Goal: Task Accomplishment & Management: Manage account settings

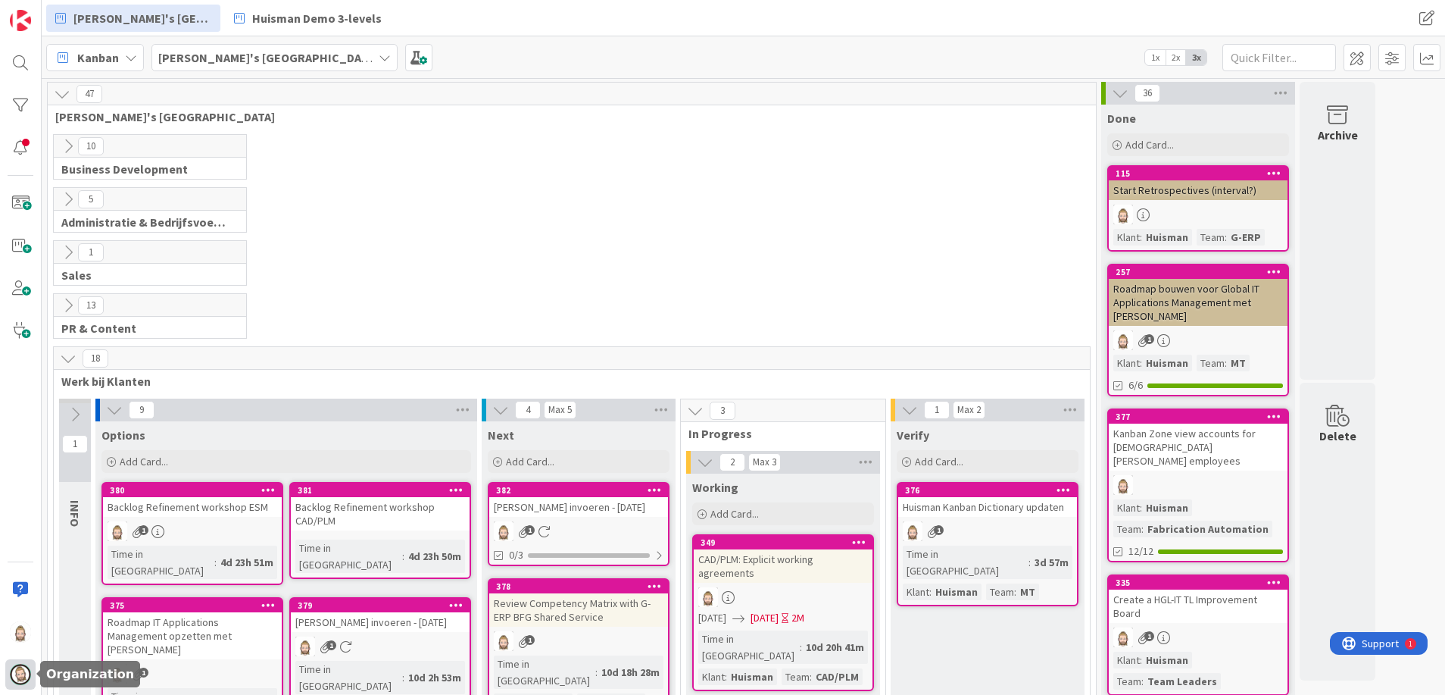
click at [19, 670] on img at bounding box center [20, 674] width 21 height 21
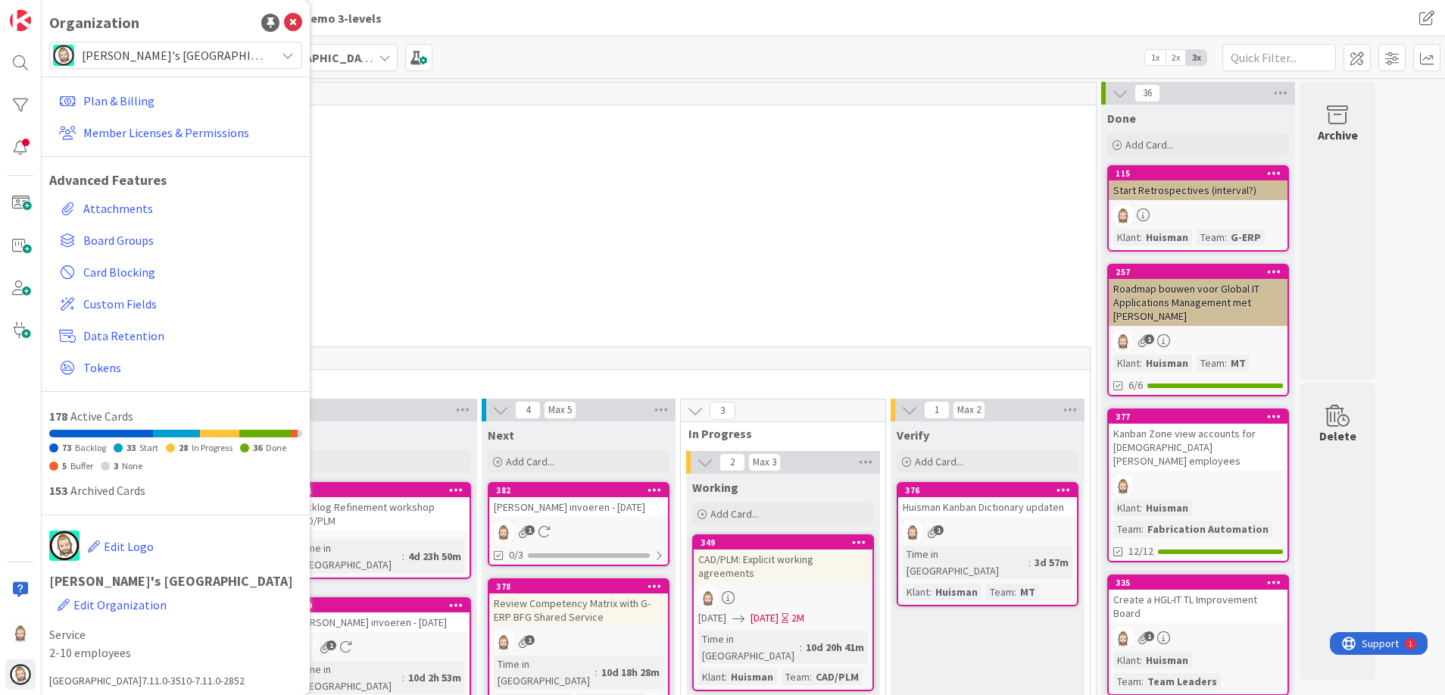
click at [530, 189] on div "5 Administratie & Bedrijfsvoering" at bounding box center [572, 213] width 1042 height 53
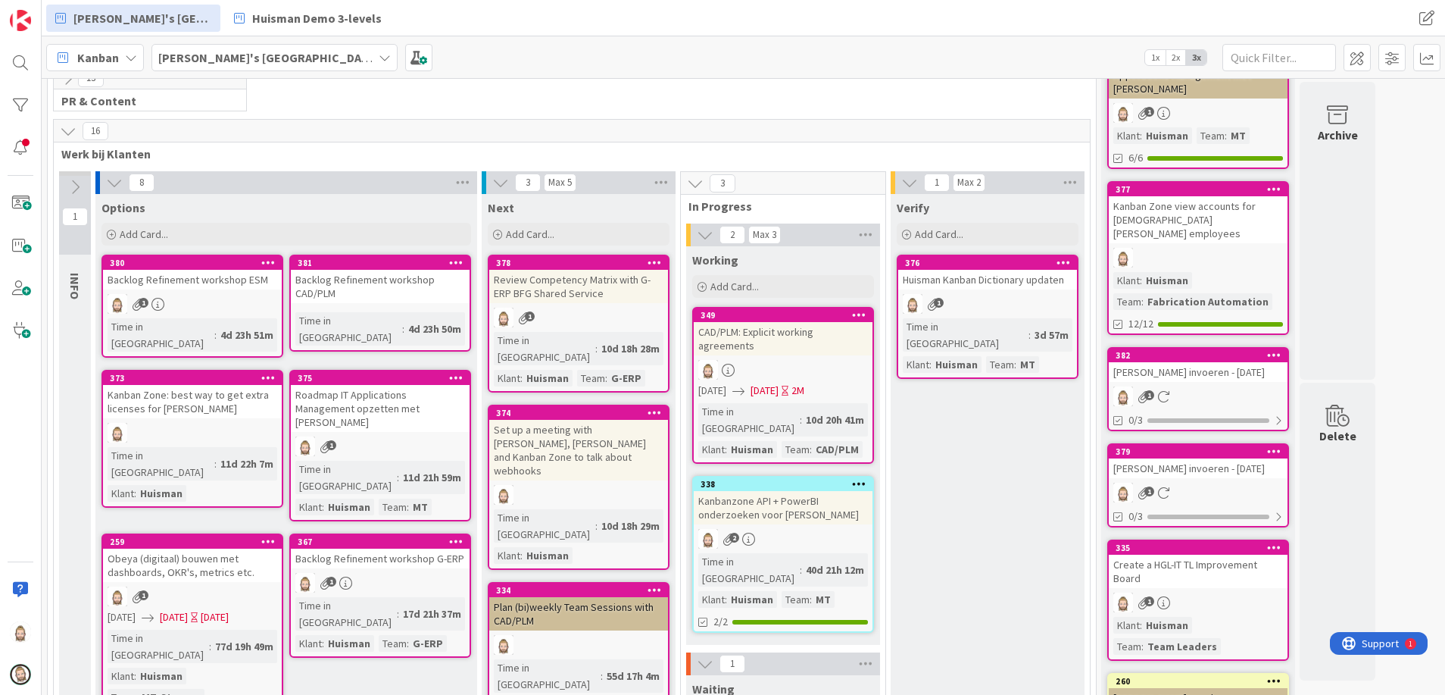
scroll to position [454, 0]
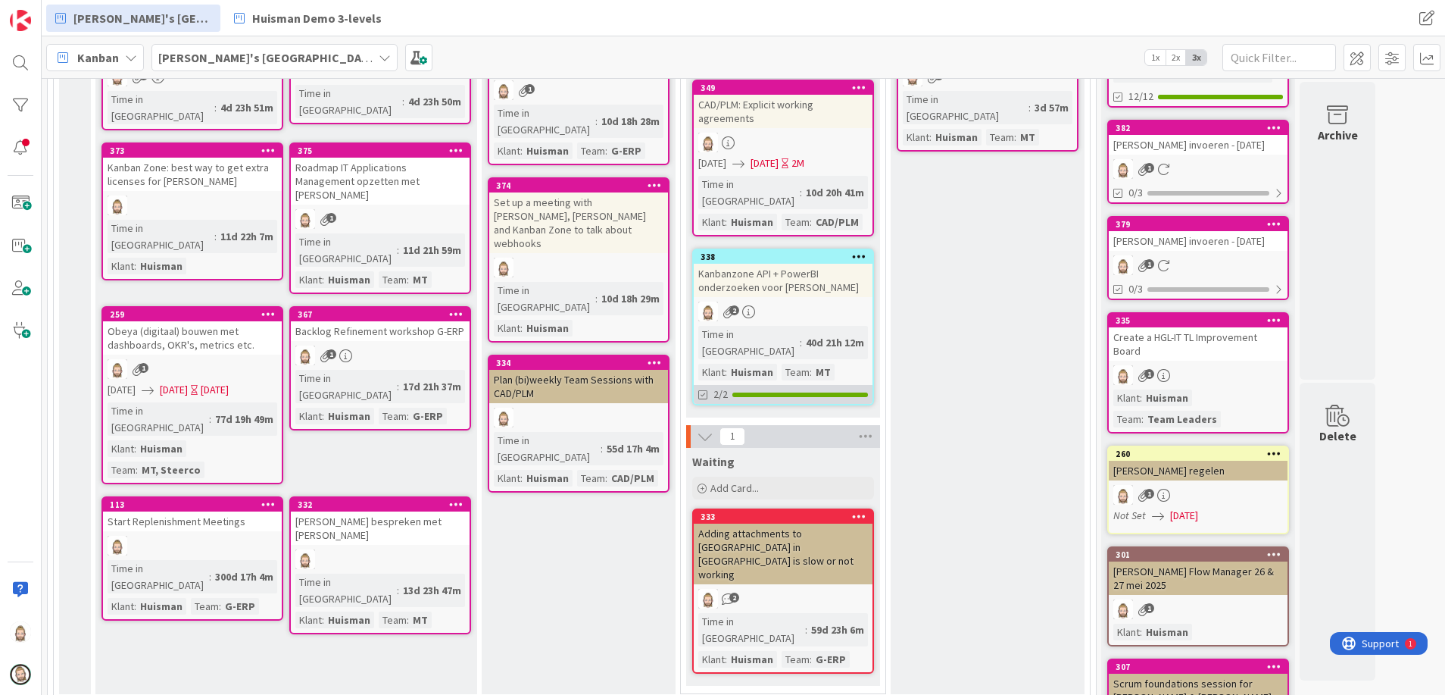
click at [804, 392] on div at bounding box center [800, 394] width 136 height 5
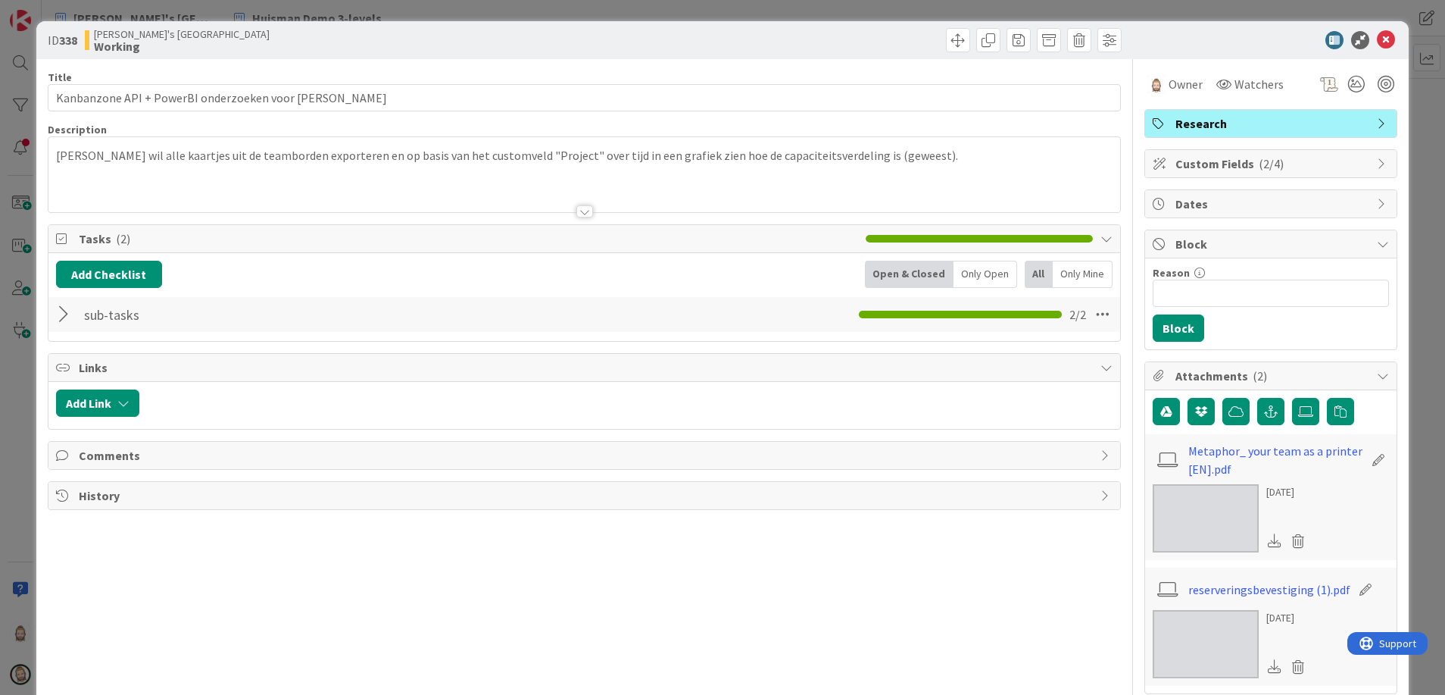
click at [58, 317] on div at bounding box center [66, 314] width 20 height 27
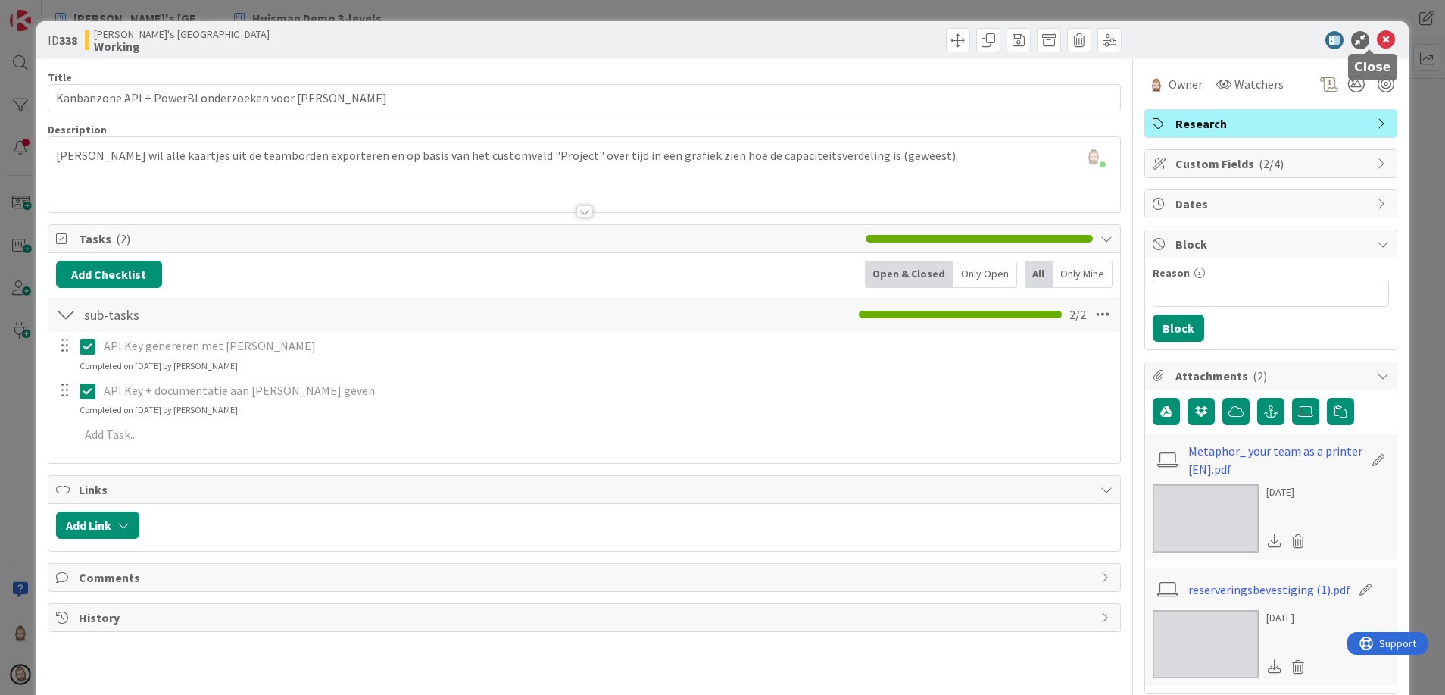
click at [1377, 37] on icon at bounding box center [1386, 40] width 18 height 18
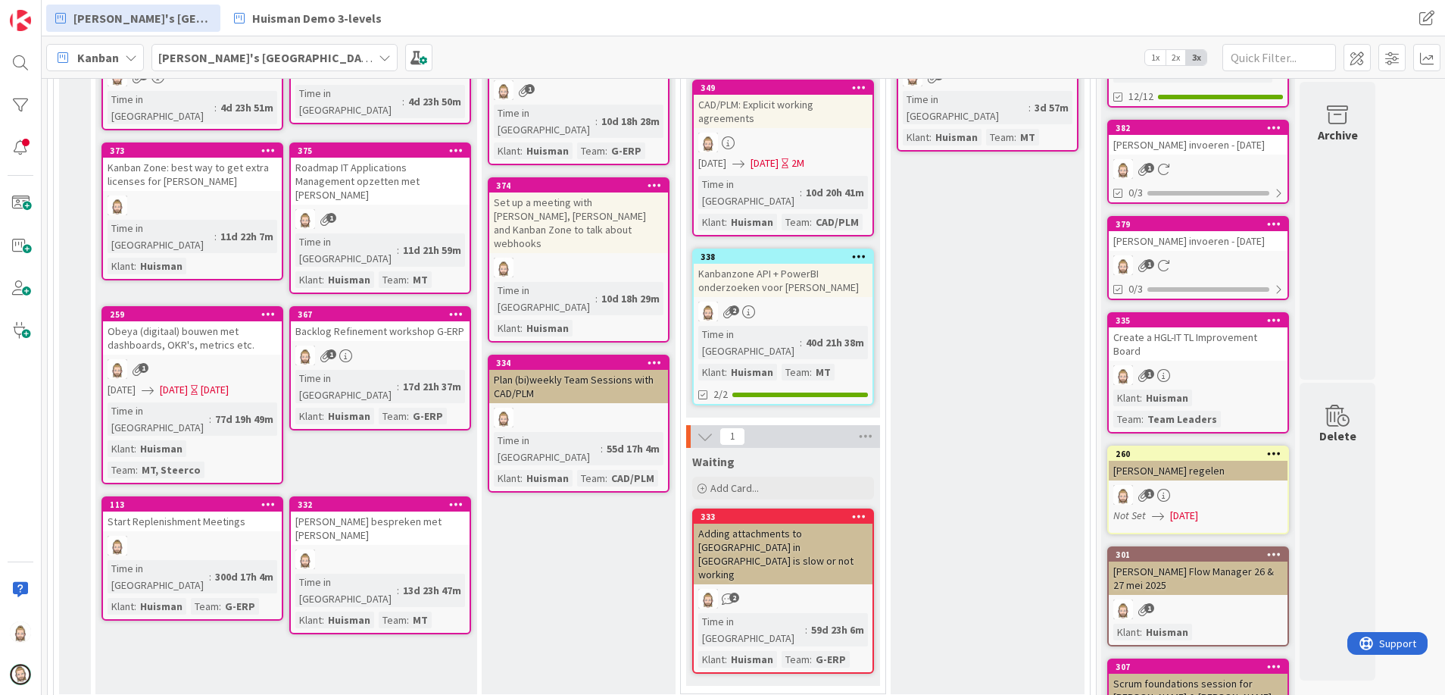
drag, startPoint x: 785, startPoint y: 235, endPoint x: 1207, endPoint y: 276, distance: 423.1
click at [1207, 276] on div "45 Rob's Kanban Zone 10 Business Development 5 Administratie & Bedrijfsvoering …" at bounding box center [711, 279] width 1333 height 1304
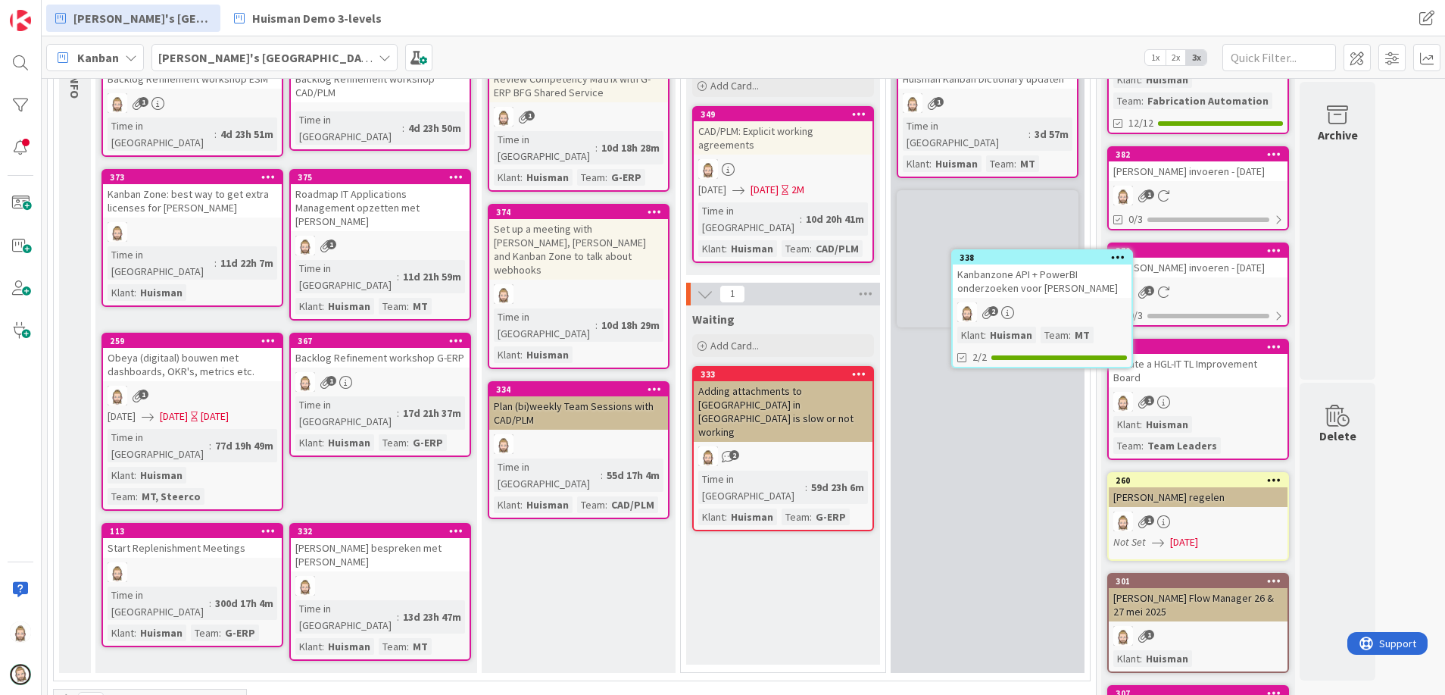
scroll to position [421, 0]
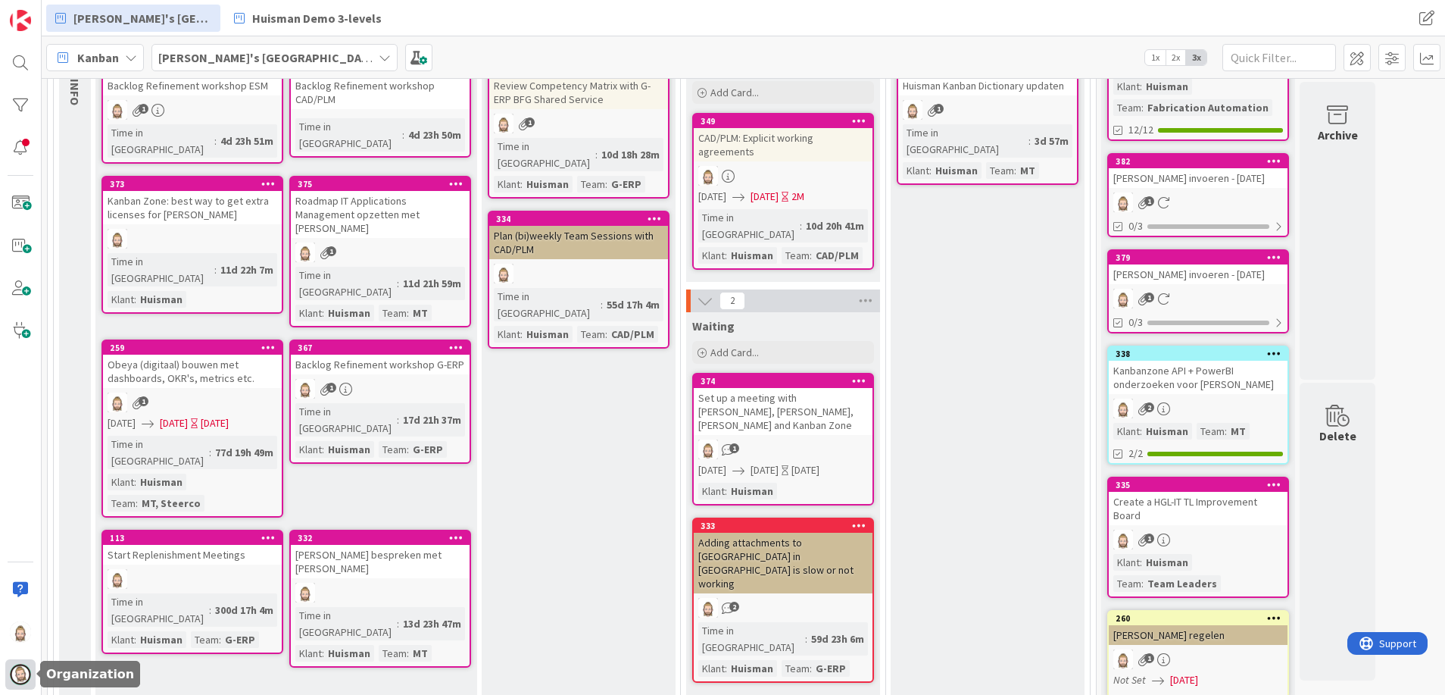
click at [16, 676] on img at bounding box center [20, 674] width 21 height 21
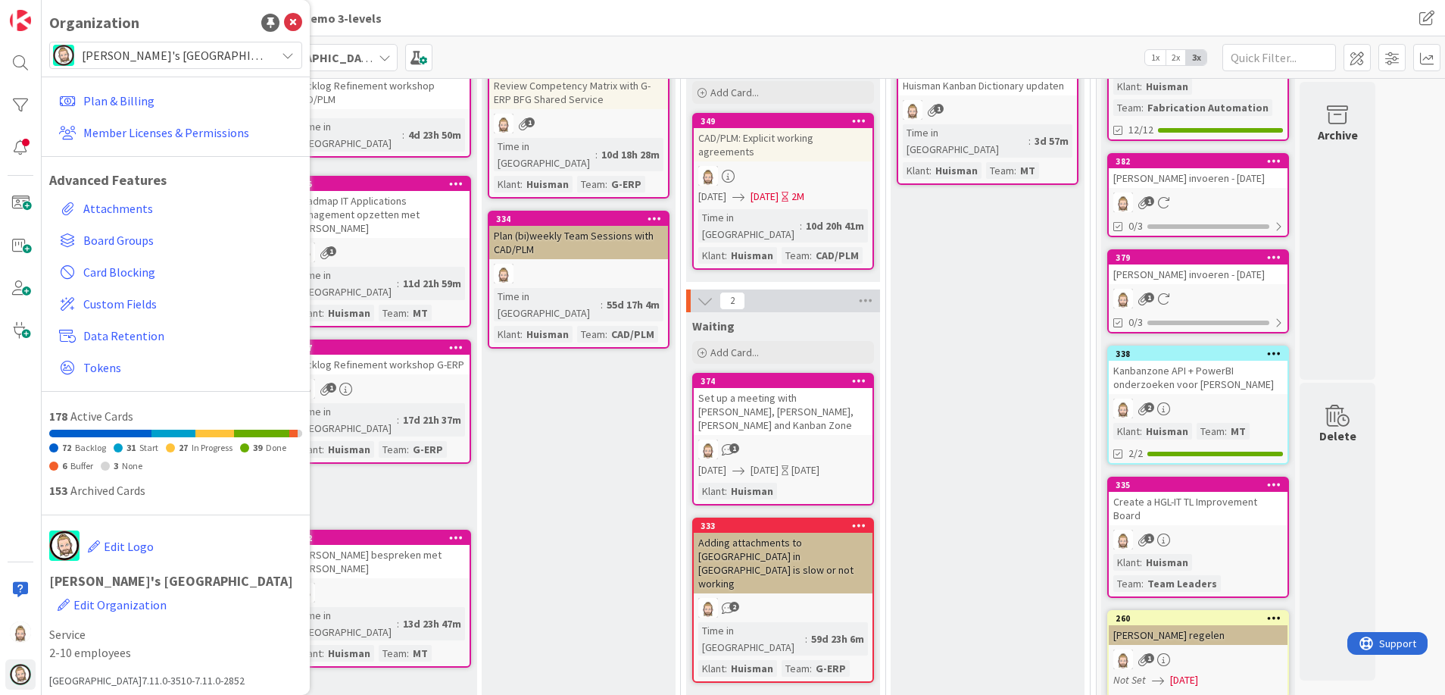
click at [233, 45] on span "[PERSON_NAME]'s [GEOGRAPHIC_DATA]" at bounding box center [175, 55] width 186 height 21
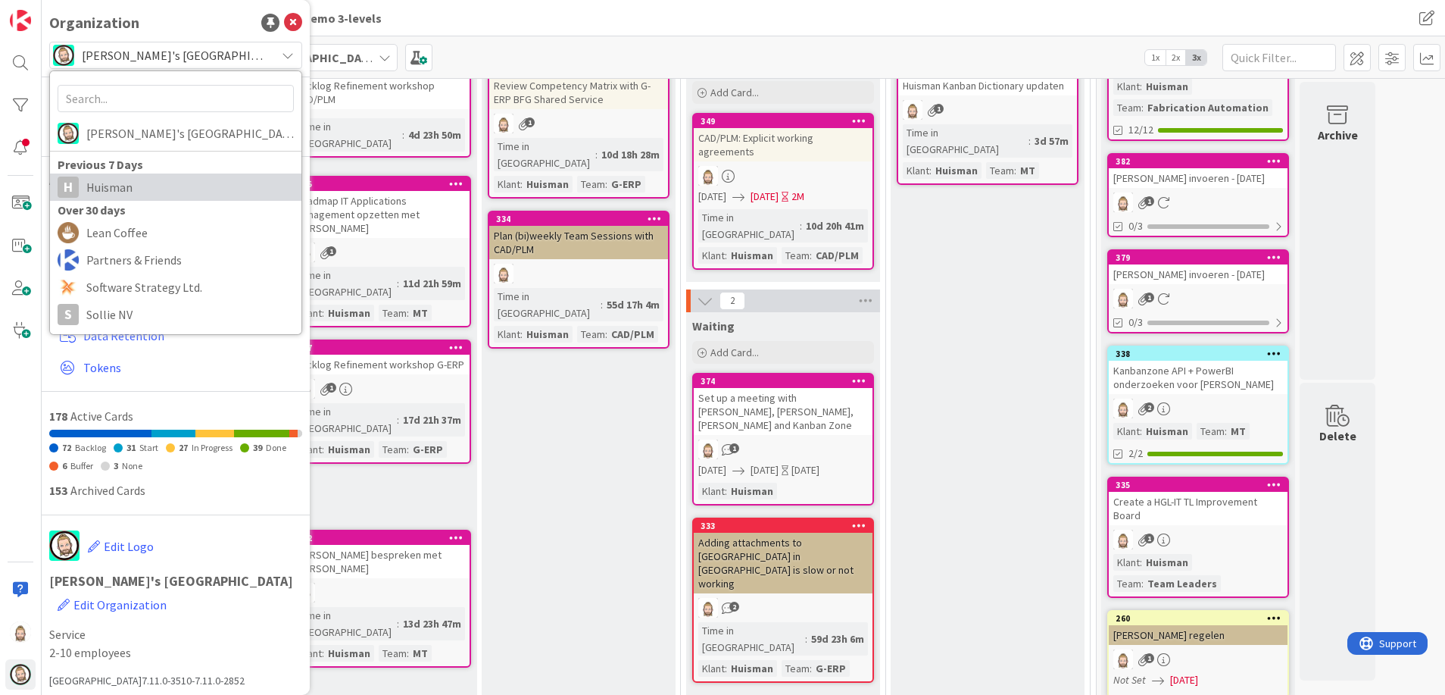
click at [189, 188] on span "Huisman" at bounding box center [190, 187] width 208 height 23
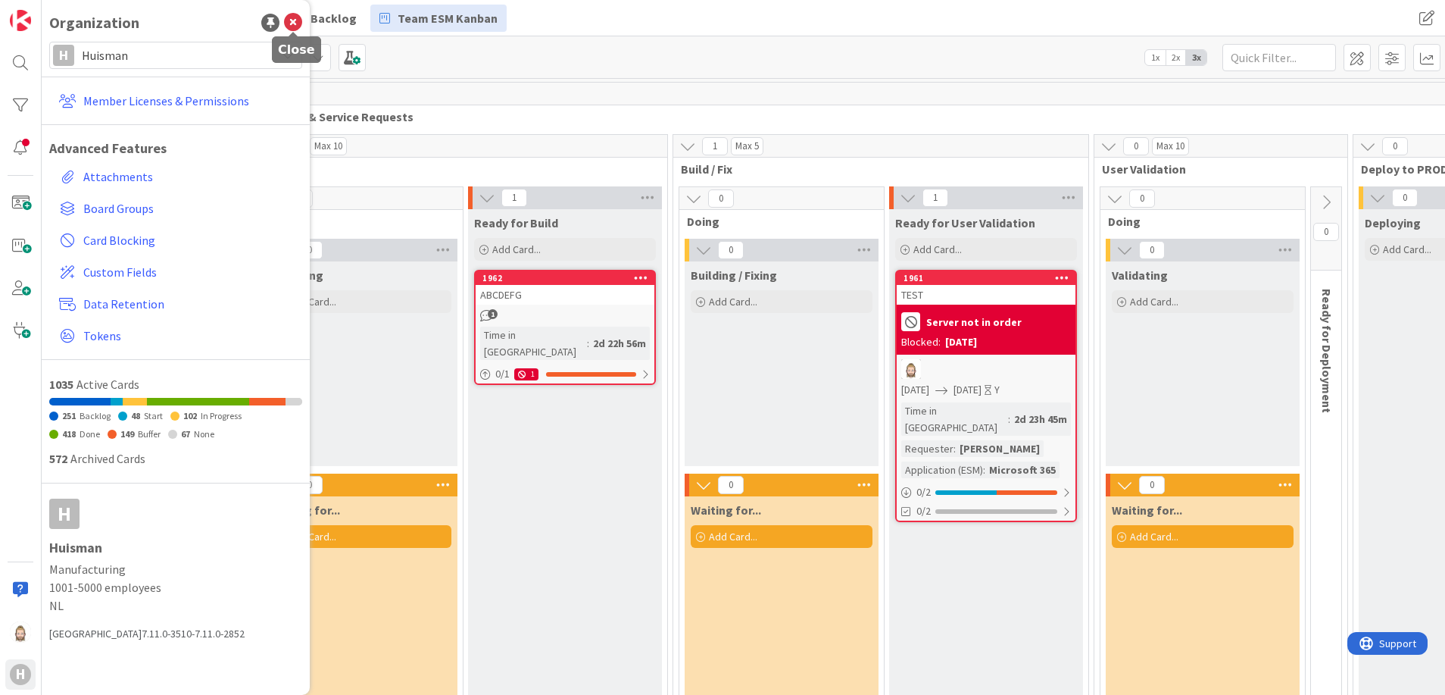
click at [290, 21] on icon at bounding box center [293, 23] width 18 height 18
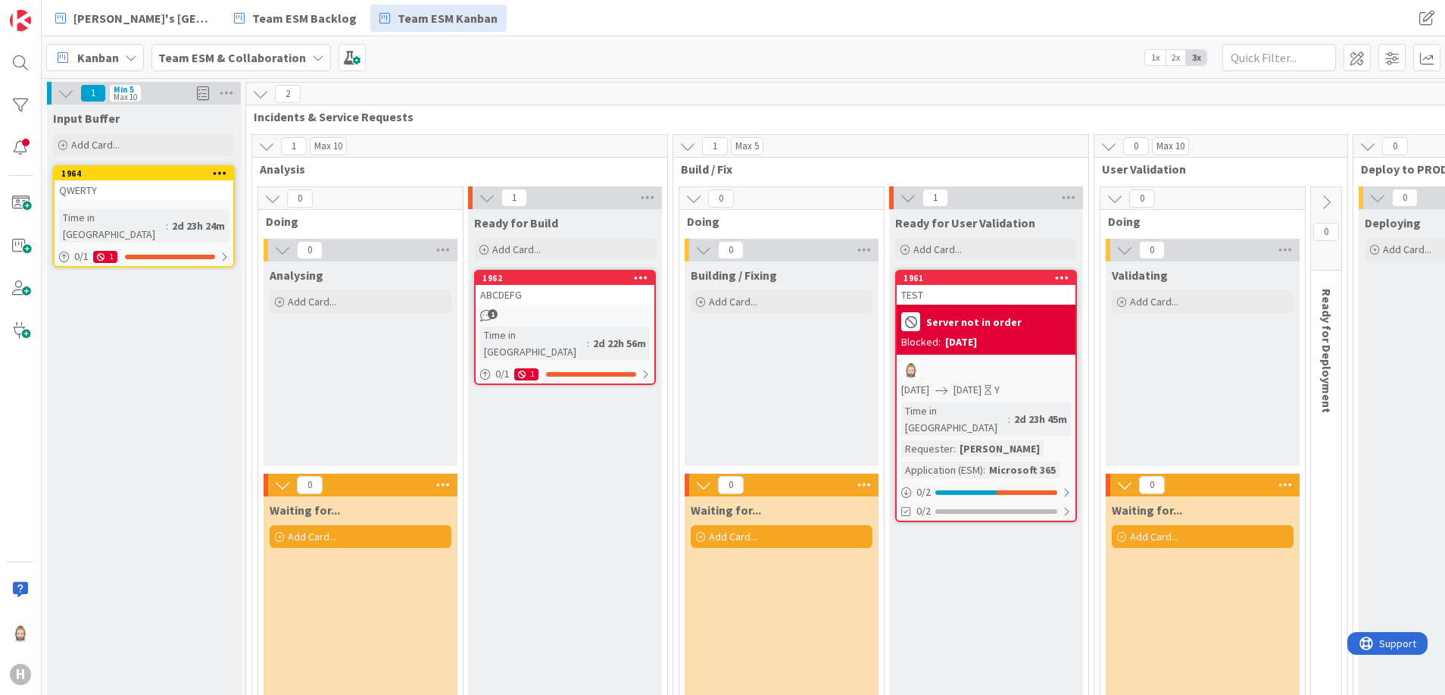
click at [270, 55] on b "Team ESM & Collaboration" at bounding box center [232, 57] width 148 height 15
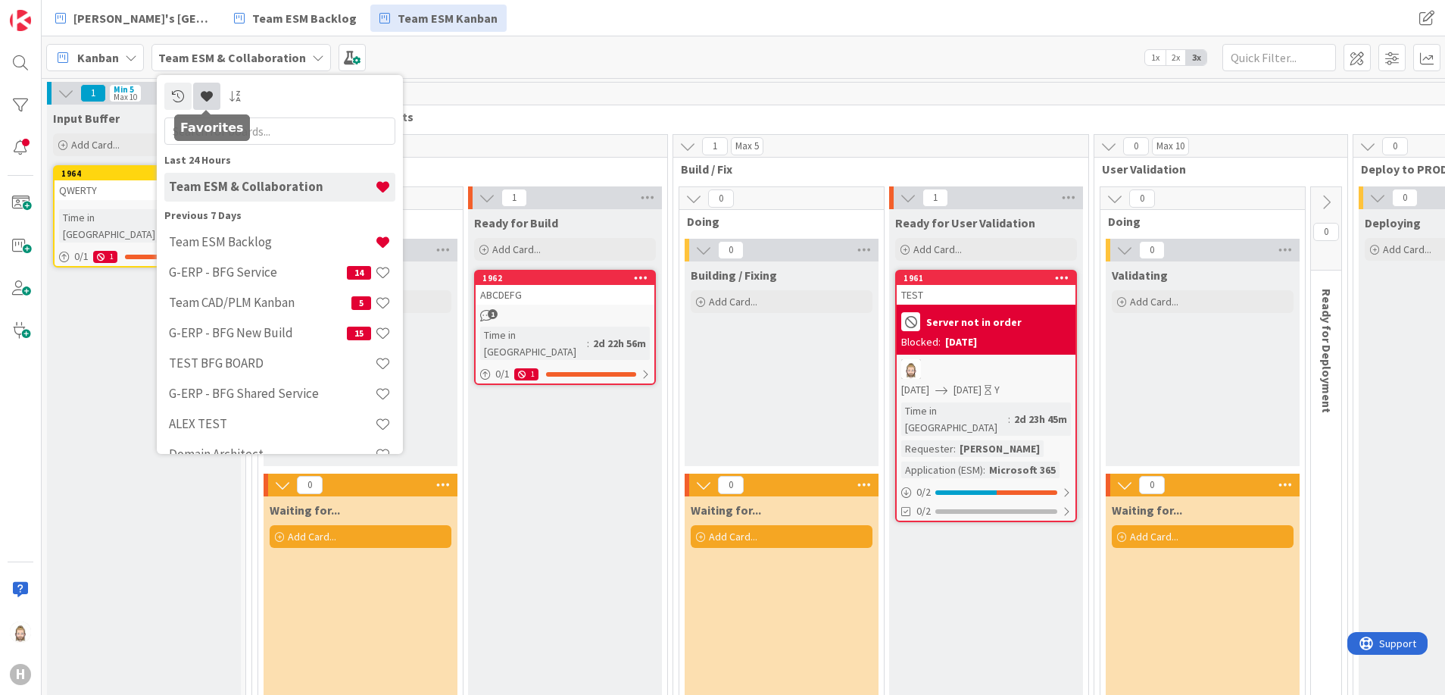
click at [207, 89] on link at bounding box center [206, 96] width 27 height 27
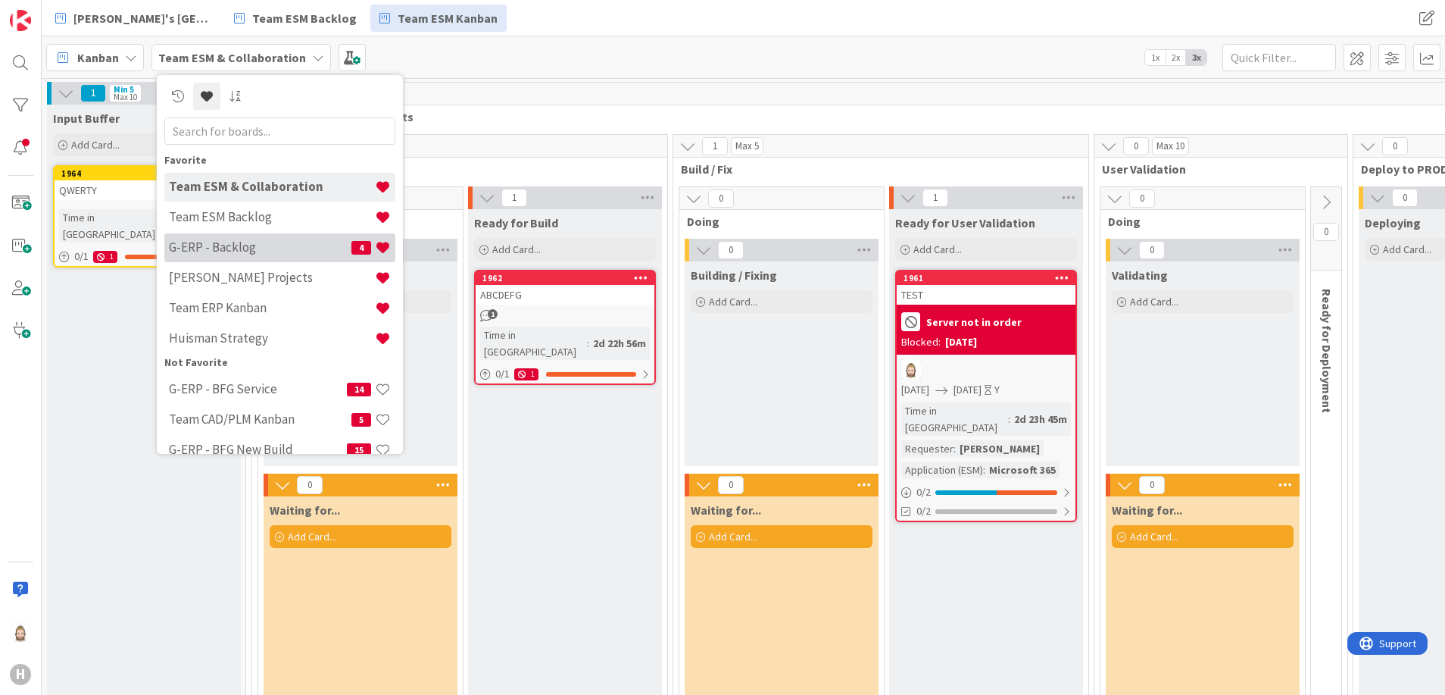
click at [279, 242] on h4 "G-ERP - Backlog" at bounding box center [260, 246] width 183 height 15
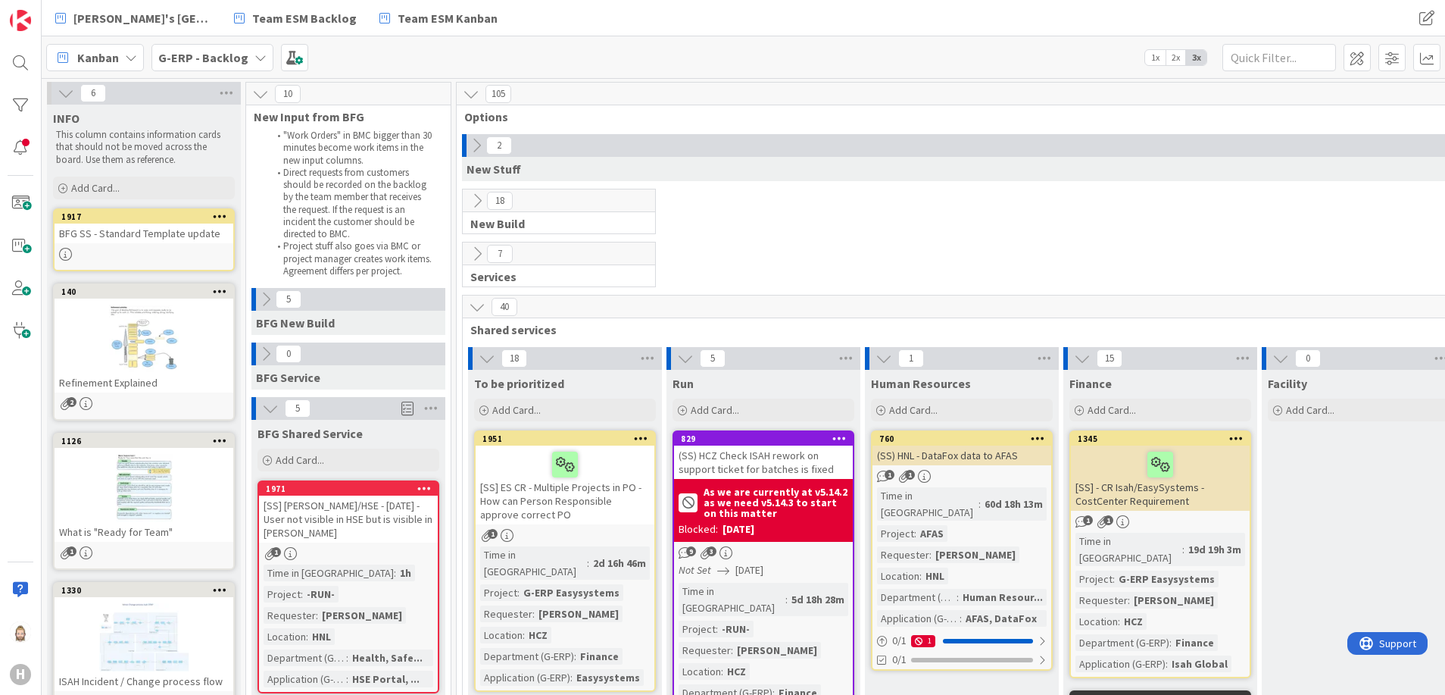
click at [153, 228] on div "BFG SS - Standard Template update" at bounding box center [144, 233] width 179 height 20
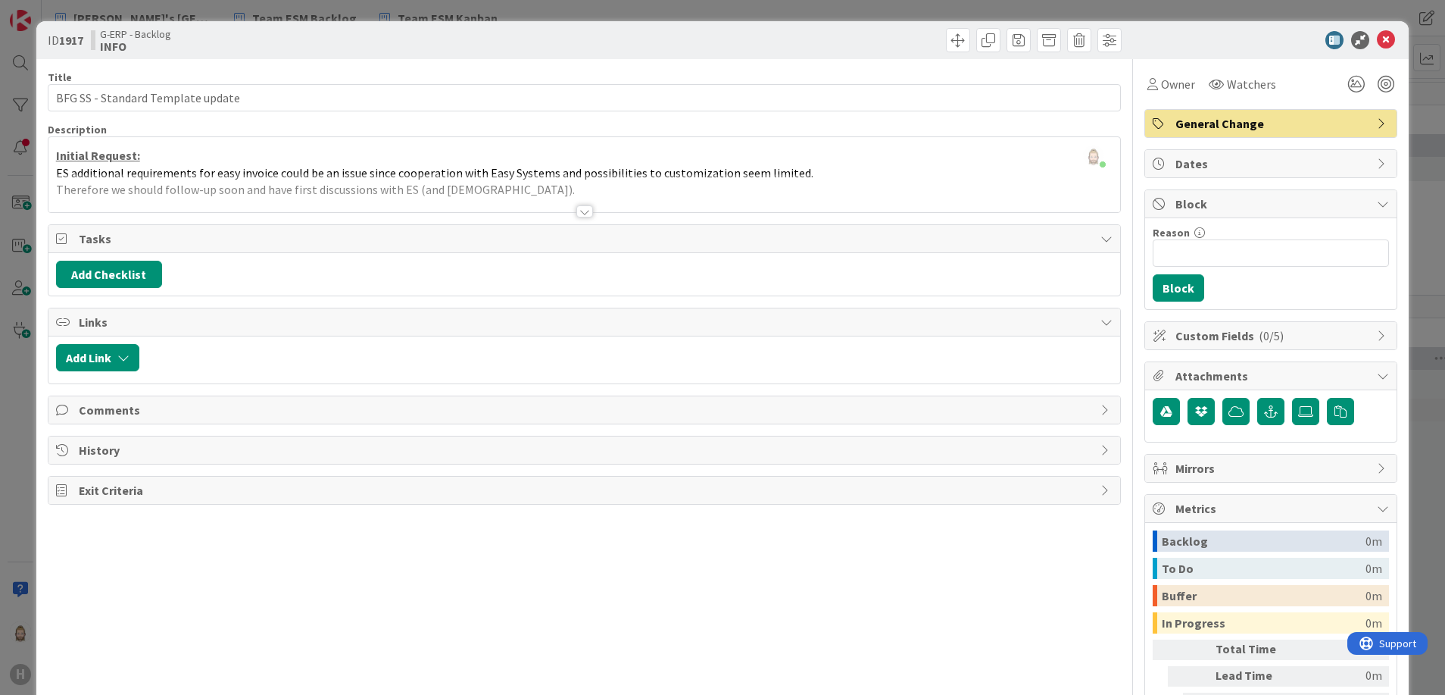
click at [578, 213] on div at bounding box center [584, 211] width 17 height 12
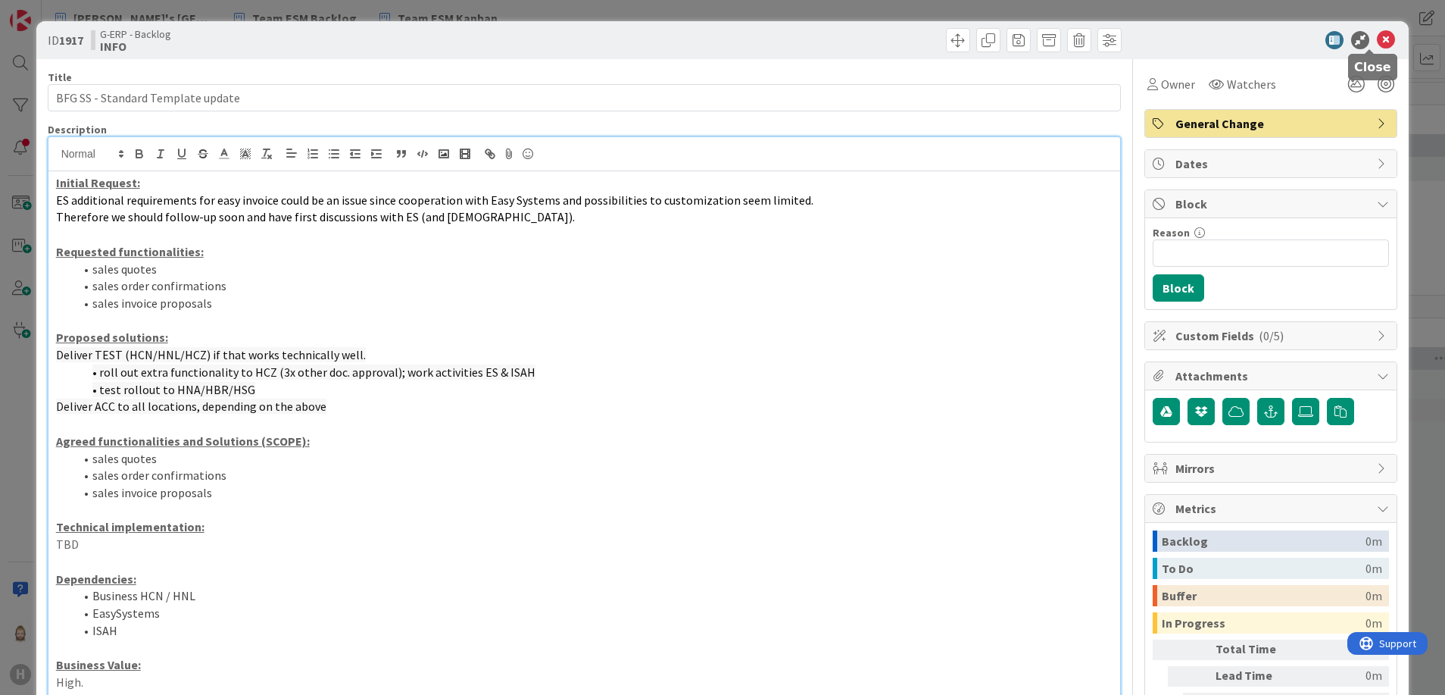
click at [1377, 39] on icon at bounding box center [1386, 40] width 18 height 18
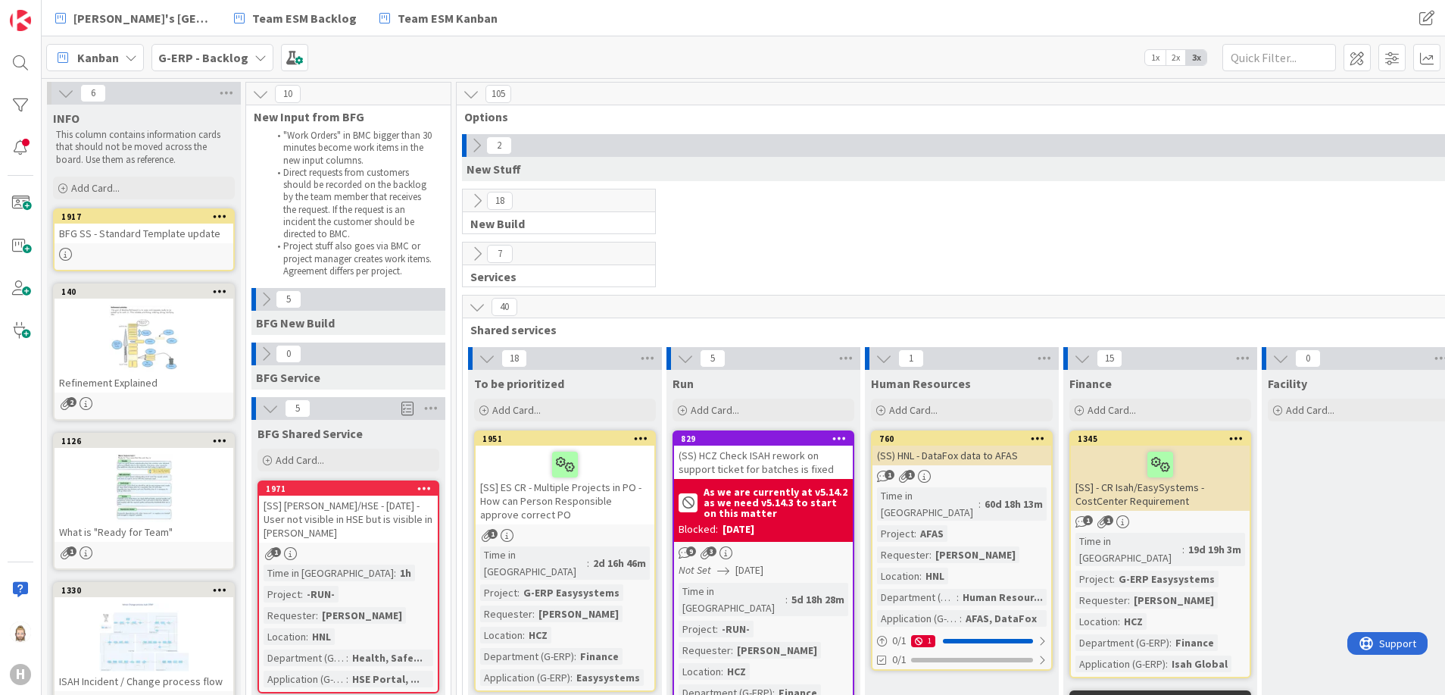
click at [121, 338] on div at bounding box center [144, 338] width 179 height 68
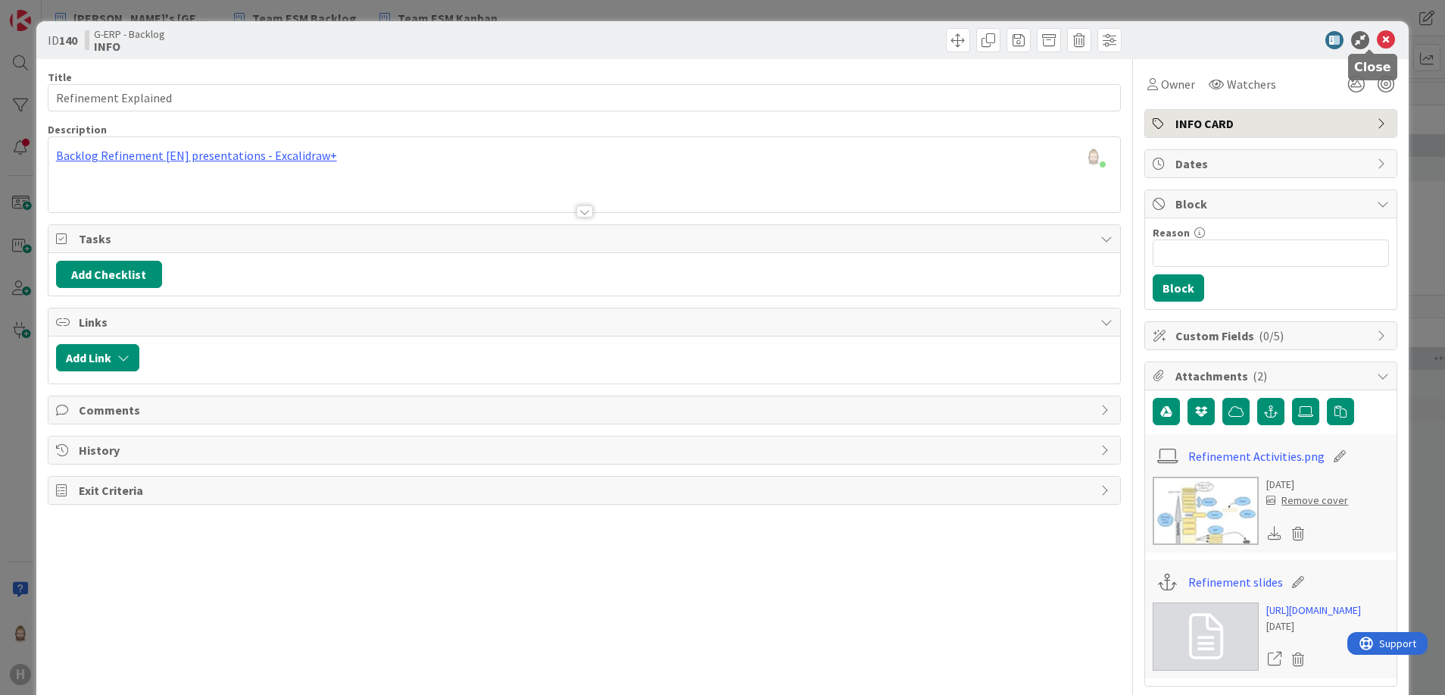
click at [1377, 41] on icon at bounding box center [1386, 40] width 18 height 18
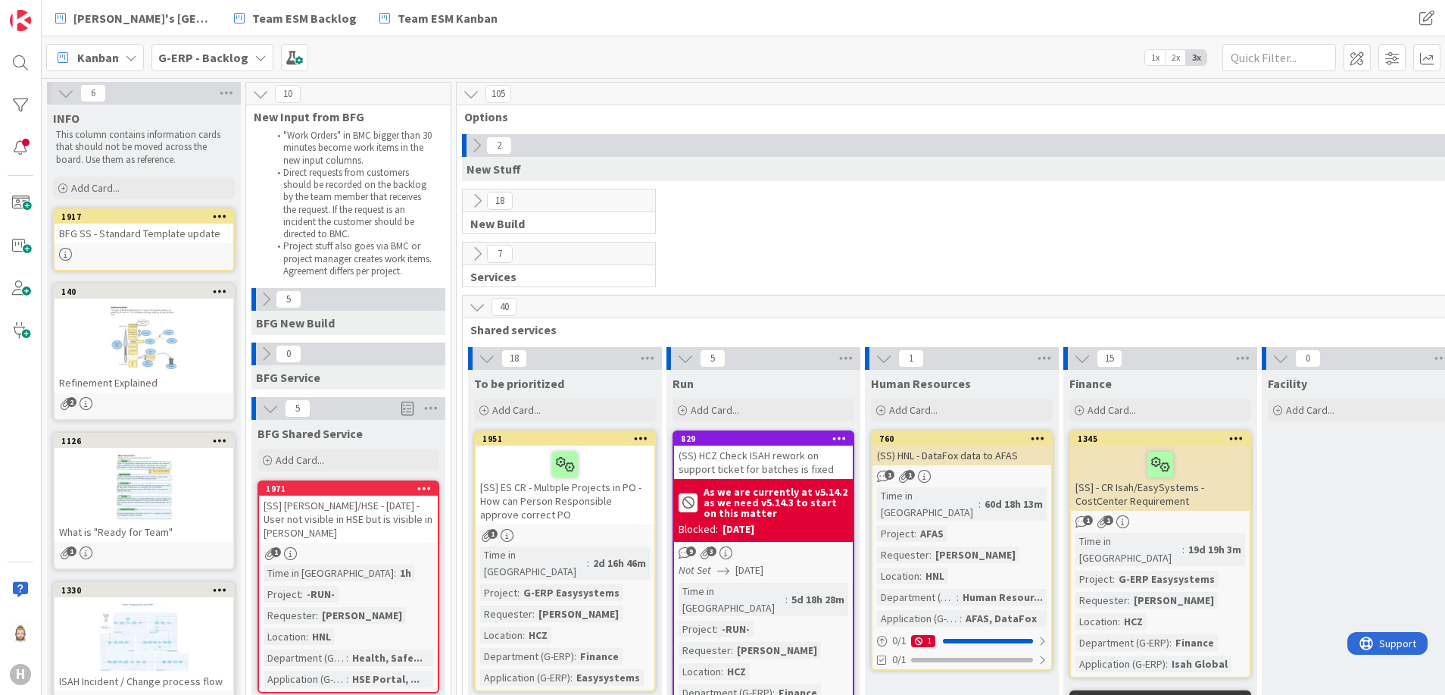
click at [173, 370] on div at bounding box center [144, 338] width 179 height 68
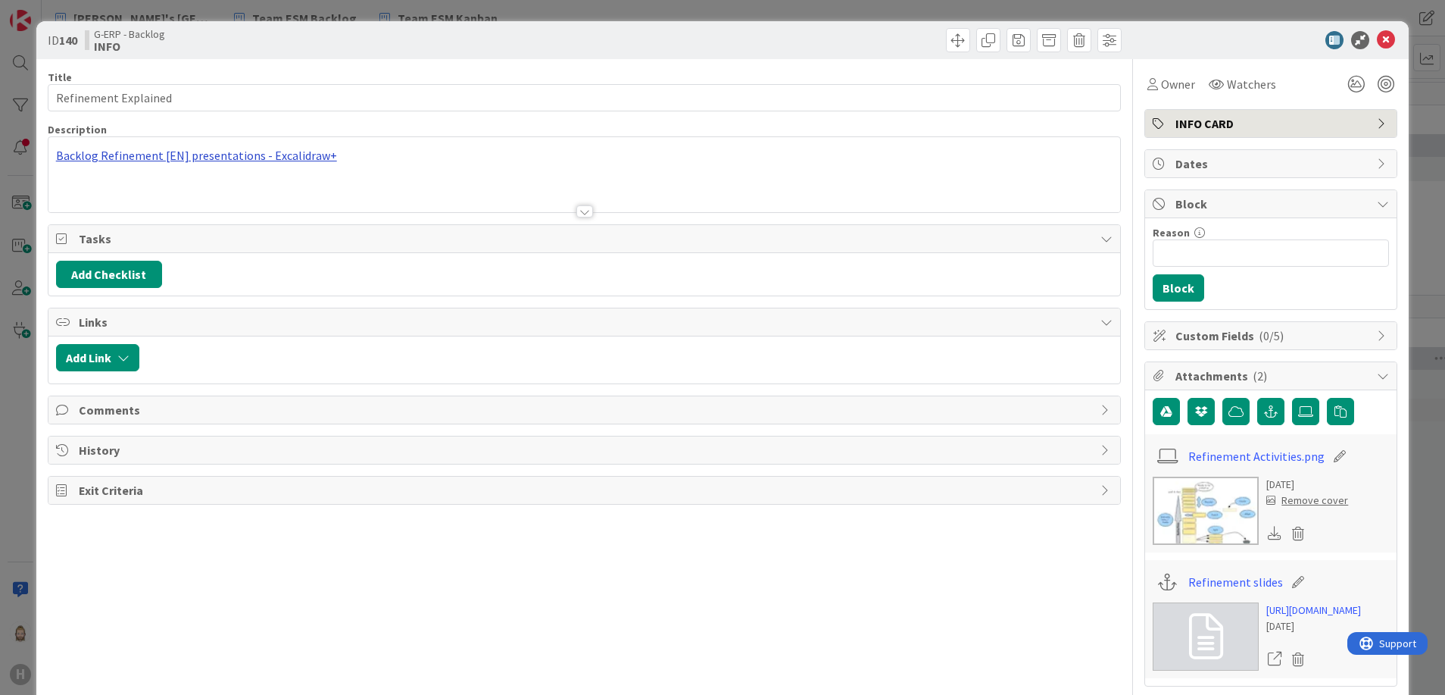
click at [233, 153] on div "Backlog Refinement [EN] presentations - Excalidraw+" at bounding box center [584, 174] width 1073 height 75
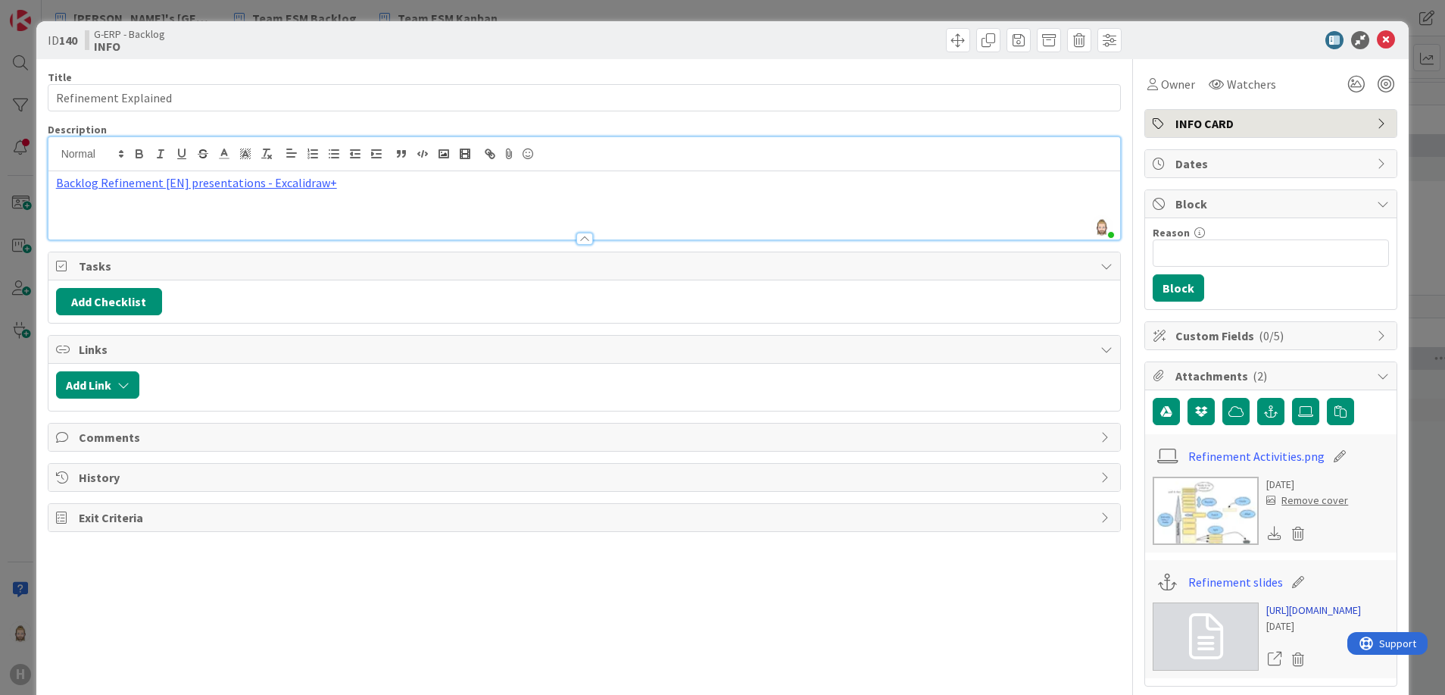
click at [1310, 609] on link "https://link.excalidraw.com/p/readonly/P6gMyhzKfULgRKy25laY" at bounding box center [1313, 610] width 95 height 16
click at [1377, 31] on icon at bounding box center [1386, 40] width 18 height 18
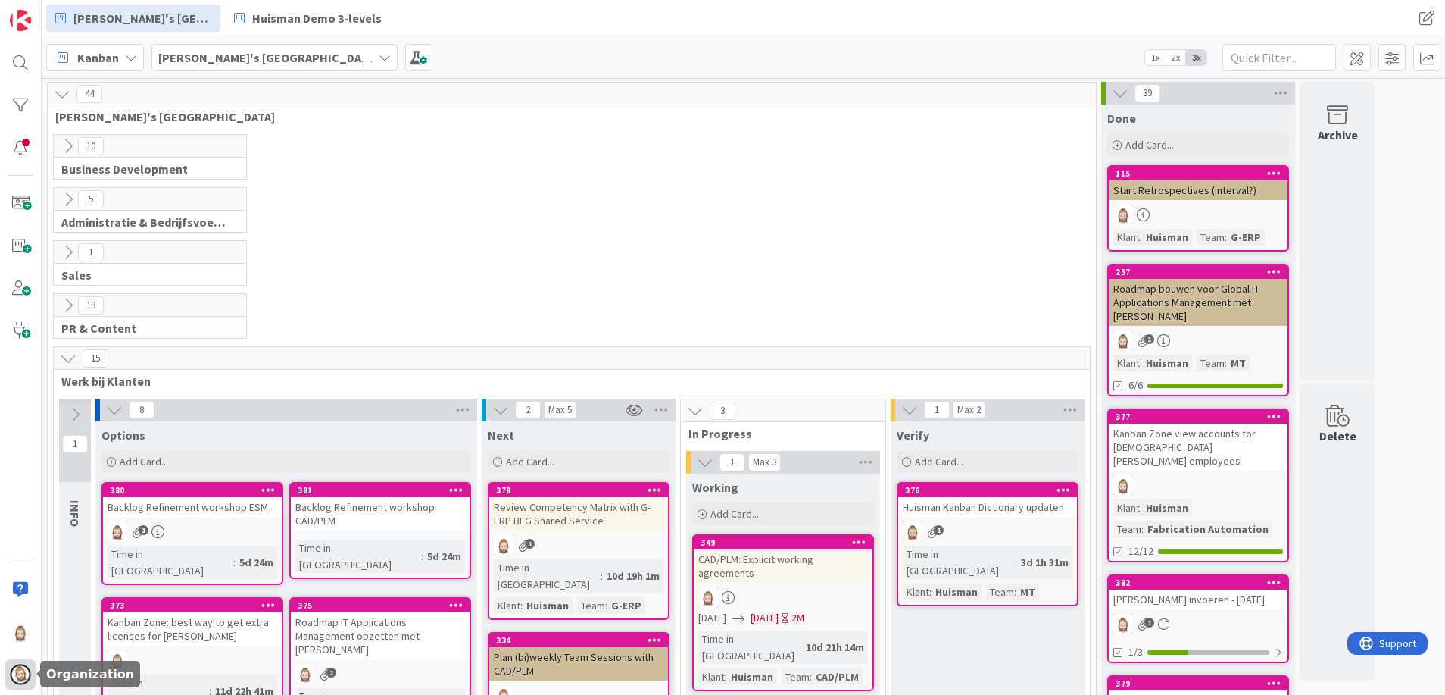
click at [23, 664] on img at bounding box center [20, 674] width 21 height 21
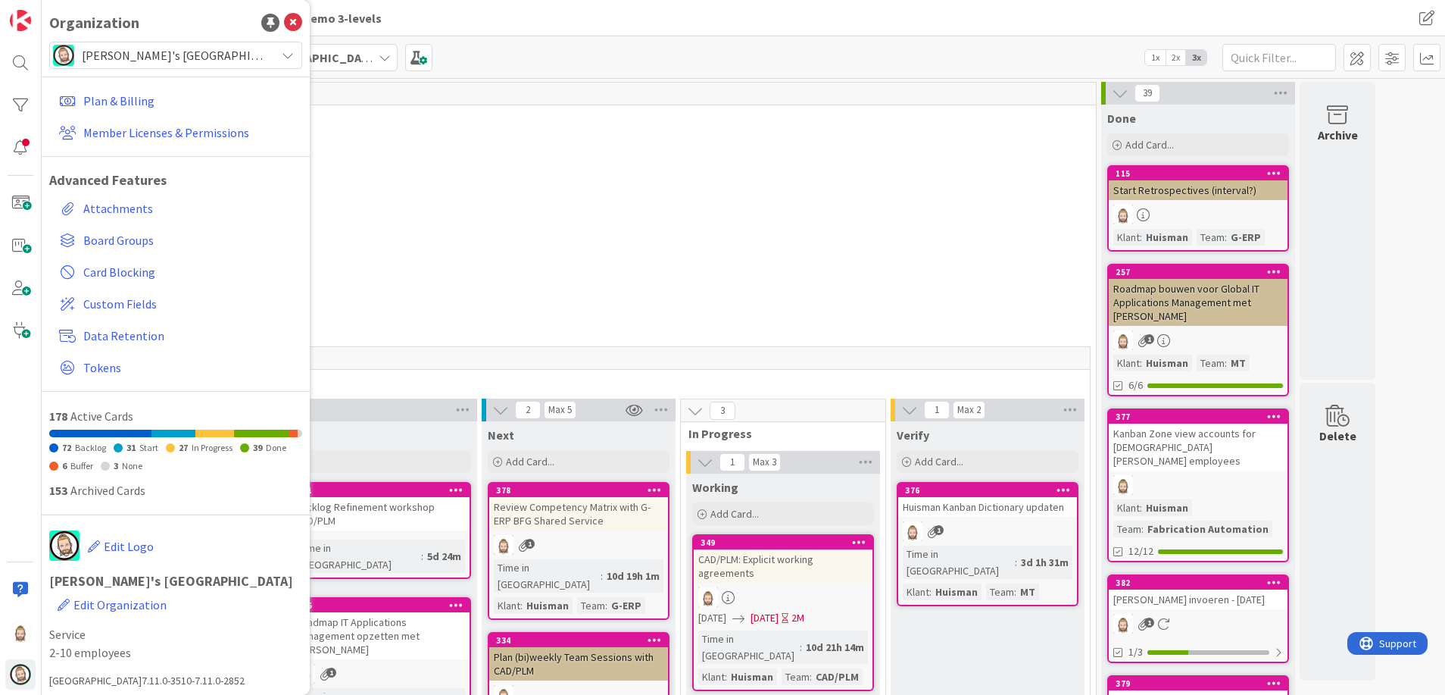
click at [173, 42] on div "[PERSON_NAME]'s [GEOGRAPHIC_DATA]" at bounding box center [175, 55] width 253 height 27
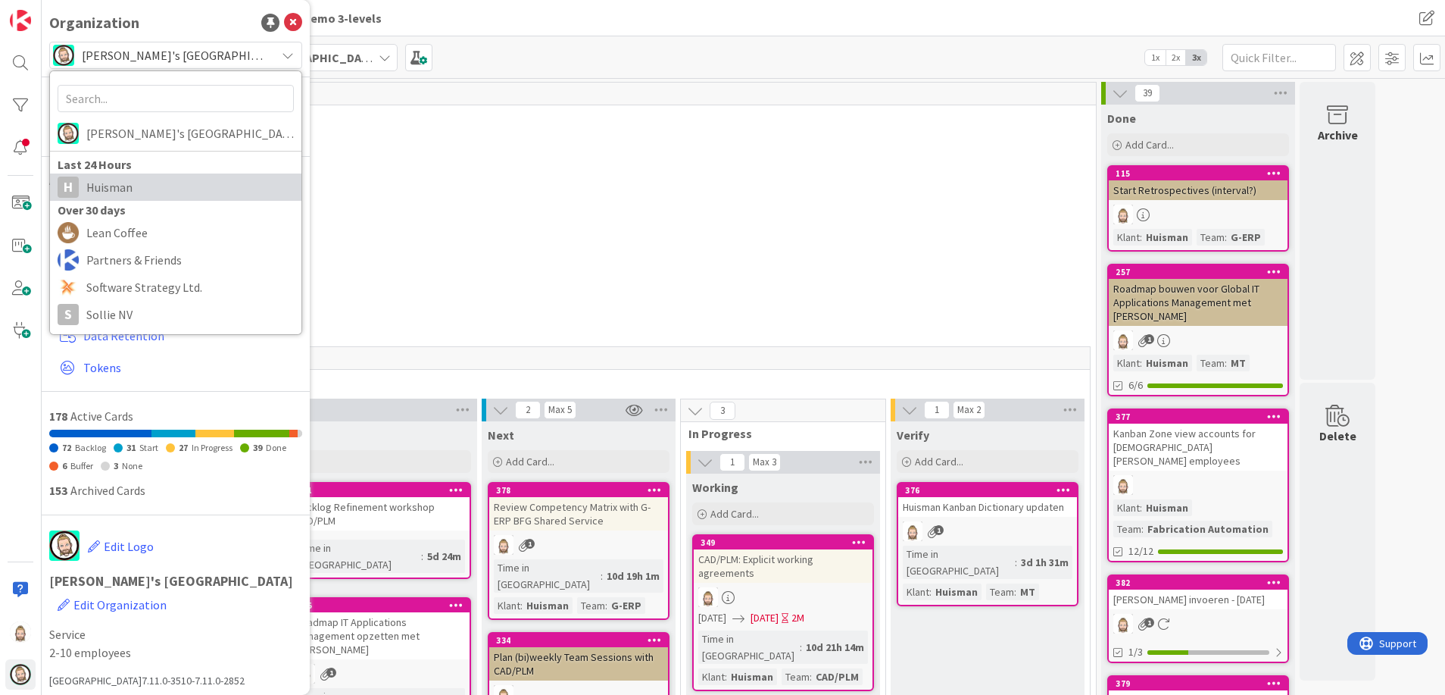
click at [186, 182] on span "Huisman" at bounding box center [190, 187] width 208 height 23
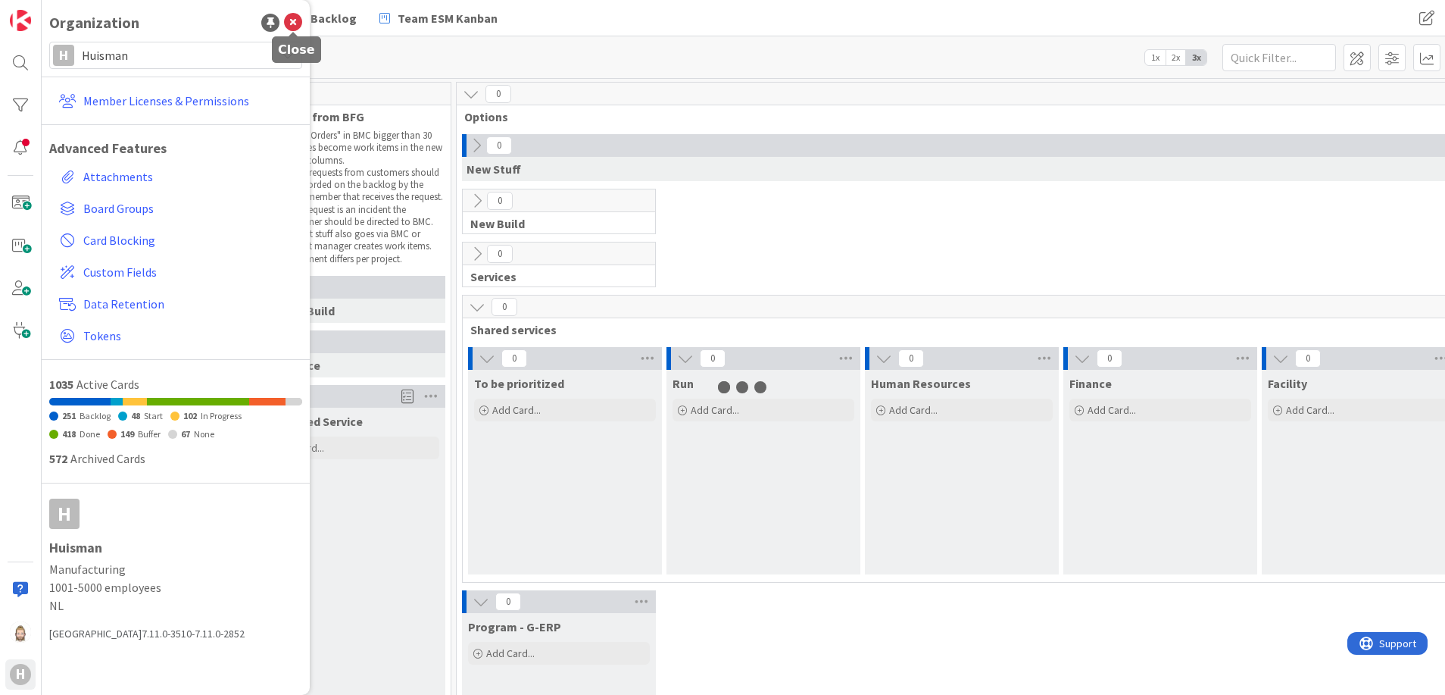
click at [293, 15] on icon at bounding box center [293, 23] width 18 height 18
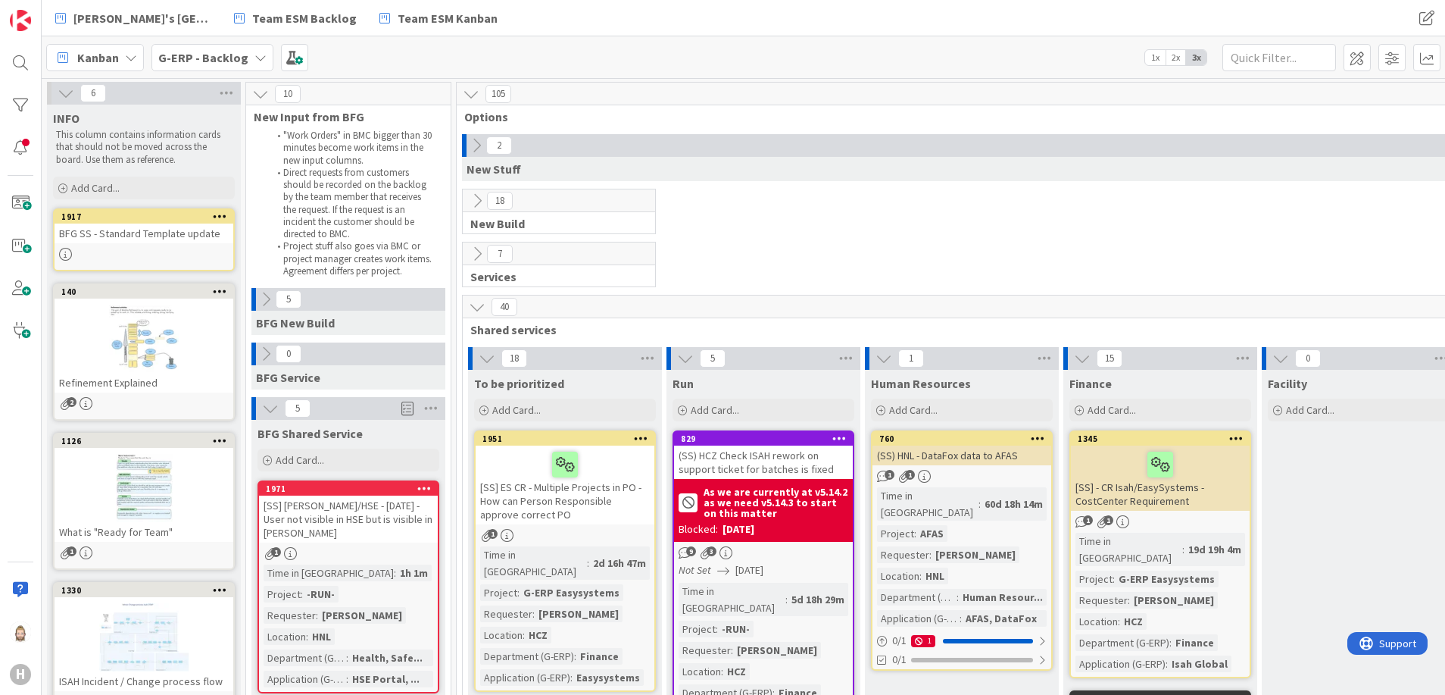
click at [236, 61] on b "G-ERP - Backlog" at bounding box center [203, 57] width 90 height 15
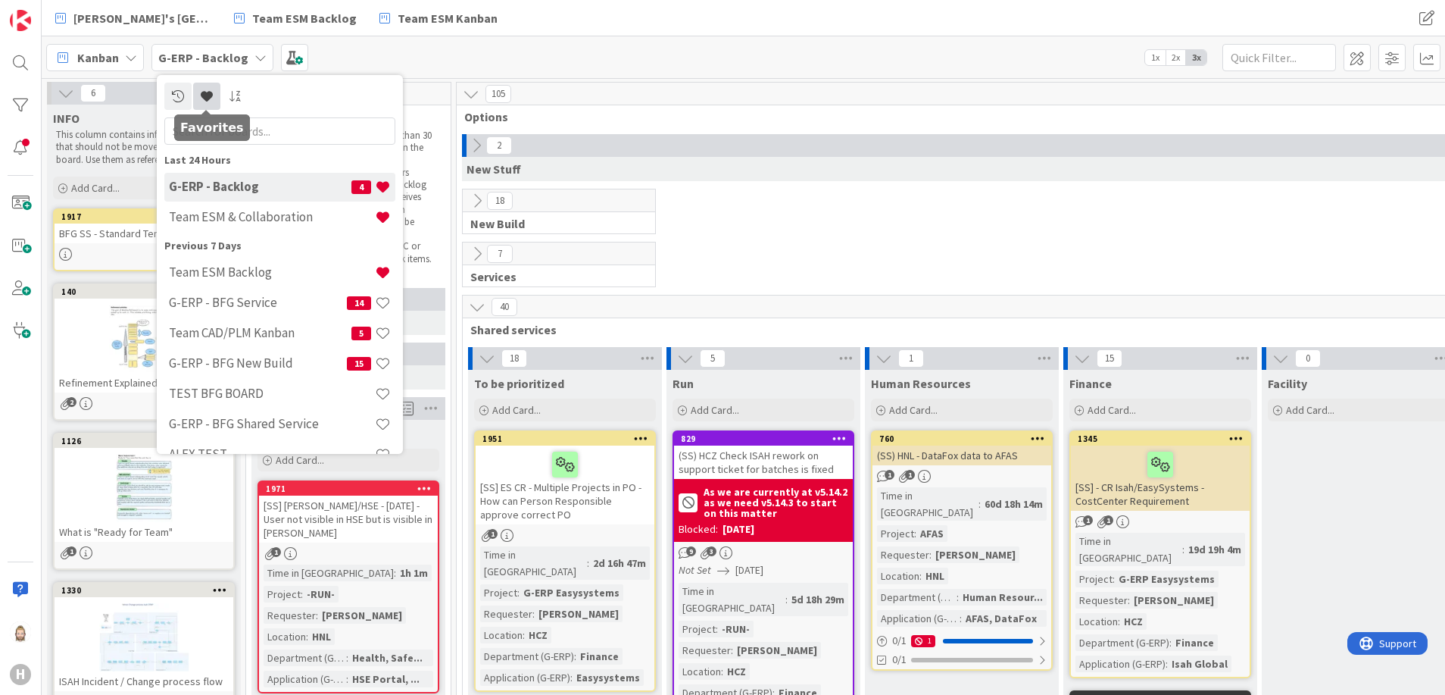
click at [201, 92] on icon at bounding box center [207, 96] width 12 height 12
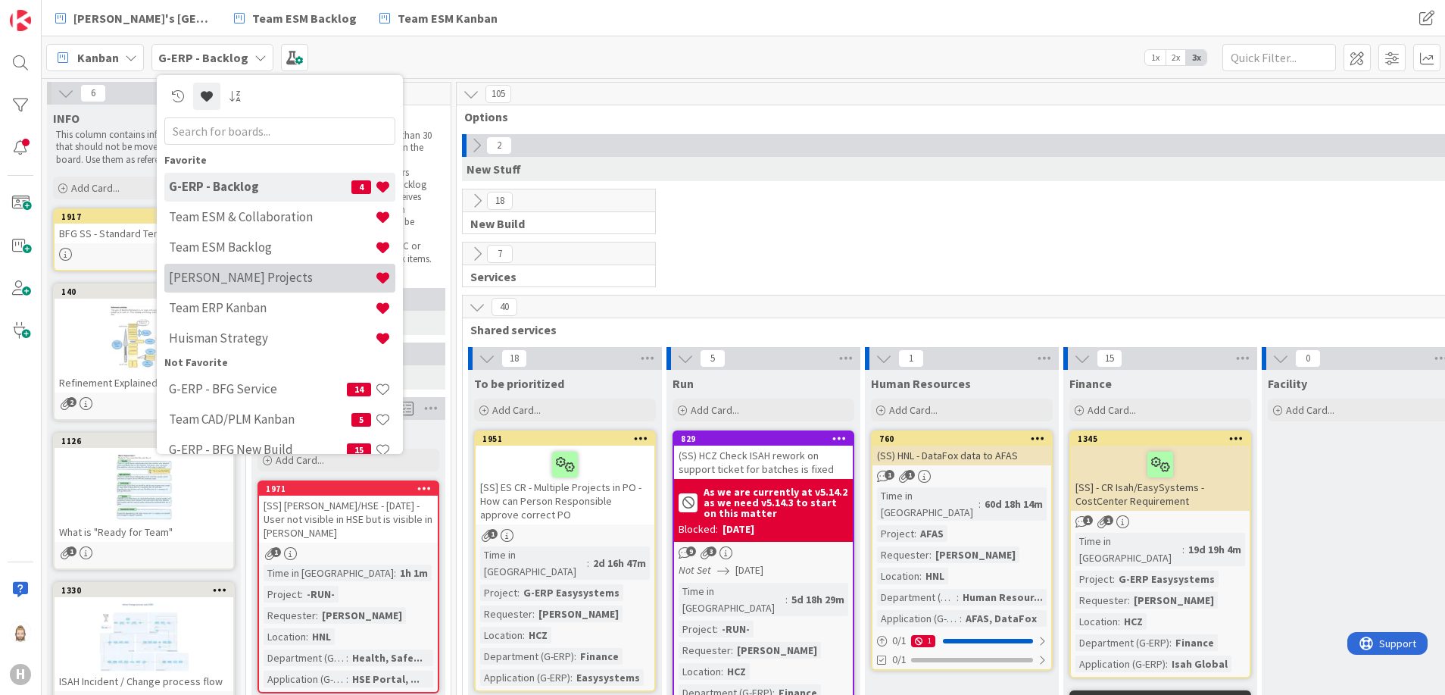
scroll to position [114, 0]
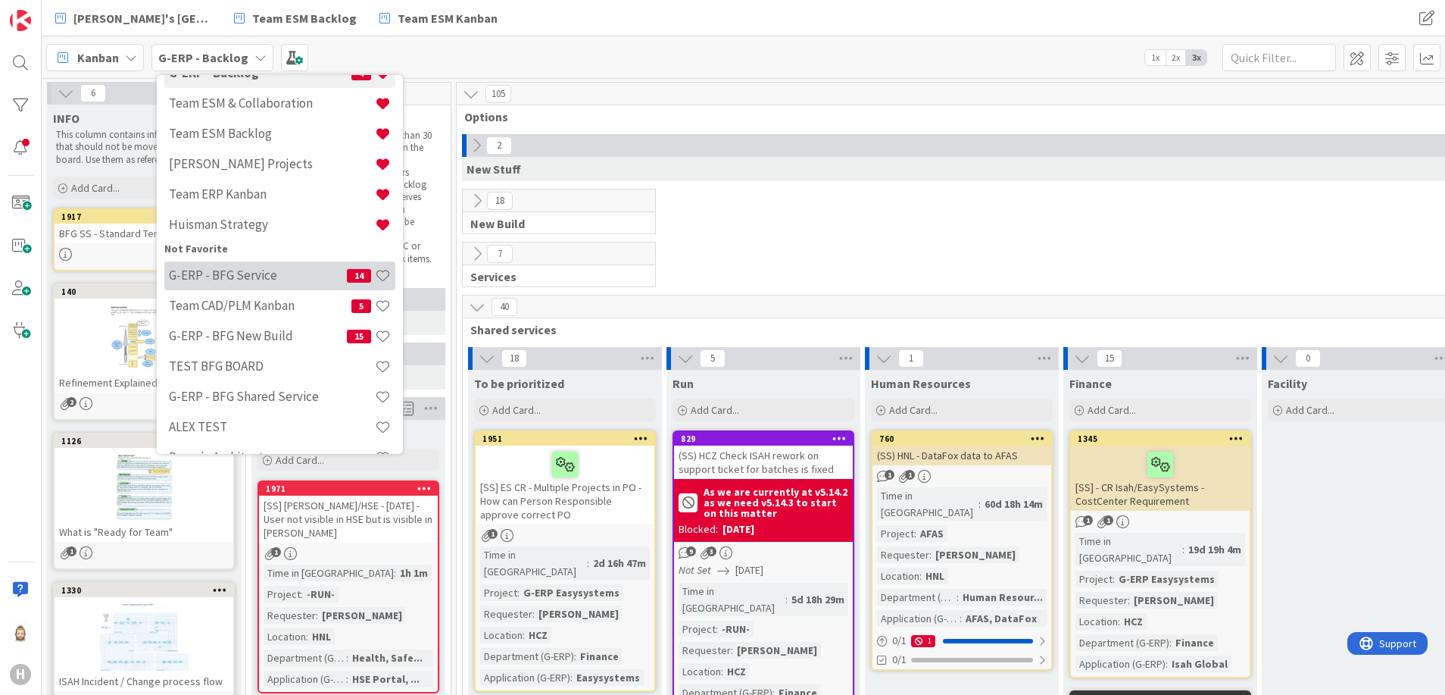
click at [285, 272] on h4 "G-ERP - BFG Service" at bounding box center [258, 274] width 178 height 15
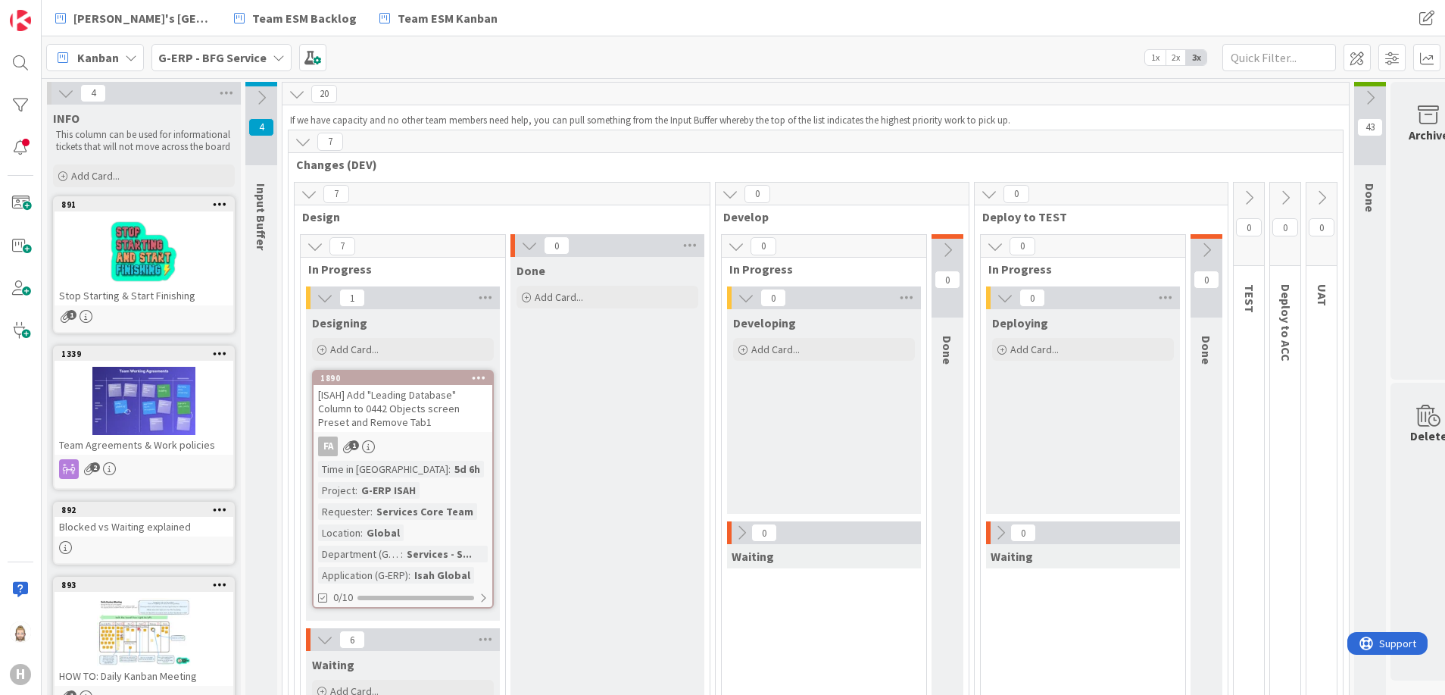
click at [220, 202] on icon at bounding box center [220, 203] width 14 height 11
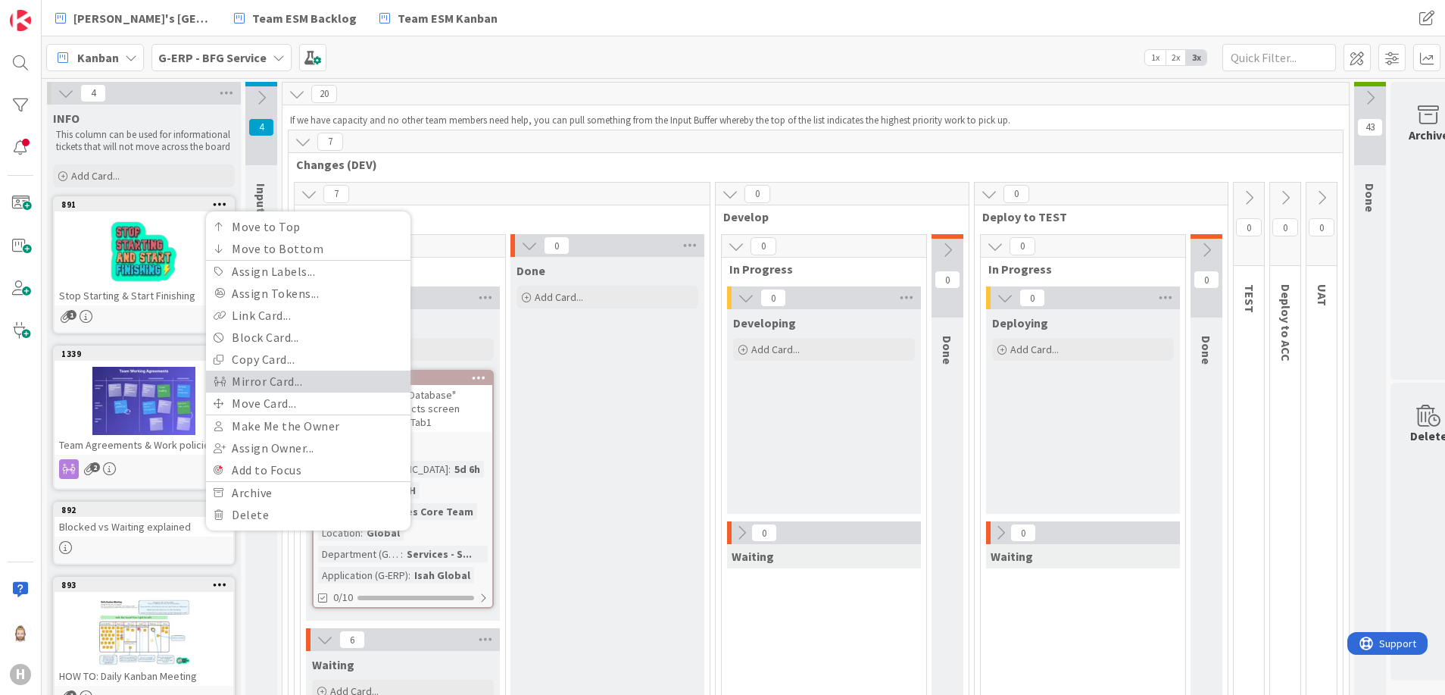
click at [288, 374] on link "Mirror Card..." at bounding box center [308, 381] width 205 height 22
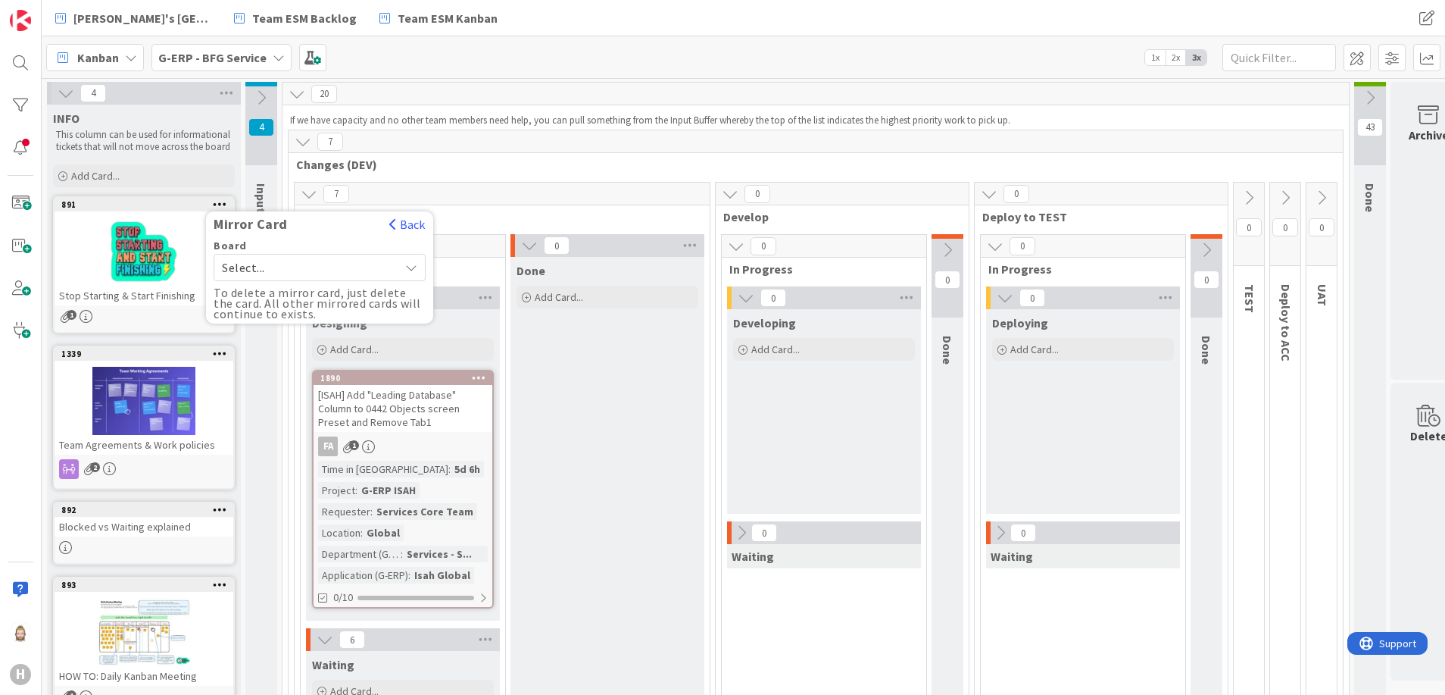
click at [383, 264] on span "Select..." at bounding box center [307, 267] width 170 height 21
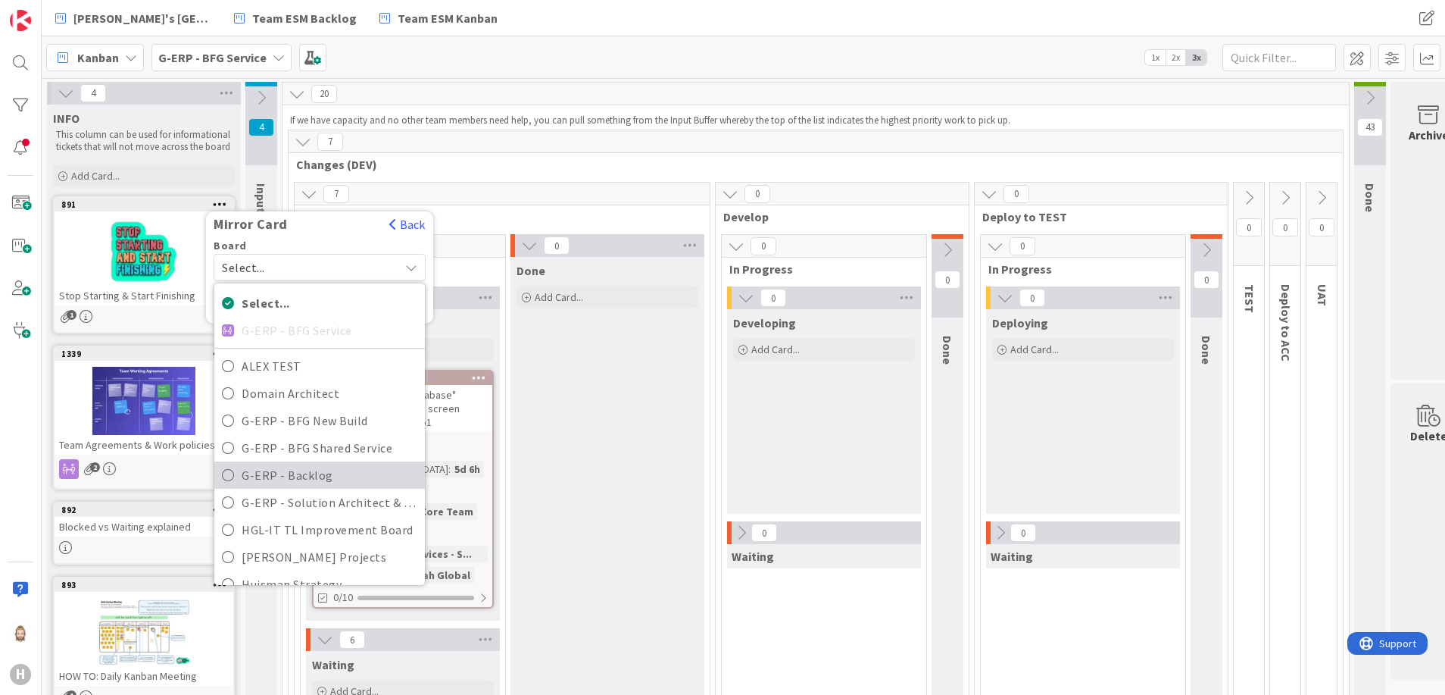
click at [316, 466] on span "G-ERP - Backlog" at bounding box center [330, 475] width 176 height 23
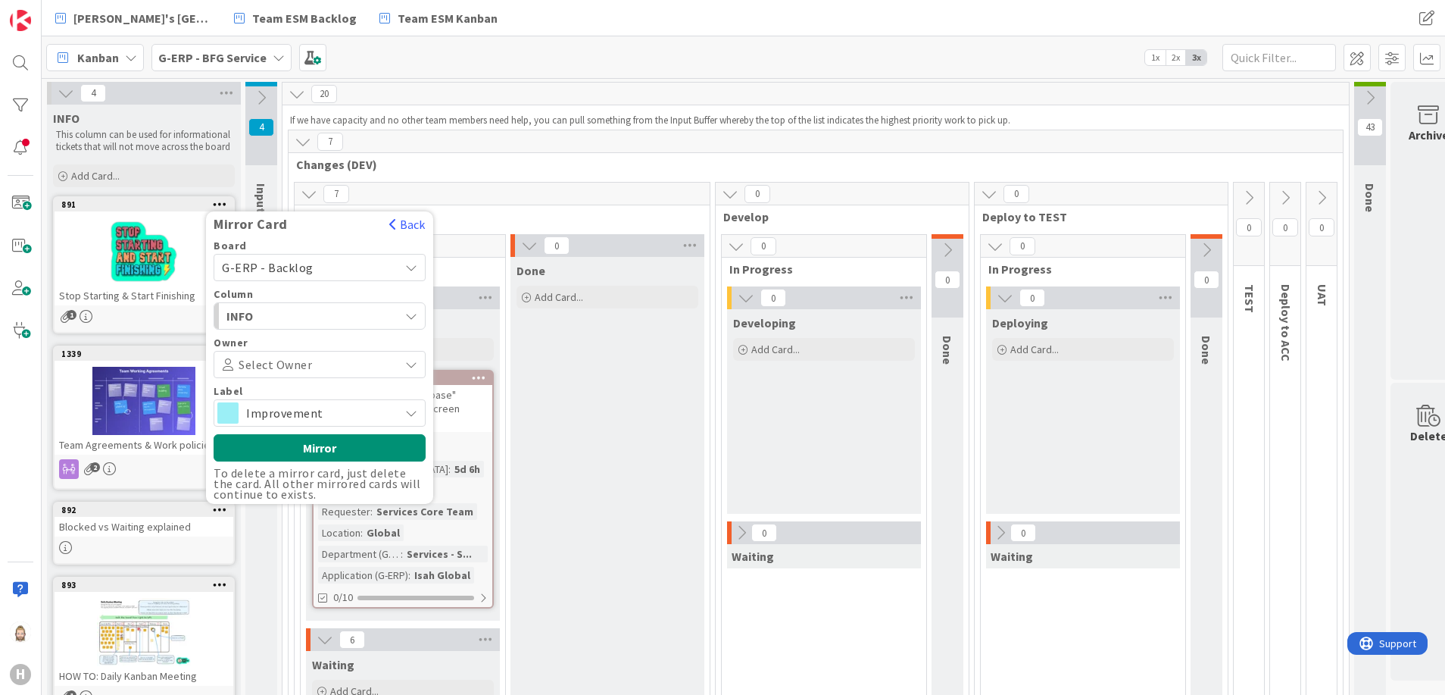
click at [300, 364] on span "Select Owner" at bounding box center [275, 364] width 73 height 11
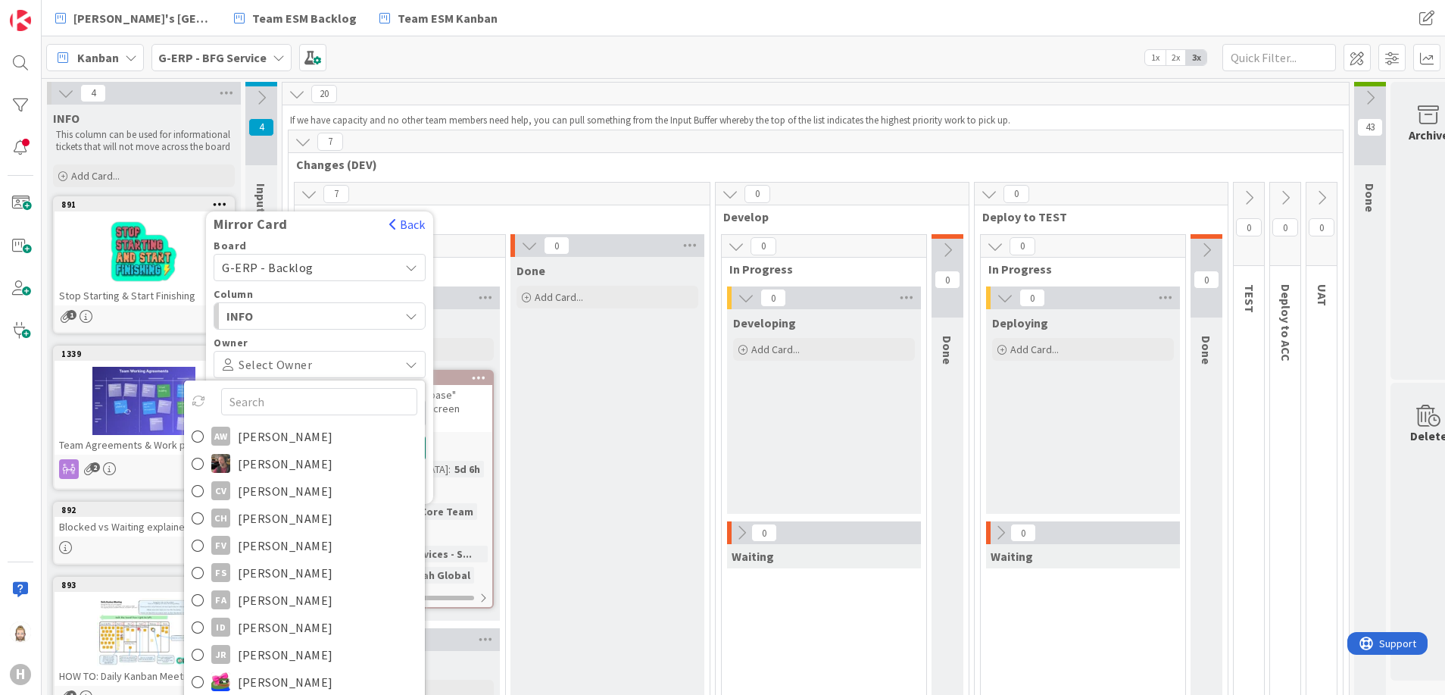
click at [300, 364] on span "Select Owner" at bounding box center [275, 364] width 73 height 11
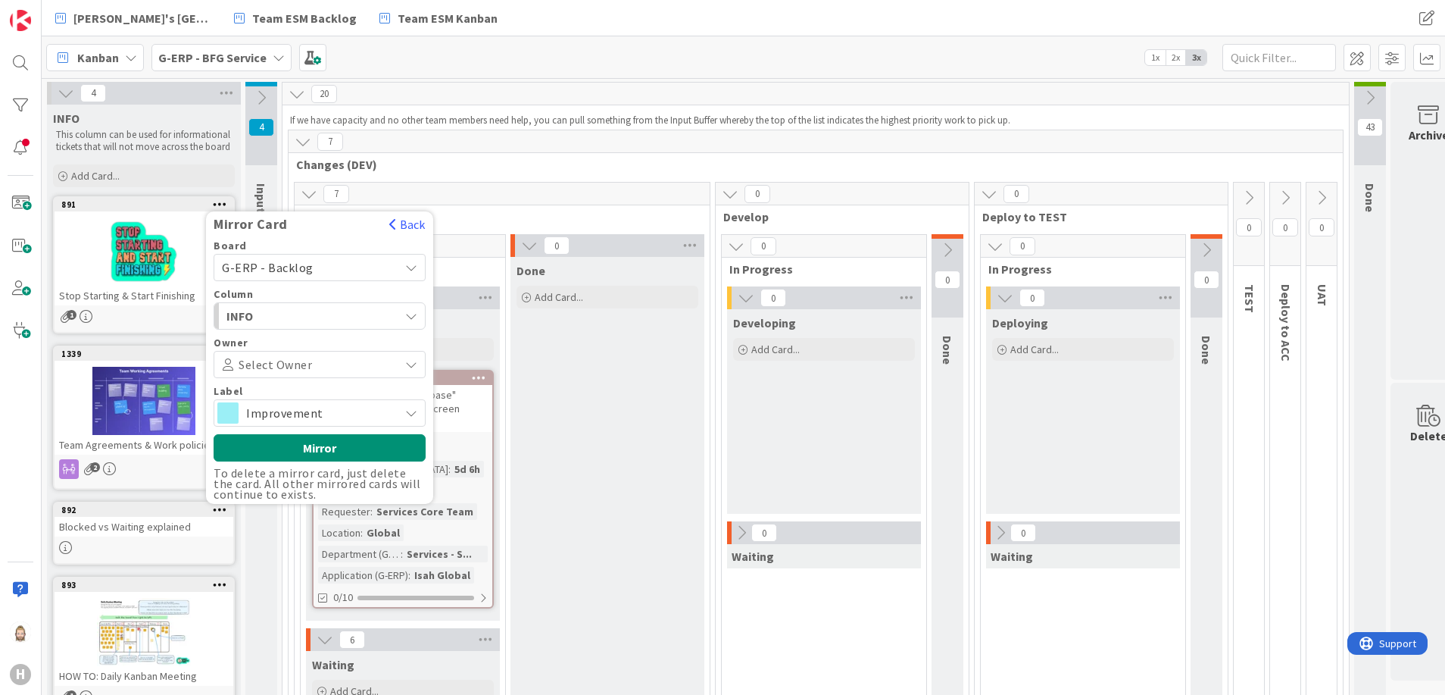
click at [301, 407] on span "Improvement" at bounding box center [318, 412] width 145 height 21
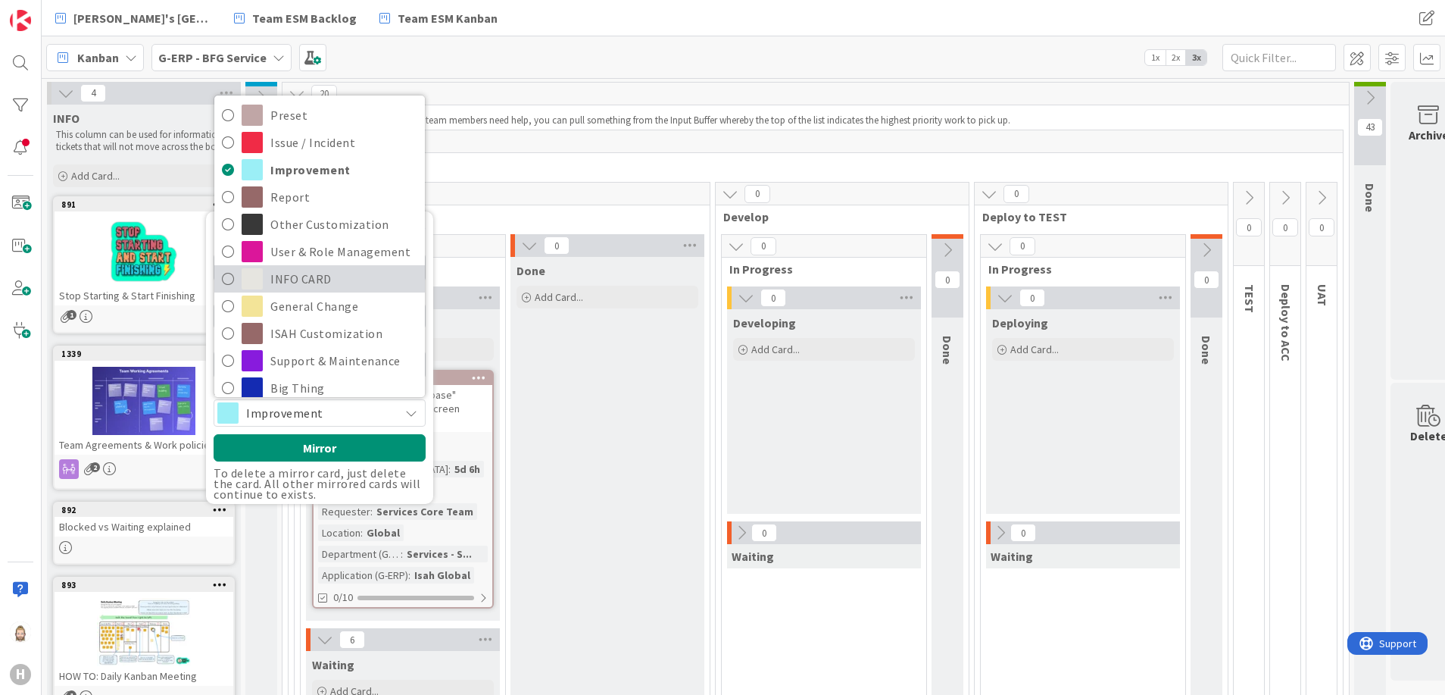
click at [329, 277] on span "INFO CARD" at bounding box center [343, 278] width 147 height 23
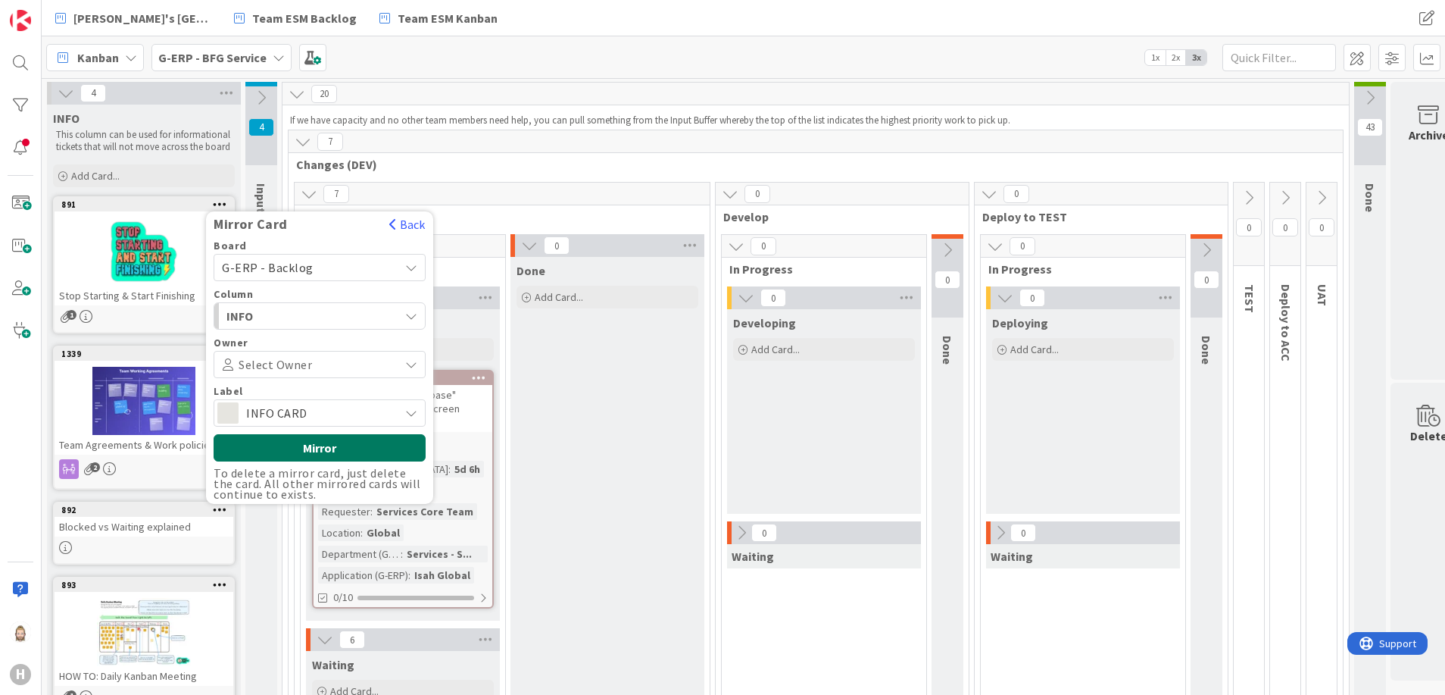
click at [318, 446] on button "Mirror" at bounding box center [320, 447] width 212 height 27
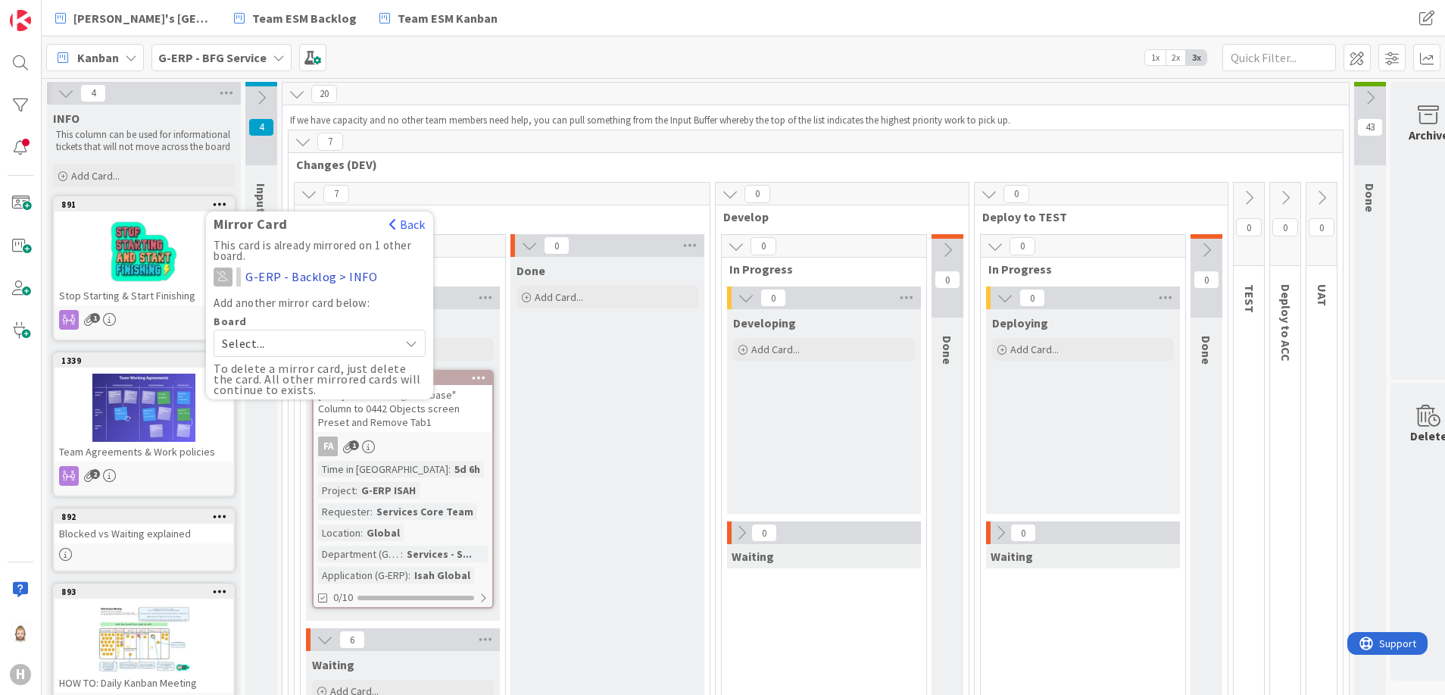
click at [264, 60] on div "G-ERP - BFG Service" at bounding box center [221, 57] width 140 height 27
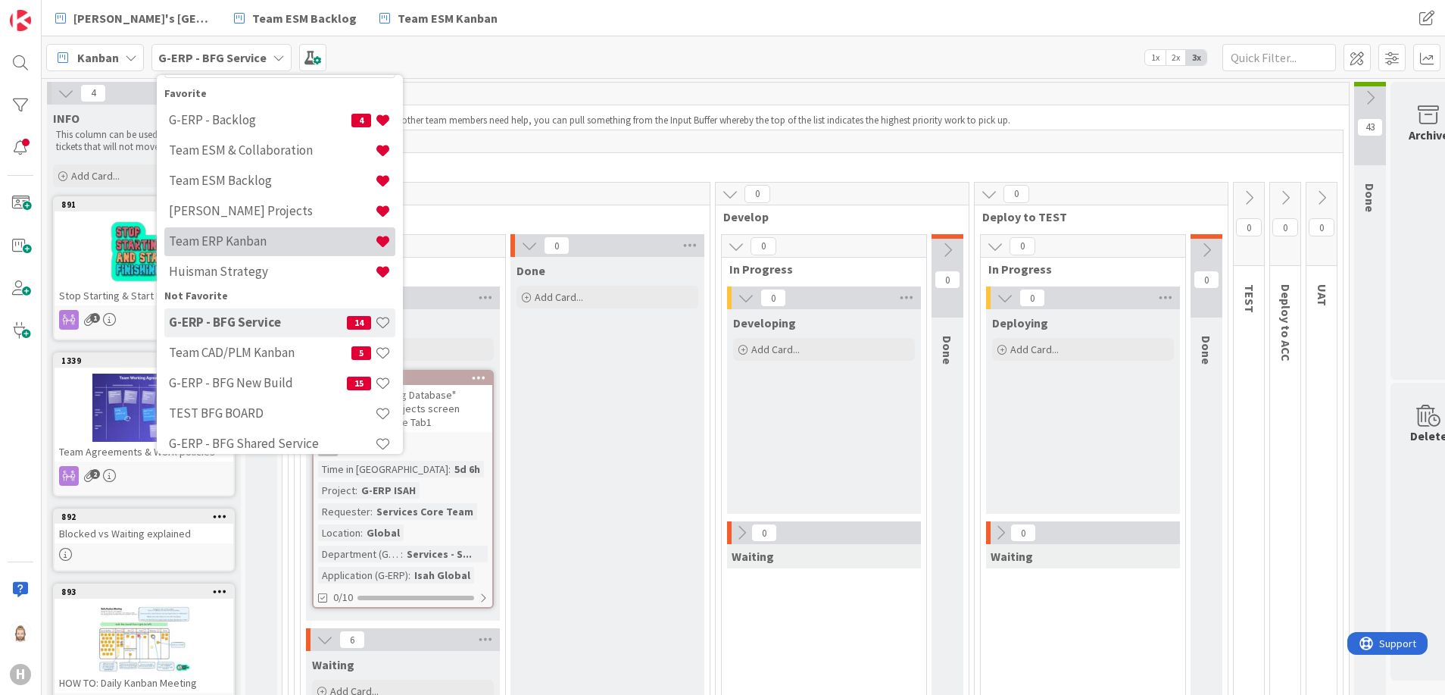
scroll to position [114, 0]
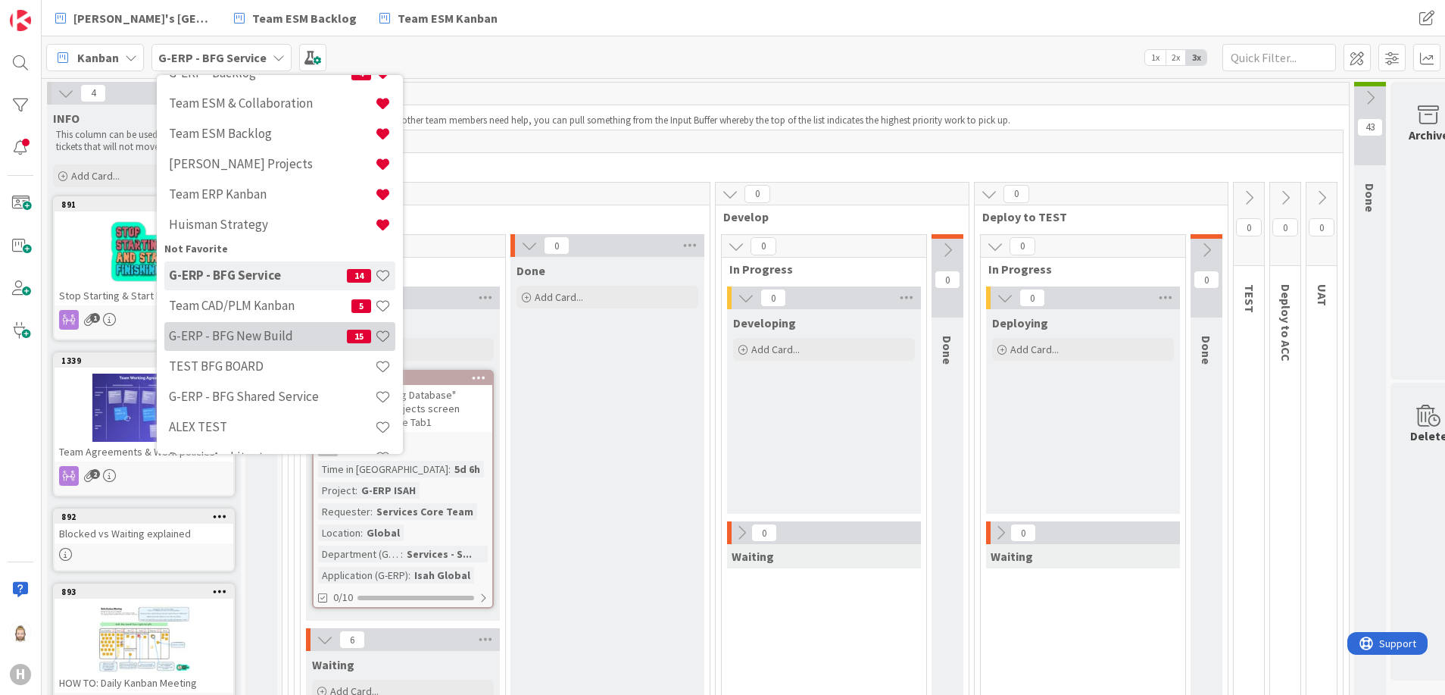
click at [294, 331] on h4 "G-ERP - BFG New Build" at bounding box center [258, 335] width 178 height 15
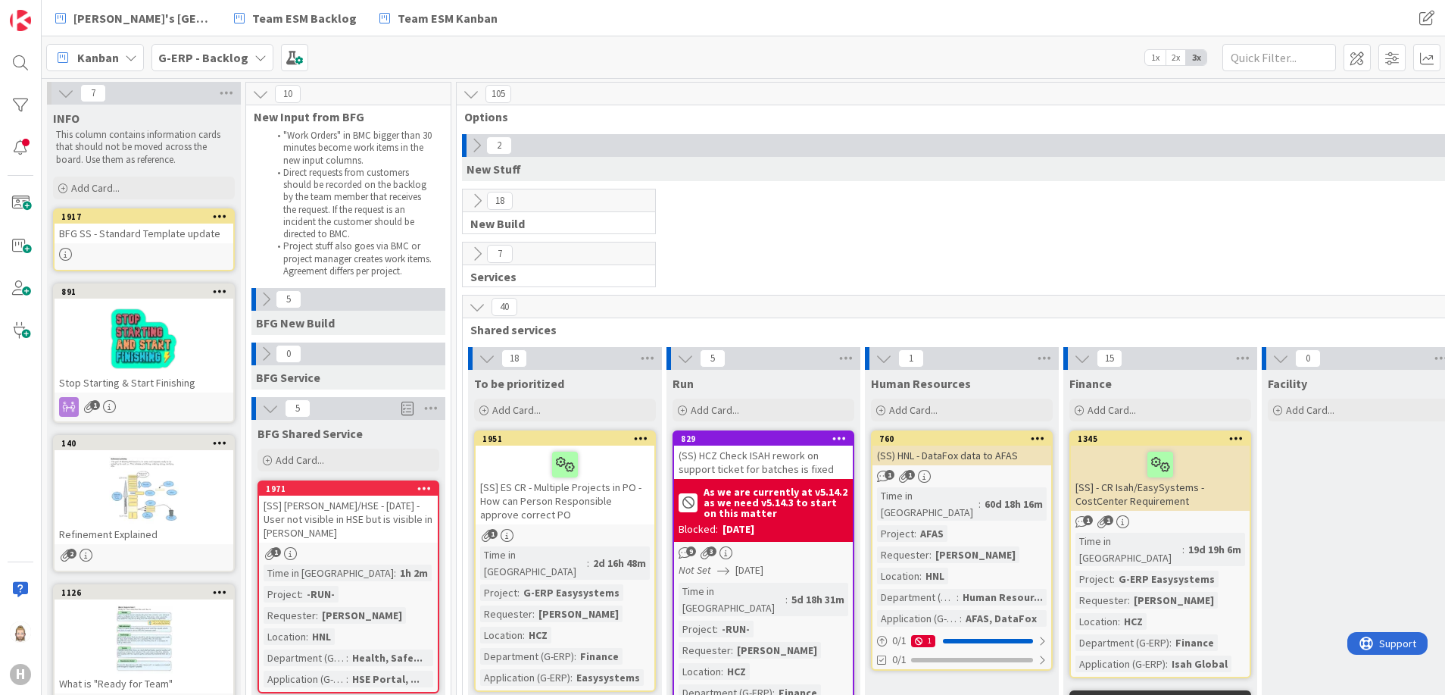
click at [221, 287] on icon at bounding box center [220, 291] width 14 height 11
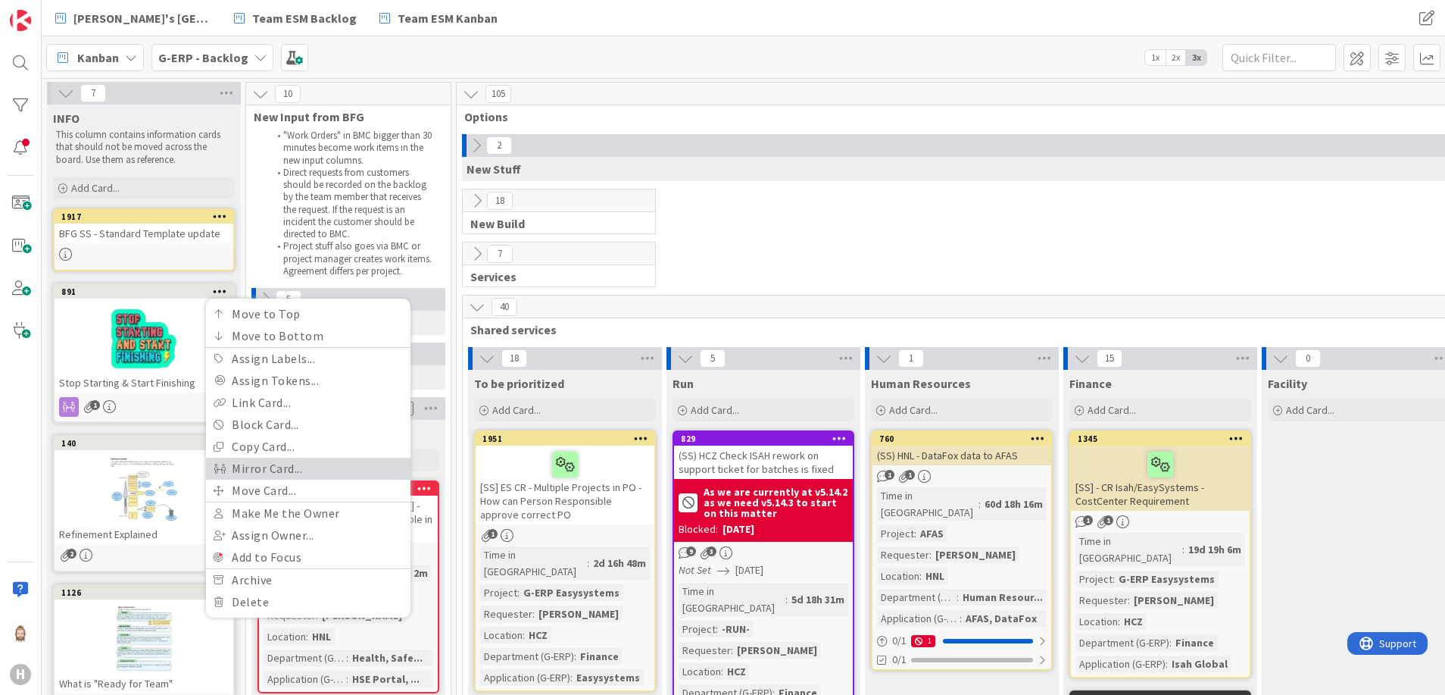
click at [273, 473] on link "Mirror Card..." at bounding box center [308, 469] width 205 height 22
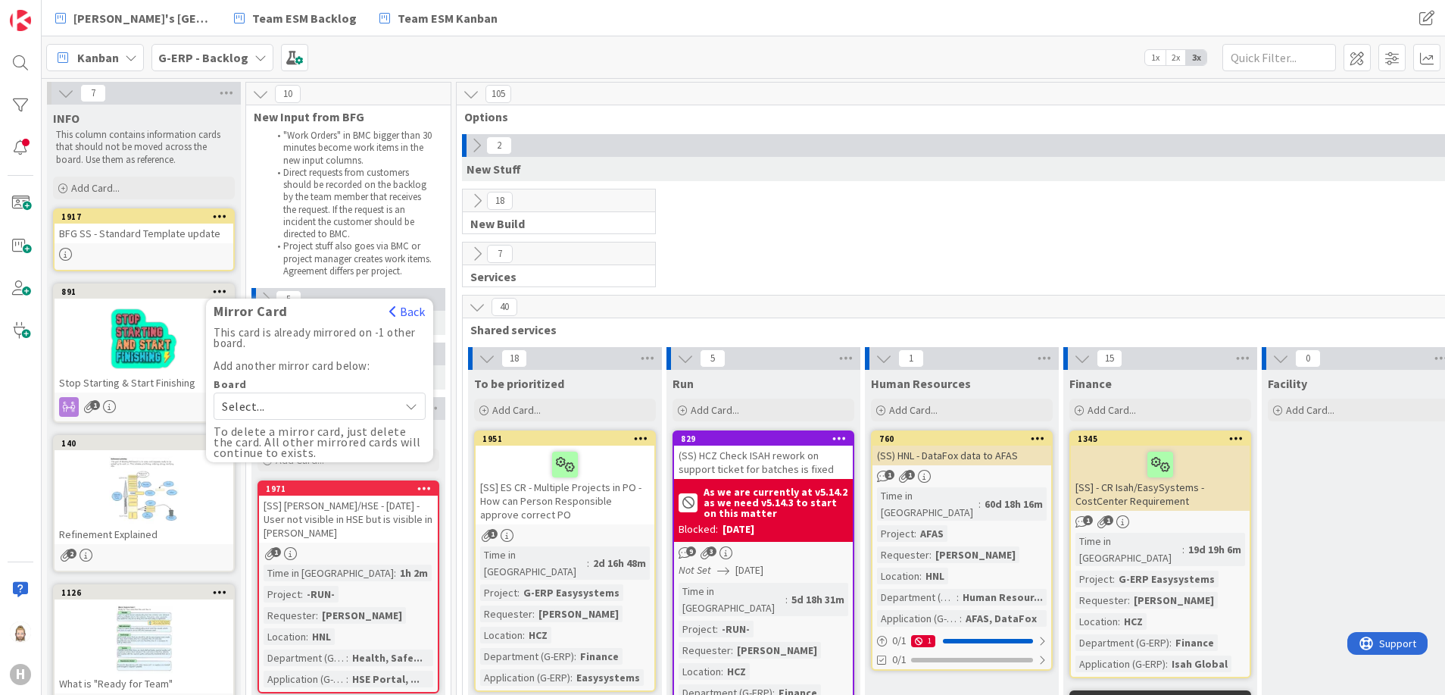
click at [320, 408] on span "Select..." at bounding box center [307, 405] width 170 height 21
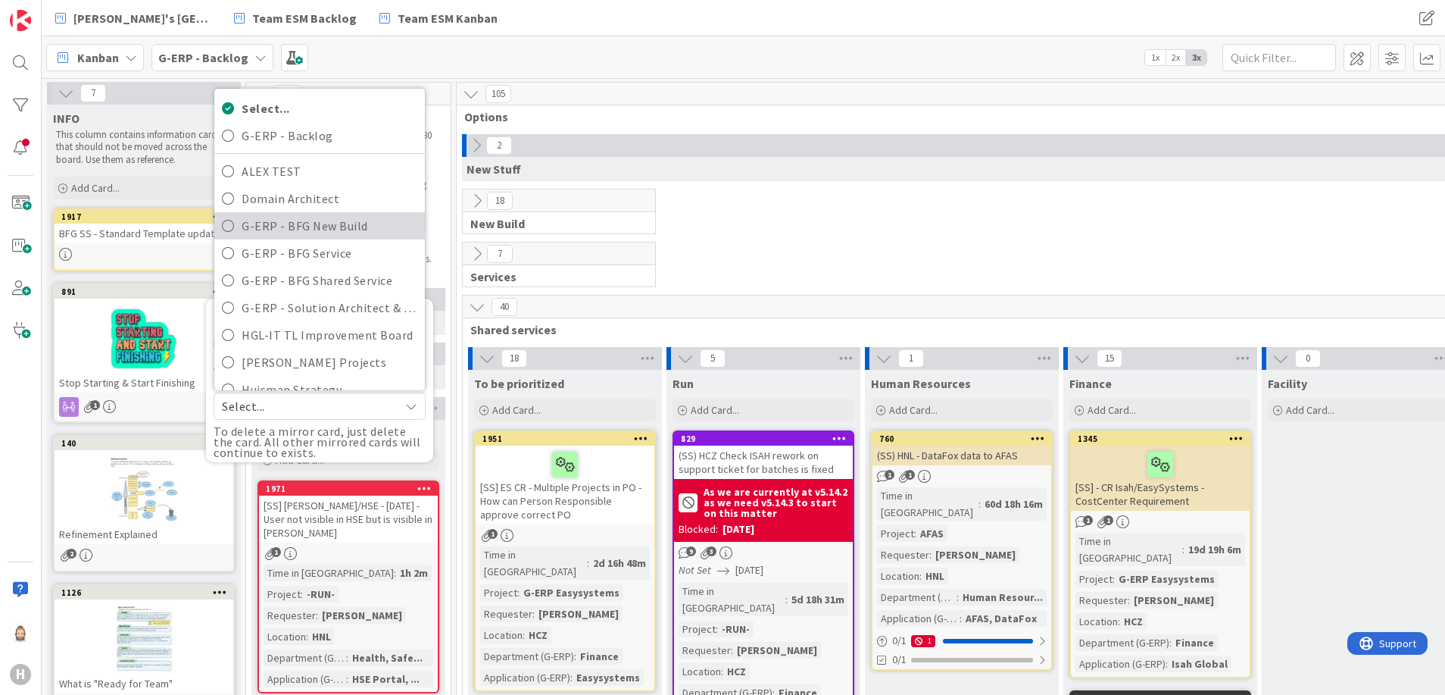
click at [360, 221] on span "G-ERP - BFG New Build" at bounding box center [330, 225] width 176 height 23
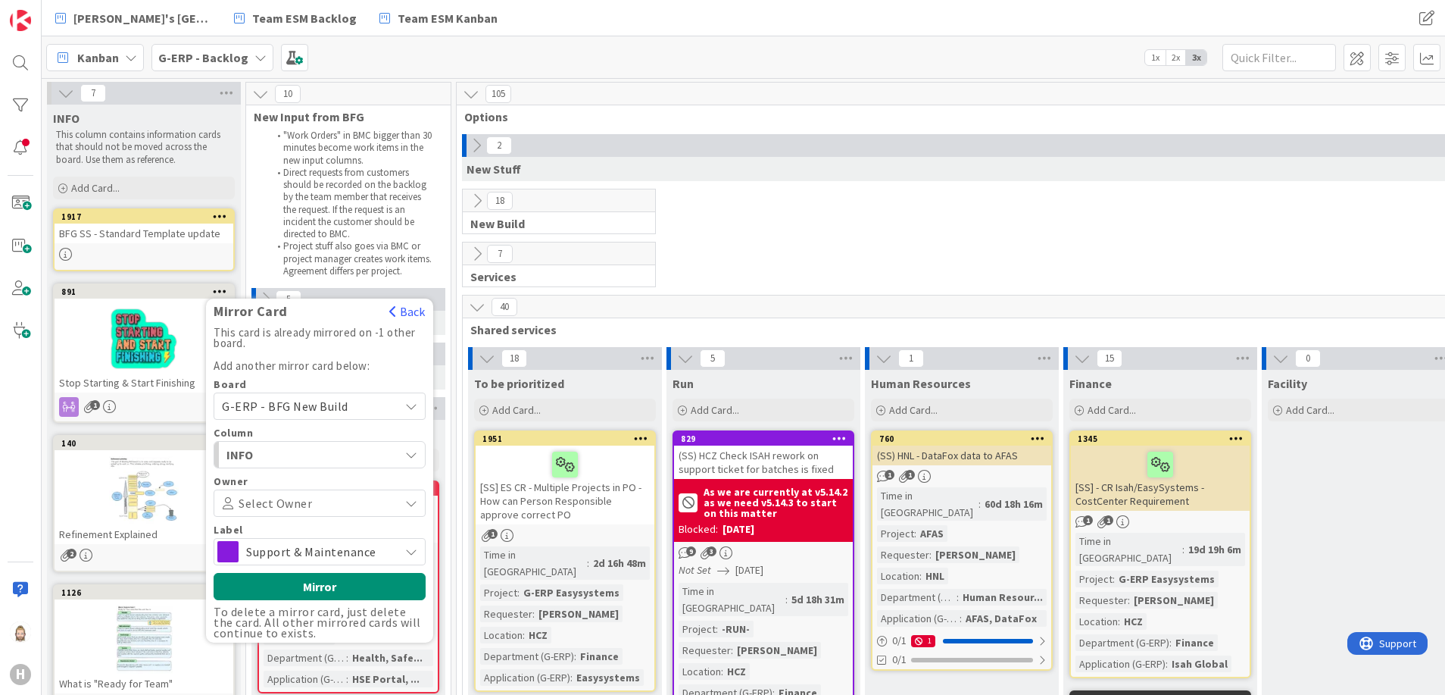
click at [280, 549] on span "Support & Maintenance" at bounding box center [318, 551] width 145 height 21
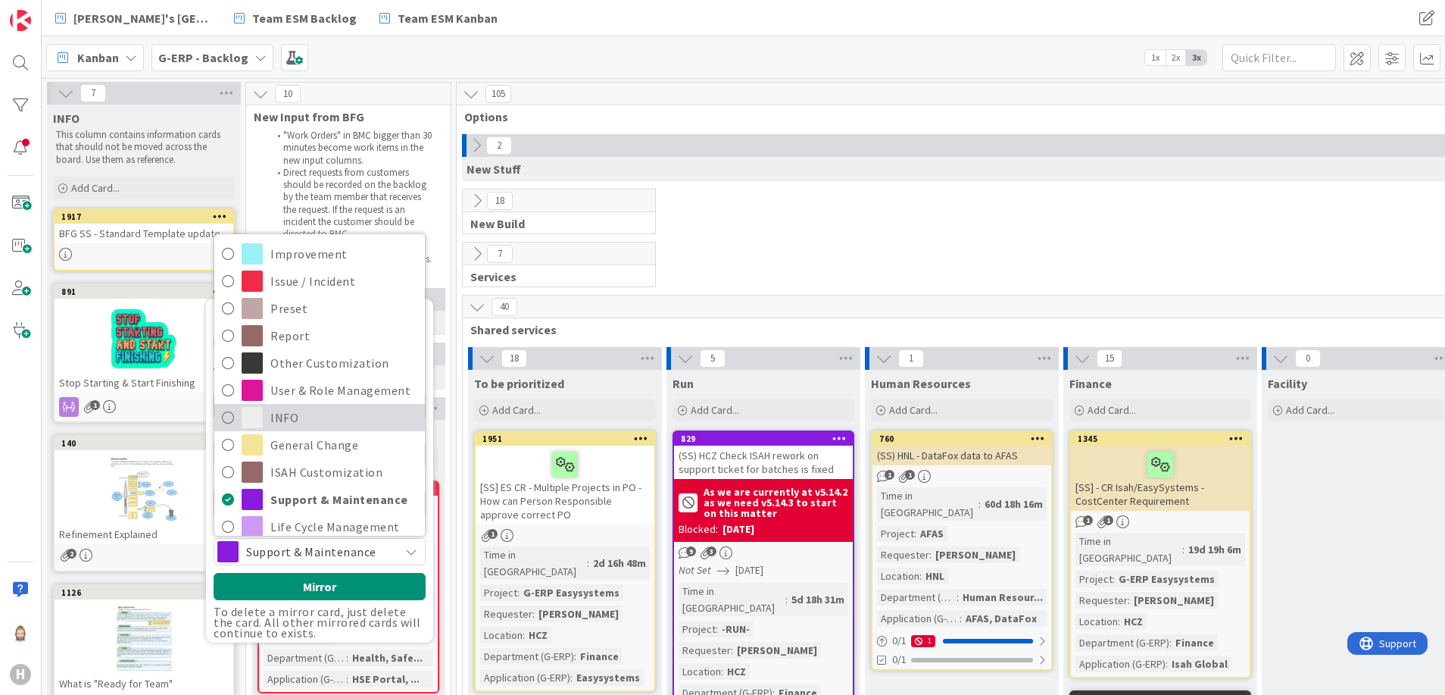
click at [300, 412] on span "INFO" at bounding box center [343, 417] width 147 height 23
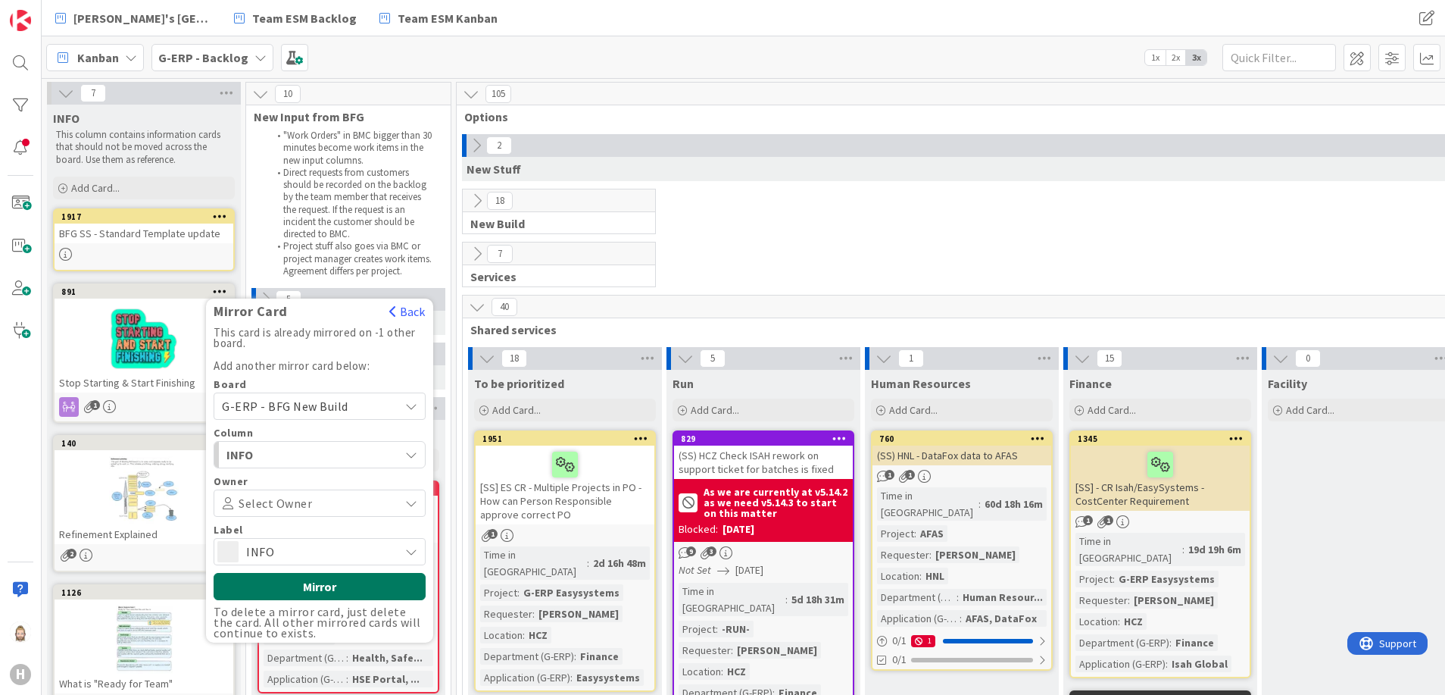
click at [313, 584] on button "Mirror" at bounding box center [320, 586] width 212 height 27
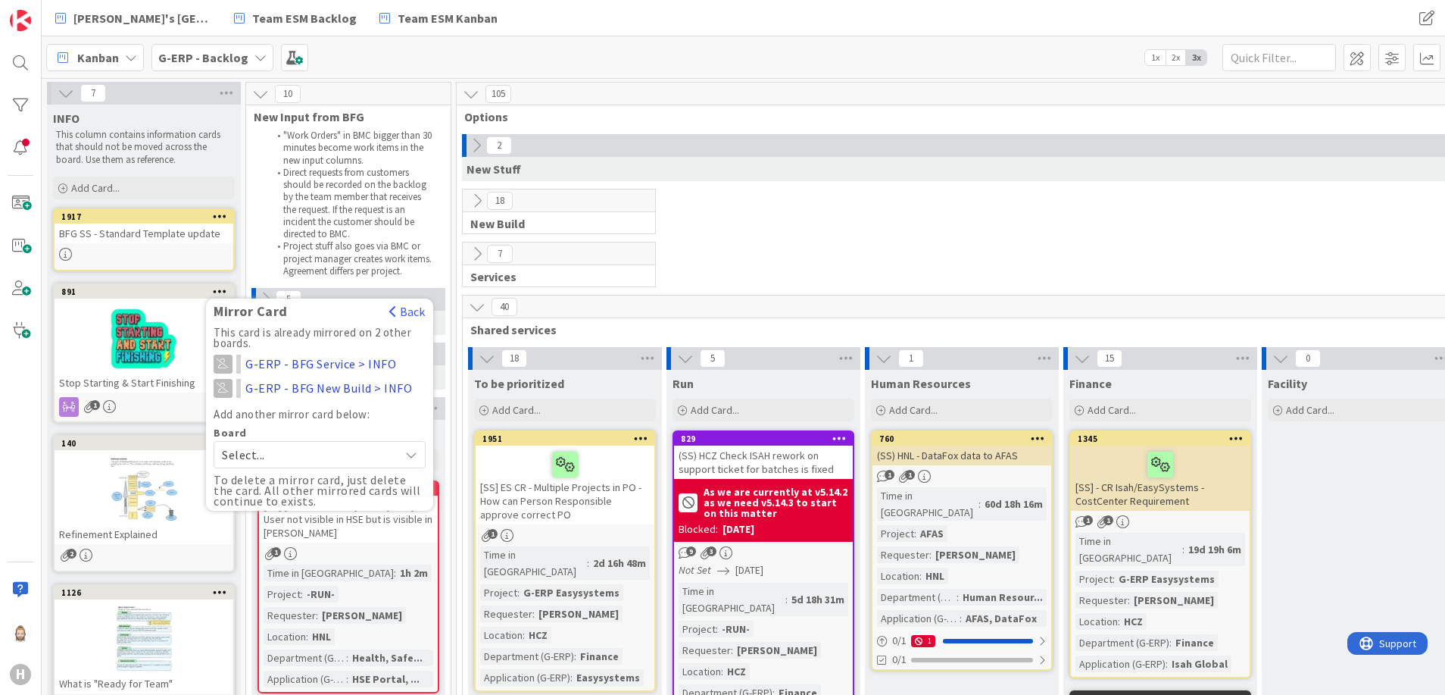
click at [342, 452] on span "Select..." at bounding box center [307, 454] width 170 height 21
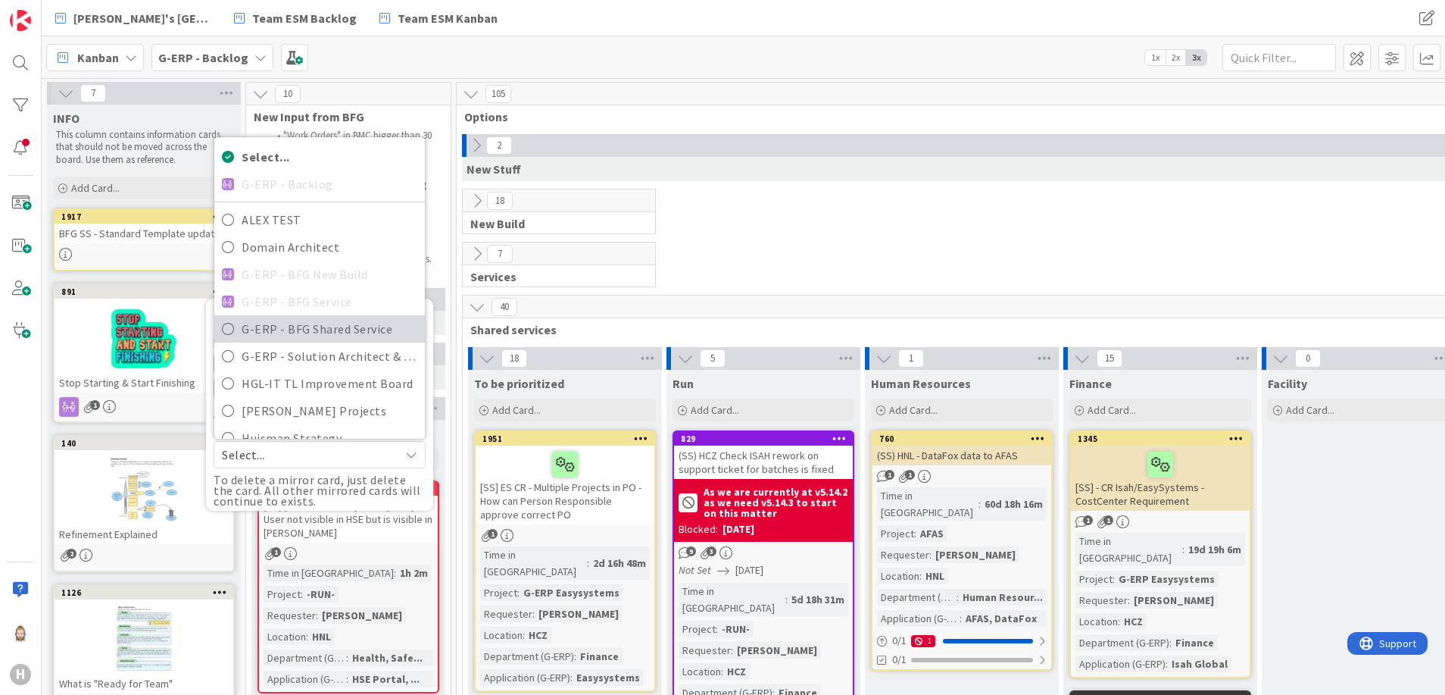
click at [351, 329] on span "G-ERP - BFG Shared Service" at bounding box center [330, 328] width 176 height 23
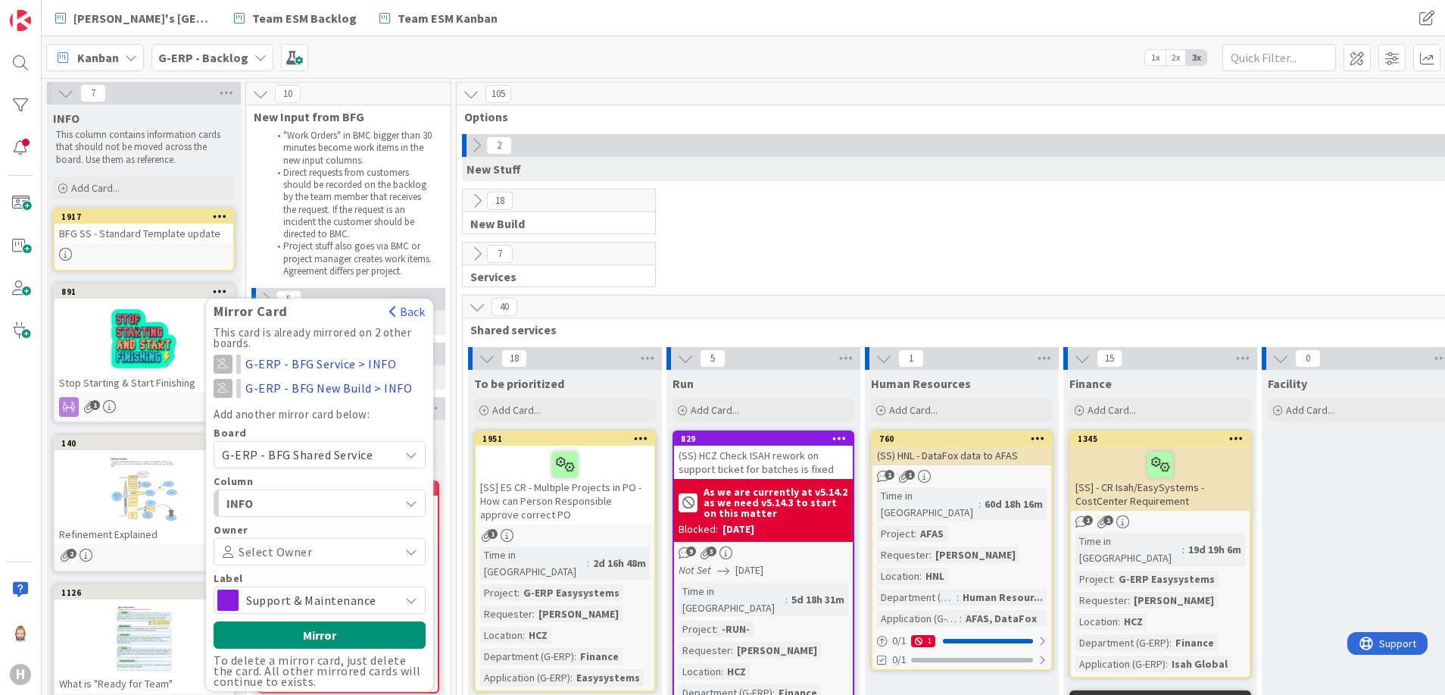
click at [311, 595] on span "Support & Maintenance" at bounding box center [318, 599] width 145 height 21
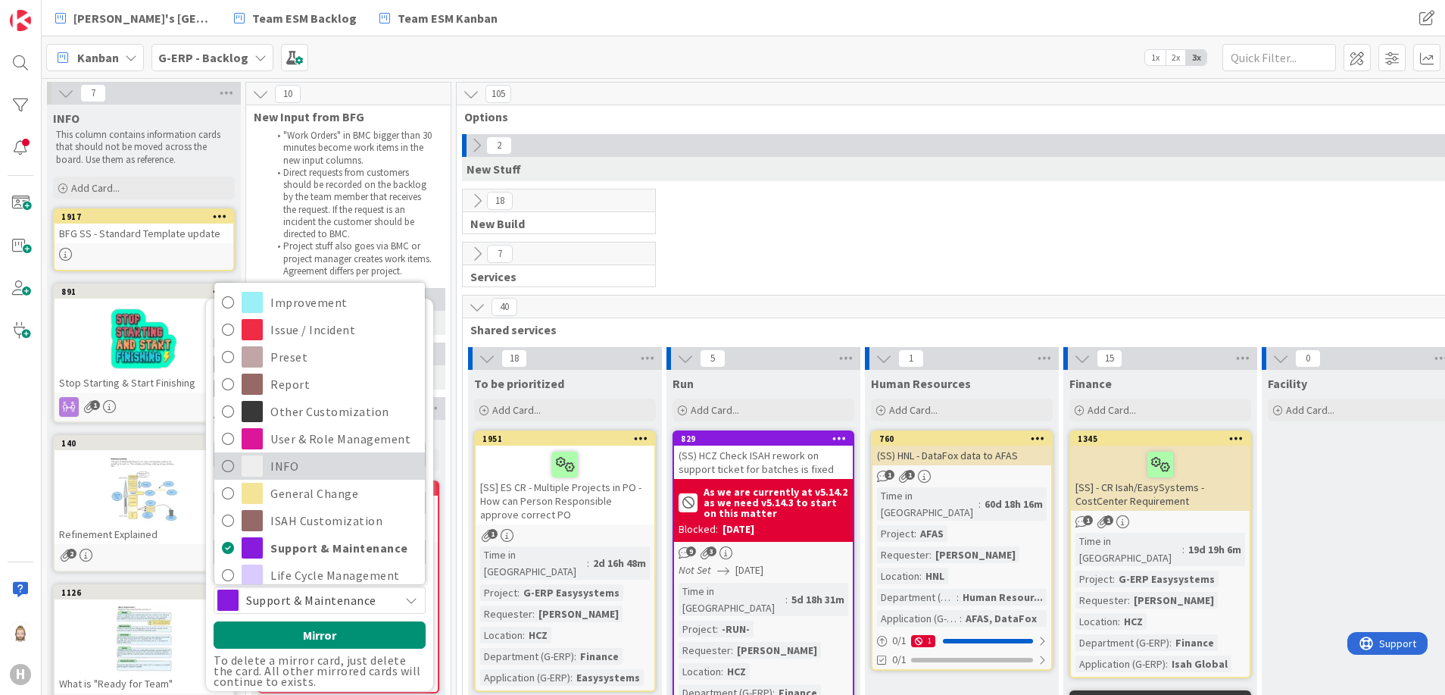
click at [317, 457] on span "INFO" at bounding box center [343, 465] width 147 height 23
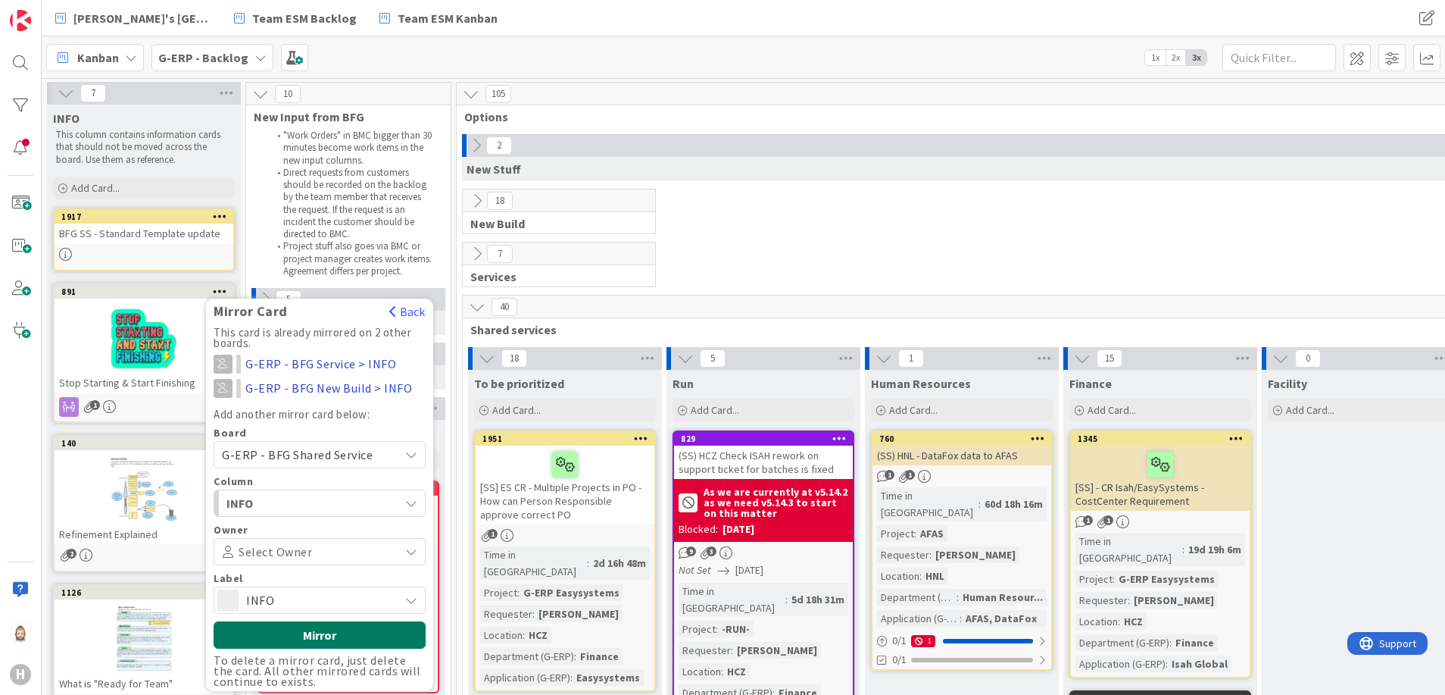
click at [316, 636] on button "Mirror" at bounding box center [320, 634] width 212 height 27
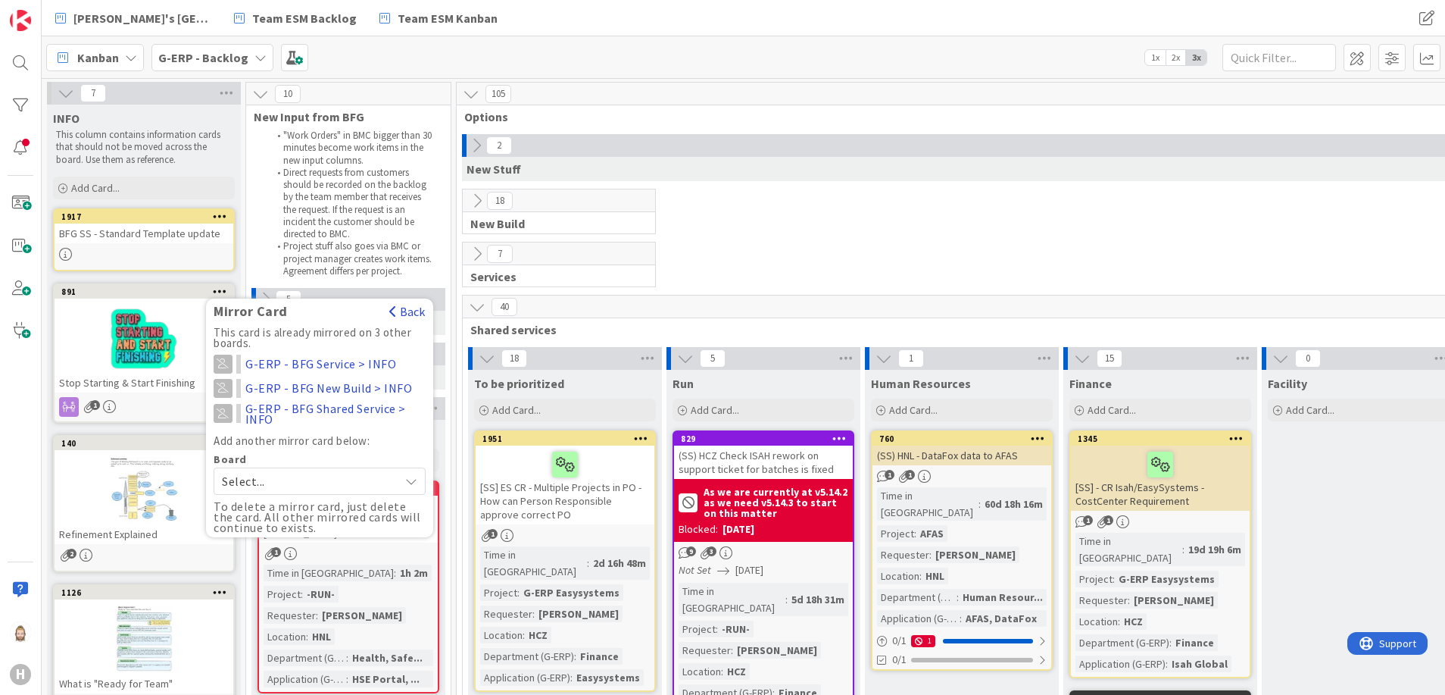
click at [404, 309] on button "Back" at bounding box center [407, 311] width 37 height 17
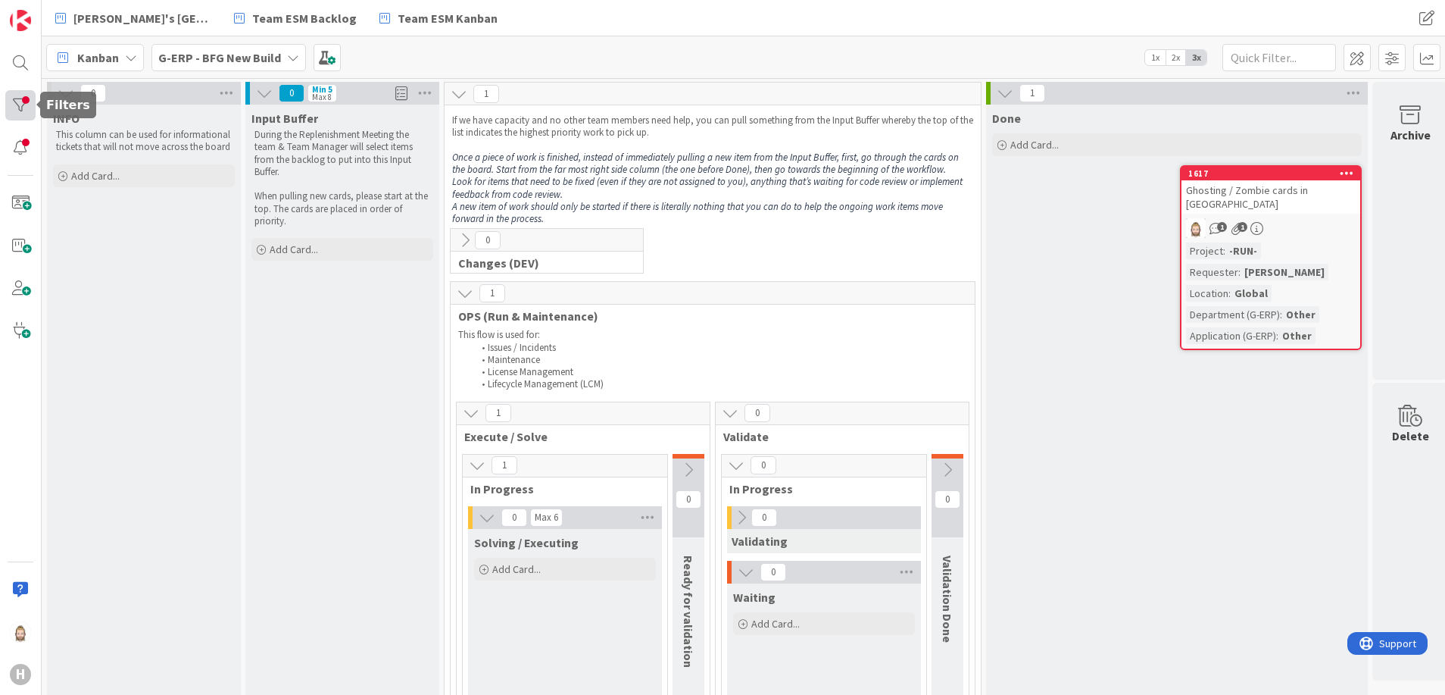
click at [20, 101] on div at bounding box center [20, 105] width 30 height 30
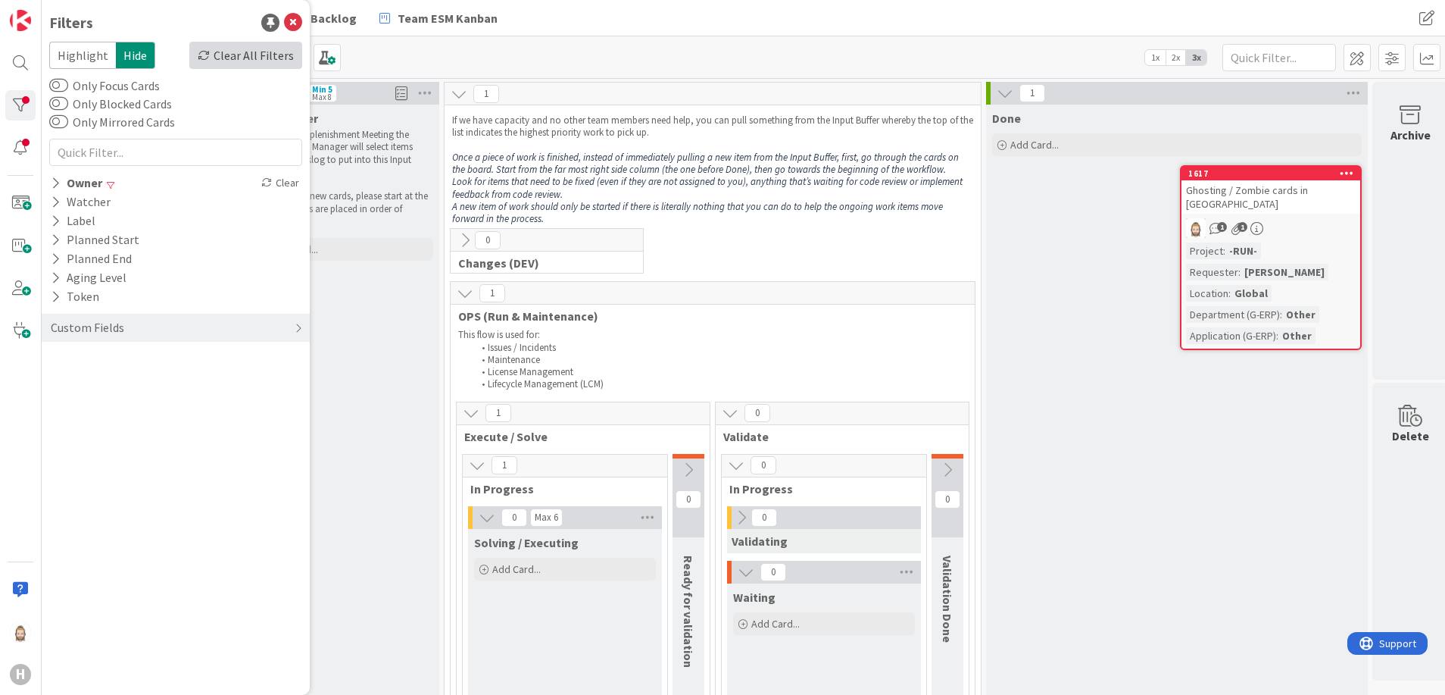
click at [264, 55] on div "Clear All Filters" at bounding box center [245, 55] width 113 height 27
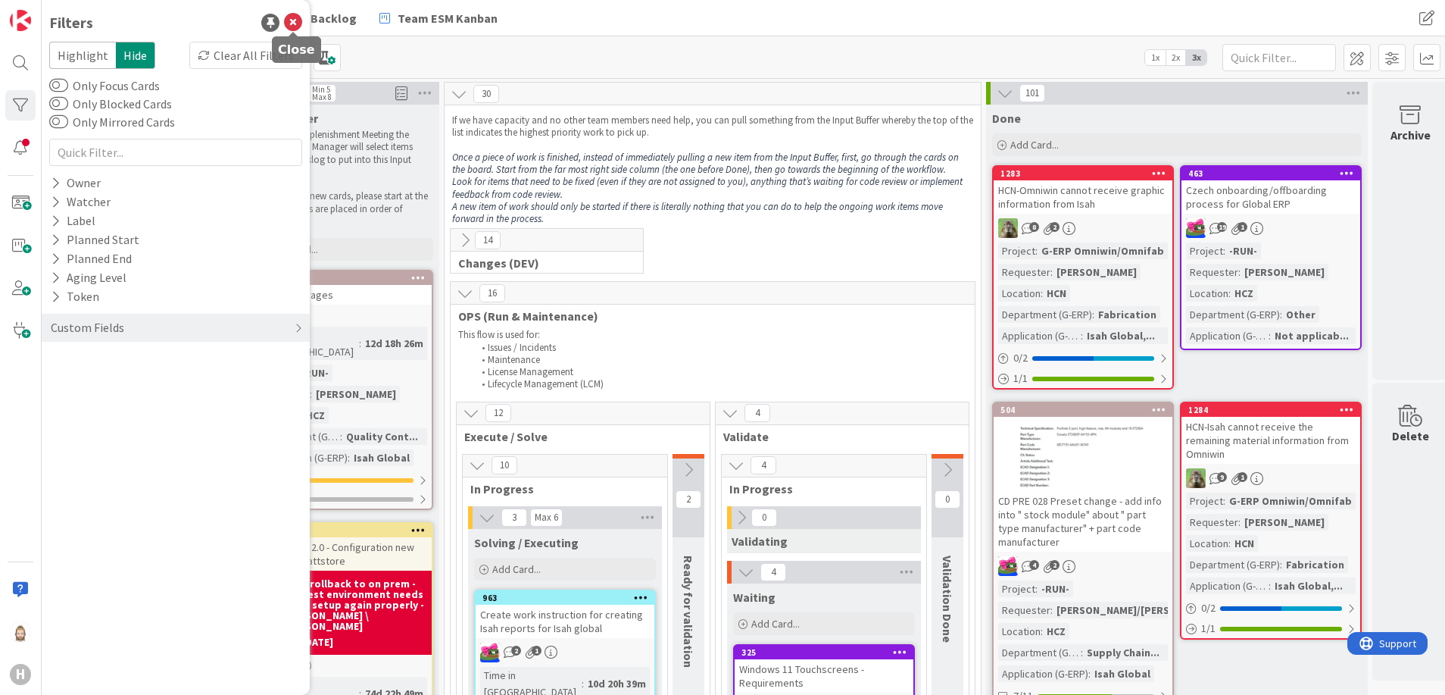
click at [295, 20] on icon at bounding box center [293, 23] width 18 height 18
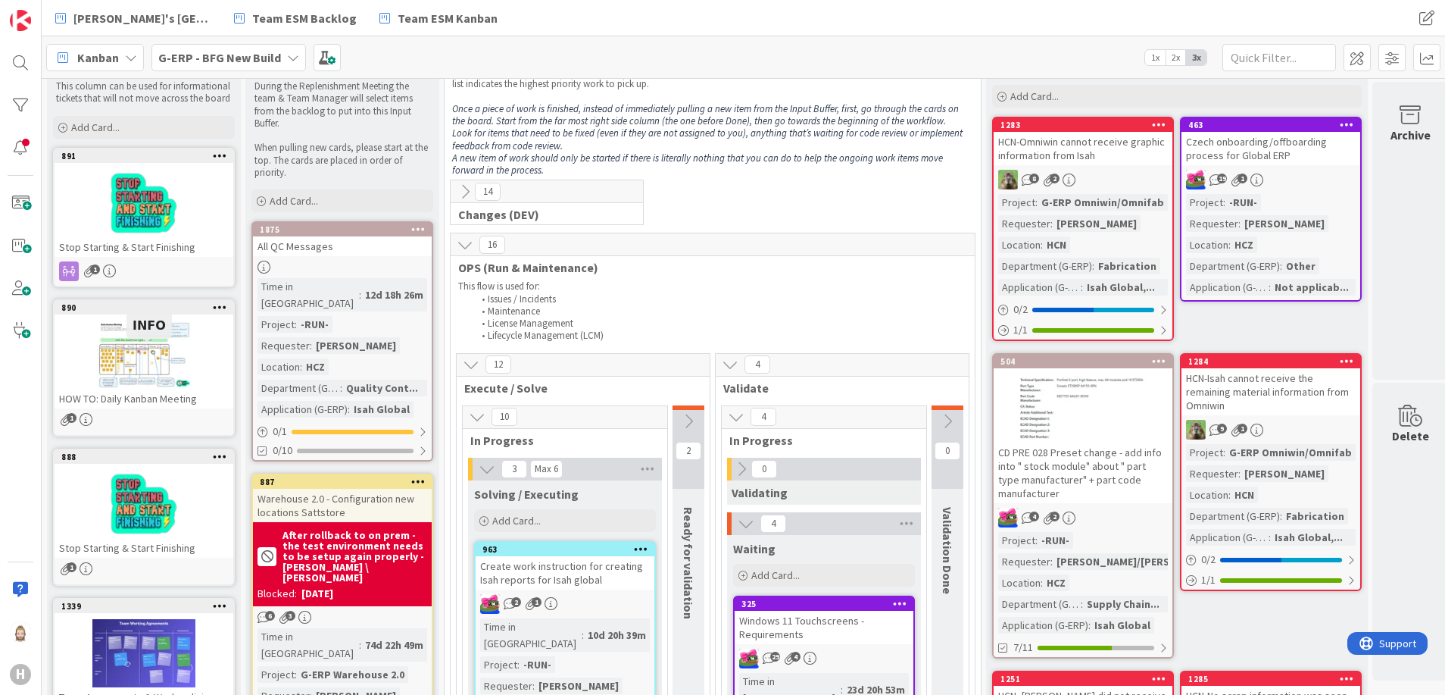
scroll to position [114, 0]
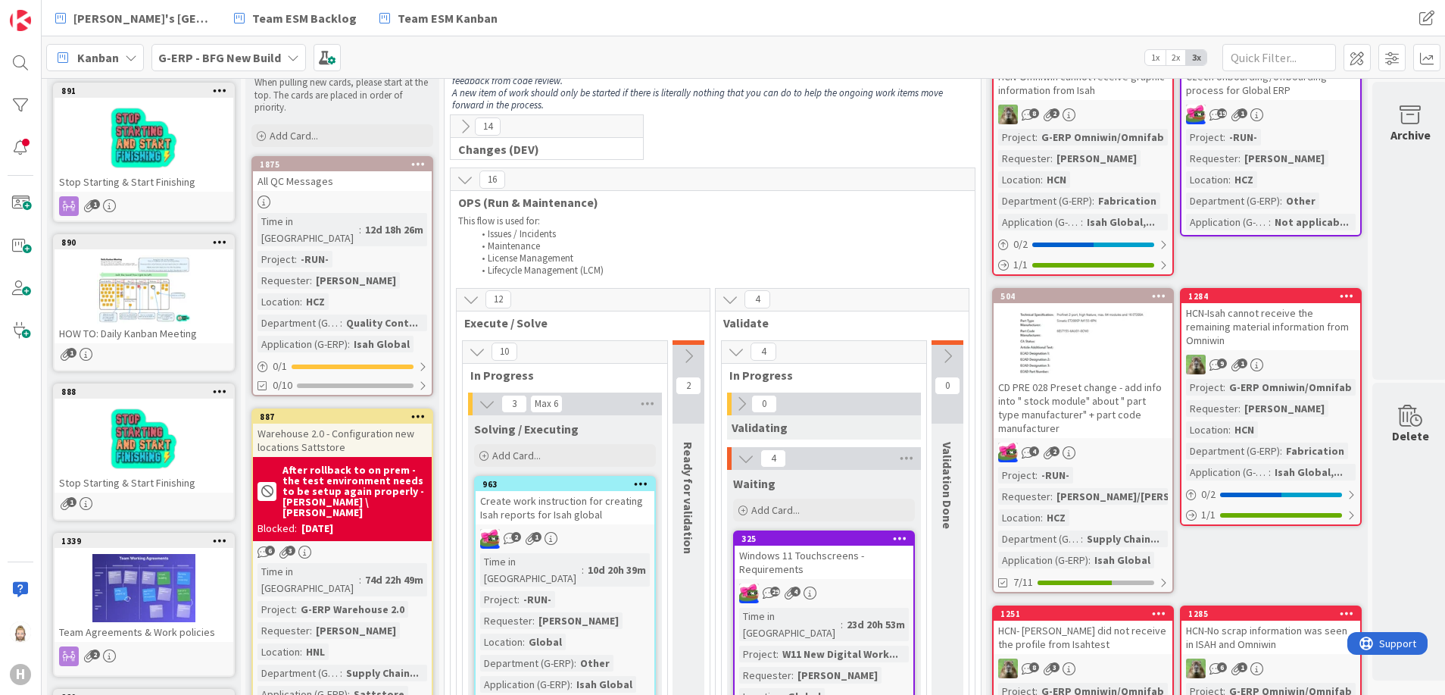
click at [221, 92] on icon at bounding box center [220, 90] width 14 height 11
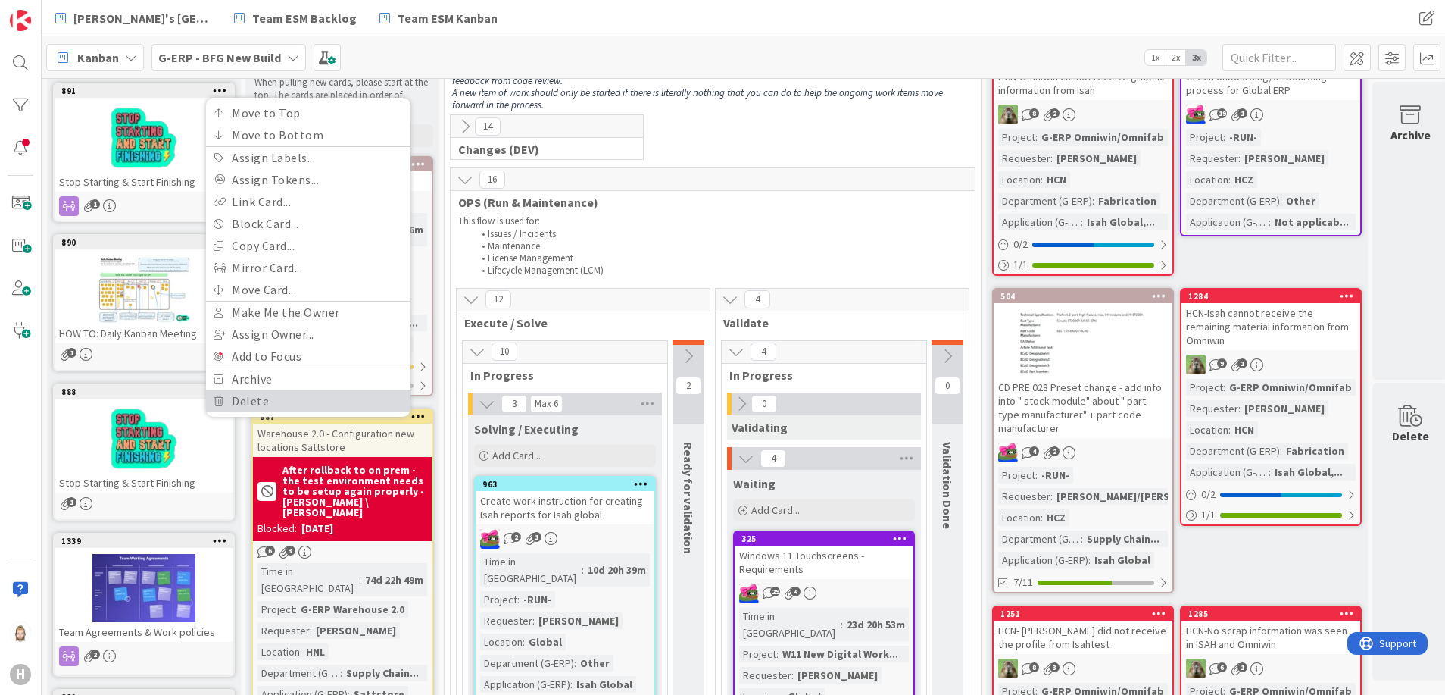
click at [279, 402] on link "Delete" at bounding box center [308, 401] width 205 height 22
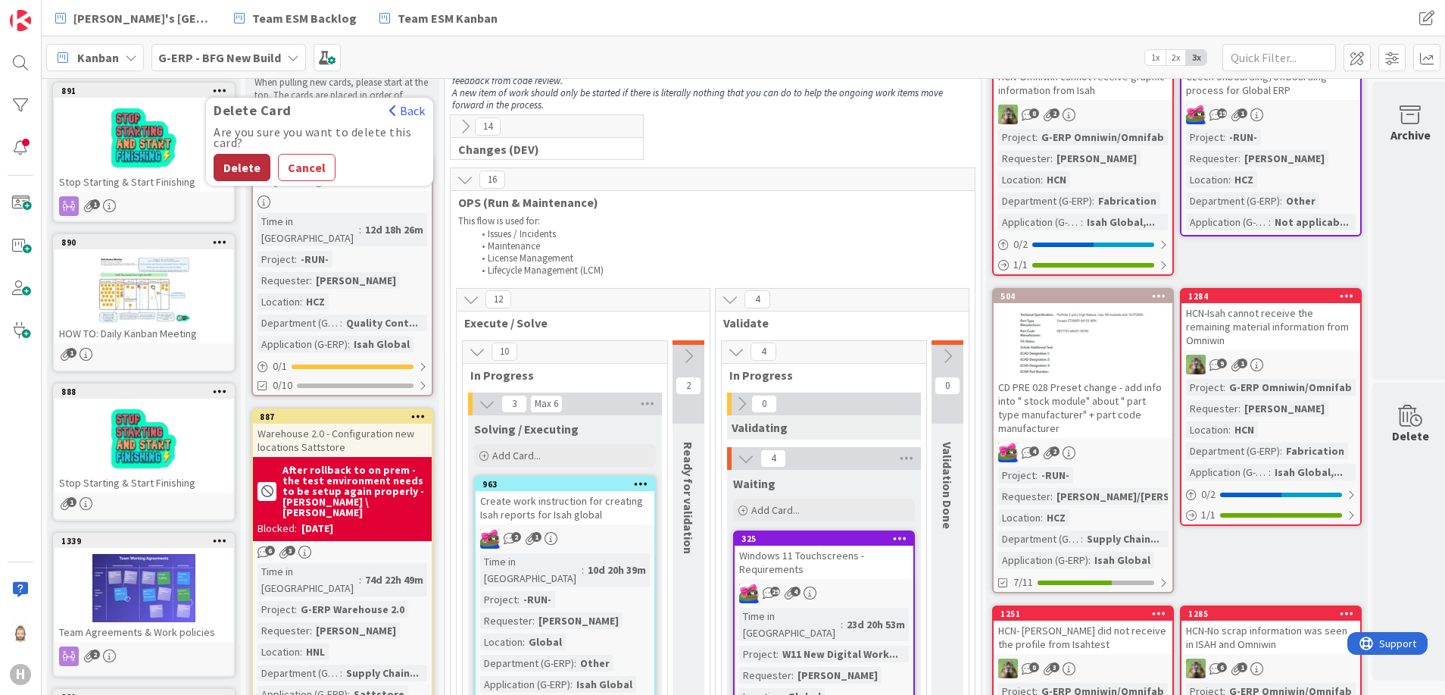
click at [230, 162] on button "Delete" at bounding box center [242, 167] width 57 height 27
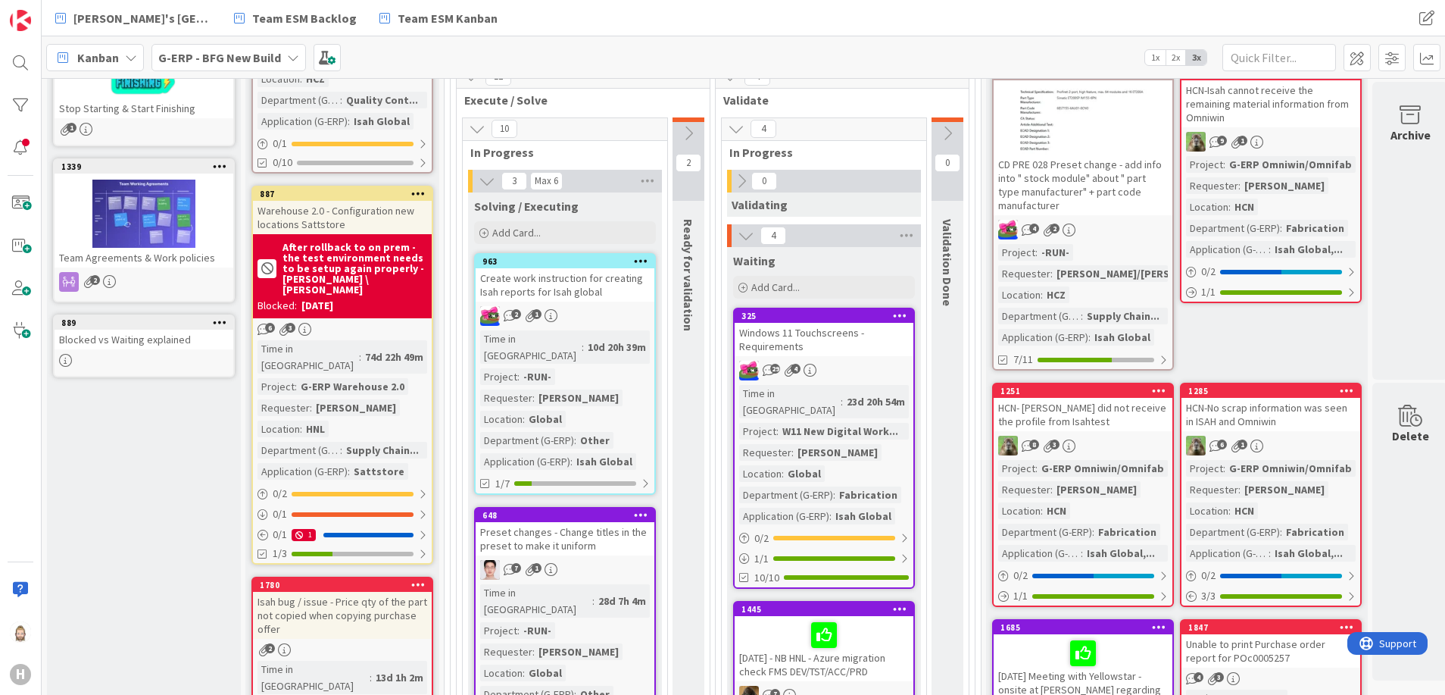
scroll to position [341, 0]
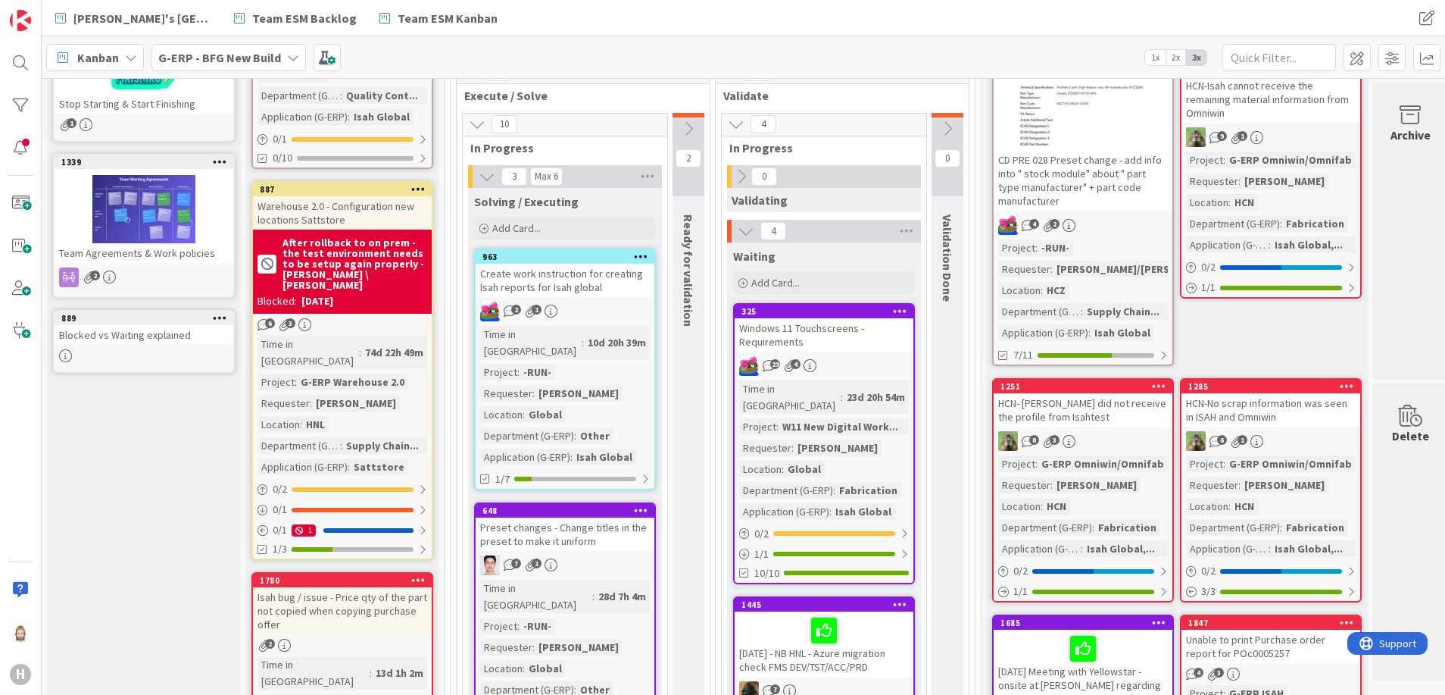
click at [161, 336] on div "Blocked vs Waiting explained" at bounding box center [144, 335] width 179 height 20
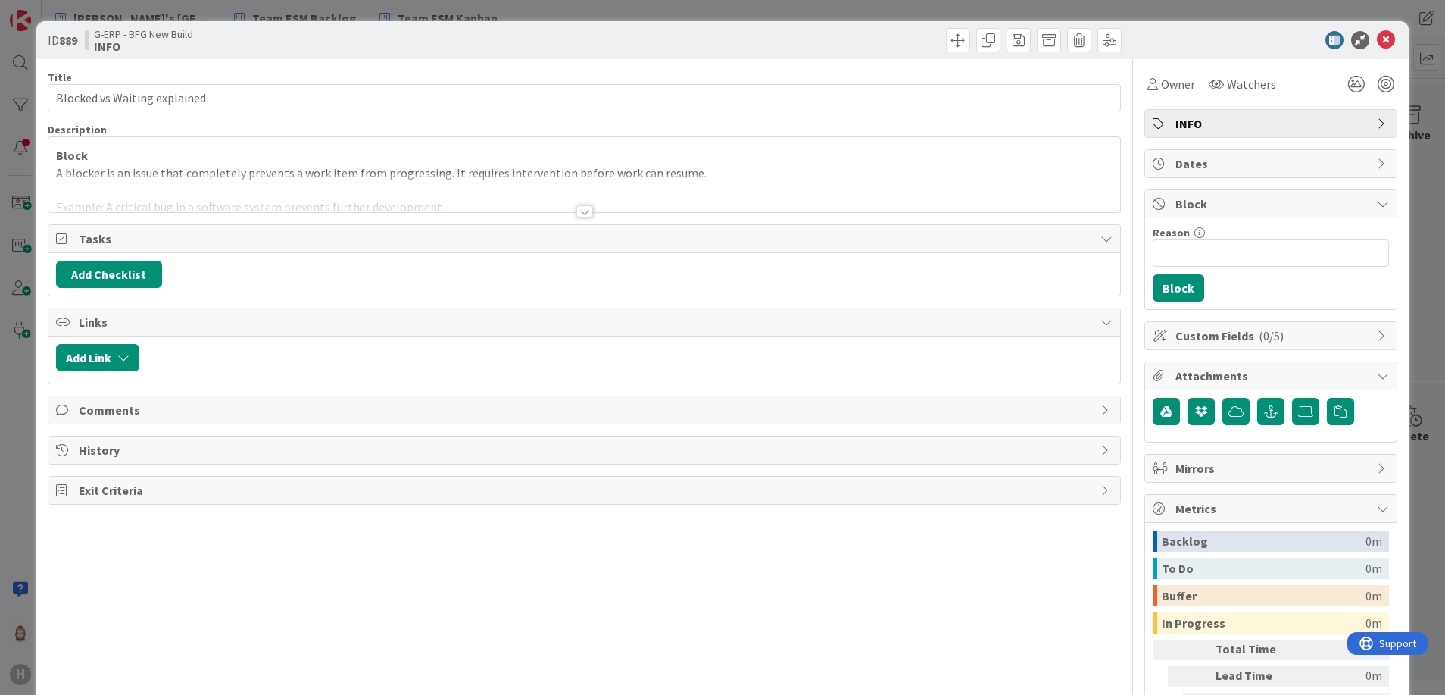
click at [576, 210] on div at bounding box center [584, 211] width 17 height 12
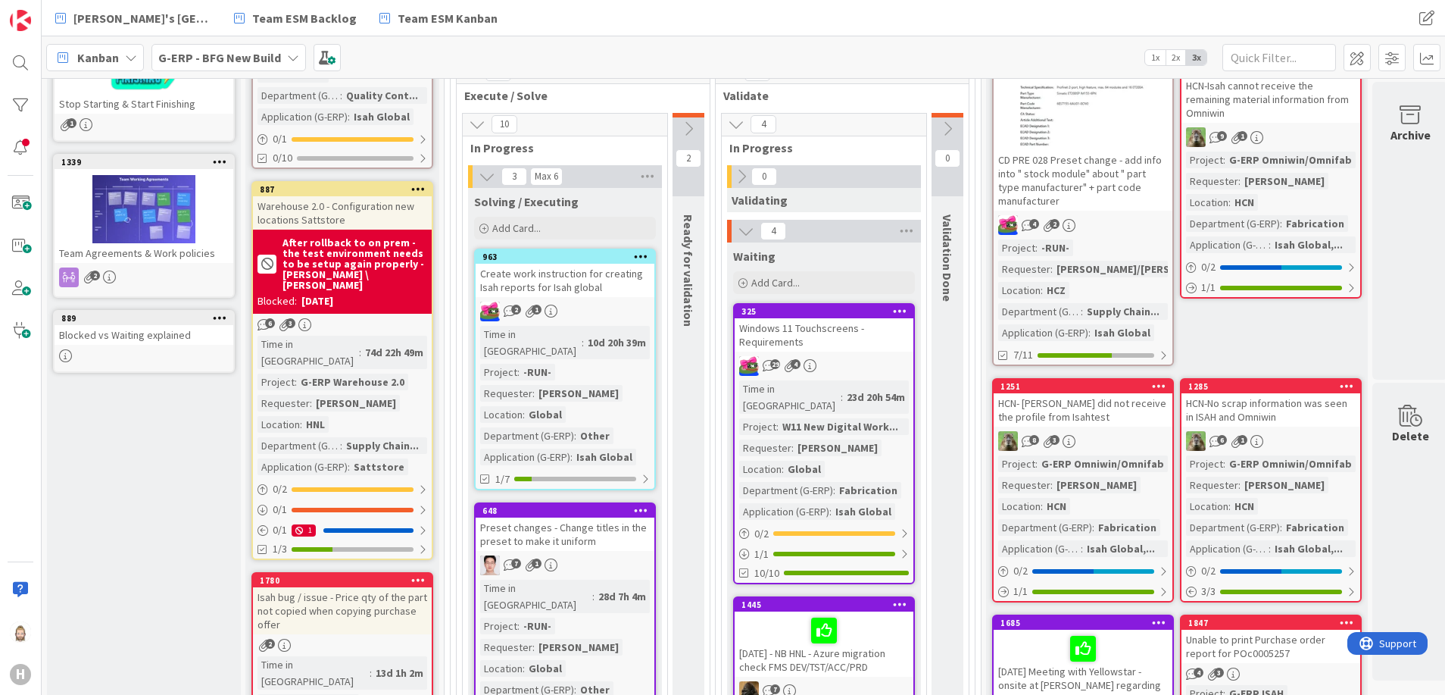
click at [223, 316] on icon at bounding box center [220, 317] width 14 height 11
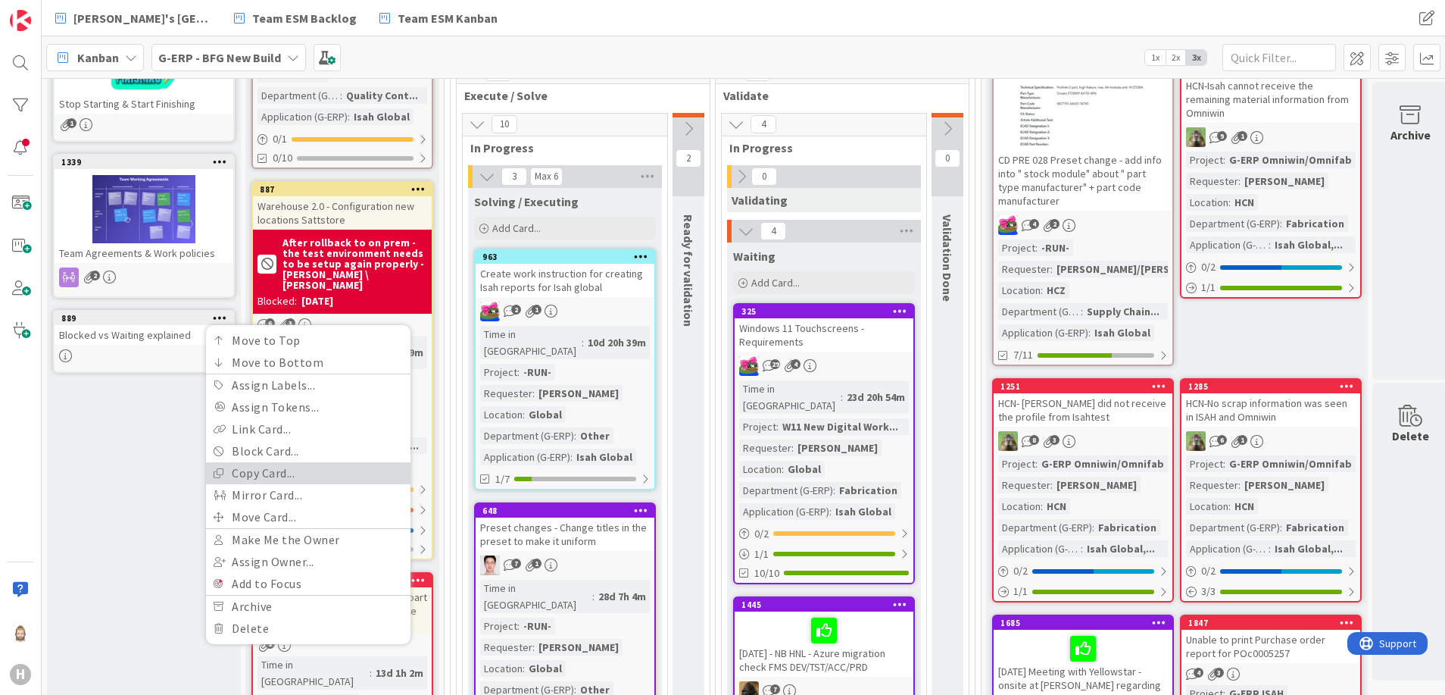
click at [311, 466] on link "Copy Card..." at bounding box center [308, 473] width 205 height 22
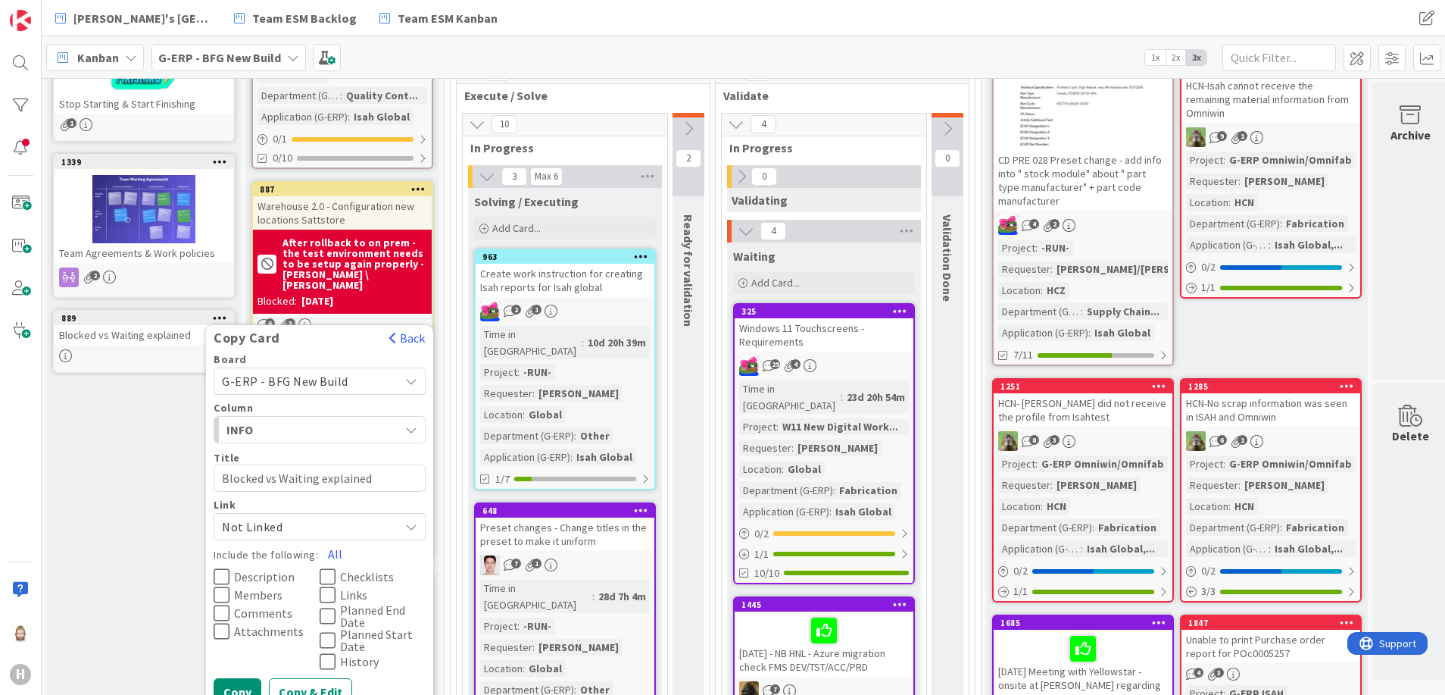
click at [408, 381] on icon at bounding box center [411, 381] width 13 height 12
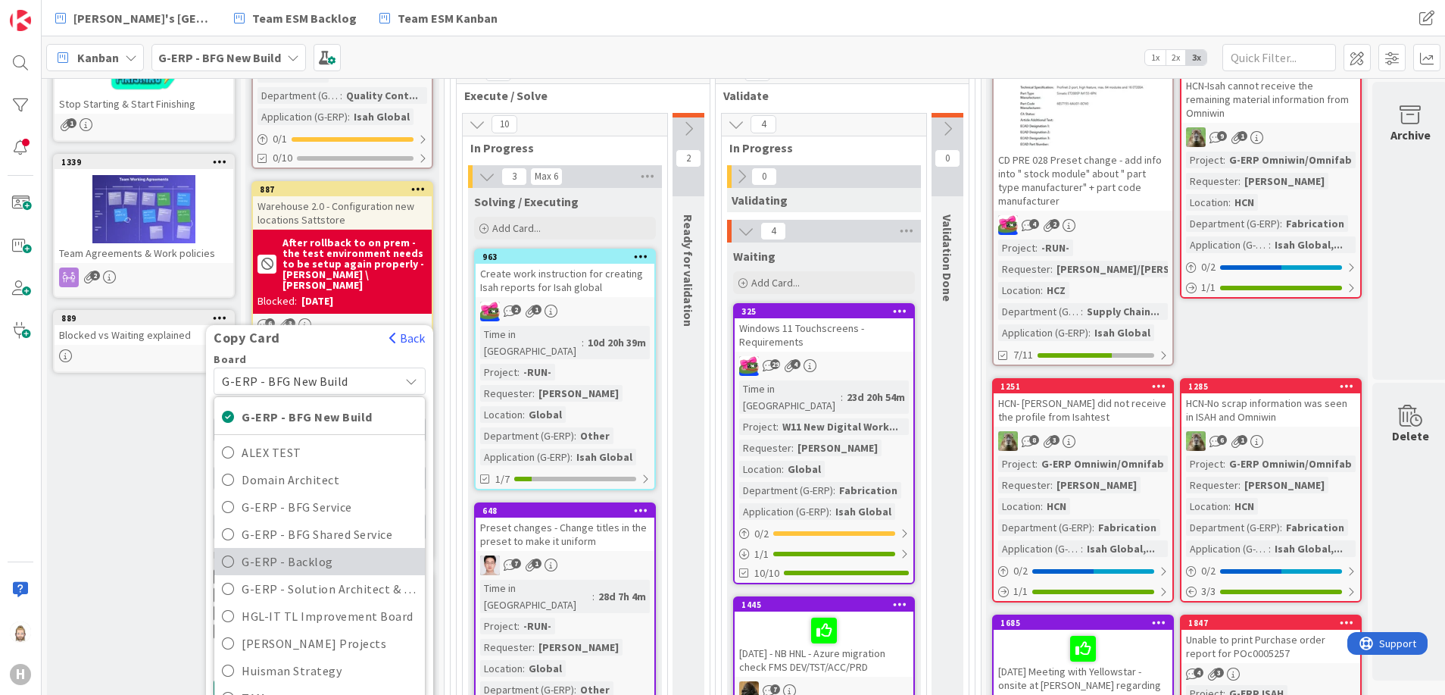
click at [352, 560] on span "G-ERP - Backlog" at bounding box center [330, 561] width 176 height 23
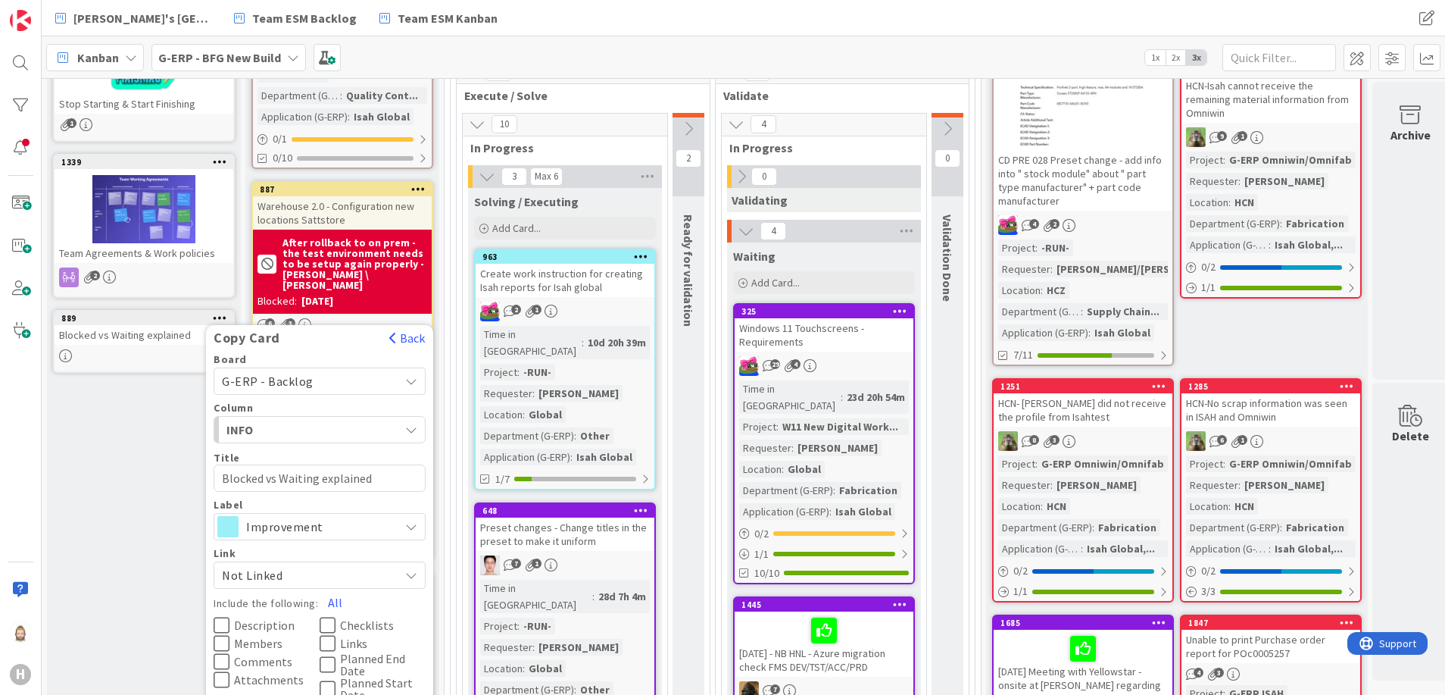
click at [325, 534] on span "Improvement" at bounding box center [318, 526] width 145 height 21
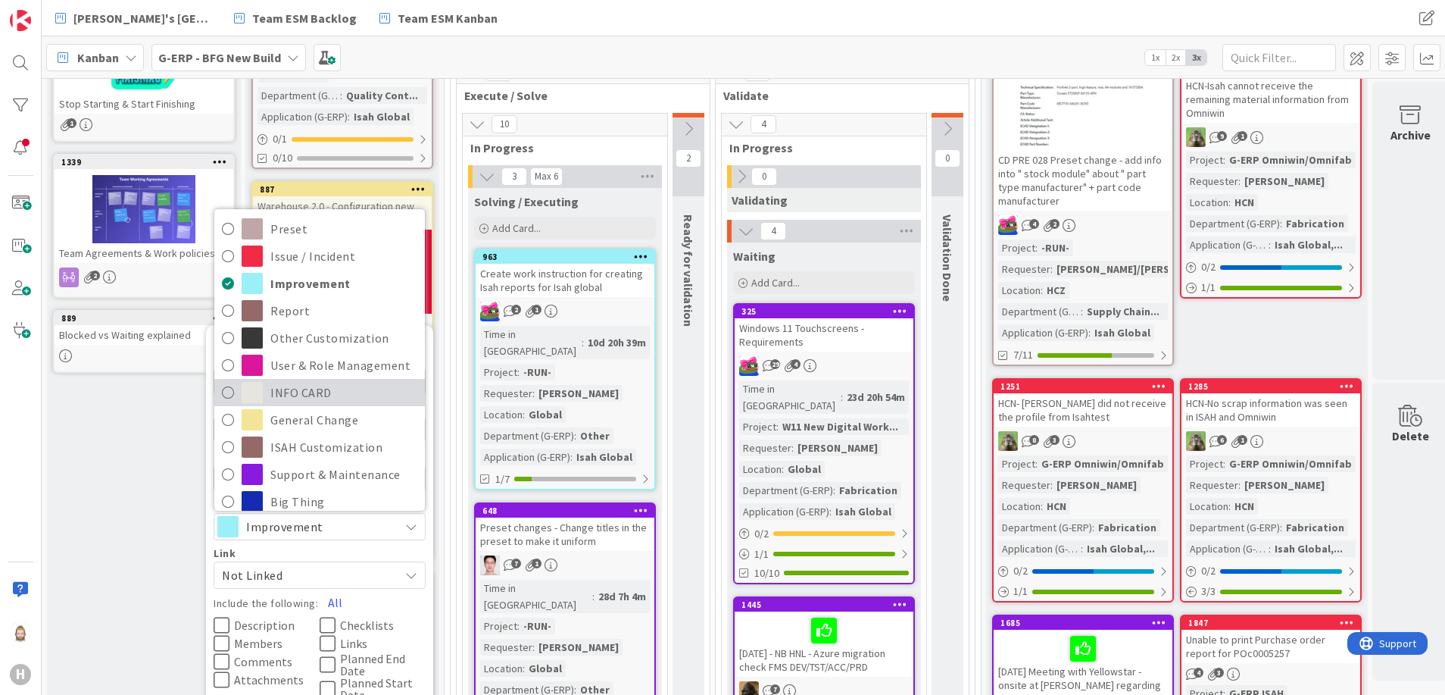
click at [298, 393] on span "INFO CARD" at bounding box center [343, 392] width 147 height 23
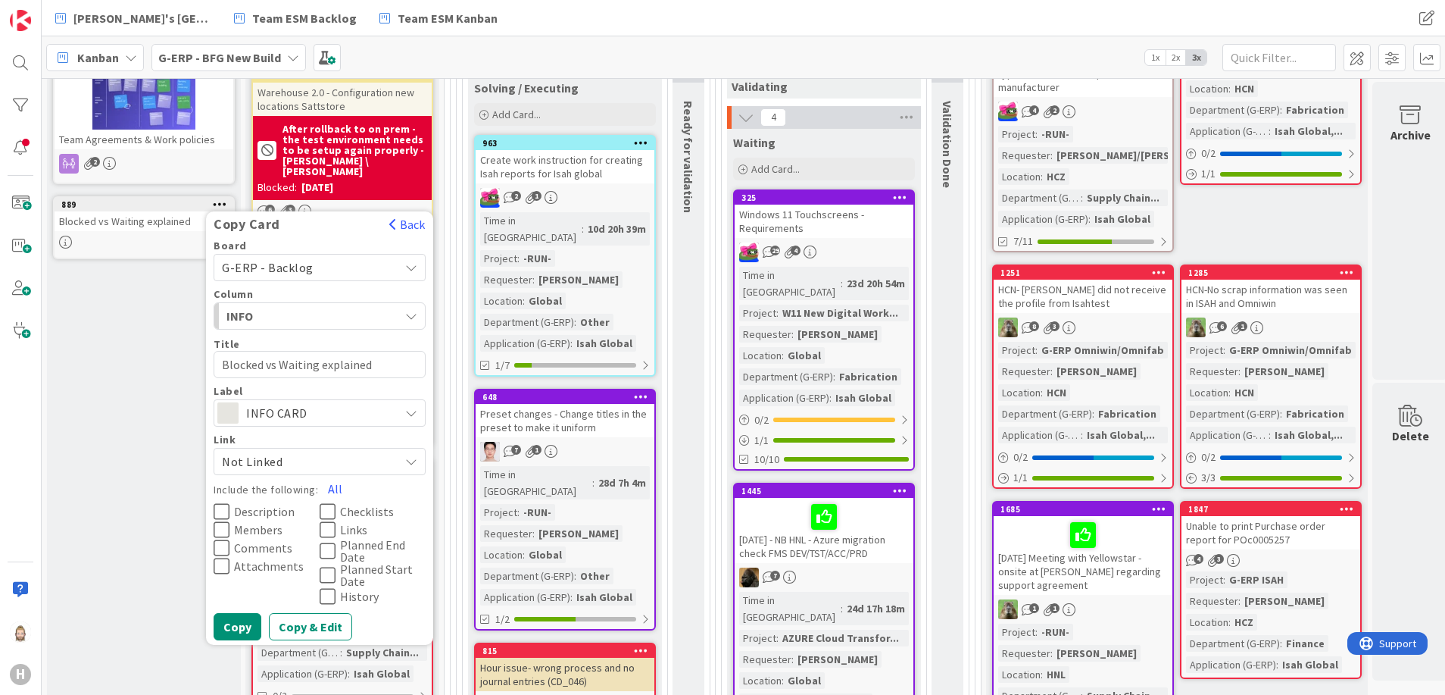
scroll to position [568, 0]
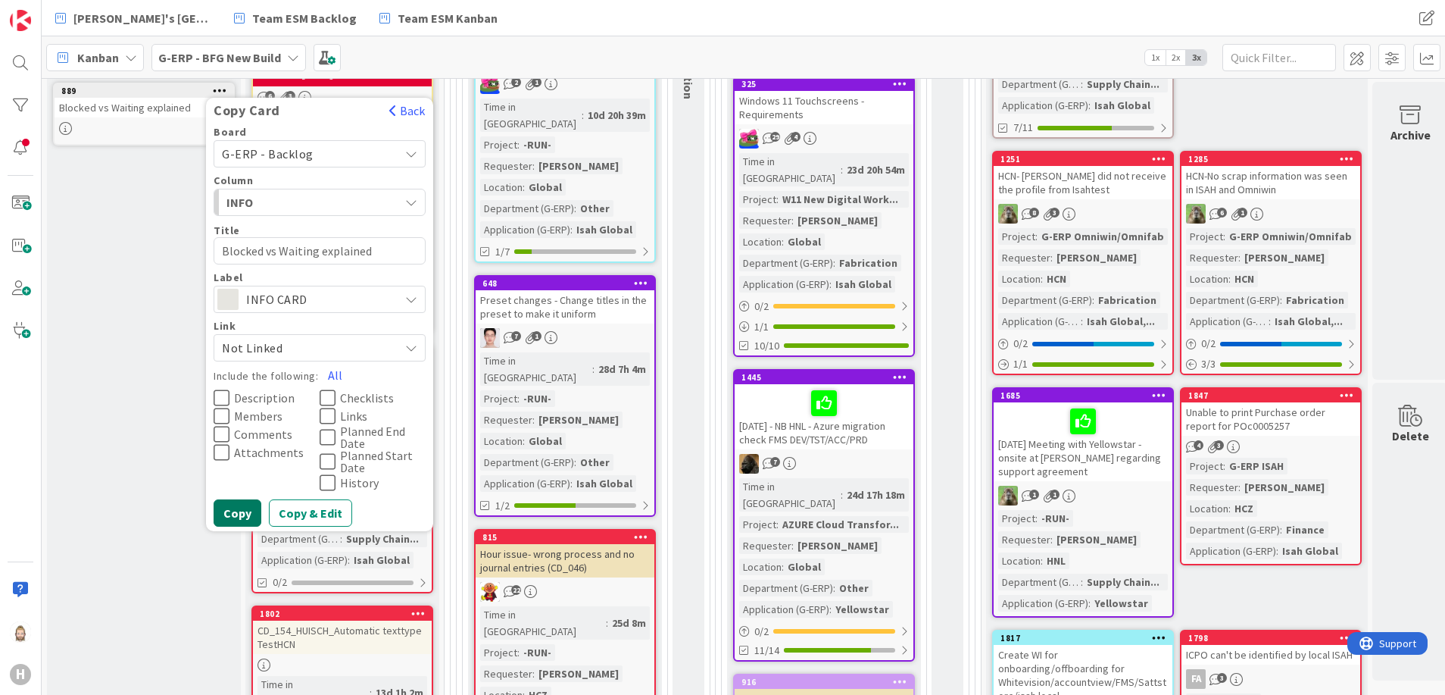
click at [247, 507] on button "Copy" at bounding box center [238, 512] width 48 height 27
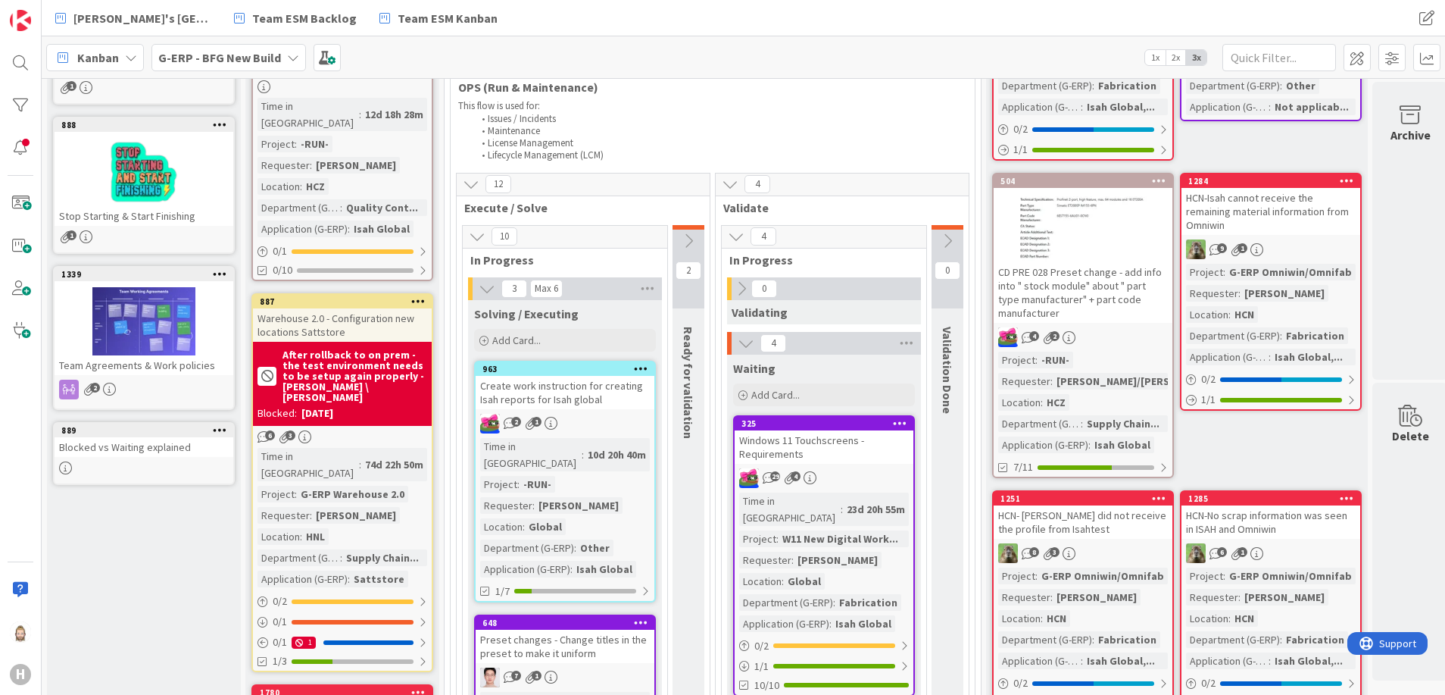
scroll to position [227, 0]
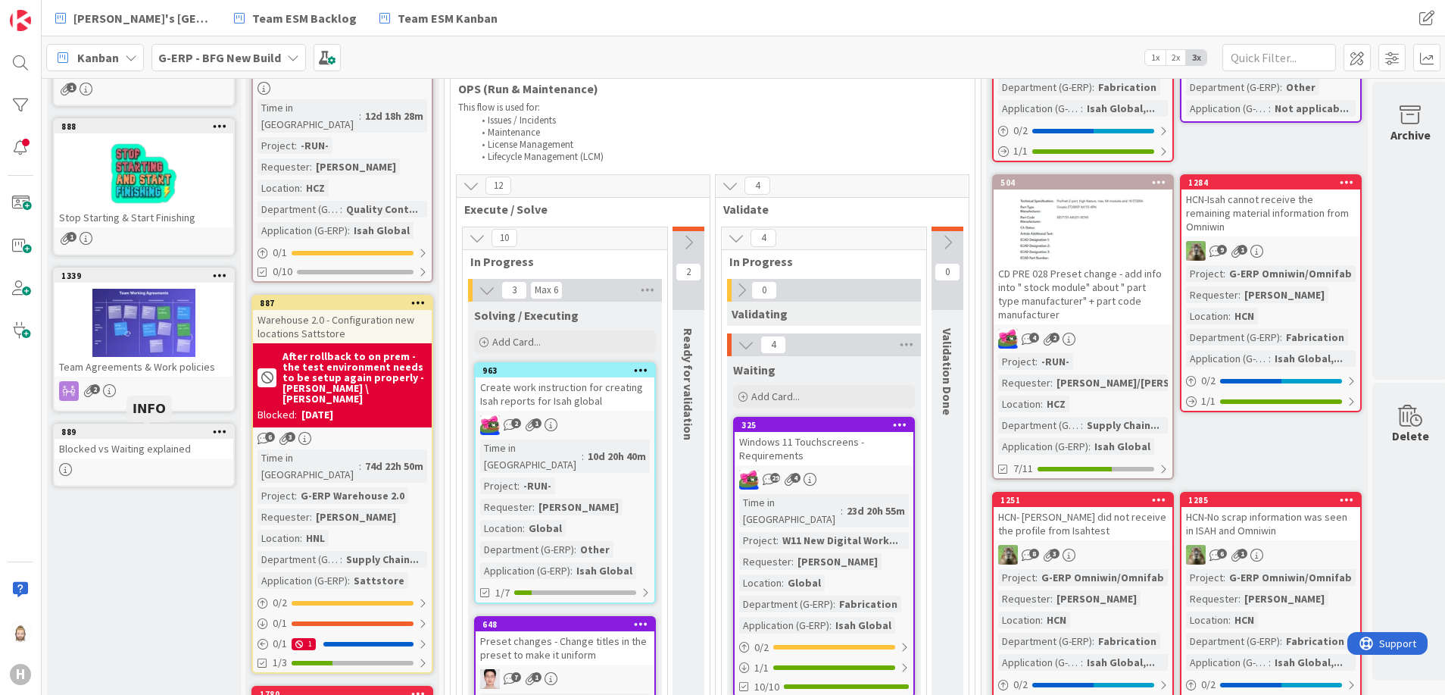
click at [166, 434] on div "889" at bounding box center [147, 431] width 172 height 11
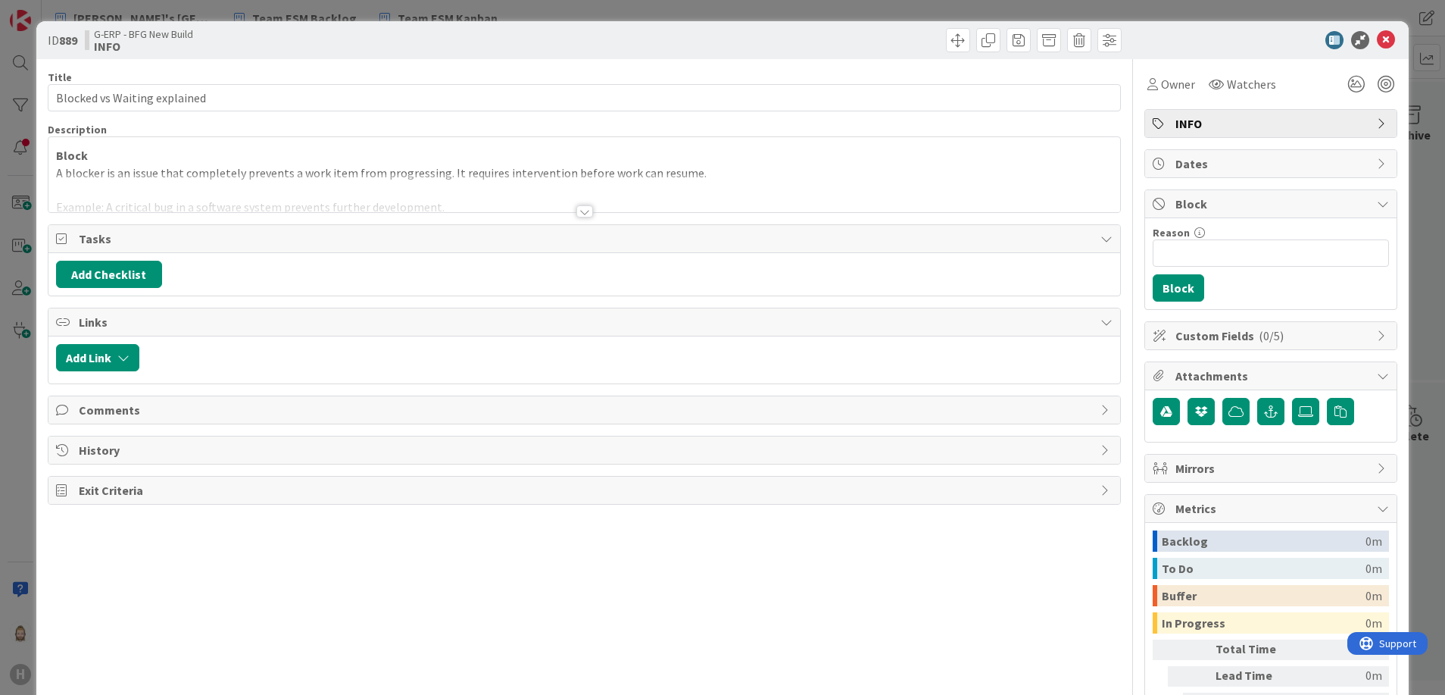
click at [577, 211] on div at bounding box center [584, 211] width 17 height 12
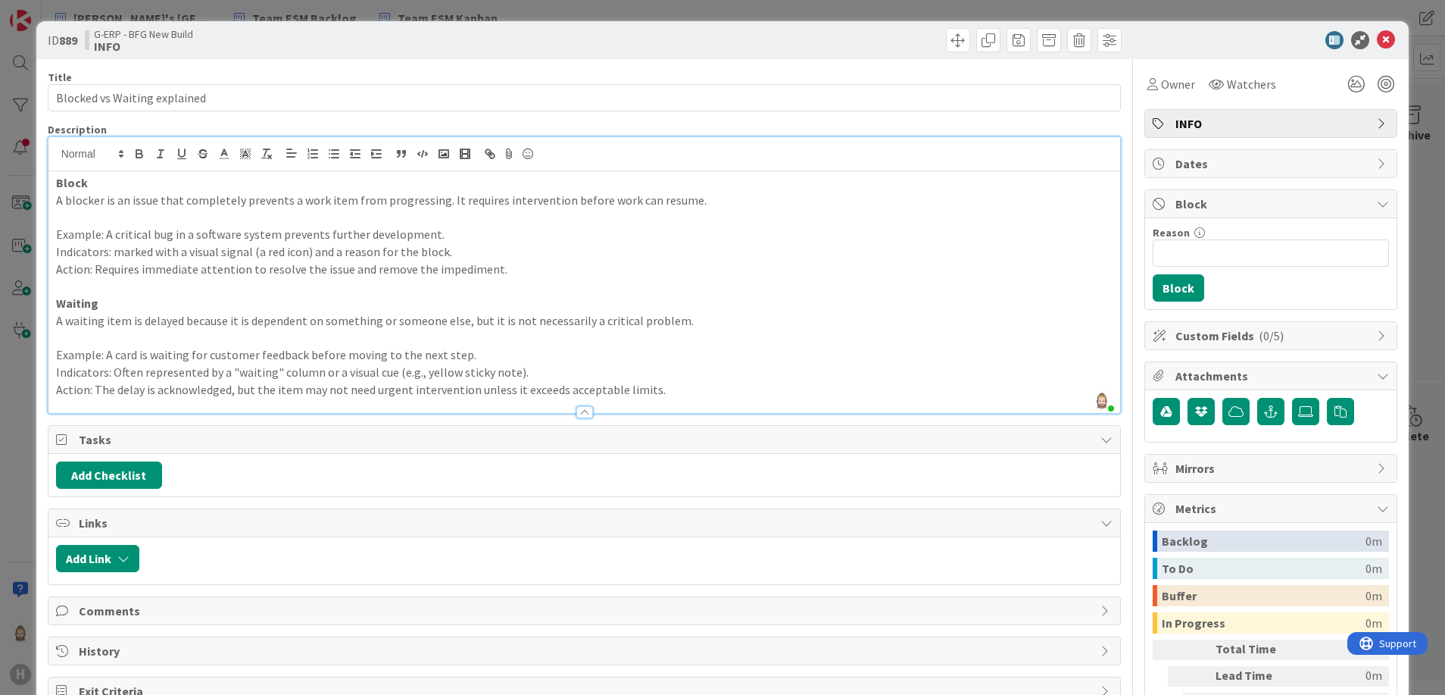
click at [572, 258] on p "Indicators: marked with a visual signal (a red icon) and a reason for the block." at bounding box center [584, 251] width 1057 height 17
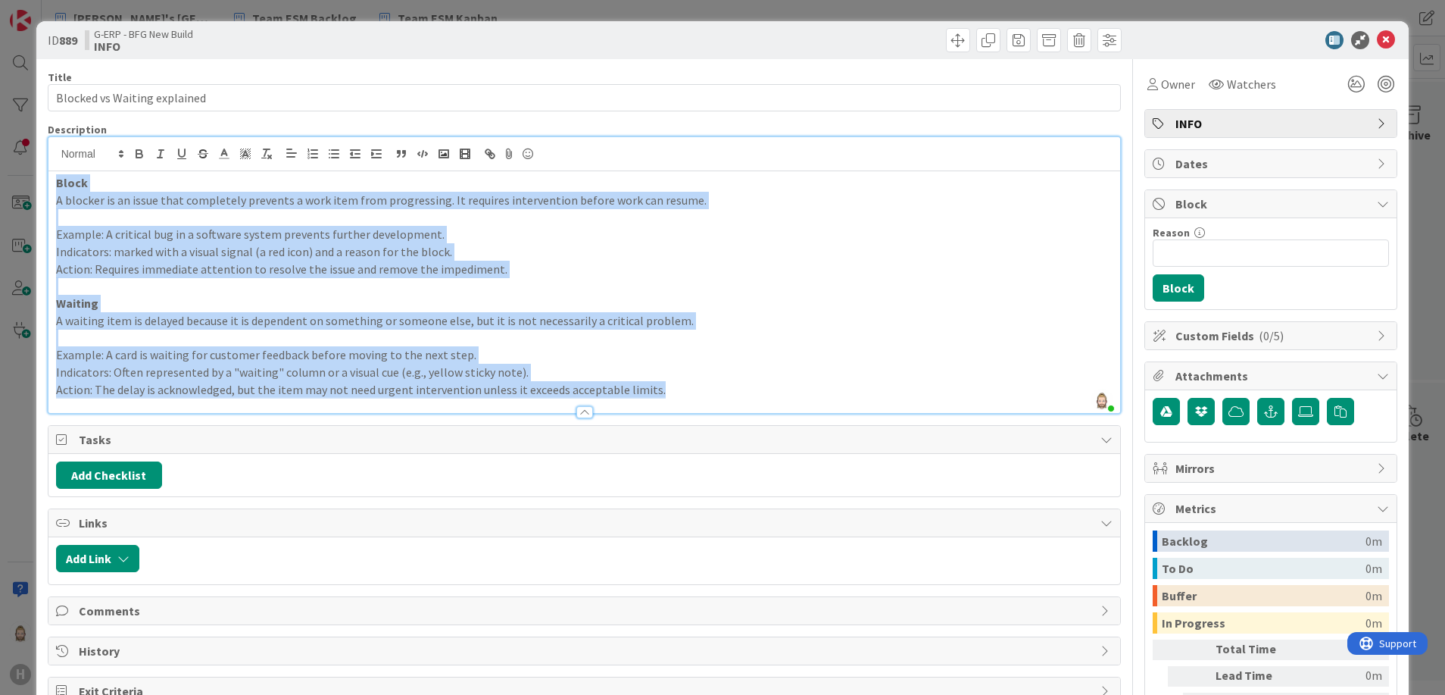
copy div "Block A blocker is an issue that completely prevents a work item from progressi…"
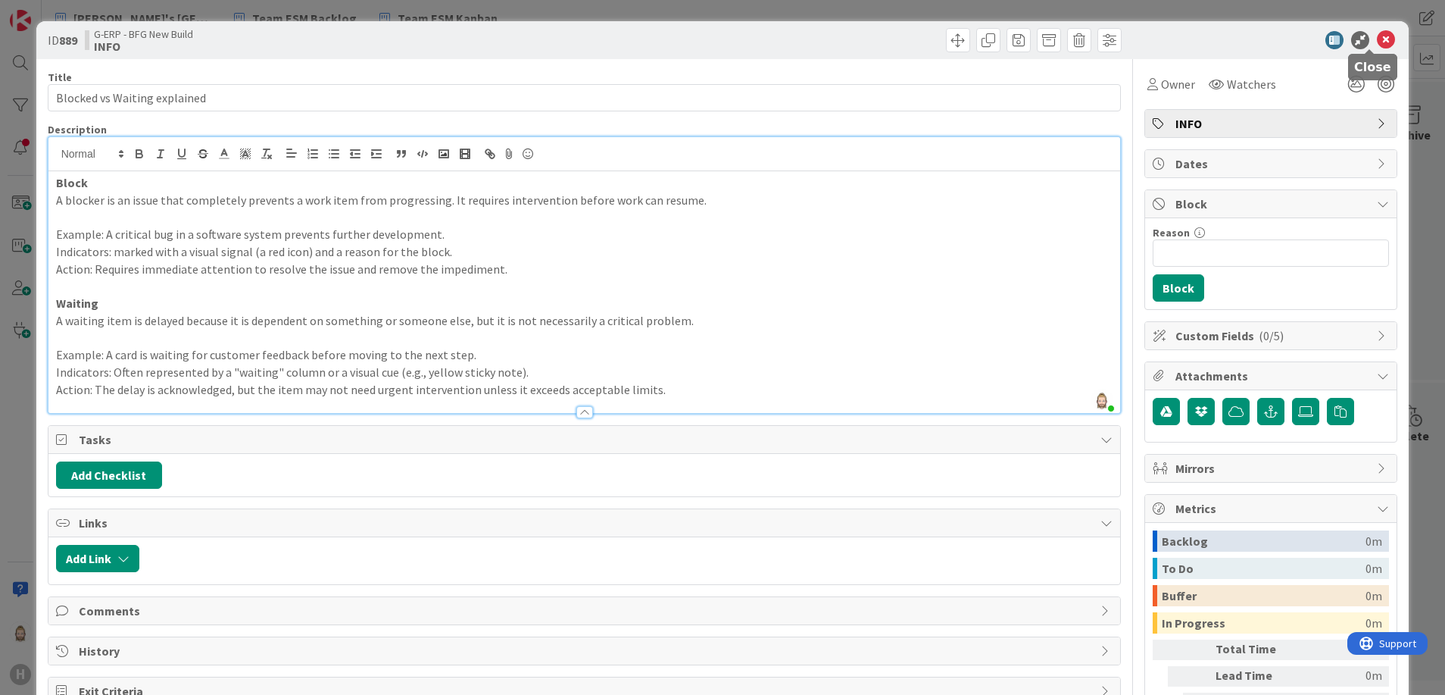
click at [1377, 35] on icon at bounding box center [1386, 40] width 18 height 18
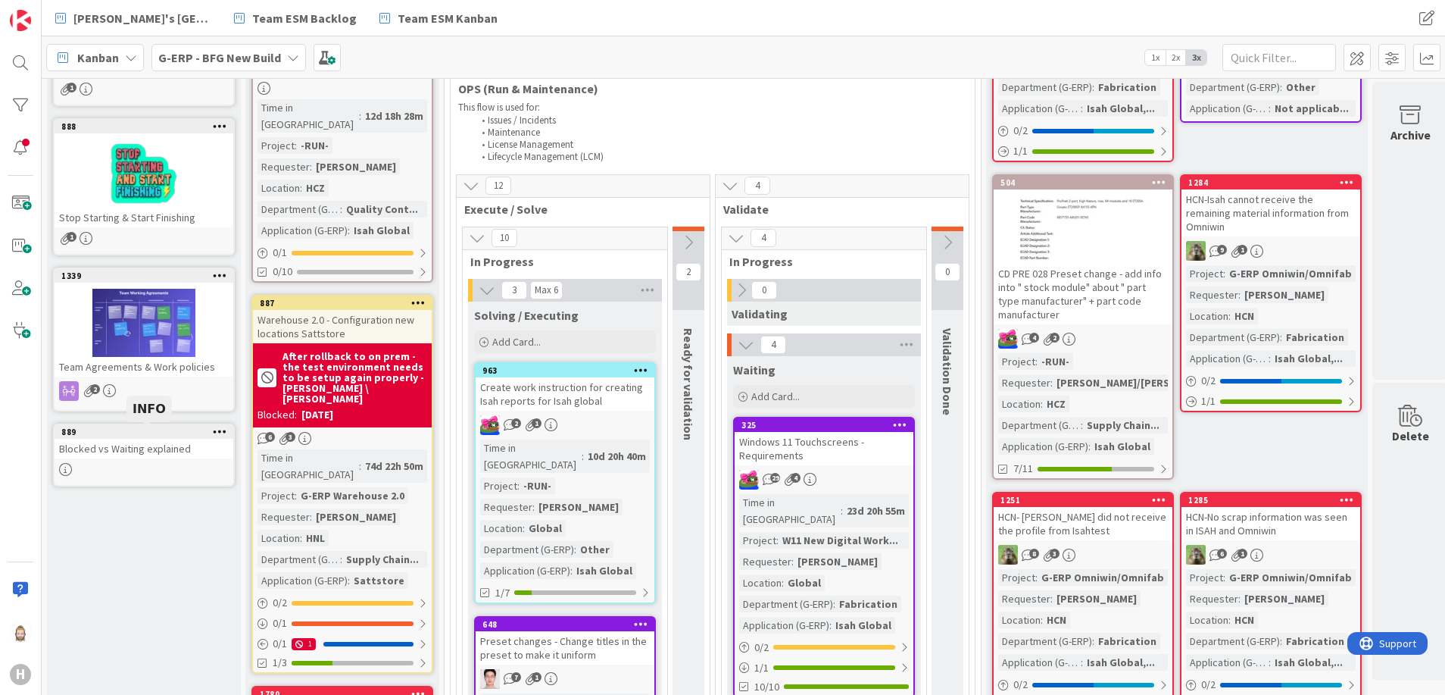
click at [148, 443] on div "Blocked vs Waiting explained" at bounding box center [144, 449] width 179 height 20
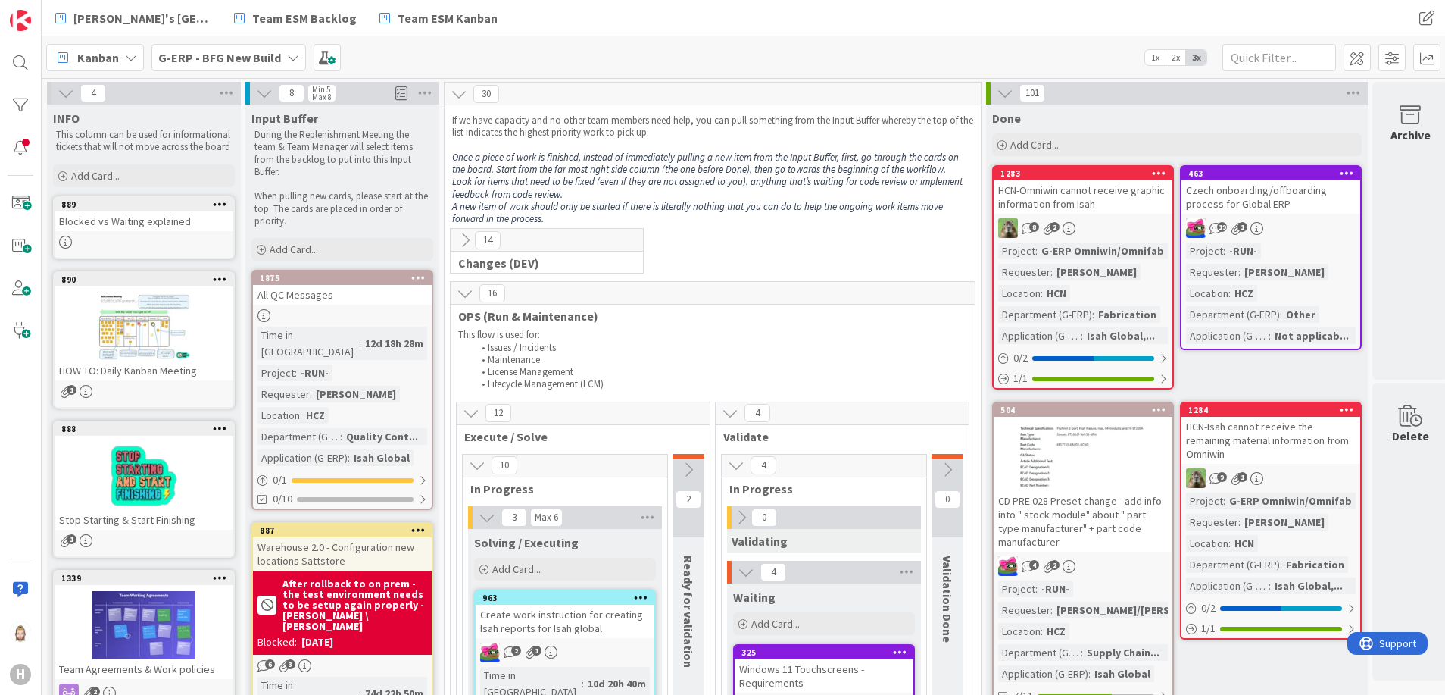
click at [139, 298] on div at bounding box center [144, 326] width 179 height 68
click at [259, 63] on b "G-ERP - BFG New Build" at bounding box center [219, 57] width 123 height 15
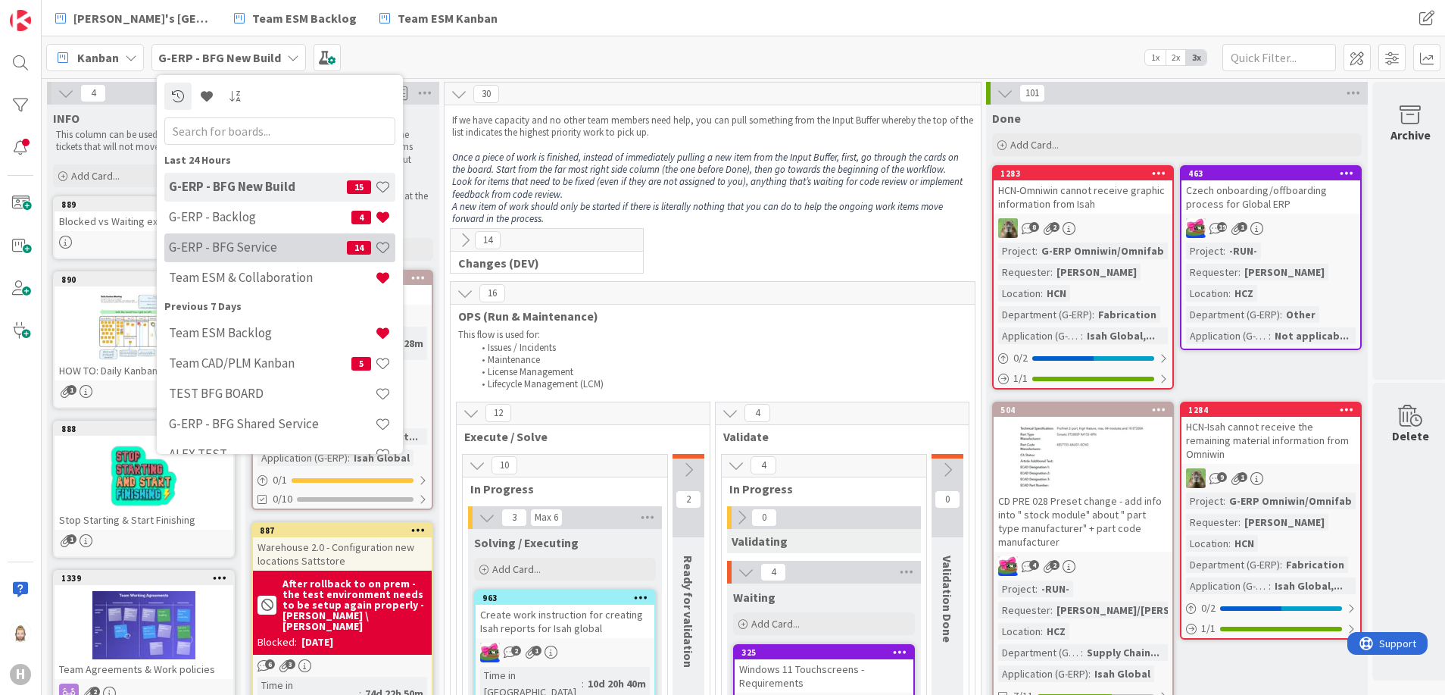
click at [294, 258] on div "G-ERP - BFG Service 14" at bounding box center [279, 247] width 231 height 29
type textarea "x"
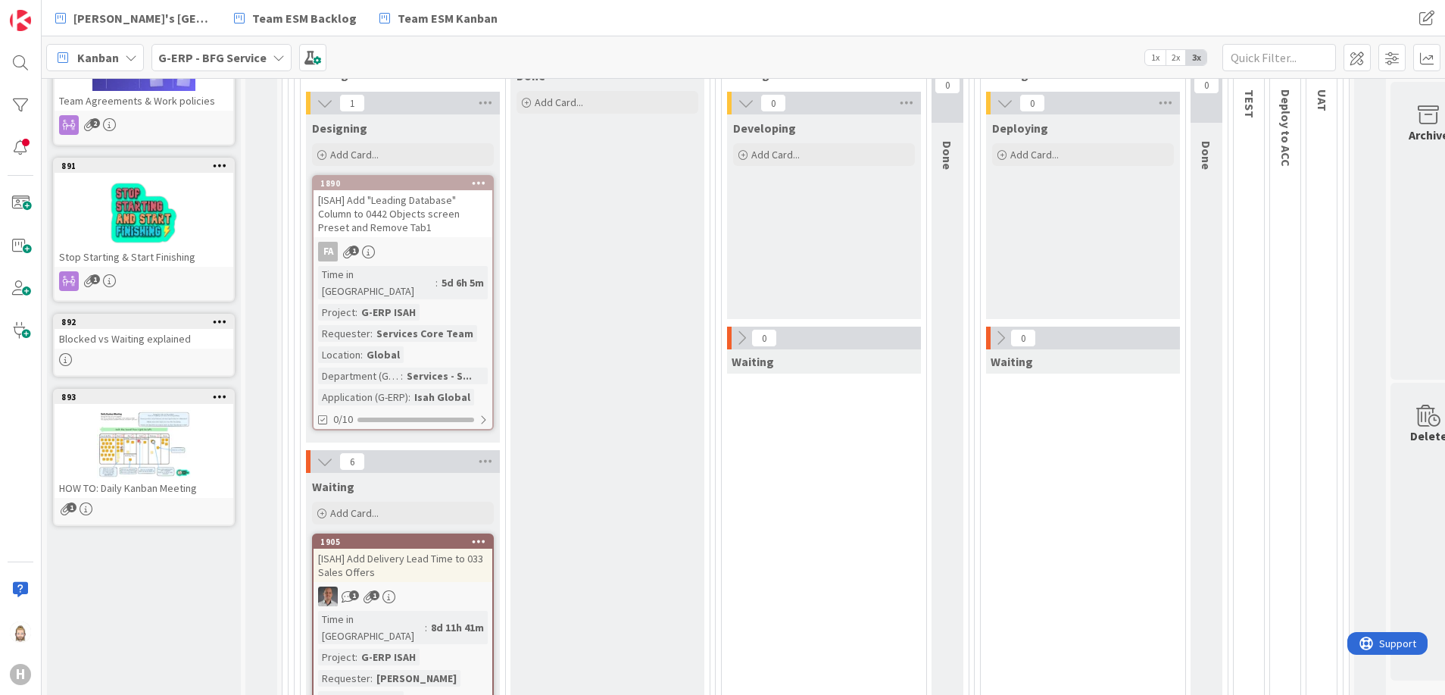
scroll to position [227, 0]
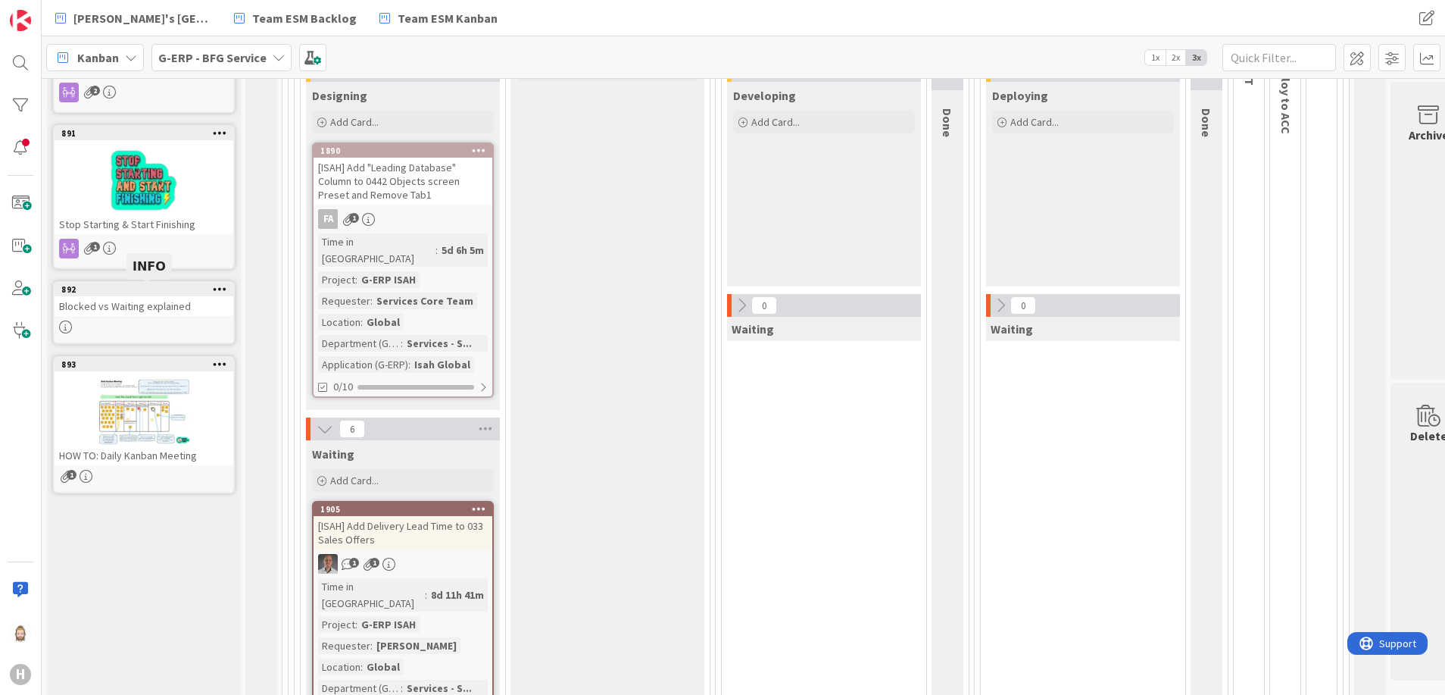
click at [150, 290] on div "892" at bounding box center [147, 289] width 172 height 11
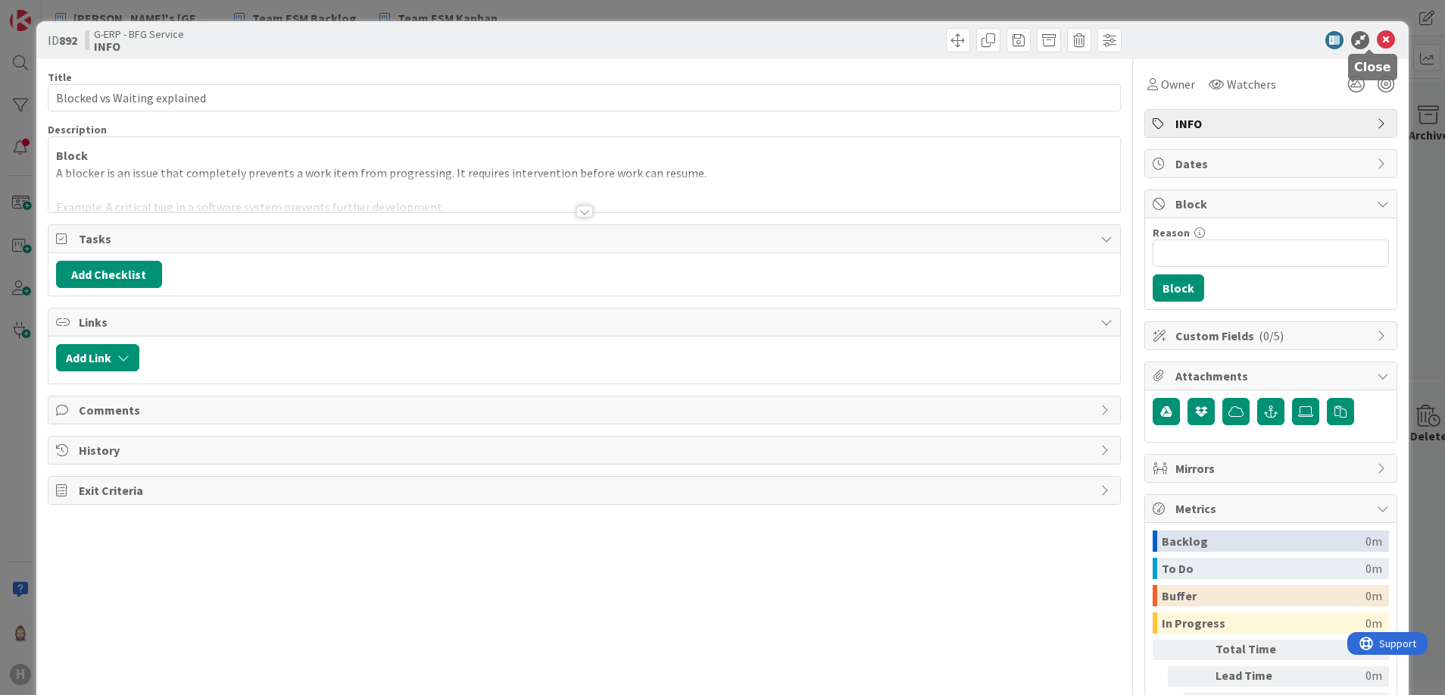
click at [1377, 39] on icon at bounding box center [1386, 40] width 18 height 18
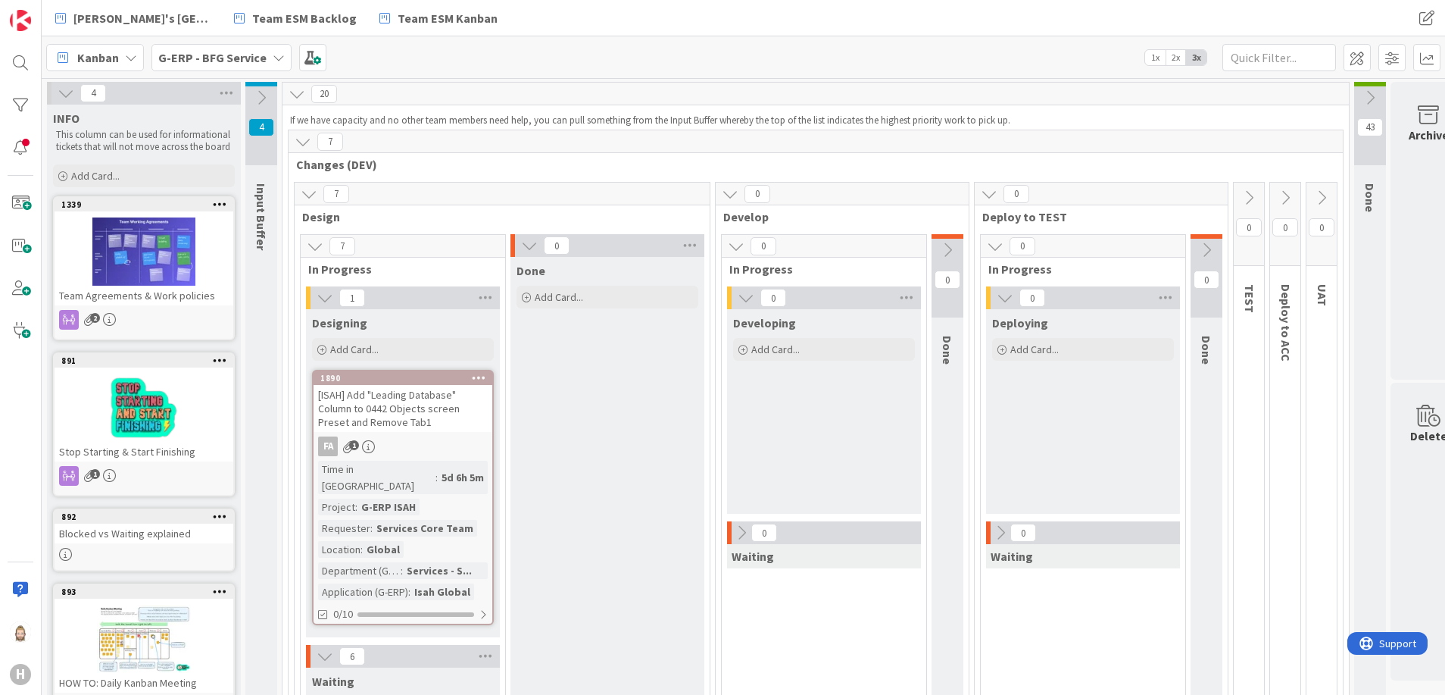
click at [248, 55] on b "G-ERP - BFG Service" at bounding box center [212, 57] width 108 height 15
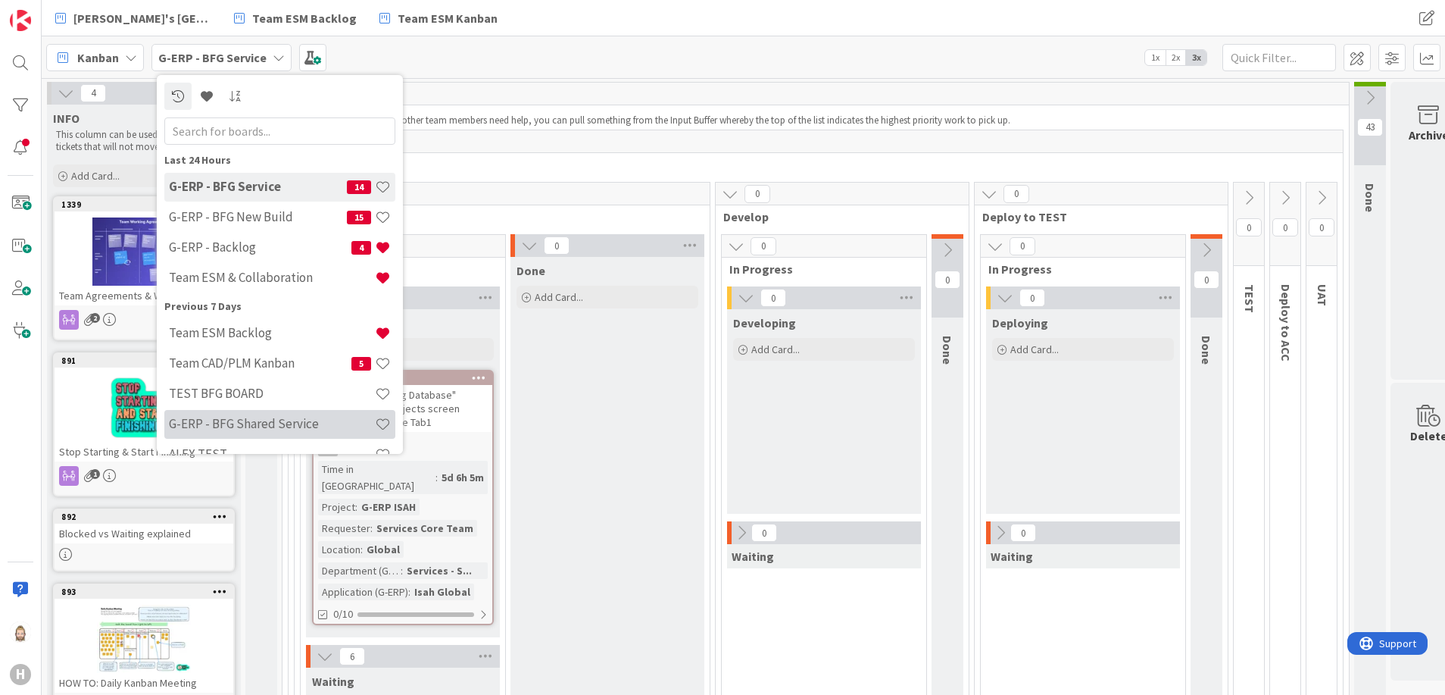
click at [301, 418] on h4 "G-ERP - BFG Shared Service" at bounding box center [272, 423] width 206 height 15
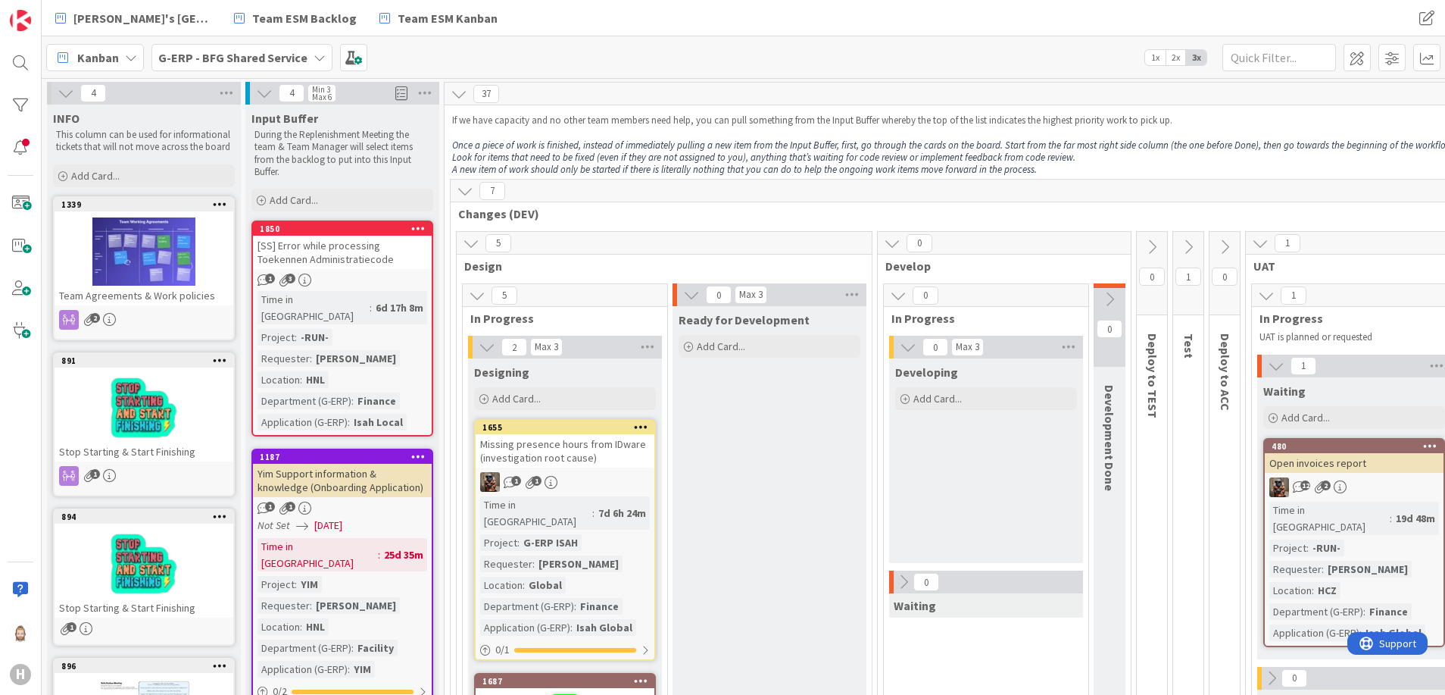
click at [217, 356] on icon at bounding box center [220, 359] width 14 height 11
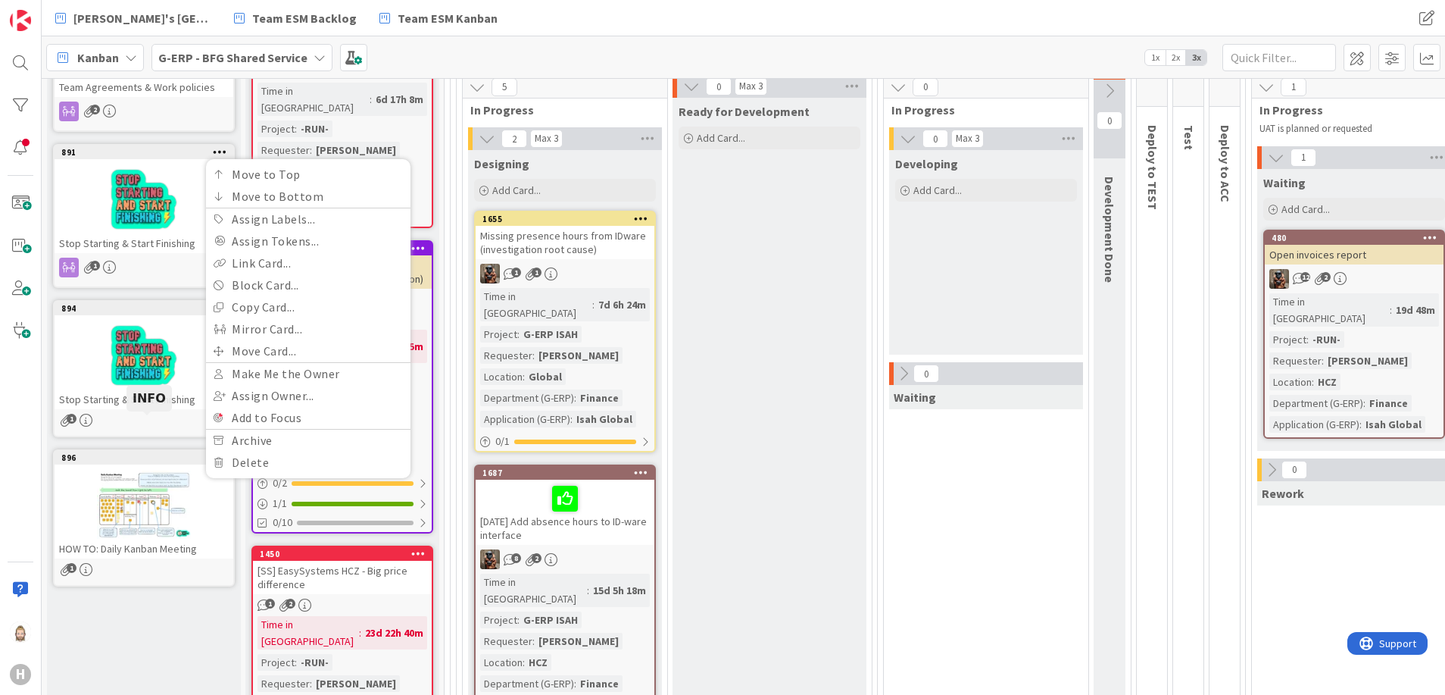
scroll to position [227, 0]
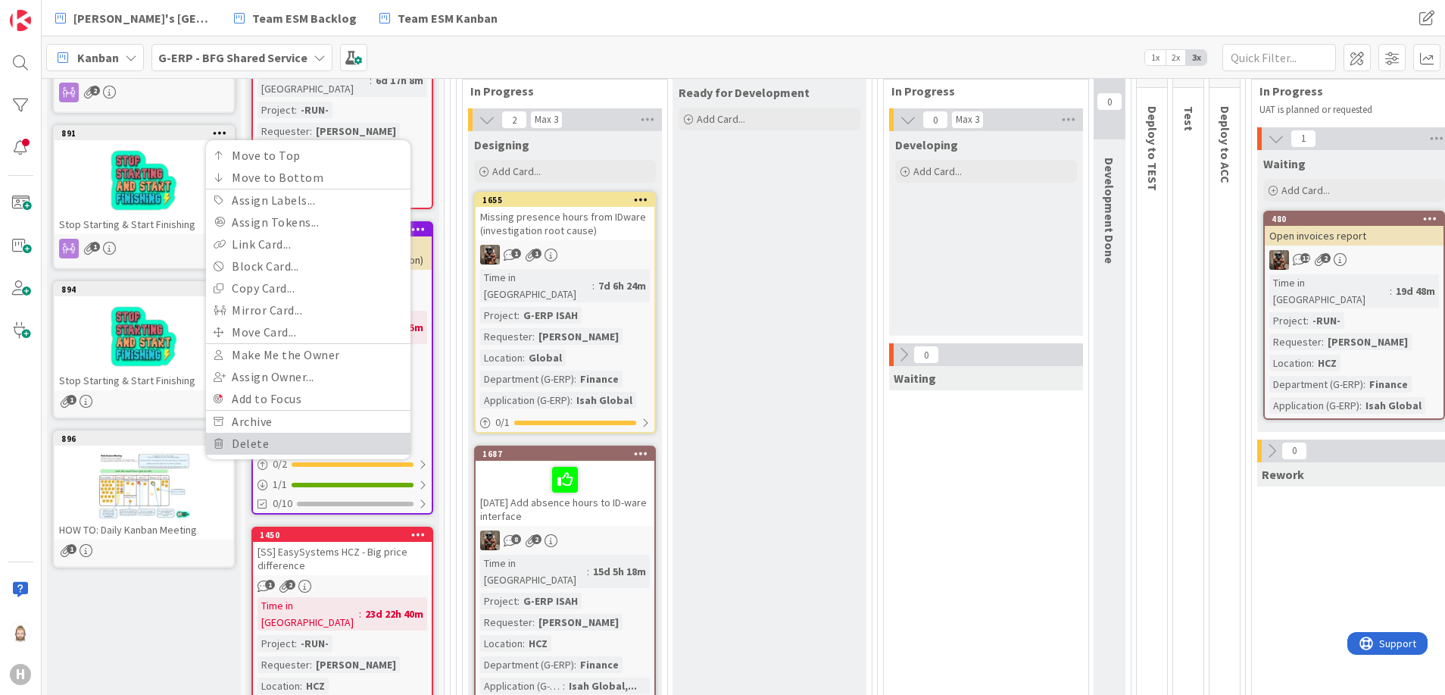
click at [308, 436] on link "Delete" at bounding box center [308, 444] width 205 height 22
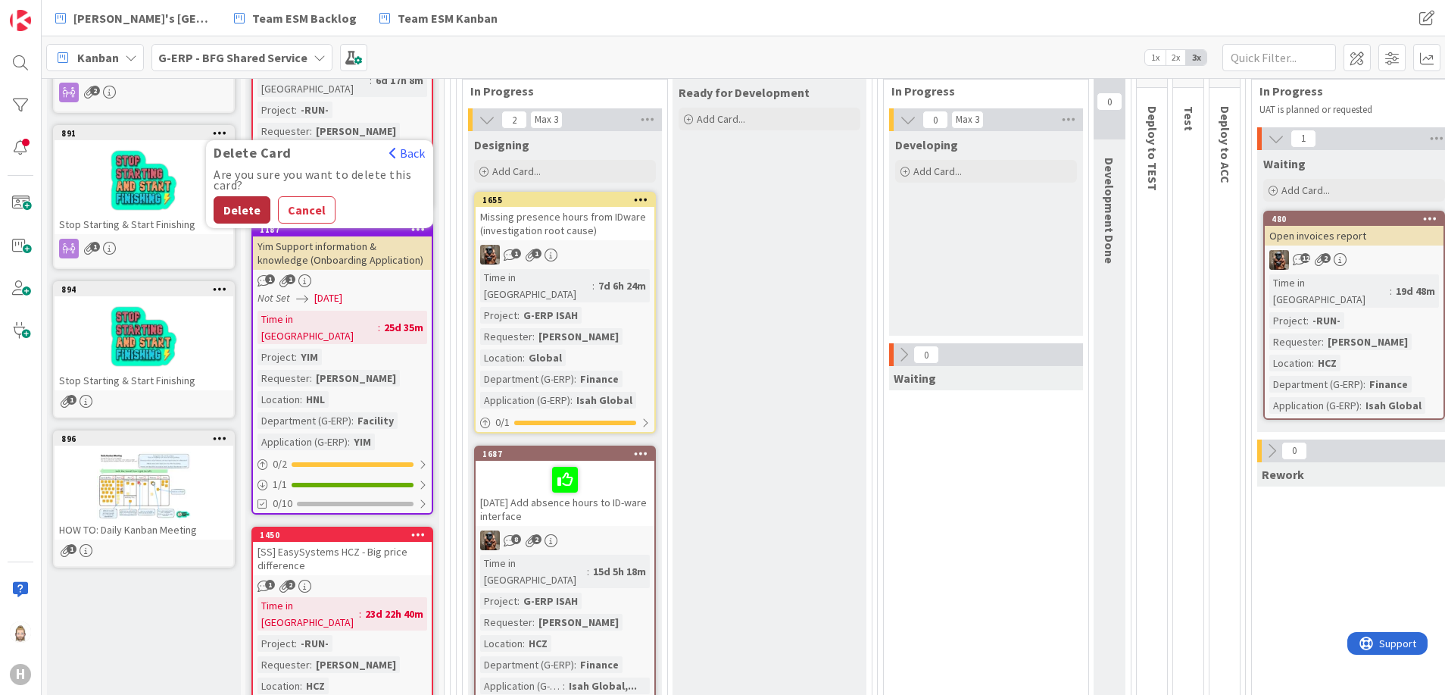
click at [245, 198] on button "Delete" at bounding box center [242, 209] width 57 height 27
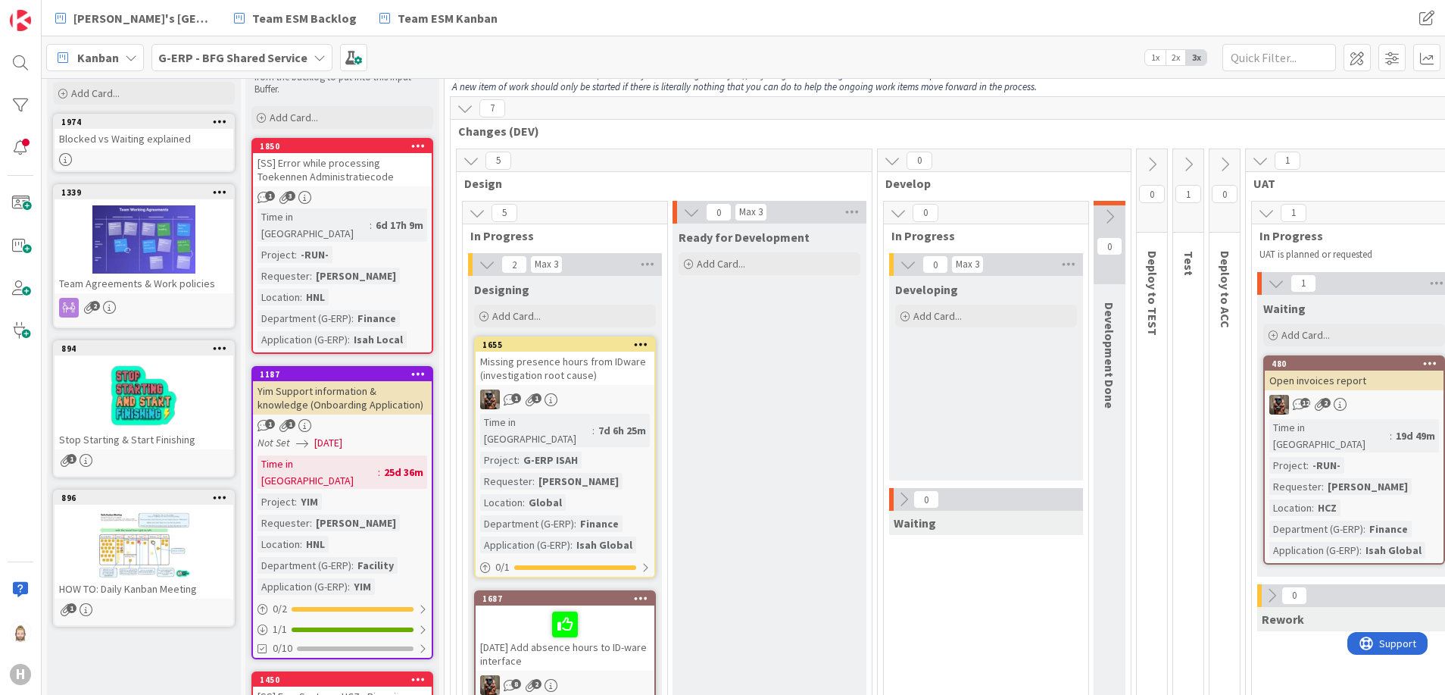
scroll to position [0, 0]
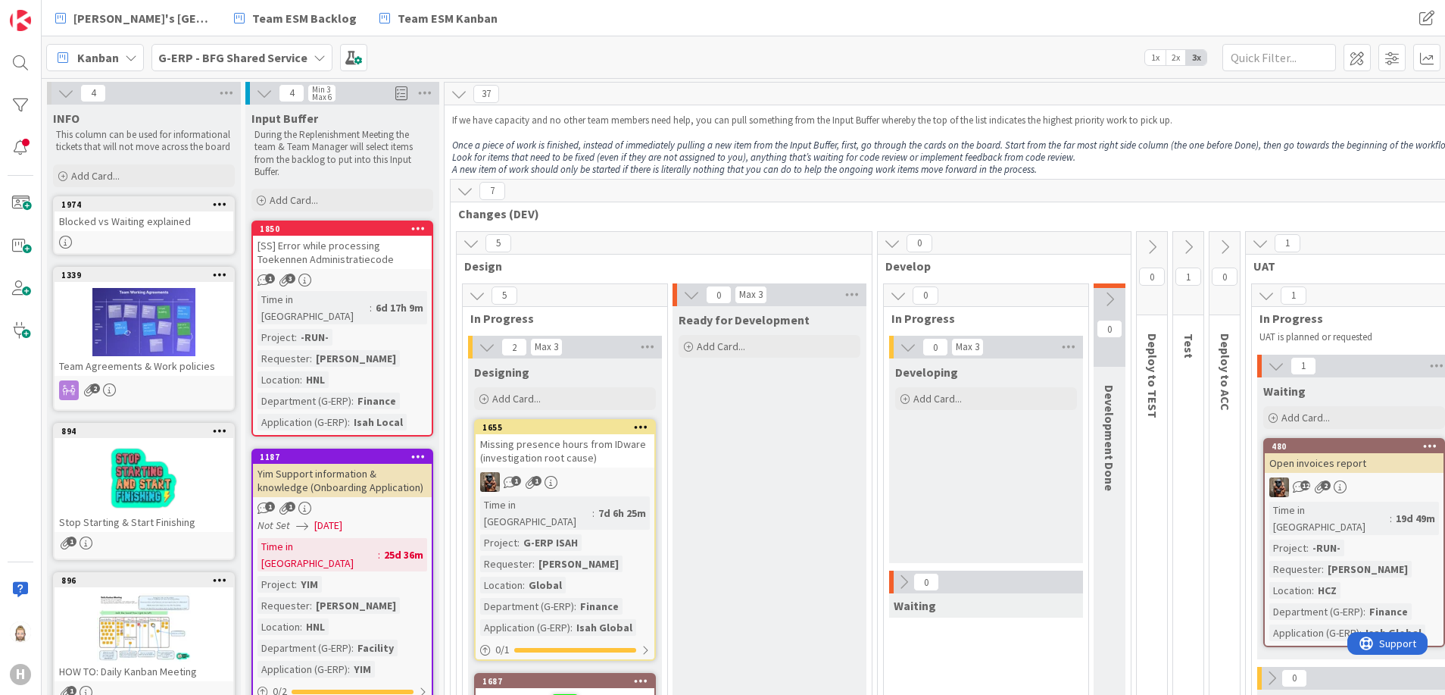
click at [146, 303] on div at bounding box center [144, 322] width 179 height 68
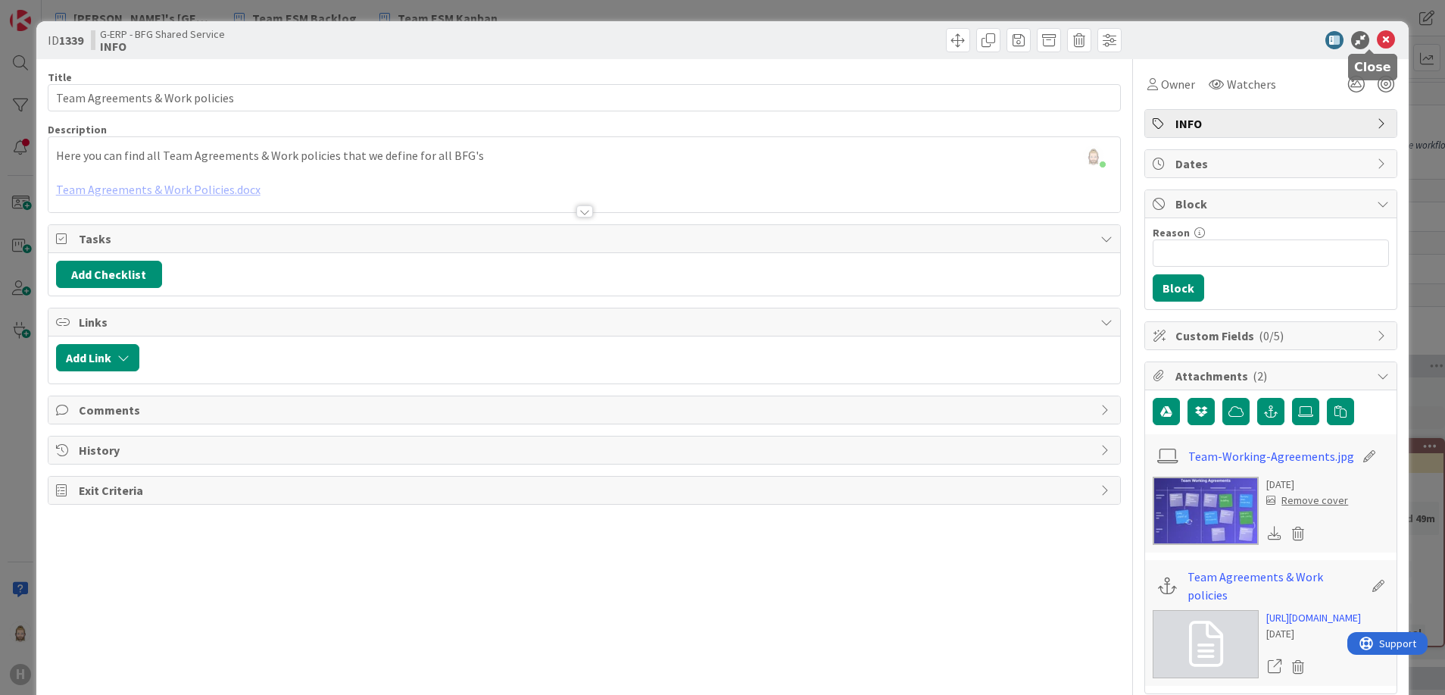
click at [1377, 37] on icon at bounding box center [1386, 40] width 18 height 18
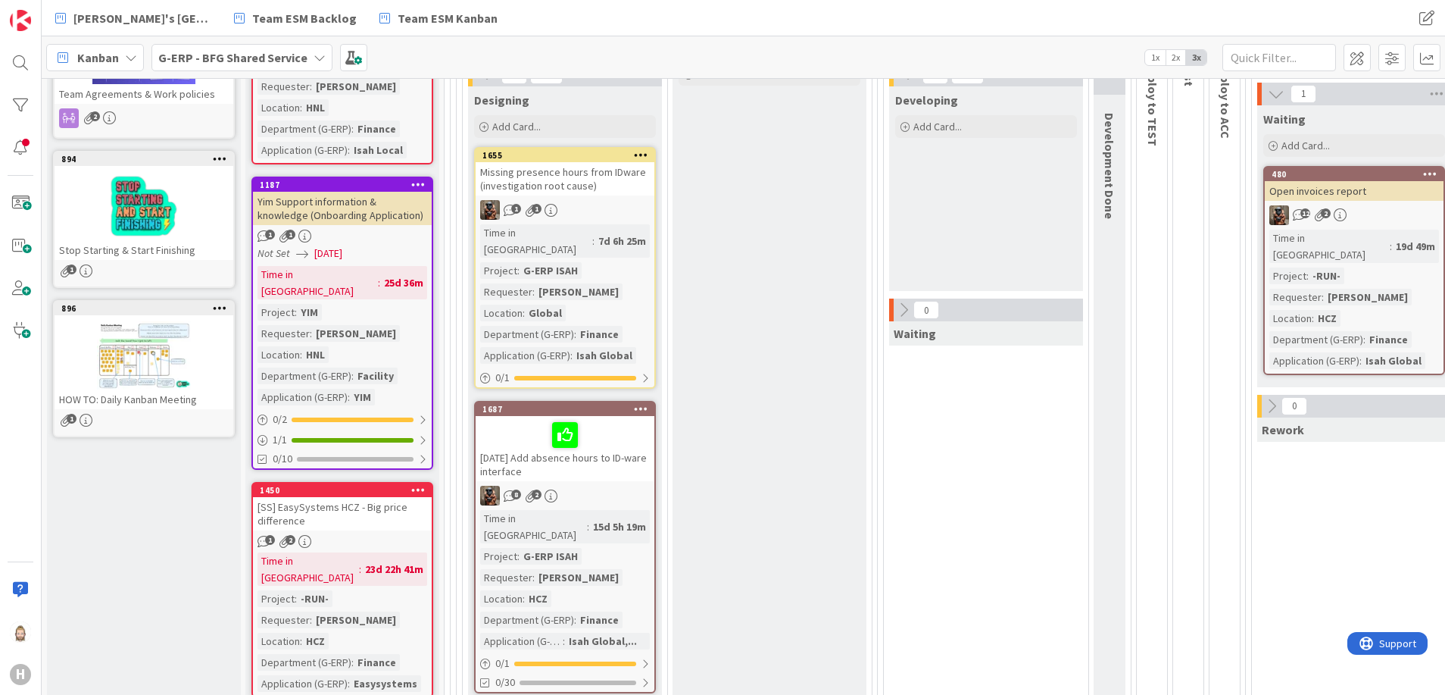
scroll to position [341, 0]
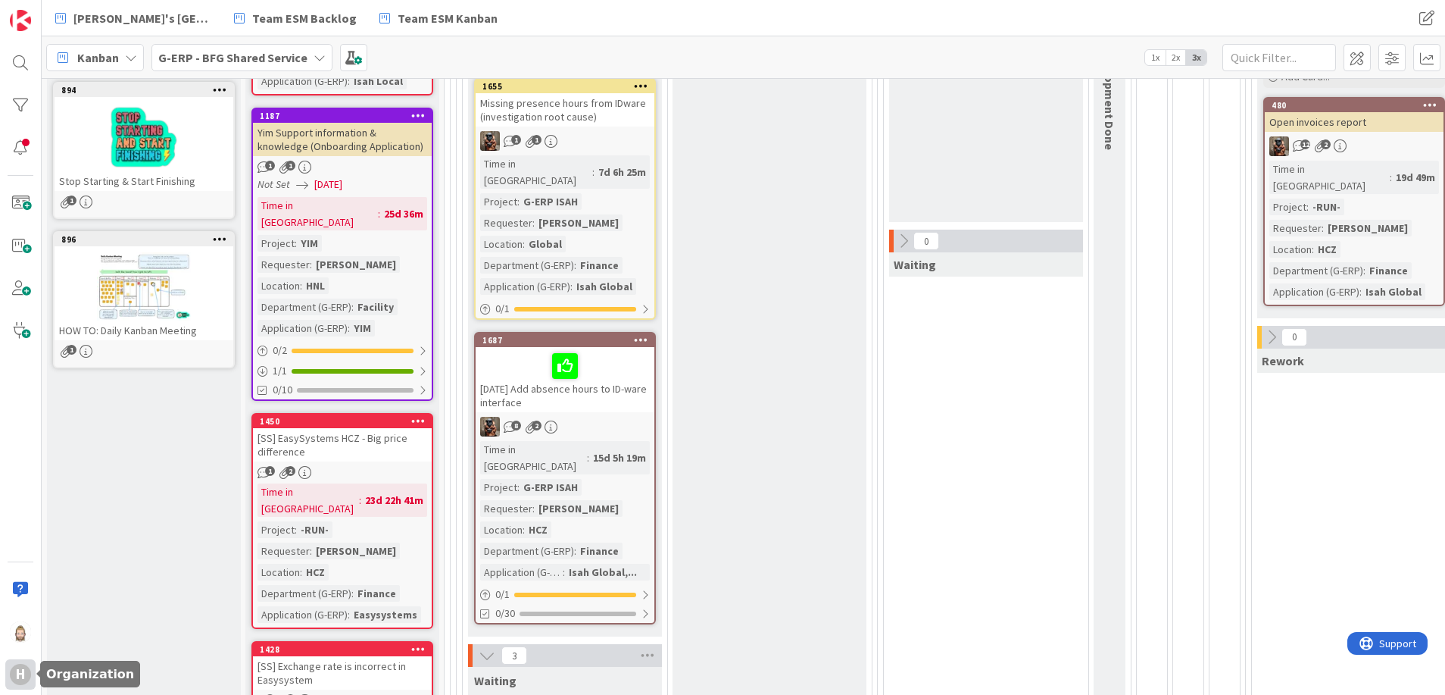
click at [23, 665] on div "H" at bounding box center [20, 674] width 21 height 21
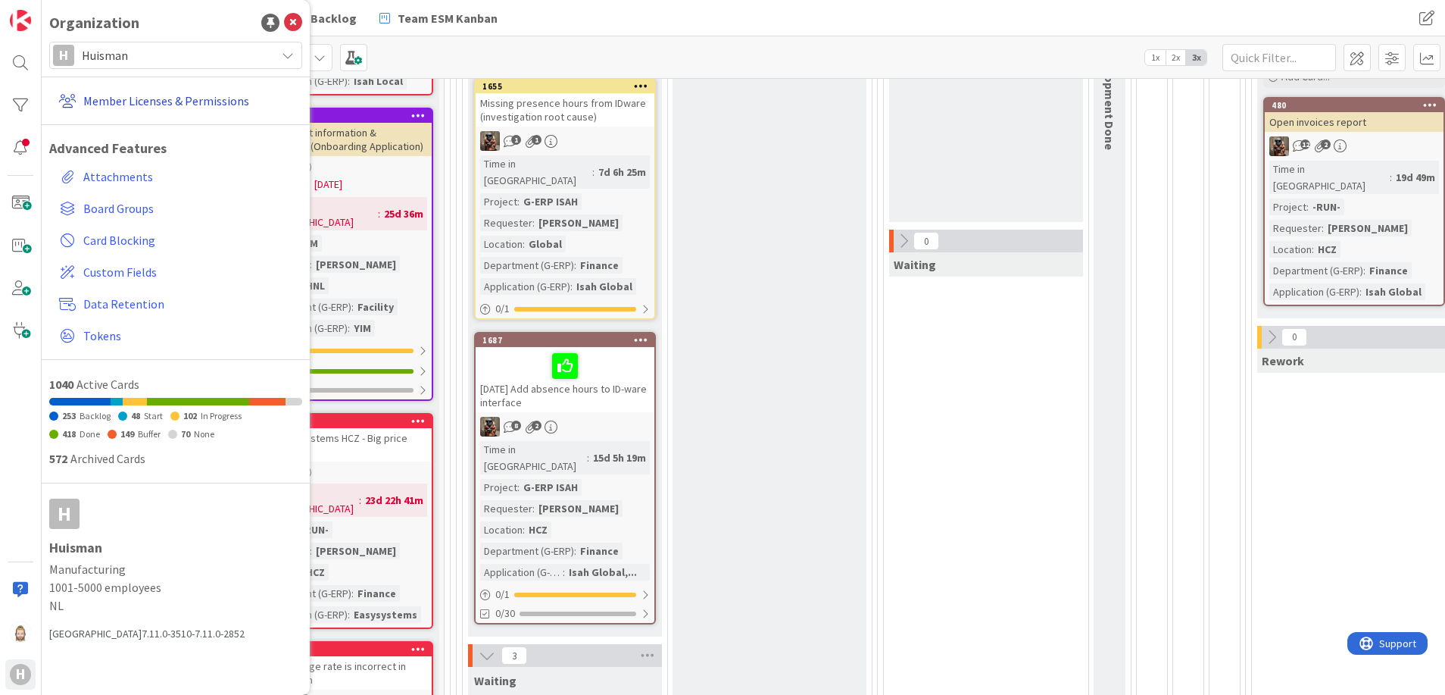
click at [136, 108] on link "Member Licenses & Permissions" at bounding box center [177, 100] width 249 height 27
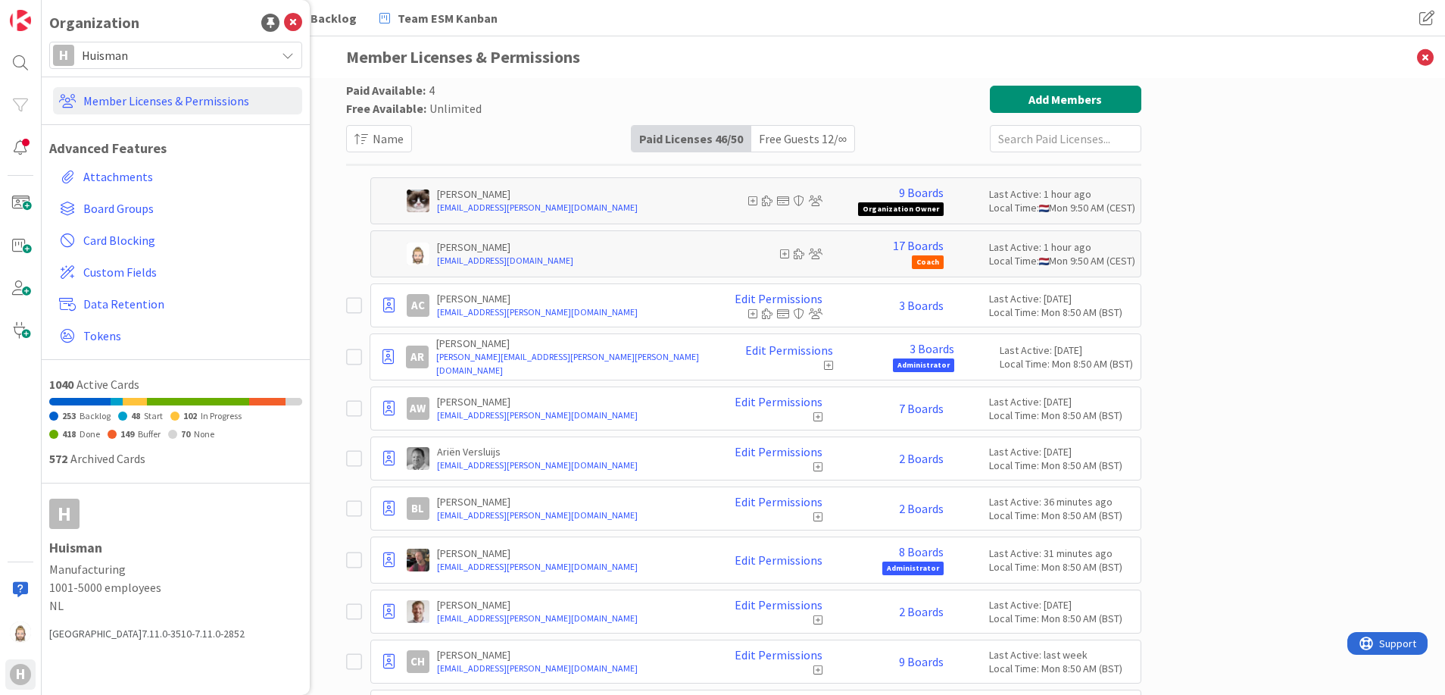
click at [1058, 135] on input "text" at bounding box center [1065, 138] width 151 height 27
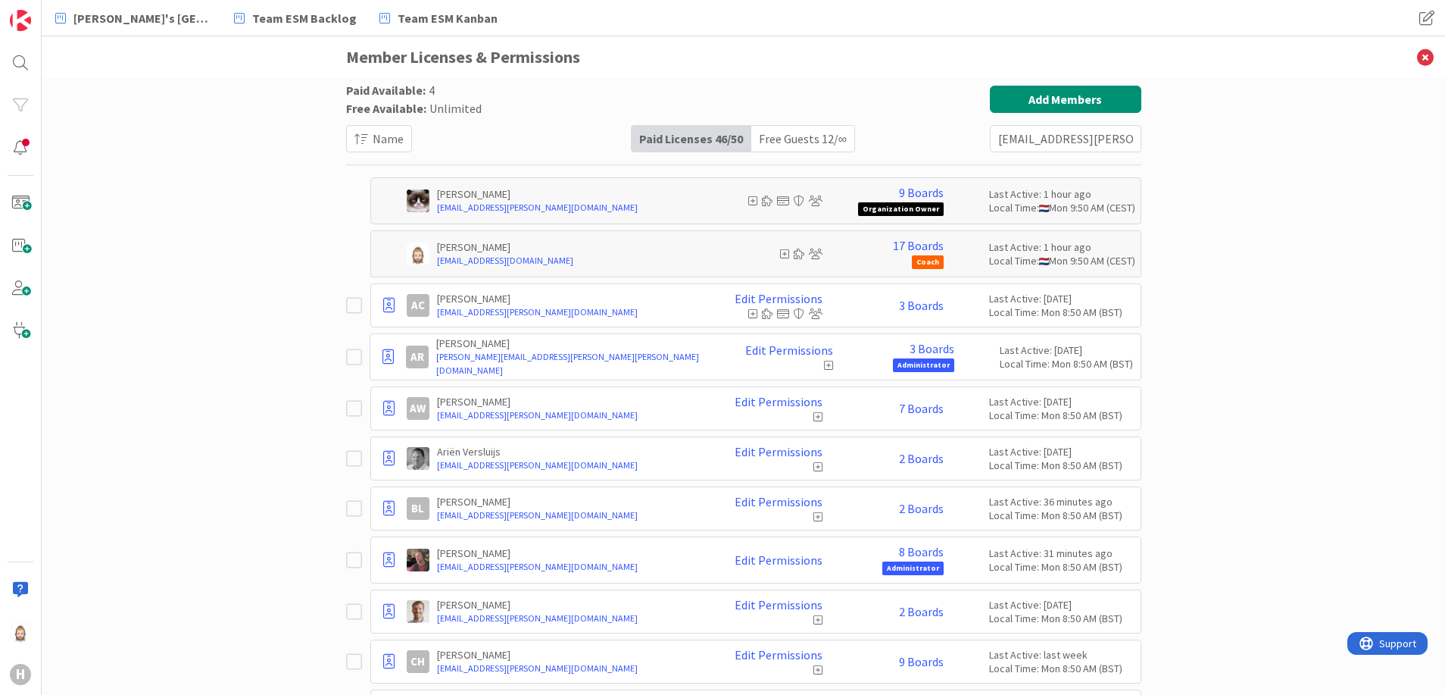
scroll to position [0, 18]
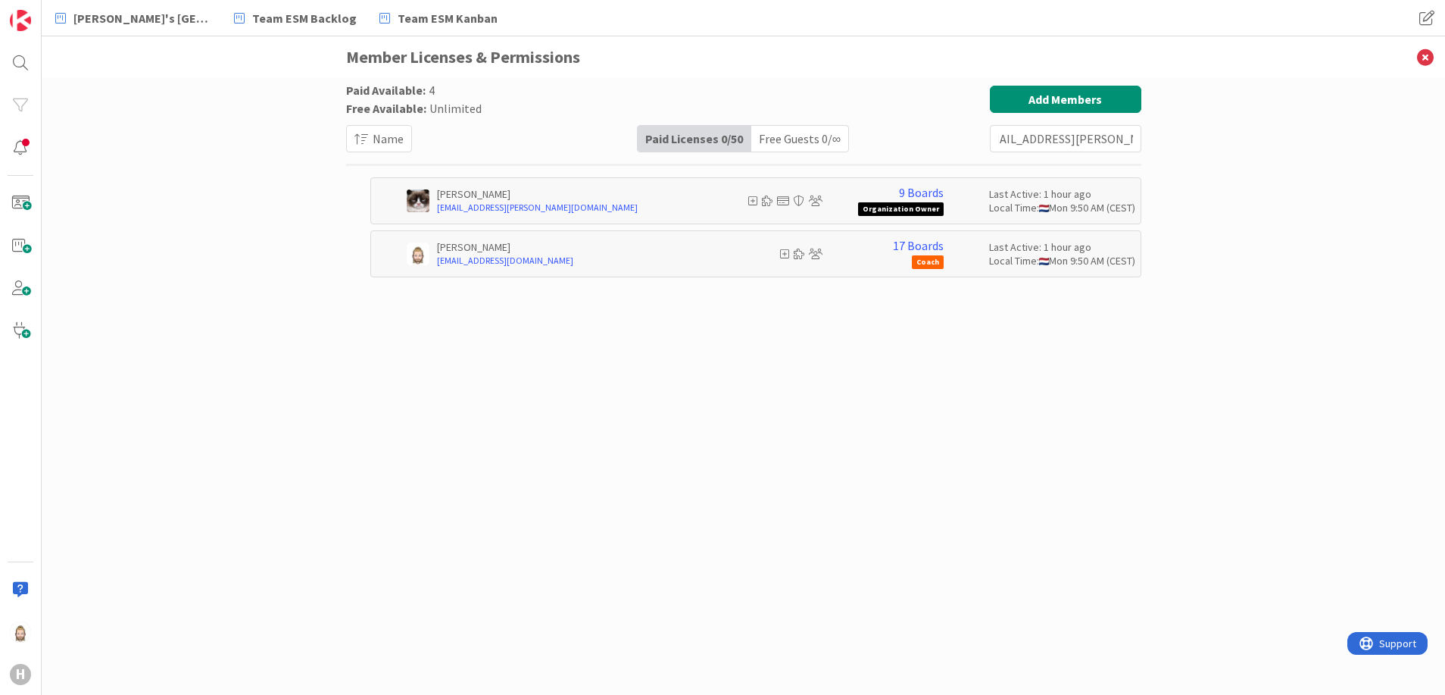
type input "mdomagala@huisman-nl.com"
click at [804, 140] on div "Free Guests 0 / ∞" at bounding box center [799, 139] width 97 height 26
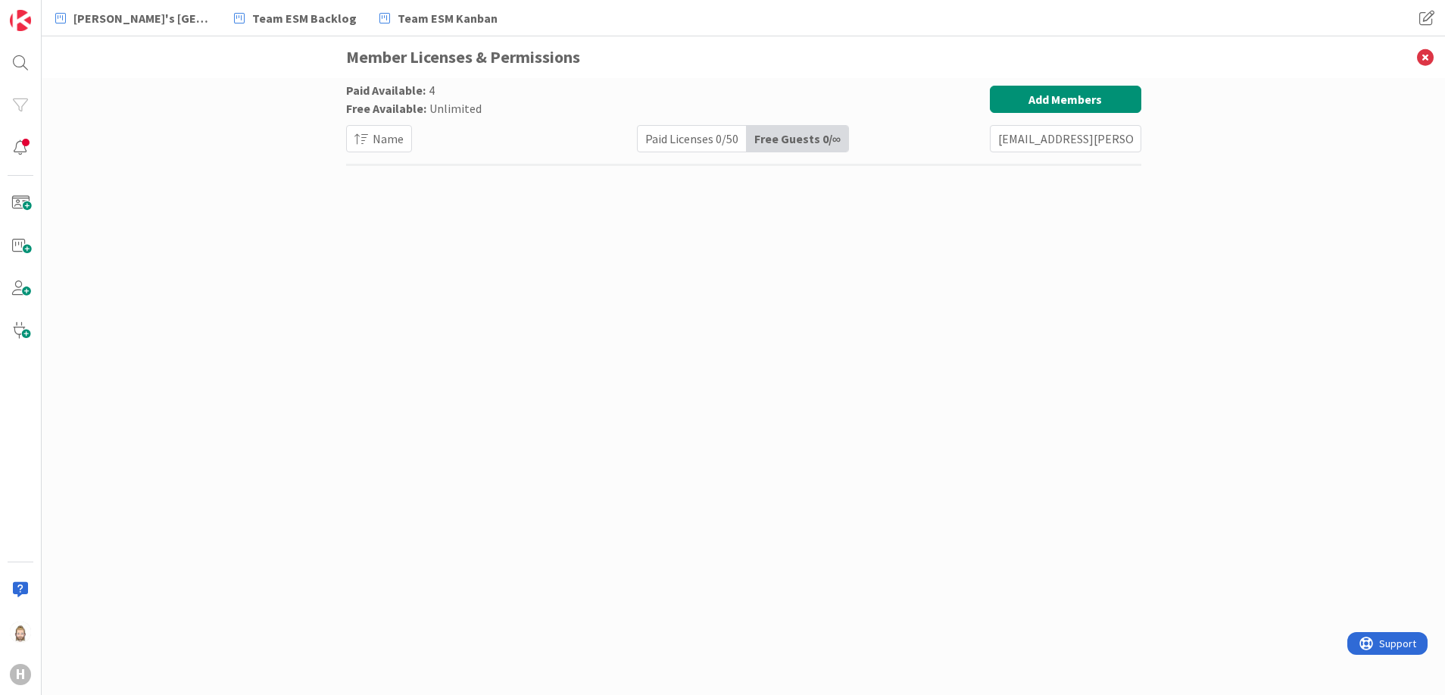
click at [692, 142] on div "Paid Licenses 0 / 50" at bounding box center [692, 139] width 109 height 26
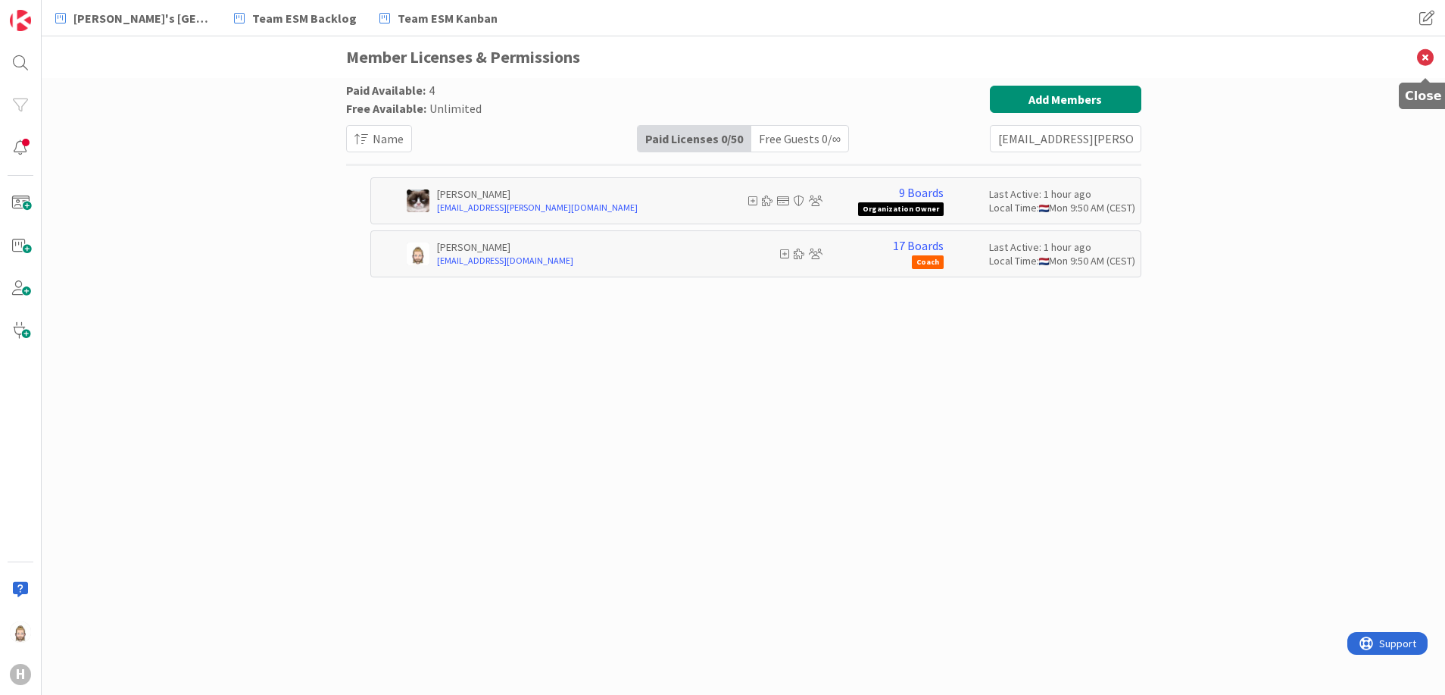
click at [1424, 58] on icon at bounding box center [1425, 57] width 39 height 42
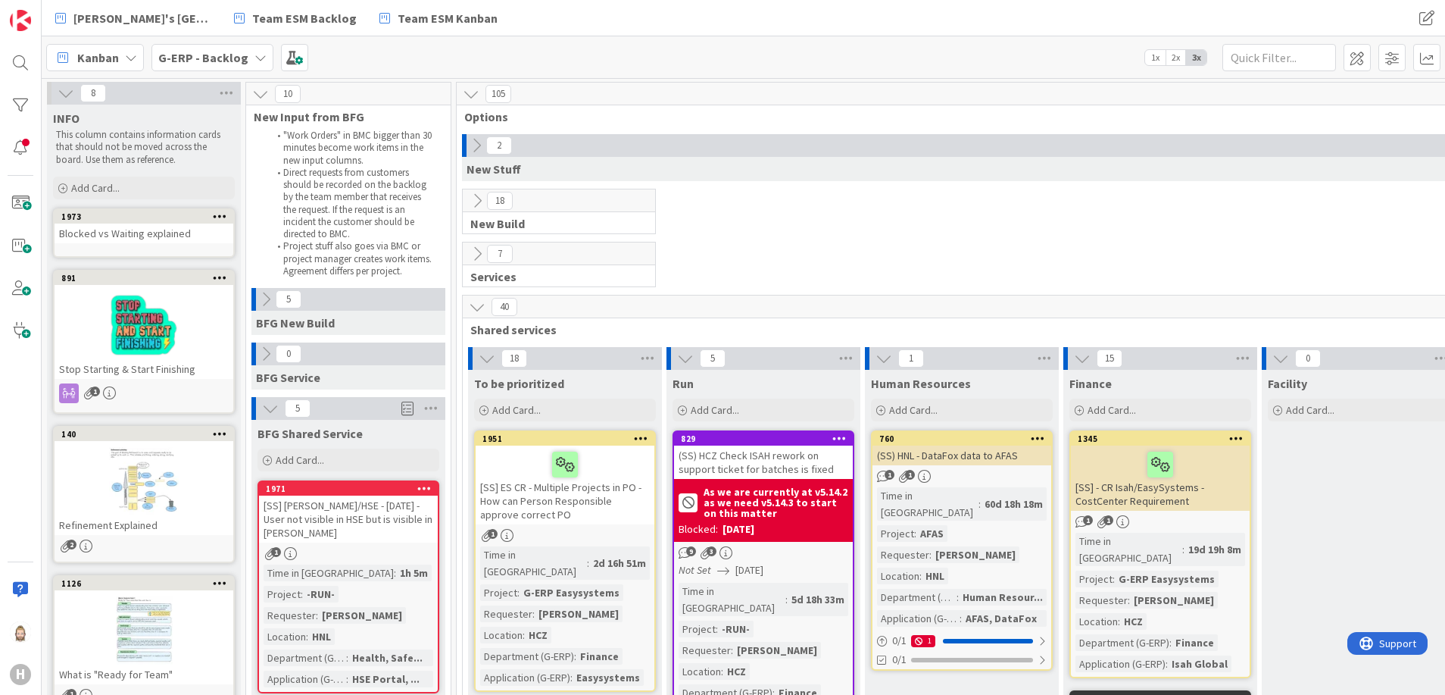
click at [149, 230] on div "Blocked vs Waiting explained" at bounding box center [144, 233] width 179 height 20
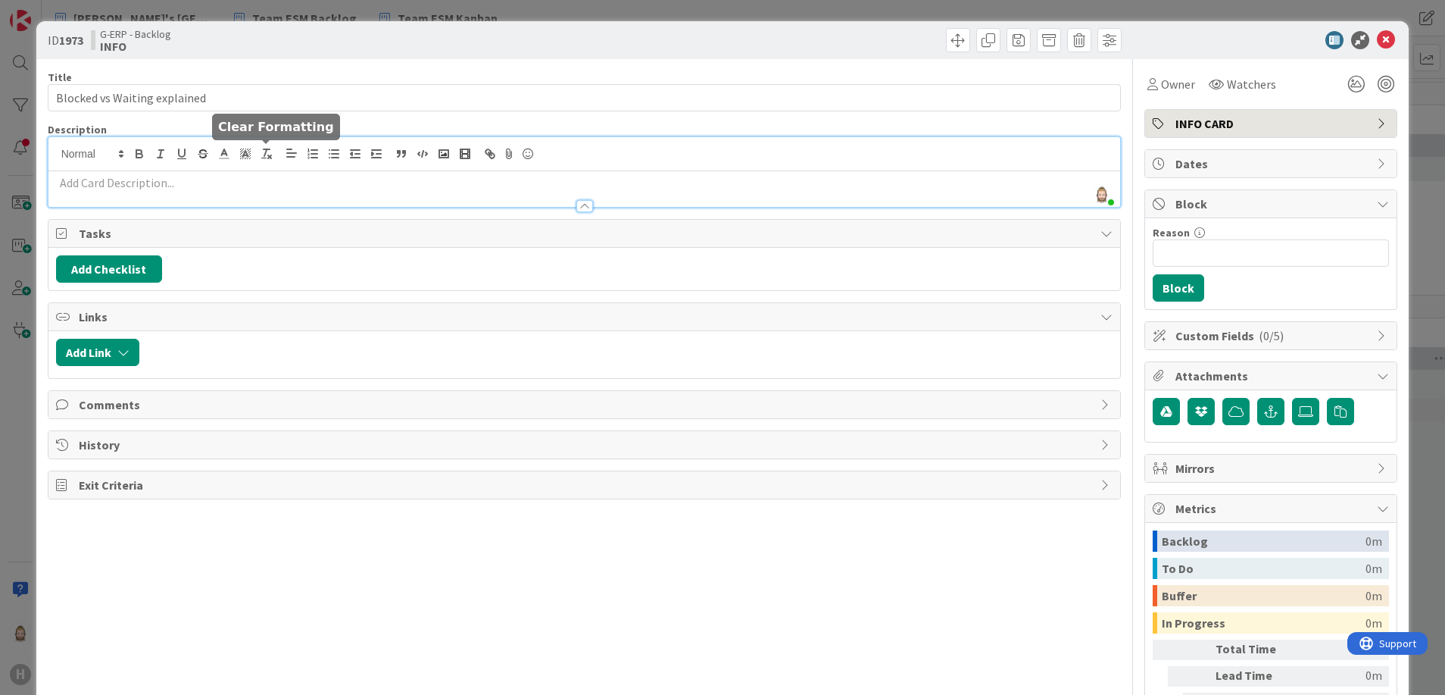
click at [274, 154] on div "[PERSON_NAME] just joined" at bounding box center [584, 172] width 1073 height 70
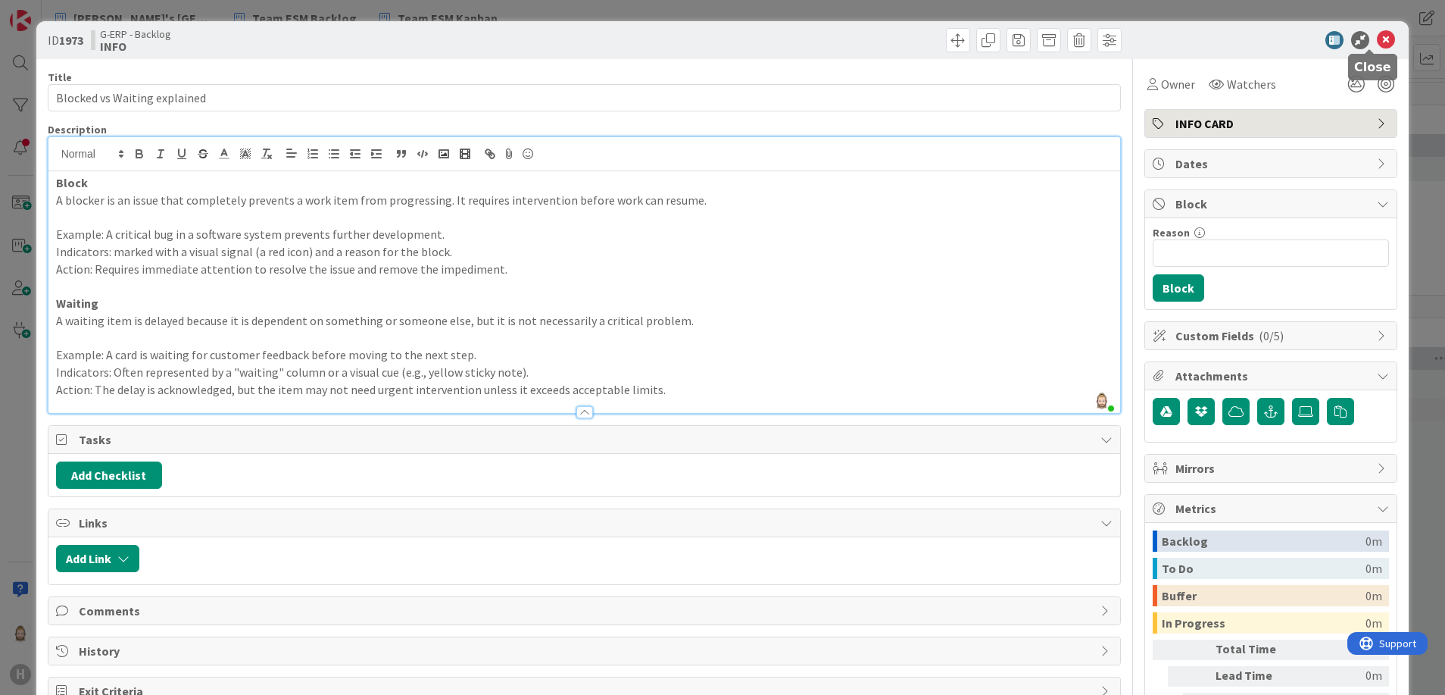
click at [1377, 32] on icon at bounding box center [1386, 40] width 18 height 18
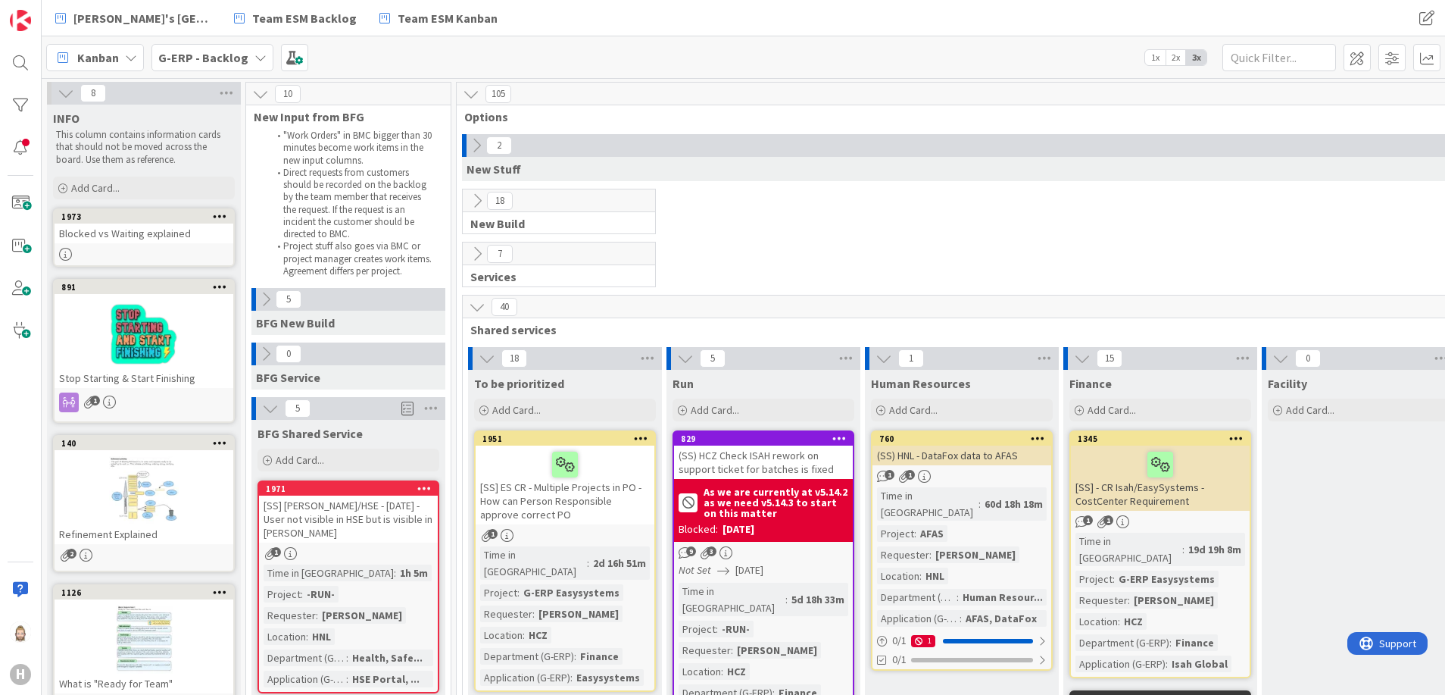
click at [123, 242] on div "Blocked vs Waiting explained" at bounding box center [144, 233] width 179 height 20
click at [222, 220] on icon at bounding box center [220, 216] width 14 height 11
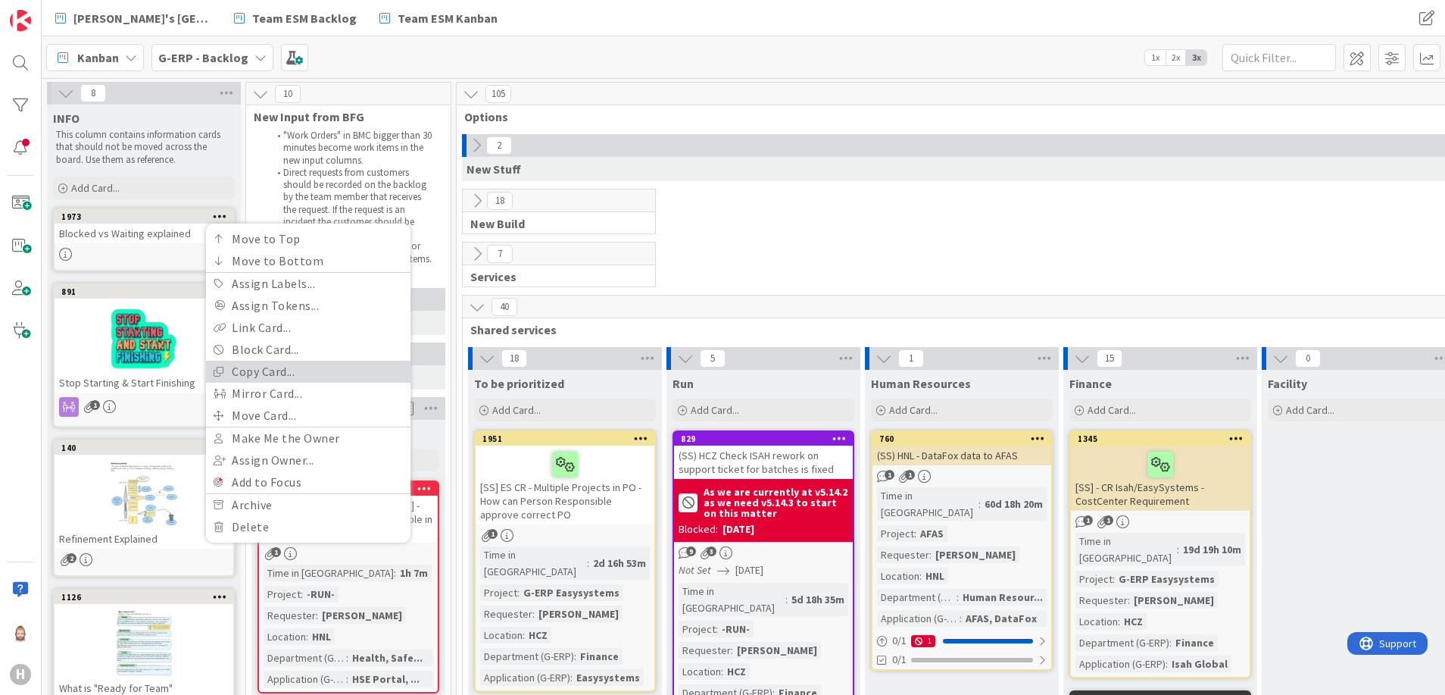
click at [279, 366] on link "Copy Card..." at bounding box center [308, 372] width 205 height 22
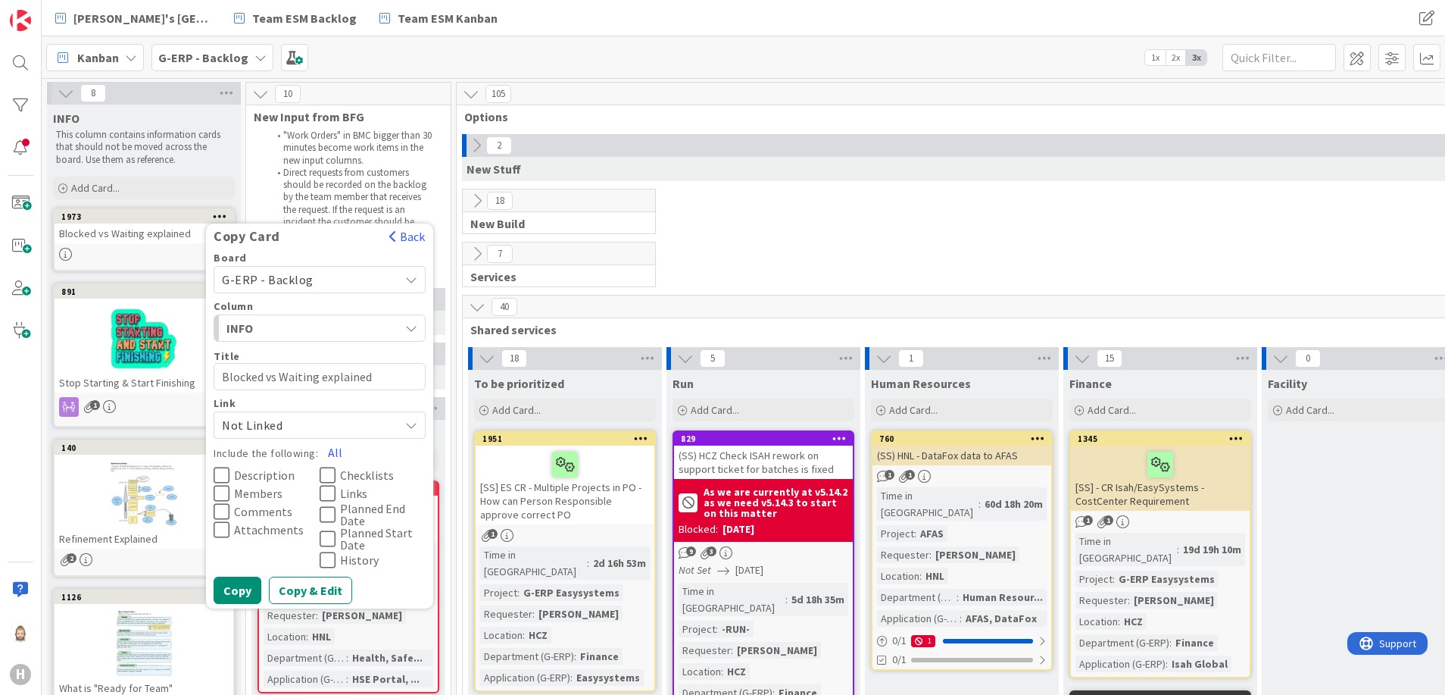
click at [338, 276] on span "G-ERP - Backlog" at bounding box center [307, 279] width 170 height 21
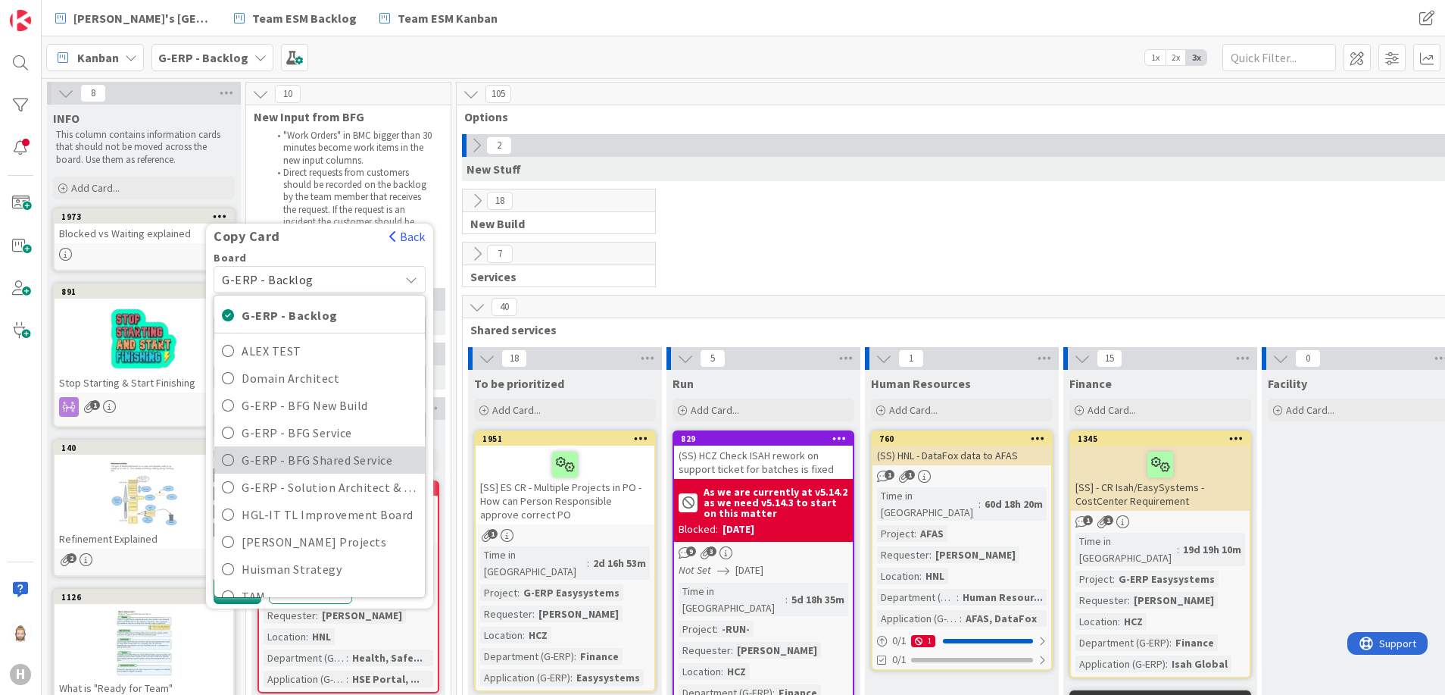
click at [364, 454] on span "G-ERP - BFG Shared Service" at bounding box center [330, 459] width 176 height 23
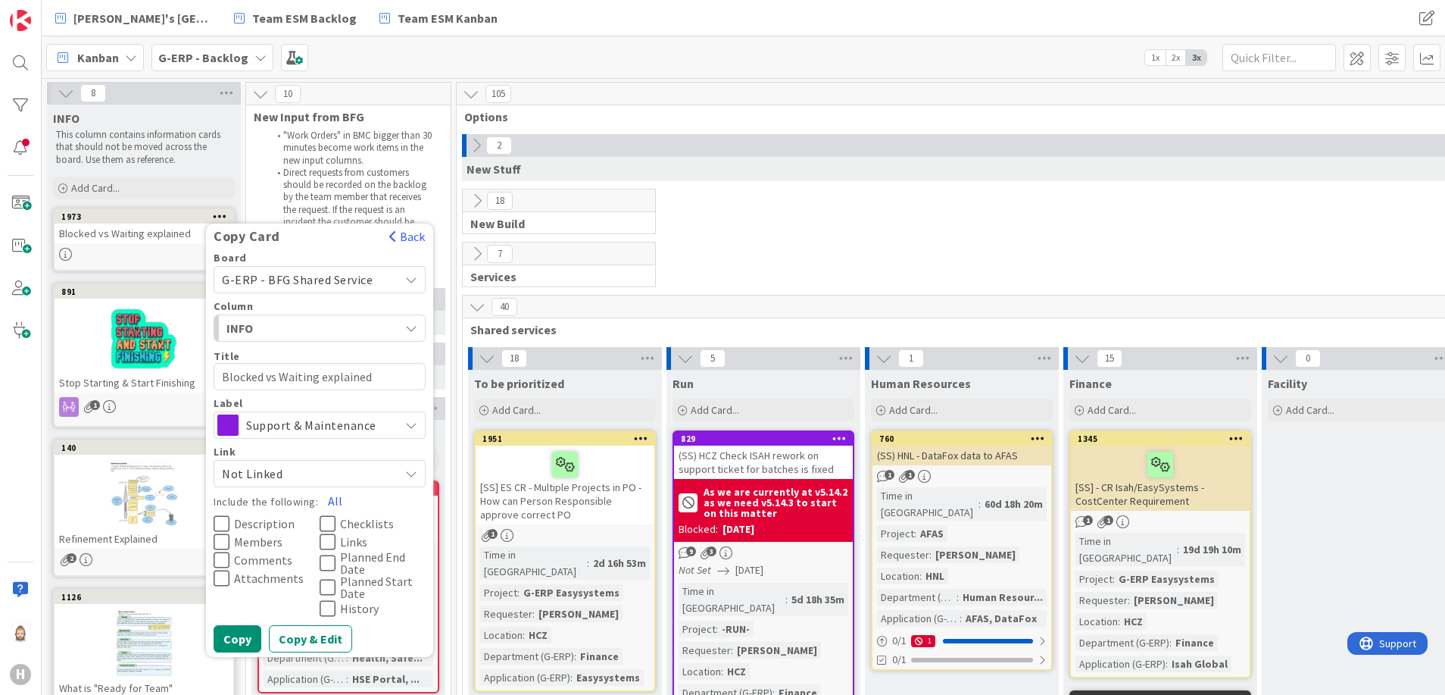
click at [299, 434] on span "Support & Maintenance" at bounding box center [318, 424] width 145 height 21
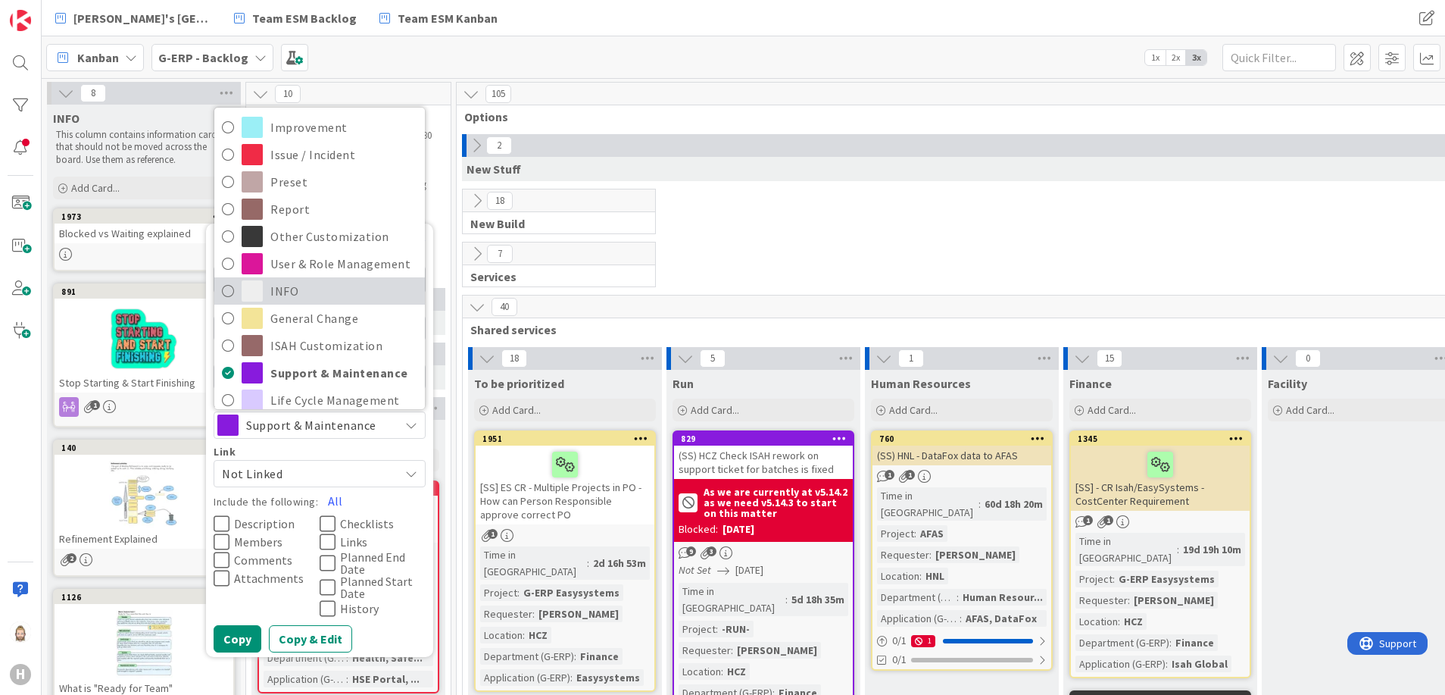
click at [314, 286] on span "INFO" at bounding box center [343, 291] width 147 height 23
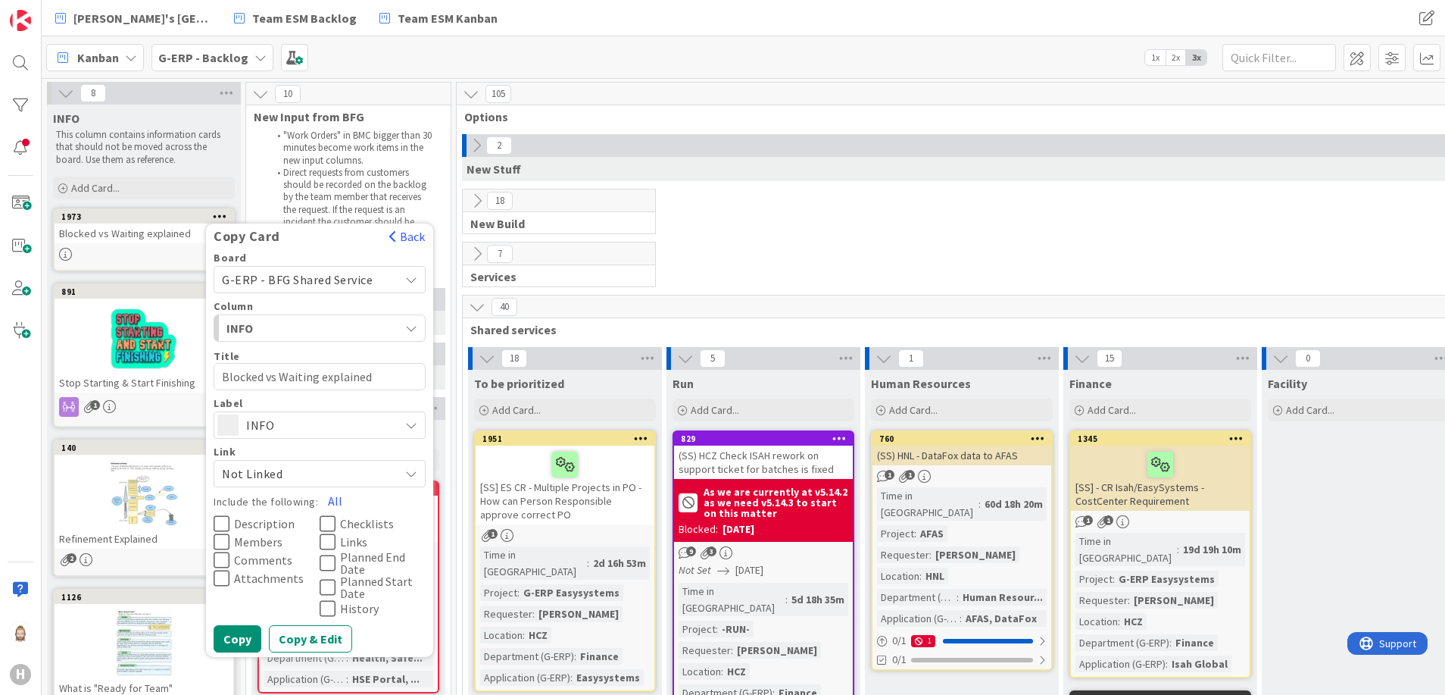
click at [273, 528] on span "Description" at bounding box center [264, 523] width 61 height 12
click at [268, 579] on span "Attachments" at bounding box center [269, 578] width 70 height 12
click at [358, 540] on span "Links" at bounding box center [353, 542] width 27 height 12
click at [353, 539] on span "Links" at bounding box center [354, 542] width 29 height 12
click at [234, 639] on button "Copy" at bounding box center [238, 638] width 48 height 27
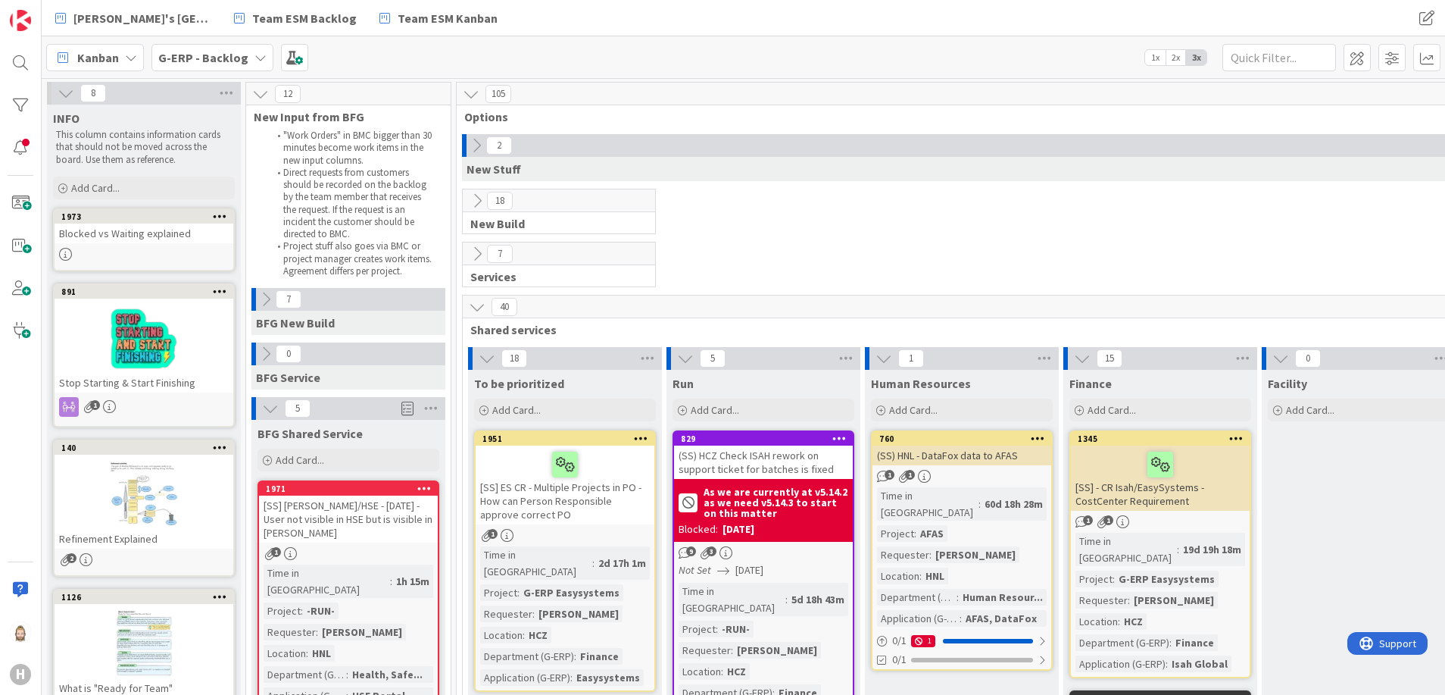
click at [233, 55] on b "G-ERP - Backlog" at bounding box center [203, 57] width 90 height 15
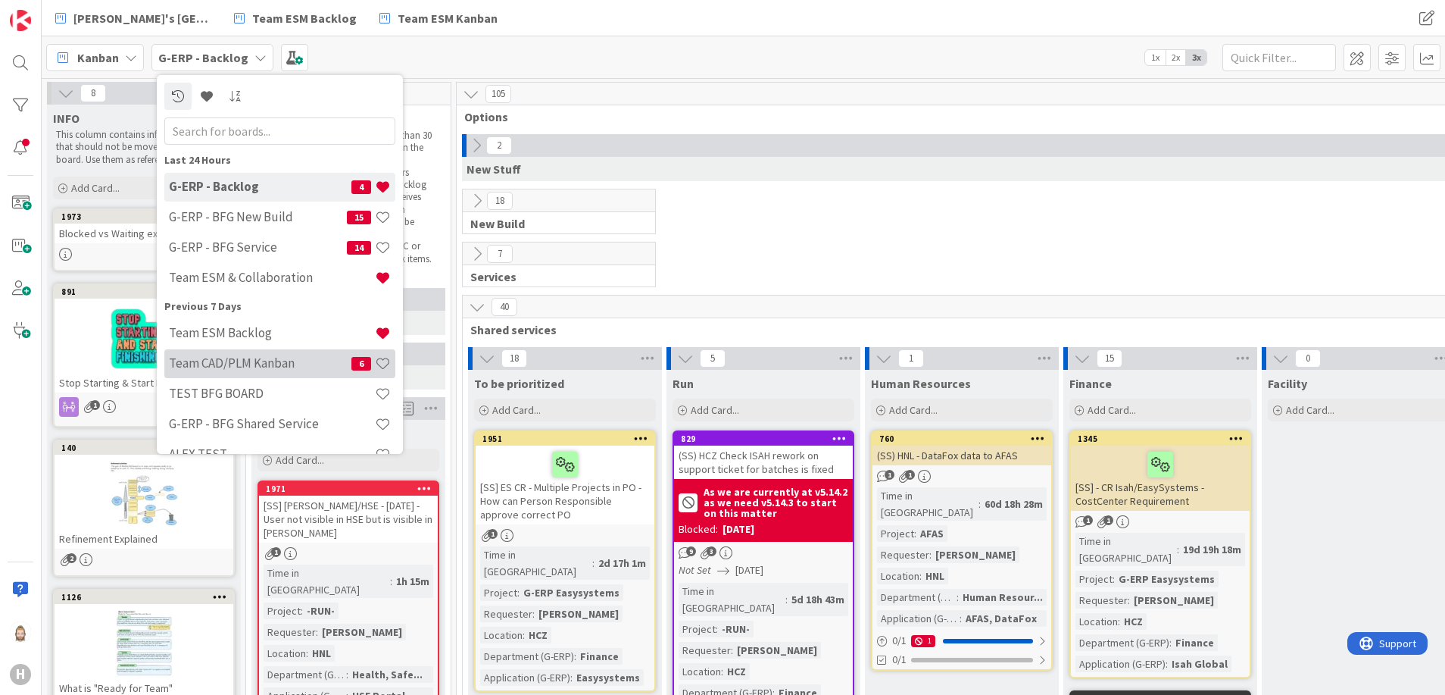
click at [250, 356] on h4 "Team CAD/PLM Kanban" at bounding box center [260, 362] width 183 height 15
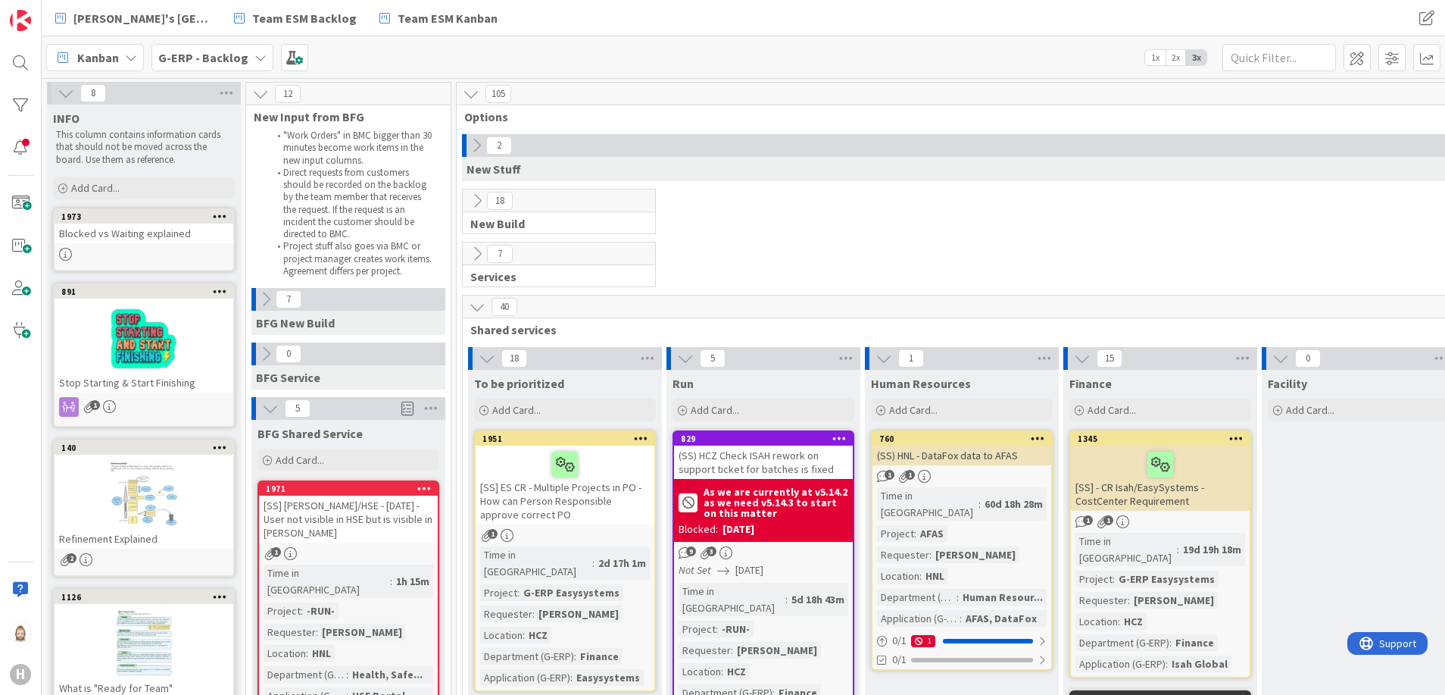
type textarea "x"
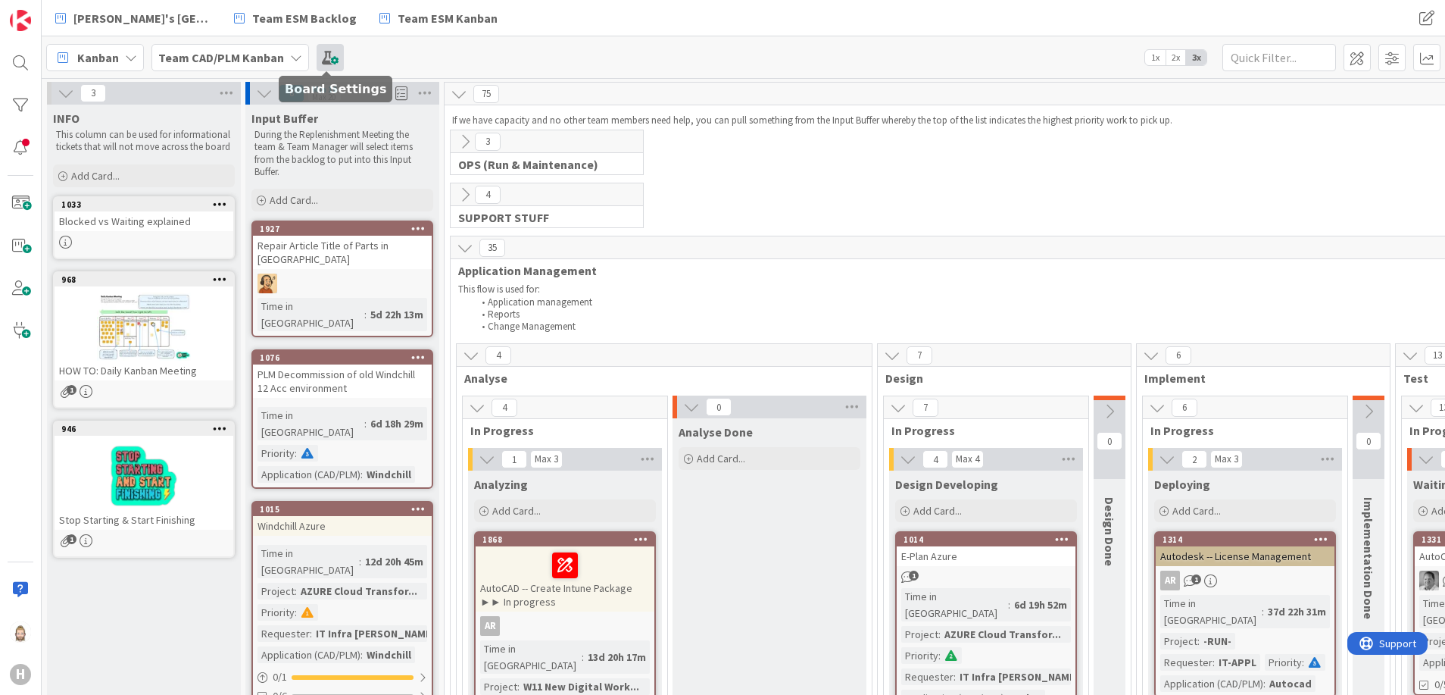
click at [329, 64] on span at bounding box center [330, 57] width 27 height 27
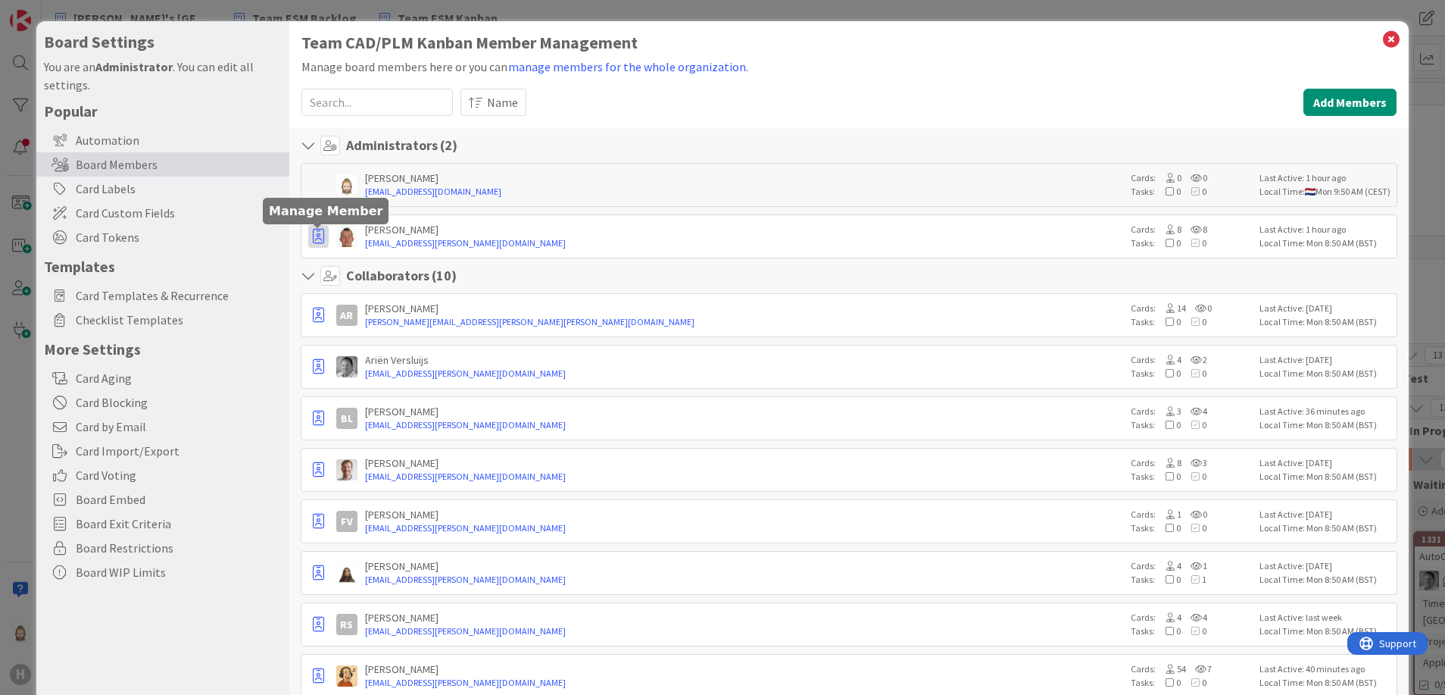
click at [313, 237] on icon "button" at bounding box center [318, 236] width 11 height 15
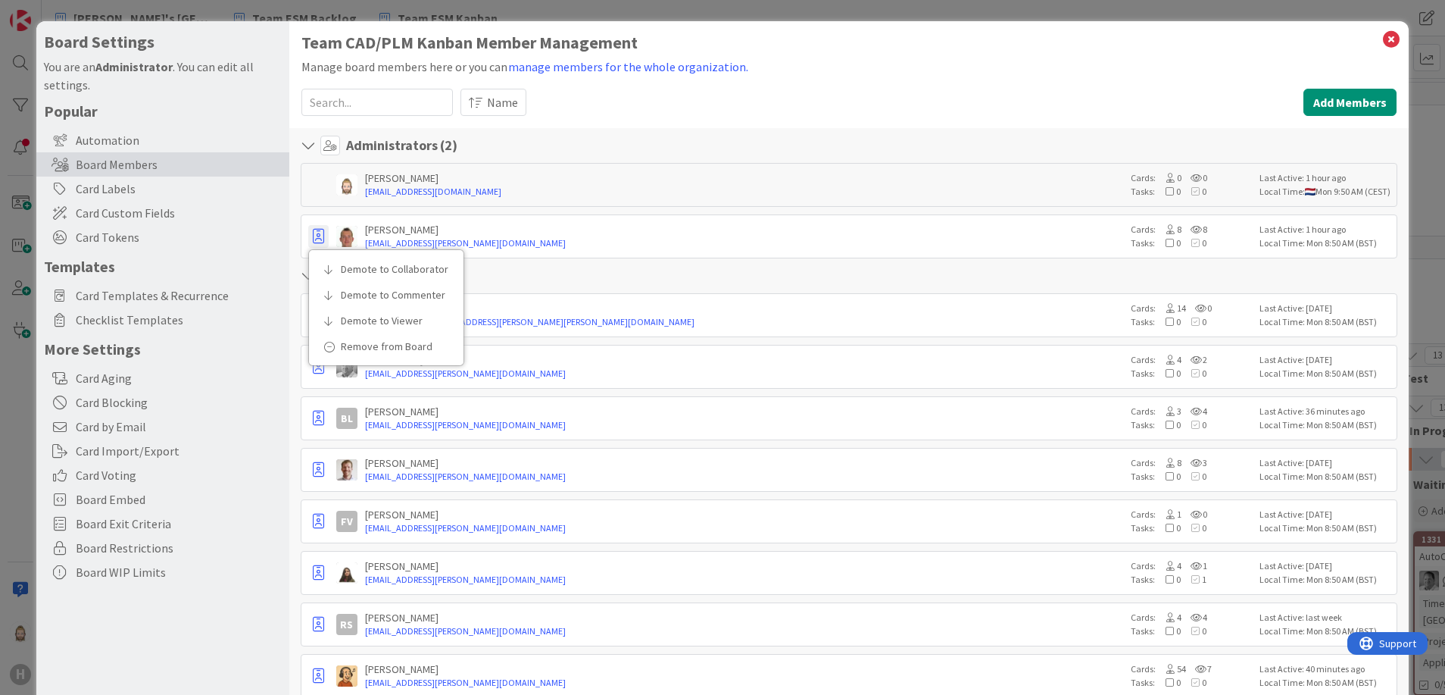
click at [1382, 40] on icon at bounding box center [1392, 39] width 20 height 21
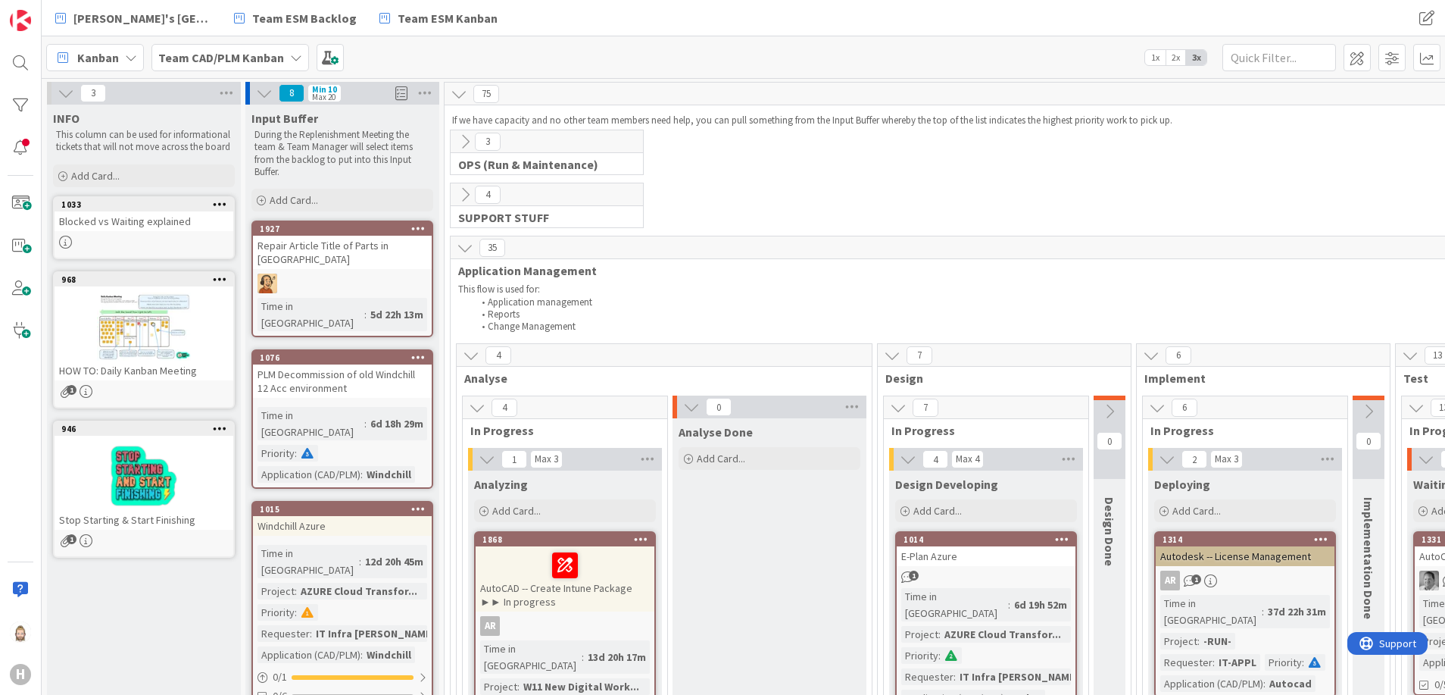
click at [142, 221] on div "Blocked vs Waiting explained" at bounding box center [144, 221] width 179 height 20
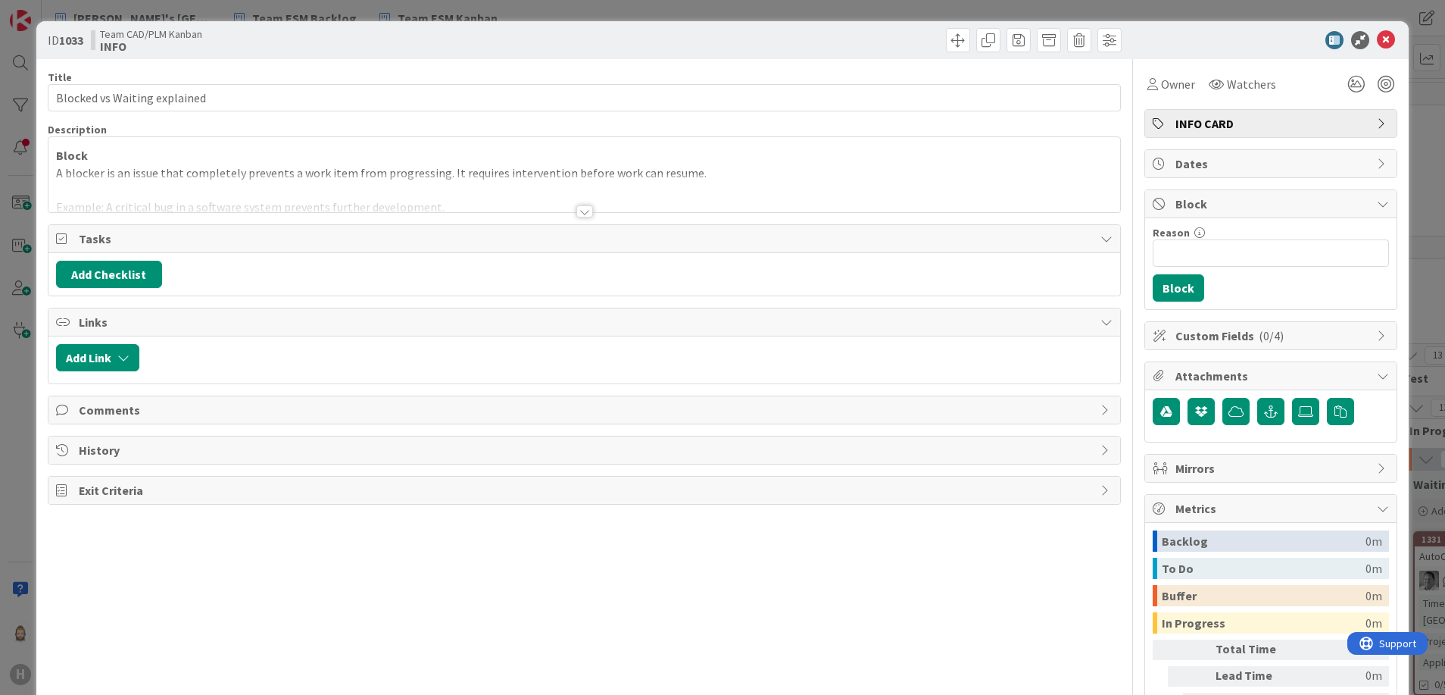
click at [576, 208] on div at bounding box center [584, 211] width 17 height 12
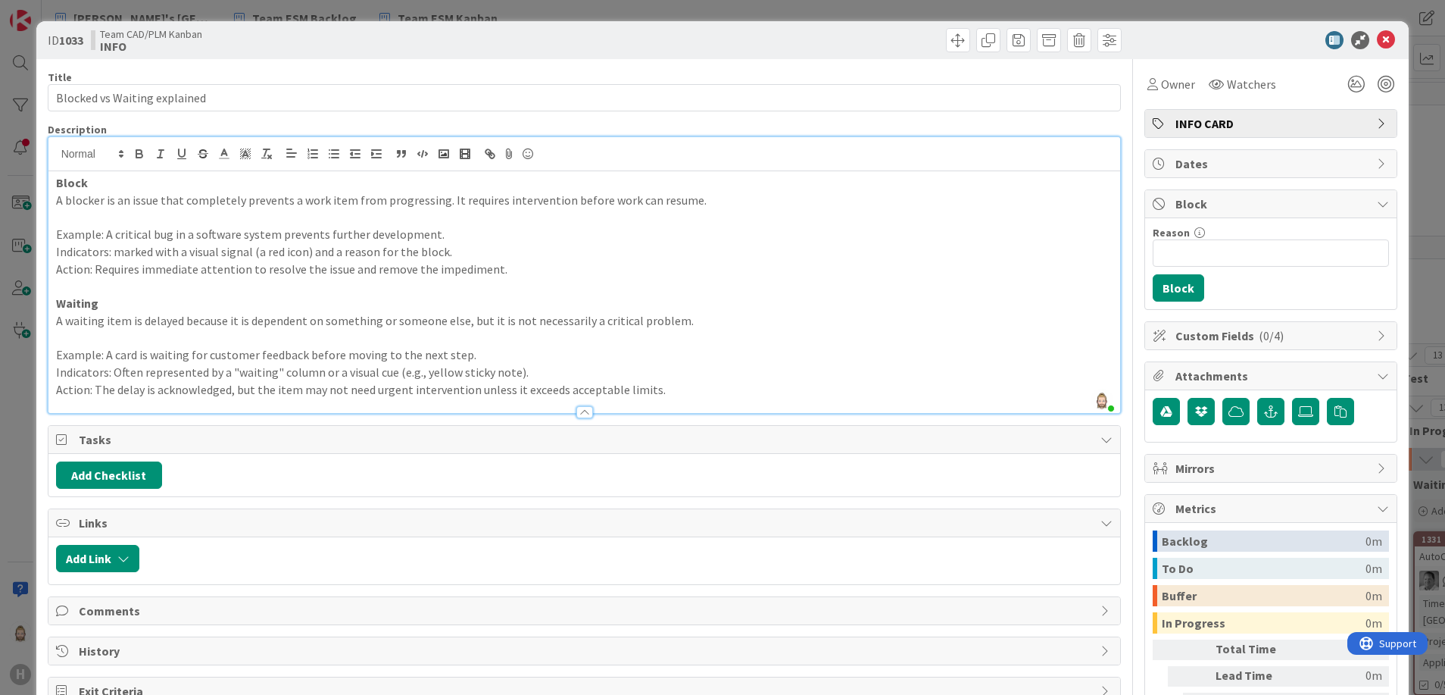
click at [671, 395] on p "Action: The delay is acknowledged, but the item may not need urgent interventio…" at bounding box center [584, 389] width 1057 height 17
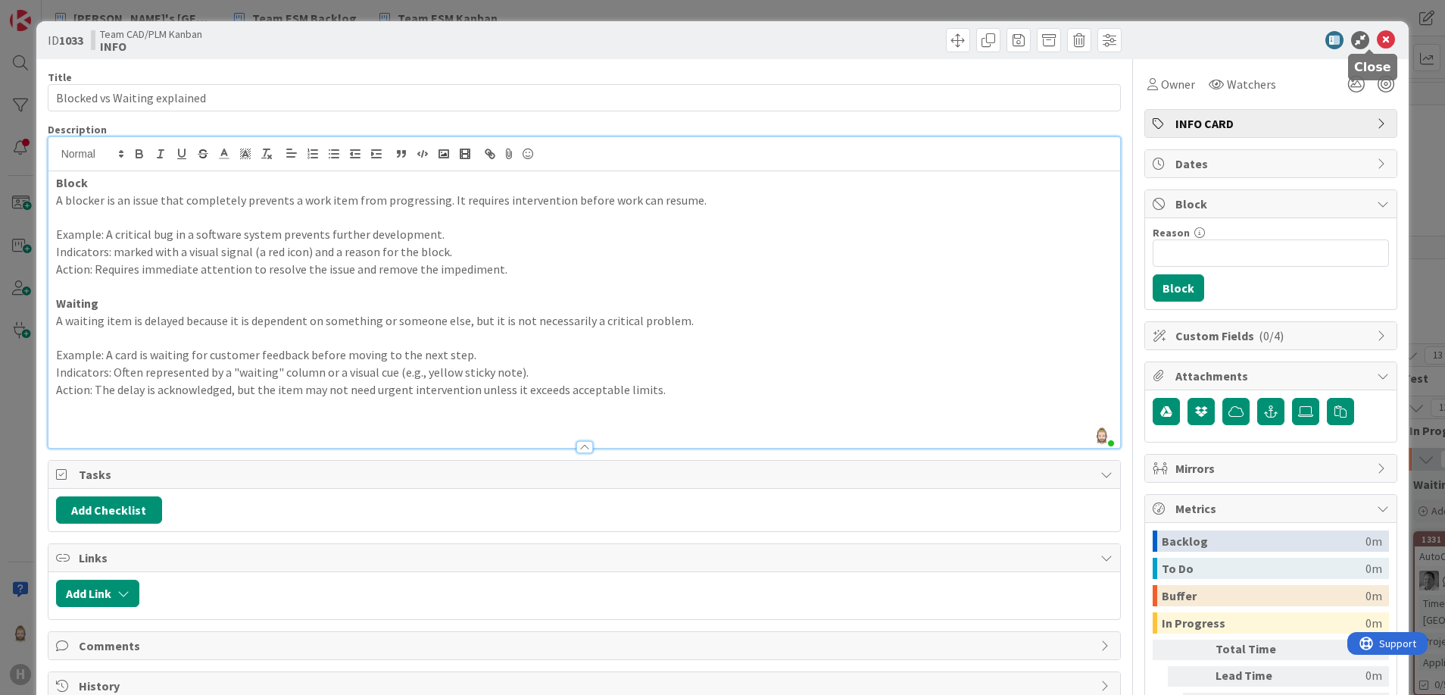
click at [1377, 37] on icon at bounding box center [1386, 40] width 18 height 18
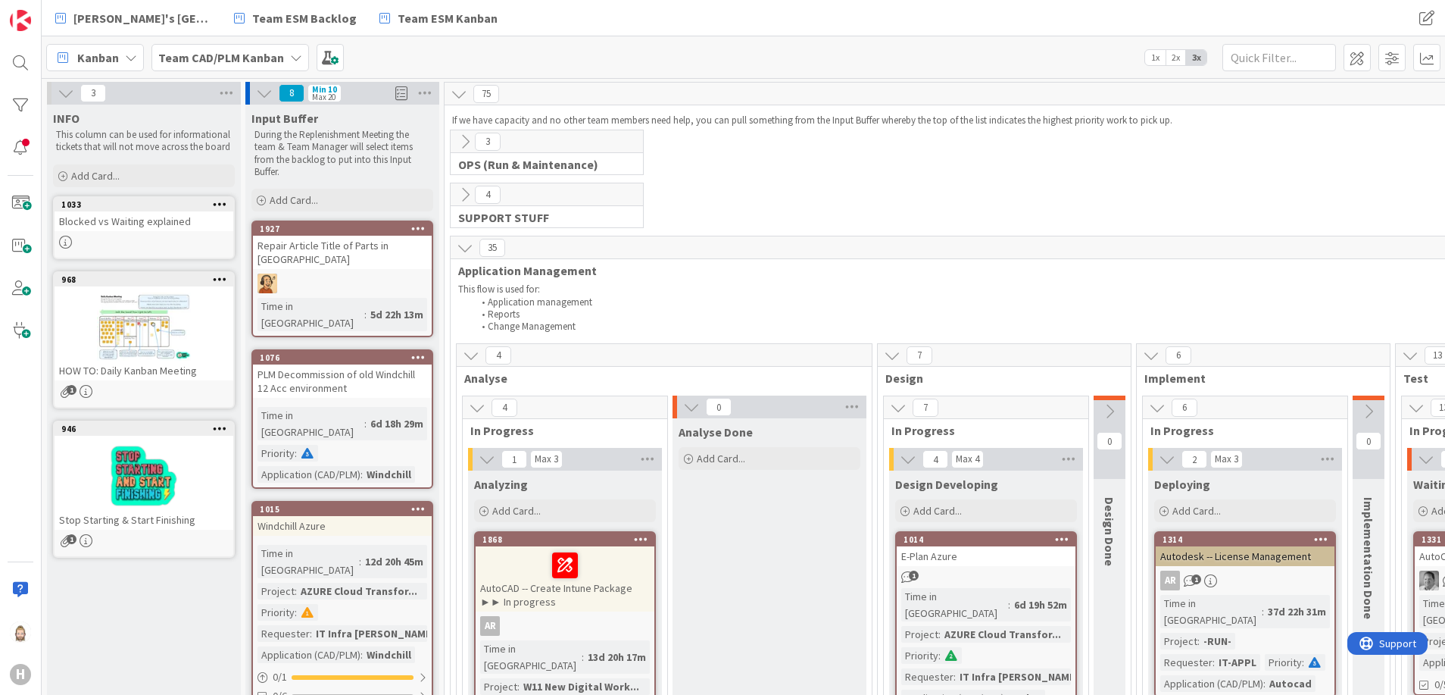
click at [120, 220] on div "Blocked vs Waiting explained" at bounding box center [144, 221] width 179 height 20
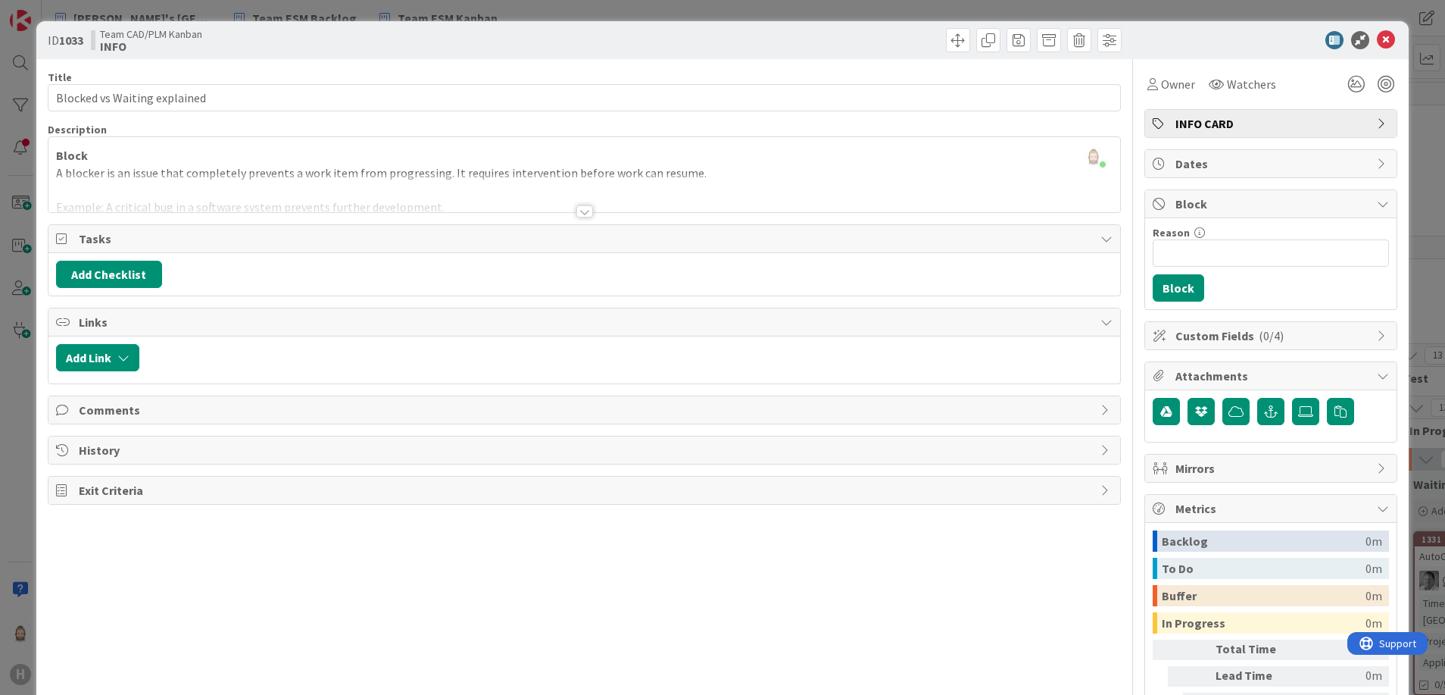
click at [576, 207] on div at bounding box center [584, 211] width 17 height 12
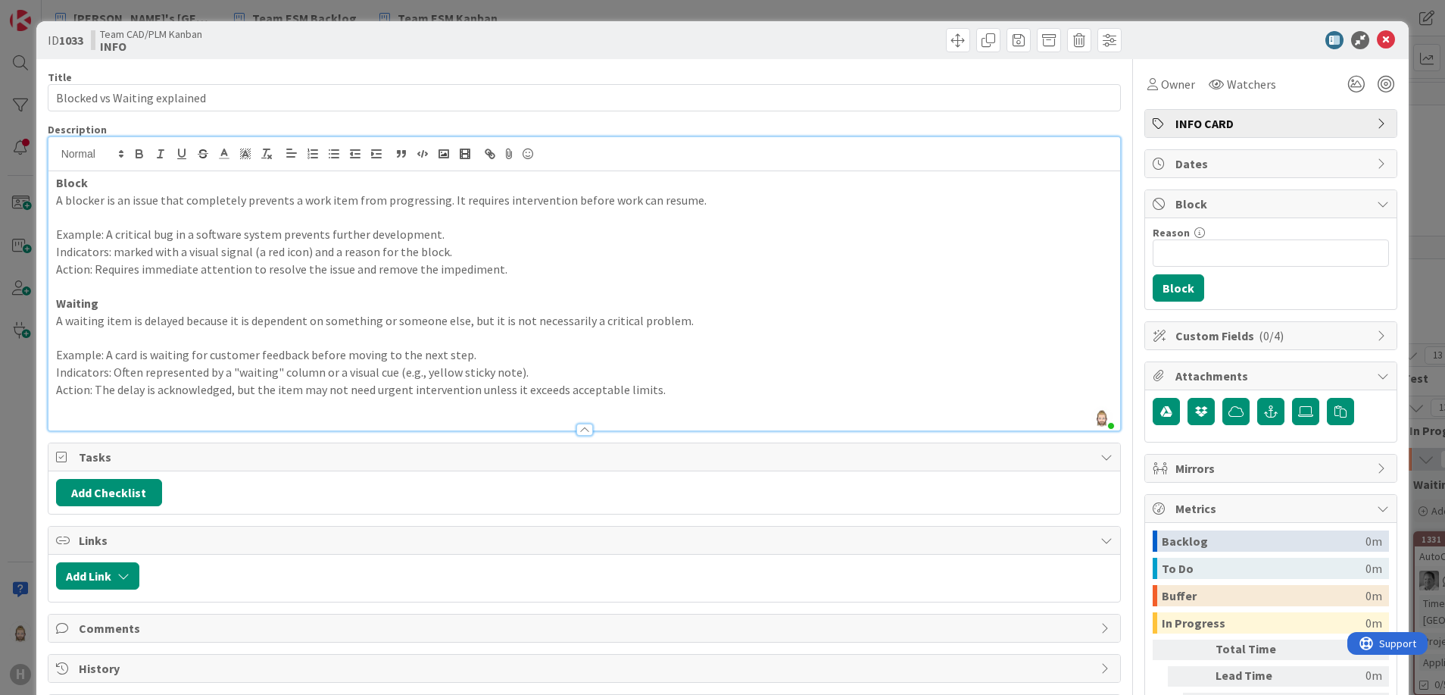
click at [535, 413] on p at bounding box center [584, 406] width 1057 height 17
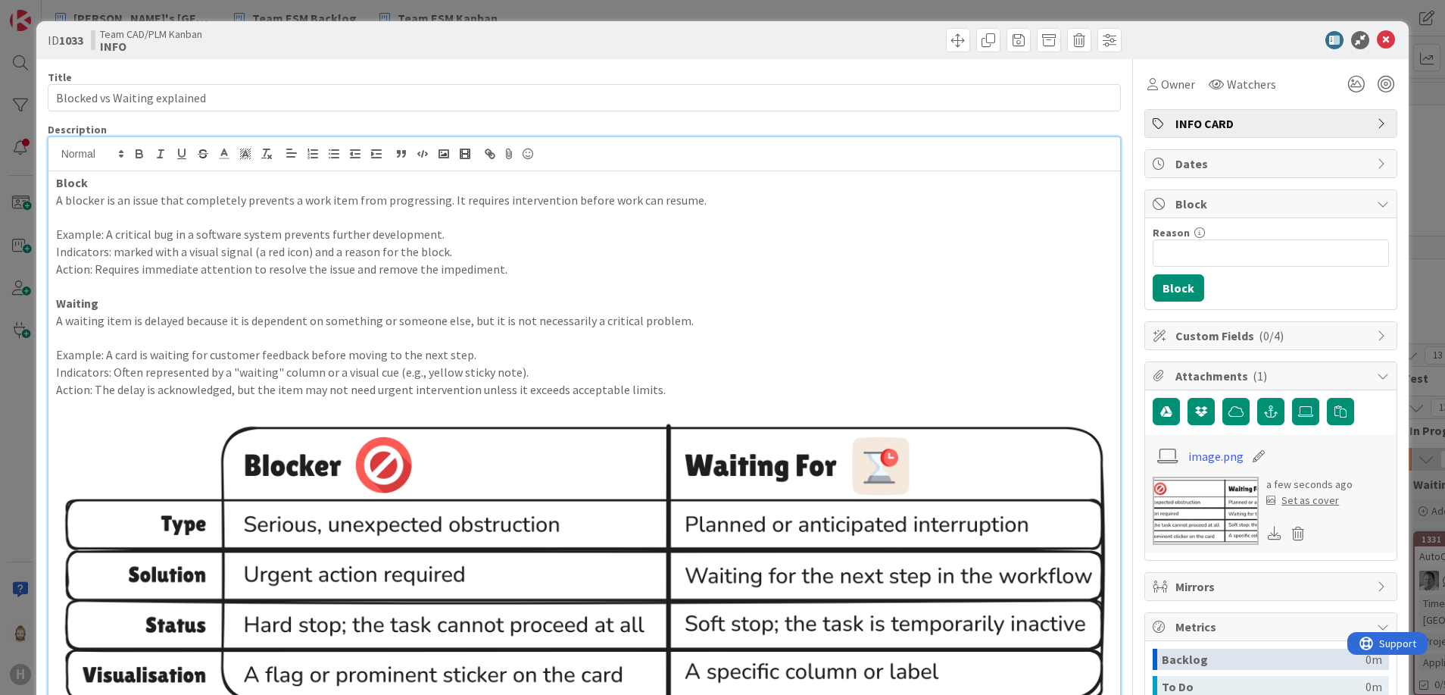
click at [1289, 500] on div "Set as cover" at bounding box center [1302, 500] width 73 height 16
click at [1377, 39] on icon at bounding box center [1386, 40] width 18 height 18
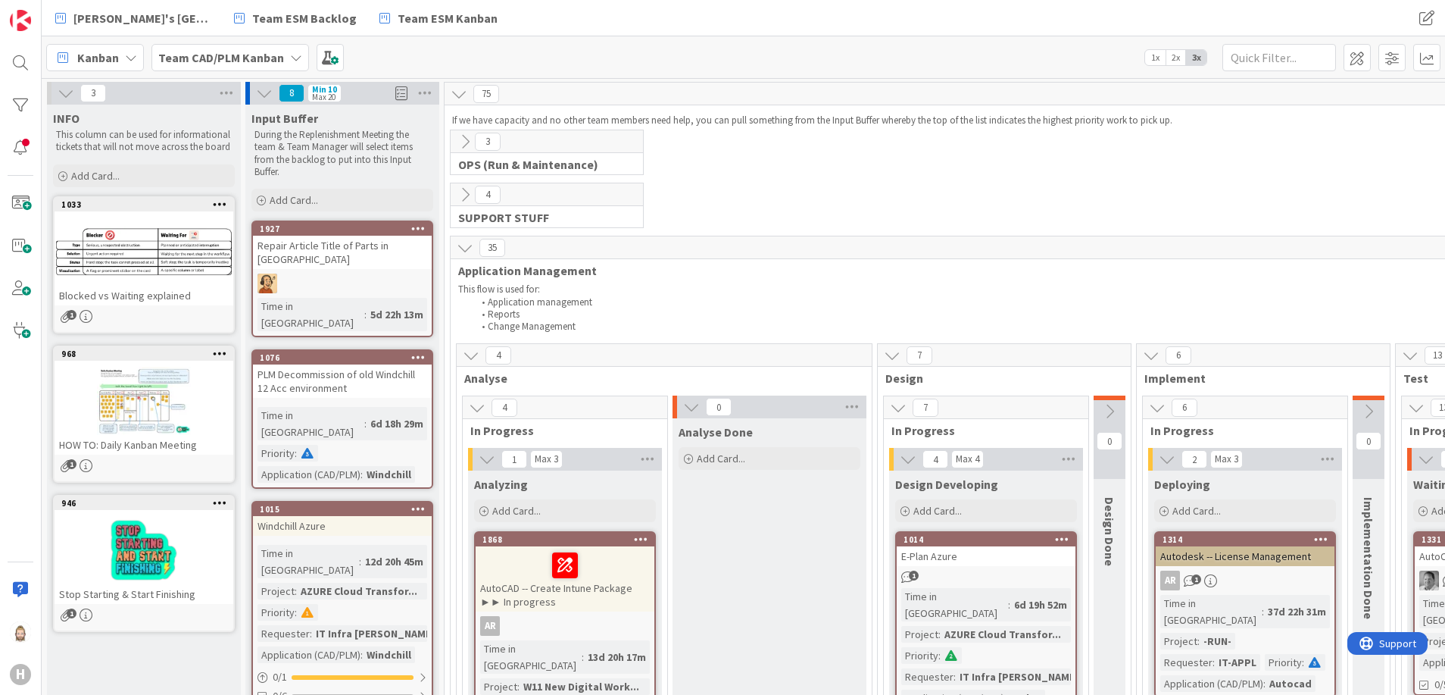
click at [154, 254] on div at bounding box center [144, 251] width 179 height 68
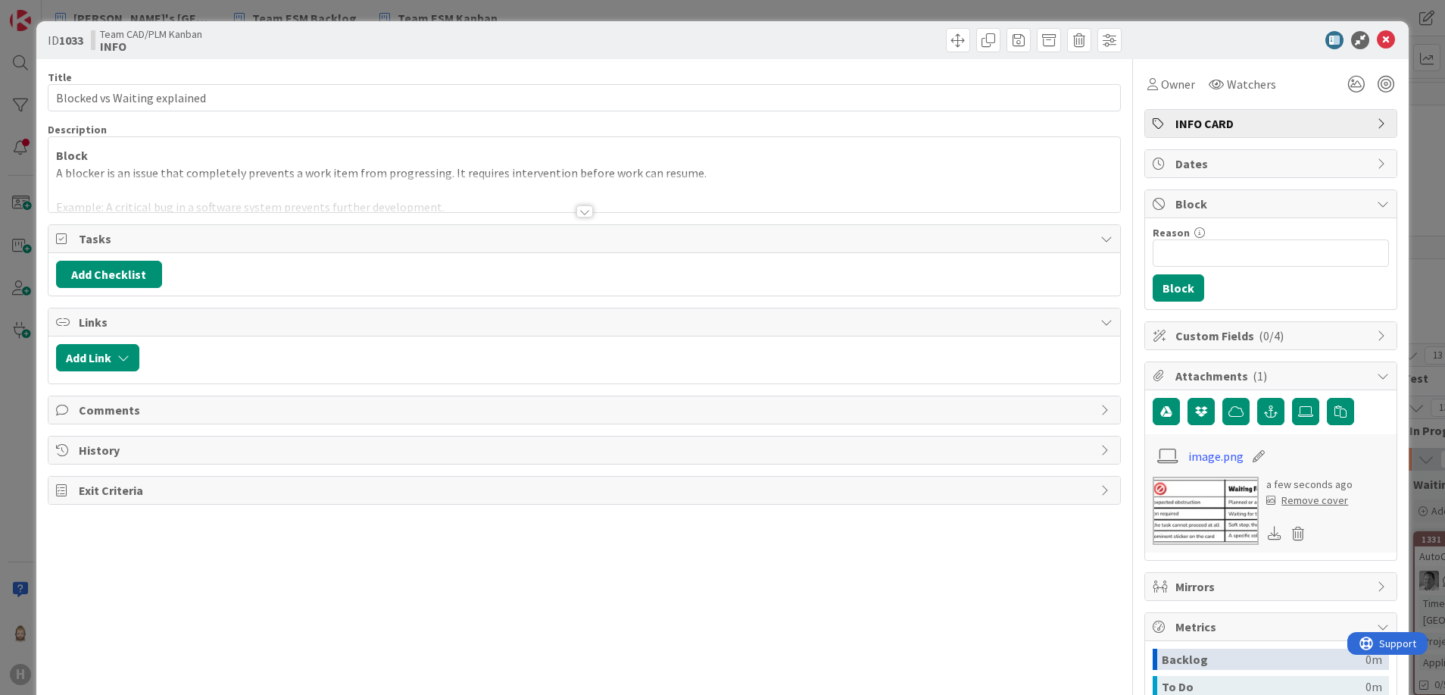
click at [578, 211] on div at bounding box center [584, 211] width 17 height 12
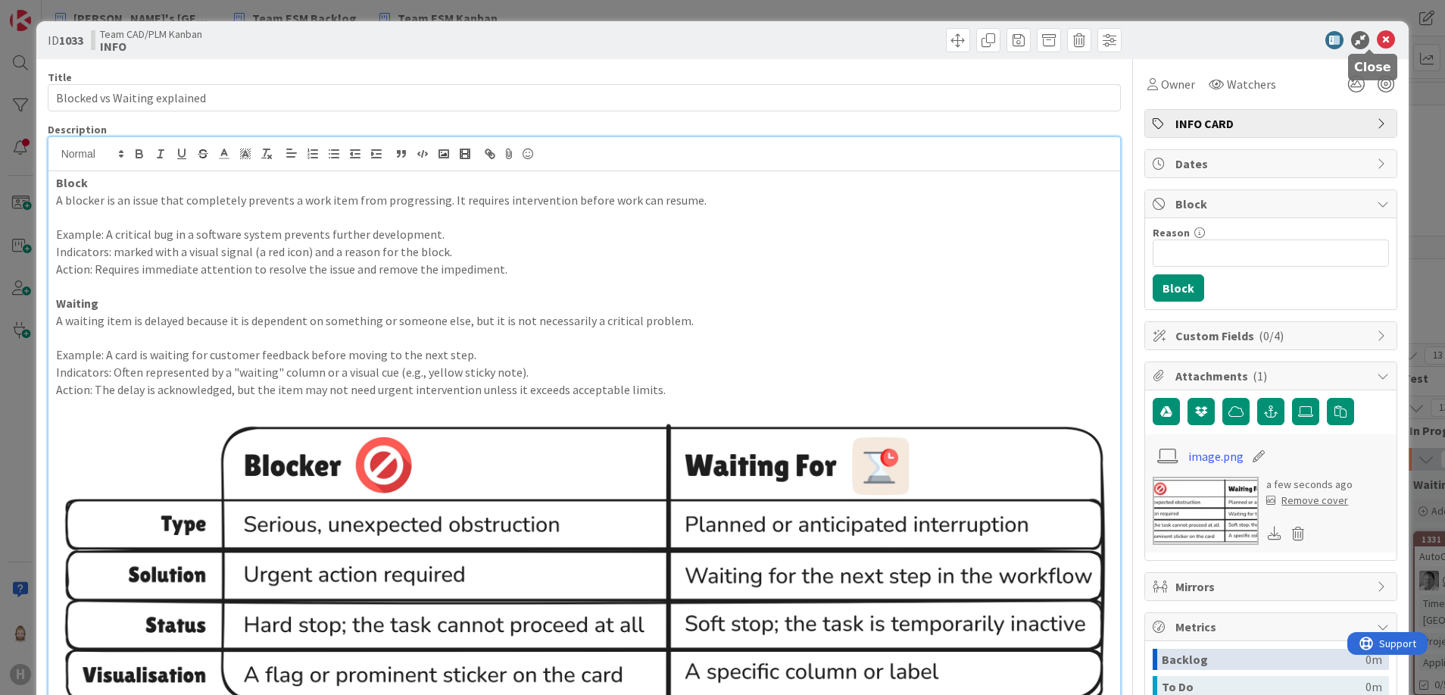
click at [1377, 34] on icon at bounding box center [1386, 40] width 18 height 18
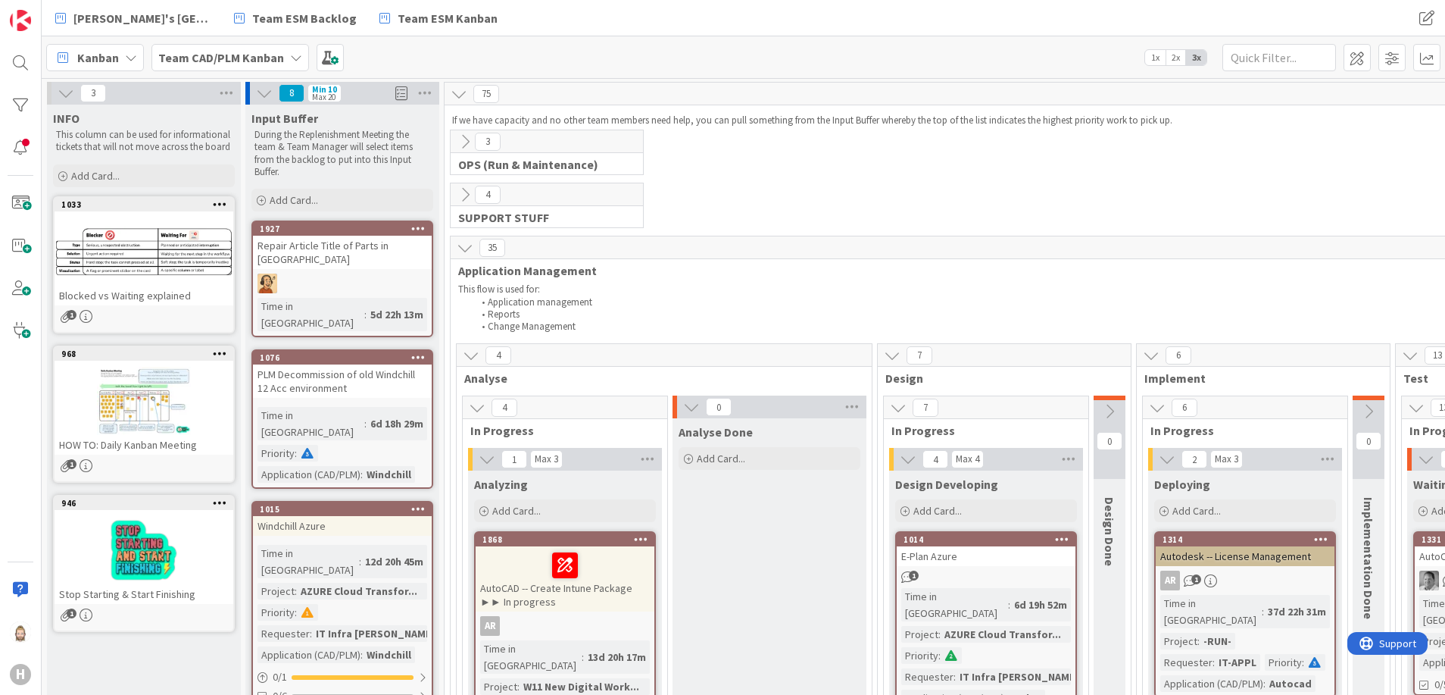
click at [234, 61] on b "Team CAD/PLM Kanban" at bounding box center [221, 57] width 126 height 15
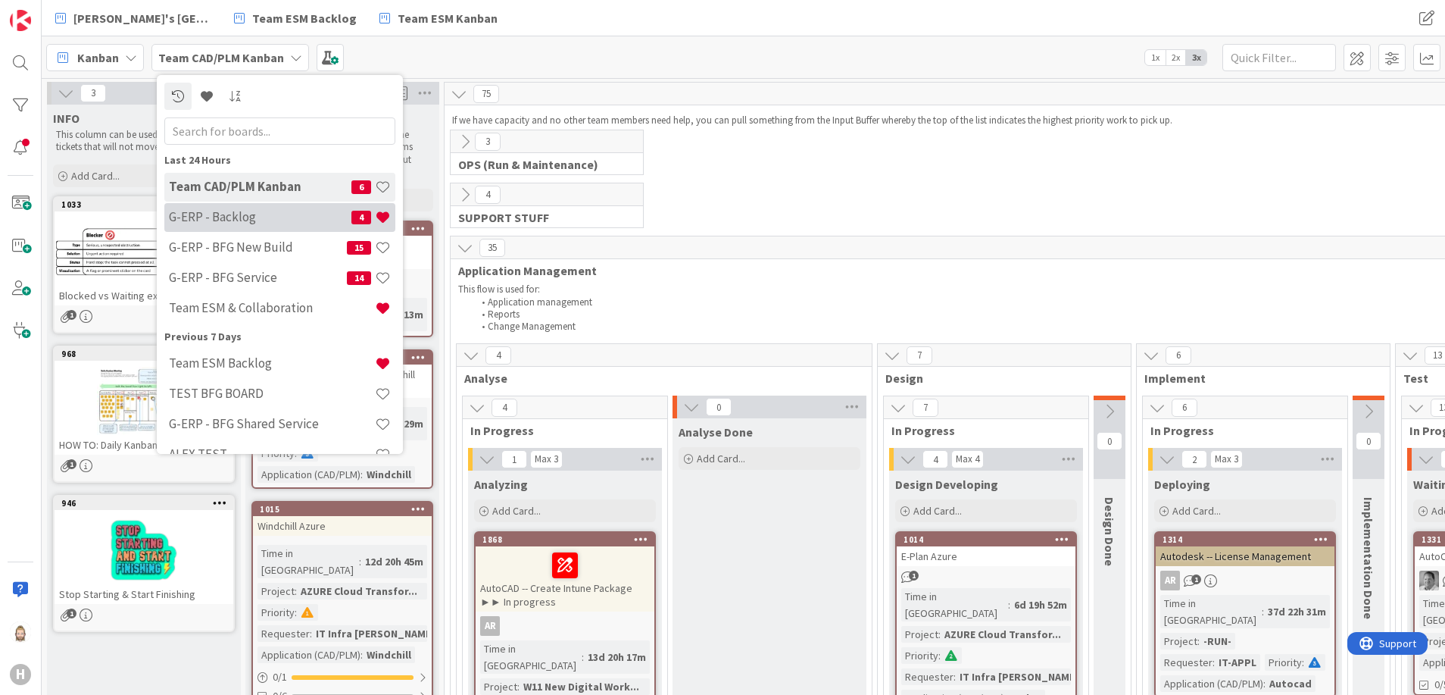
click at [249, 207] on div "G-ERP - Backlog 4" at bounding box center [279, 217] width 231 height 29
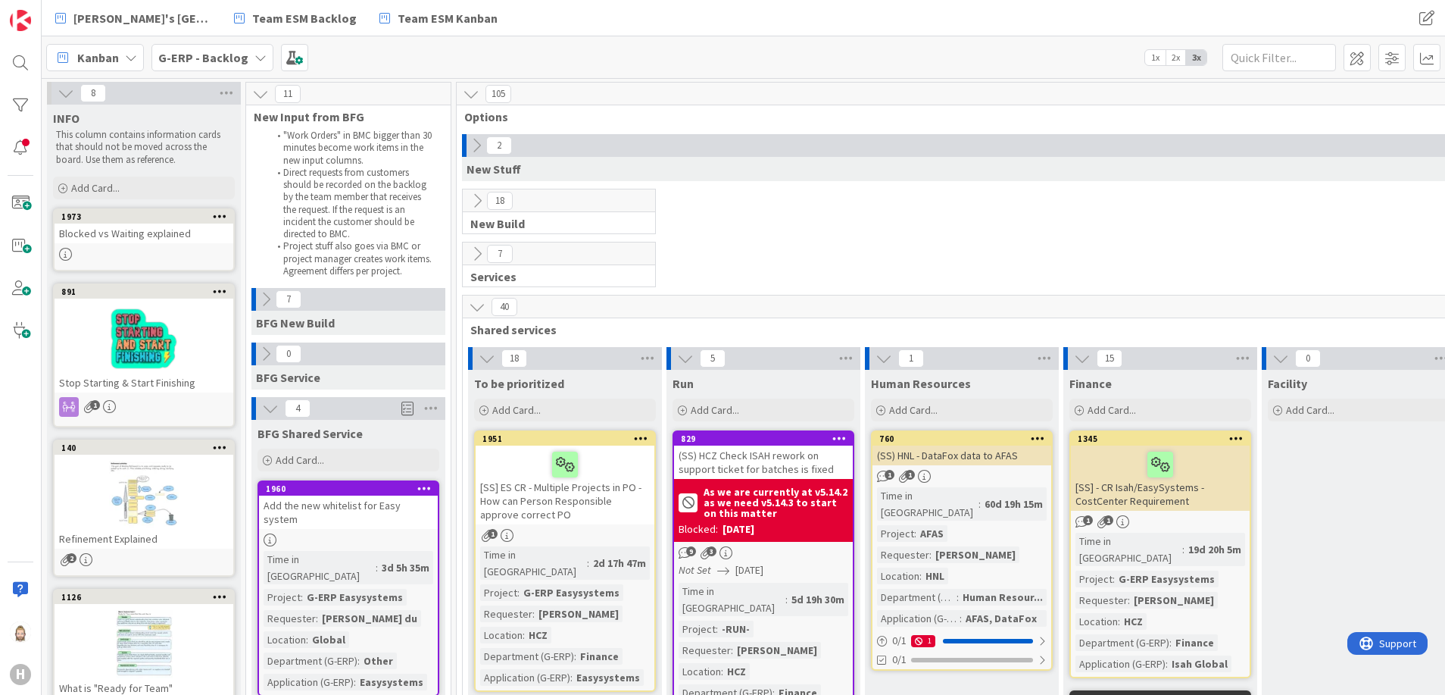
click at [220, 48] on span "G-ERP - Backlog" at bounding box center [203, 57] width 90 height 18
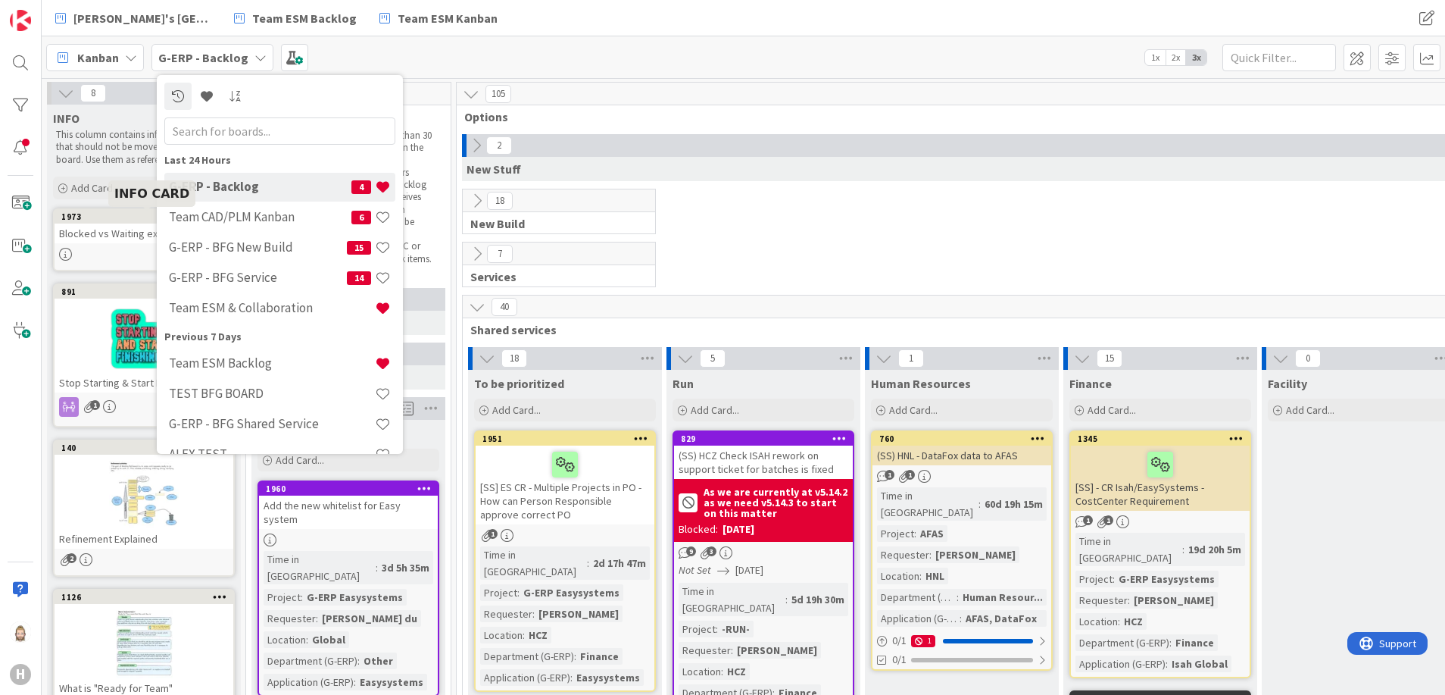
click at [118, 217] on div "1973" at bounding box center [147, 216] width 172 height 11
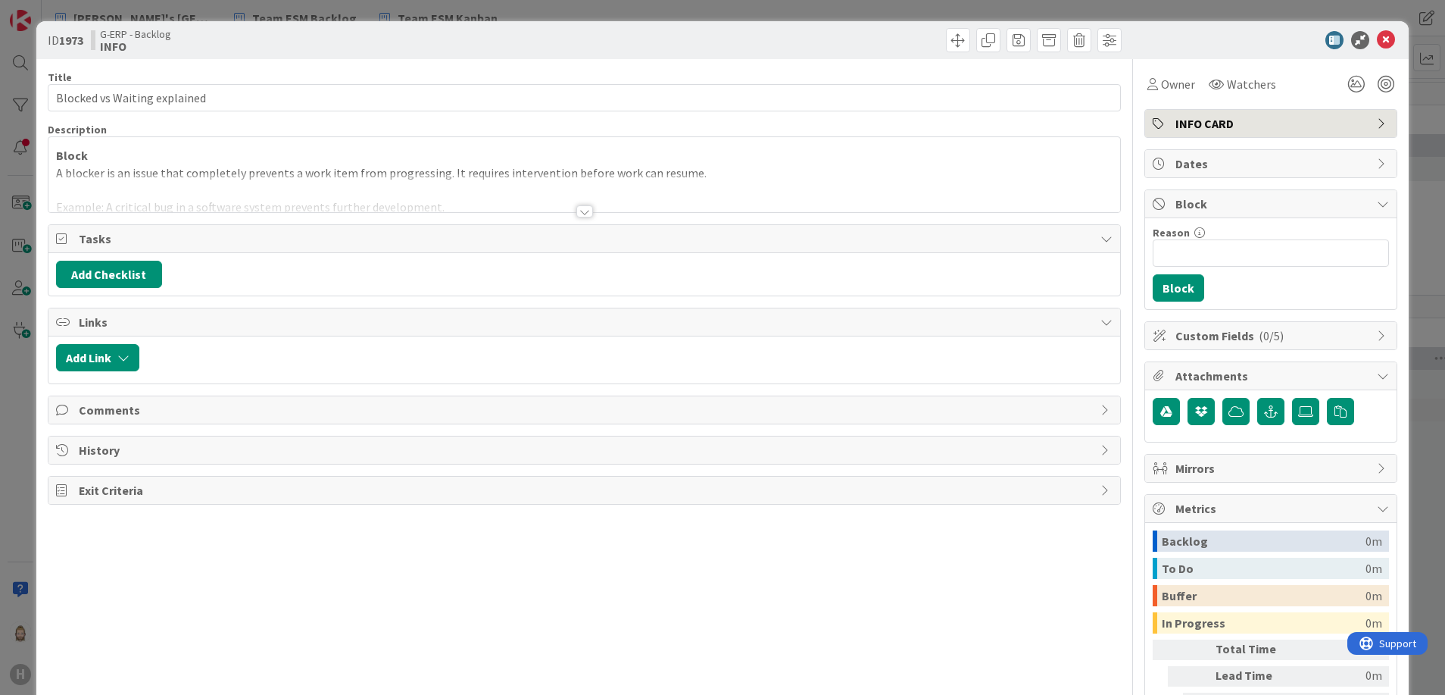
click at [576, 208] on div at bounding box center [584, 211] width 17 height 12
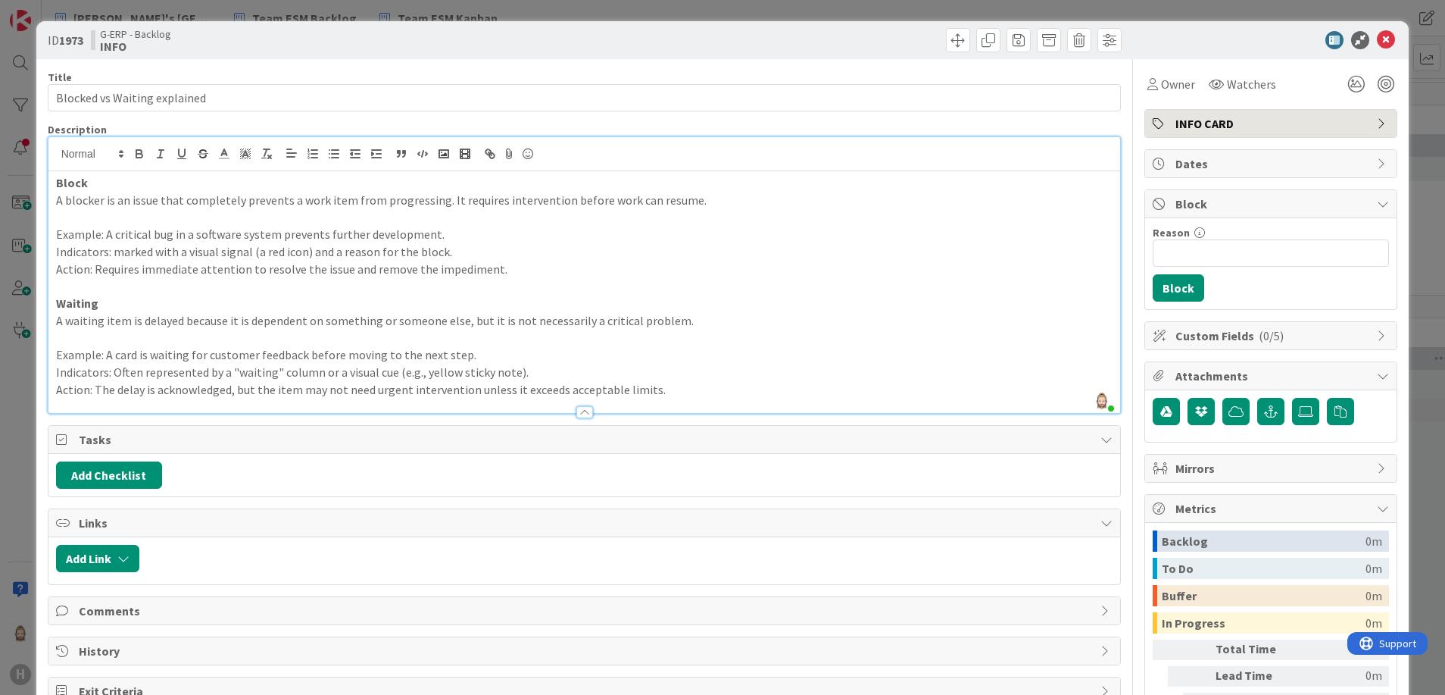
click at [732, 379] on p "Indicators: Often represented by a "waiting" column or a visual cue (e.g., yell…" at bounding box center [584, 372] width 1057 height 17
click at [731, 392] on p "Action: The delay is acknowledged, but the item may not need urgent interventio…" at bounding box center [584, 389] width 1057 height 17
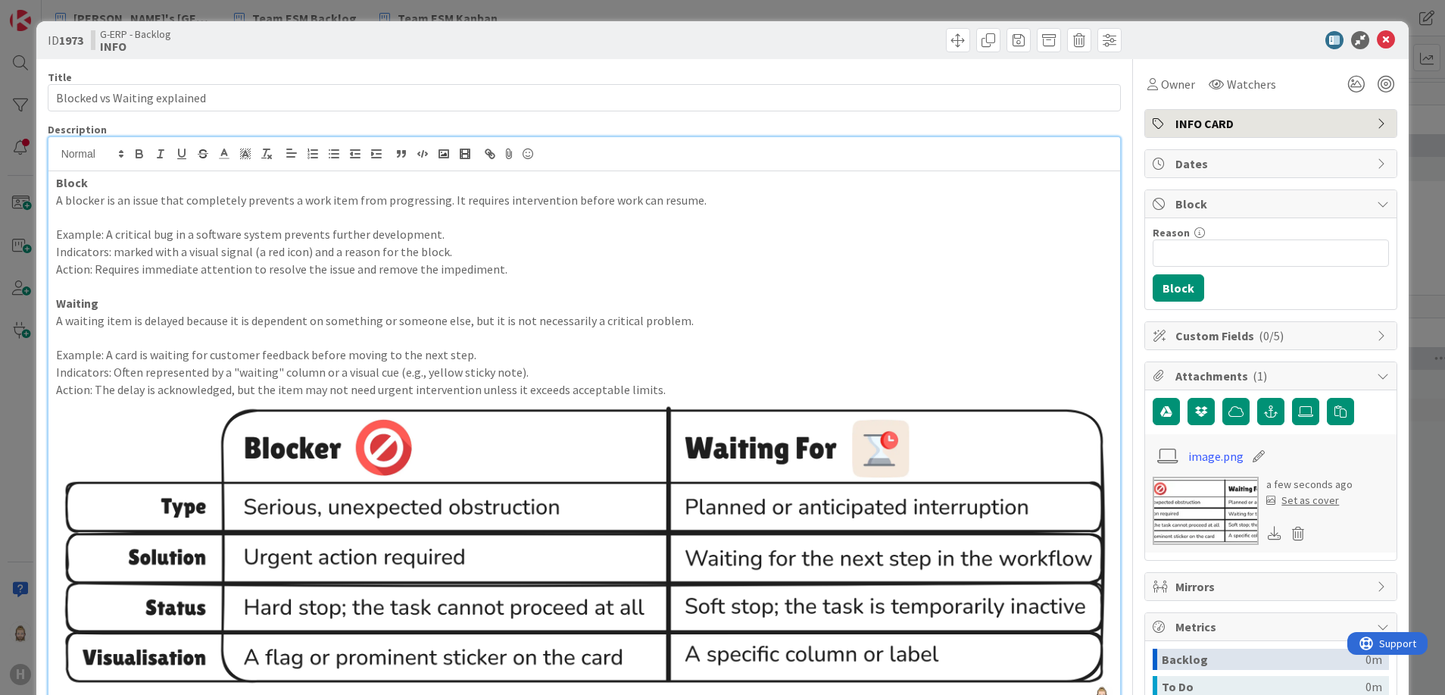
click at [1307, 499] on div "Set as cover" at bounding box center [1302, 500] width 73 height 16
click at [1377, 41] on icon at bounding box center [1386, 40] width 18 height 18
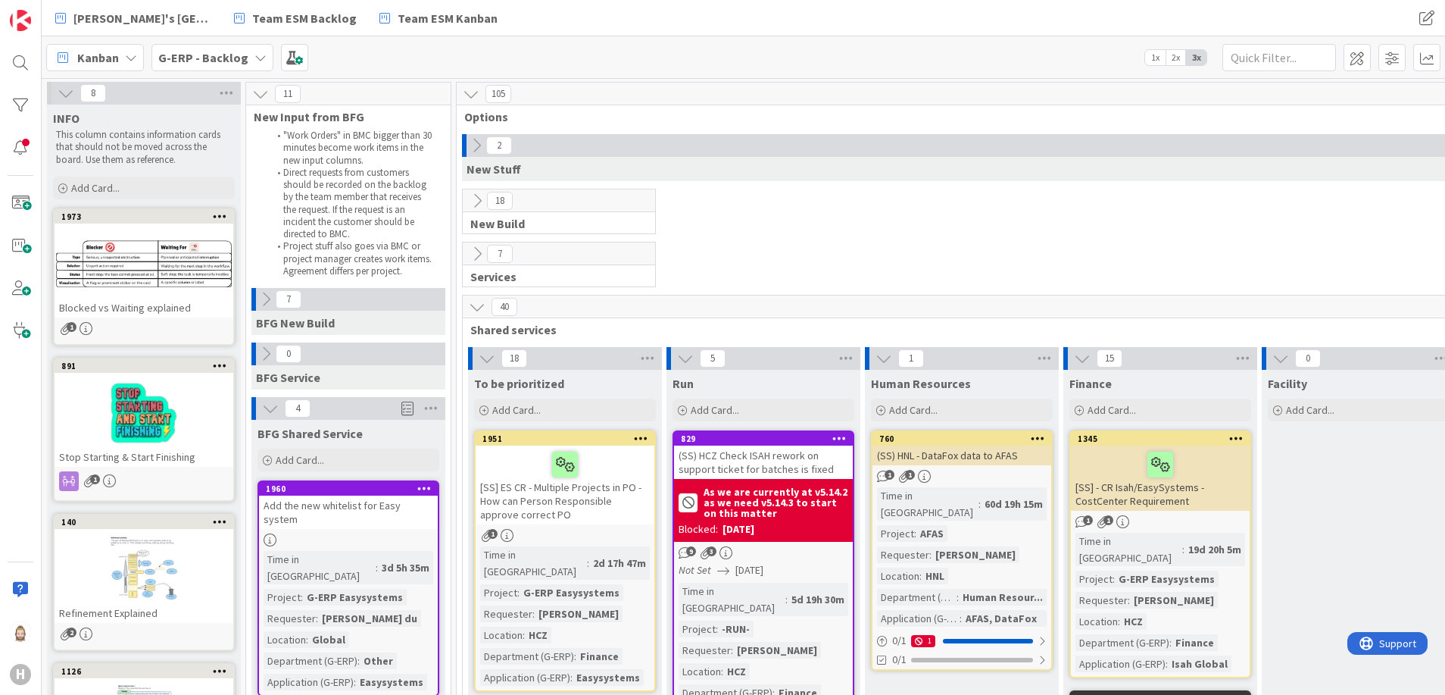
click at [255, 53] on icon at bounding box center [261, 58] width 12 height 12
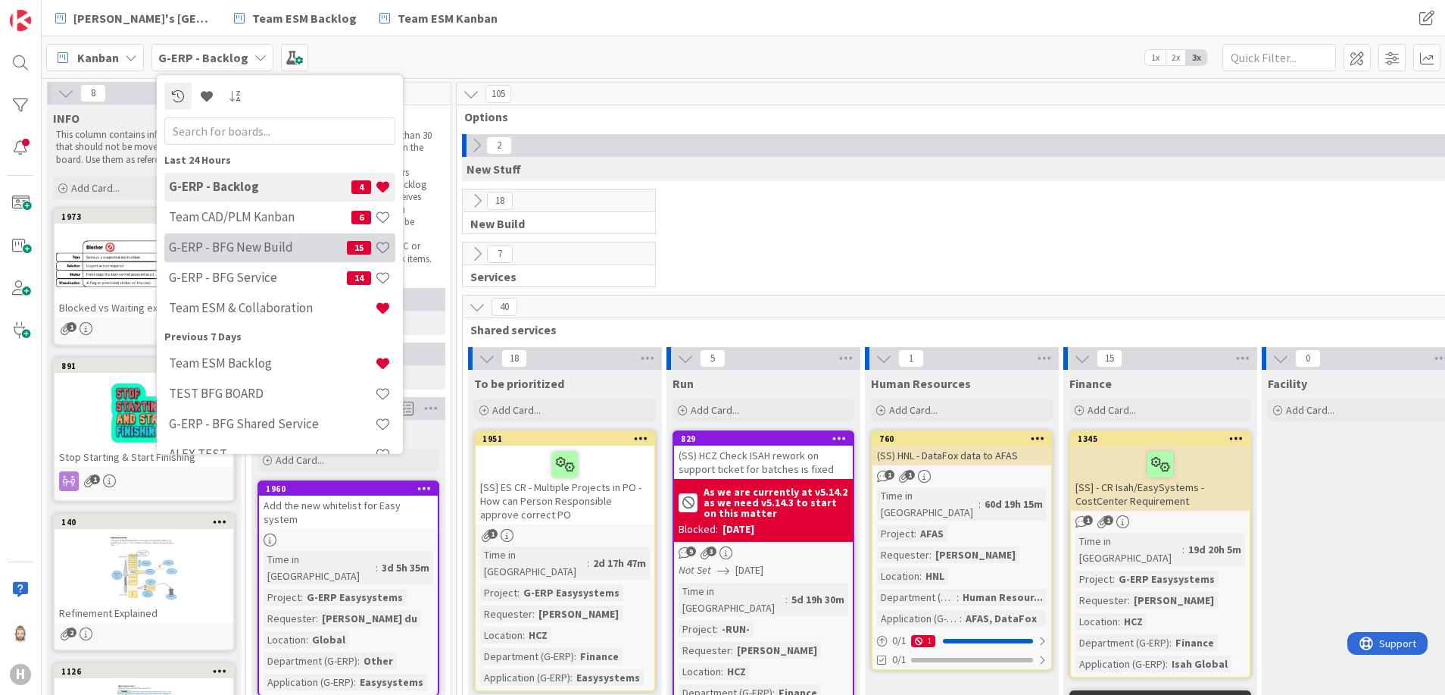
click at [256, 236] on div "G-ERP - BFG New Build 15" at bounding box center [279, 247] width 231 height 29
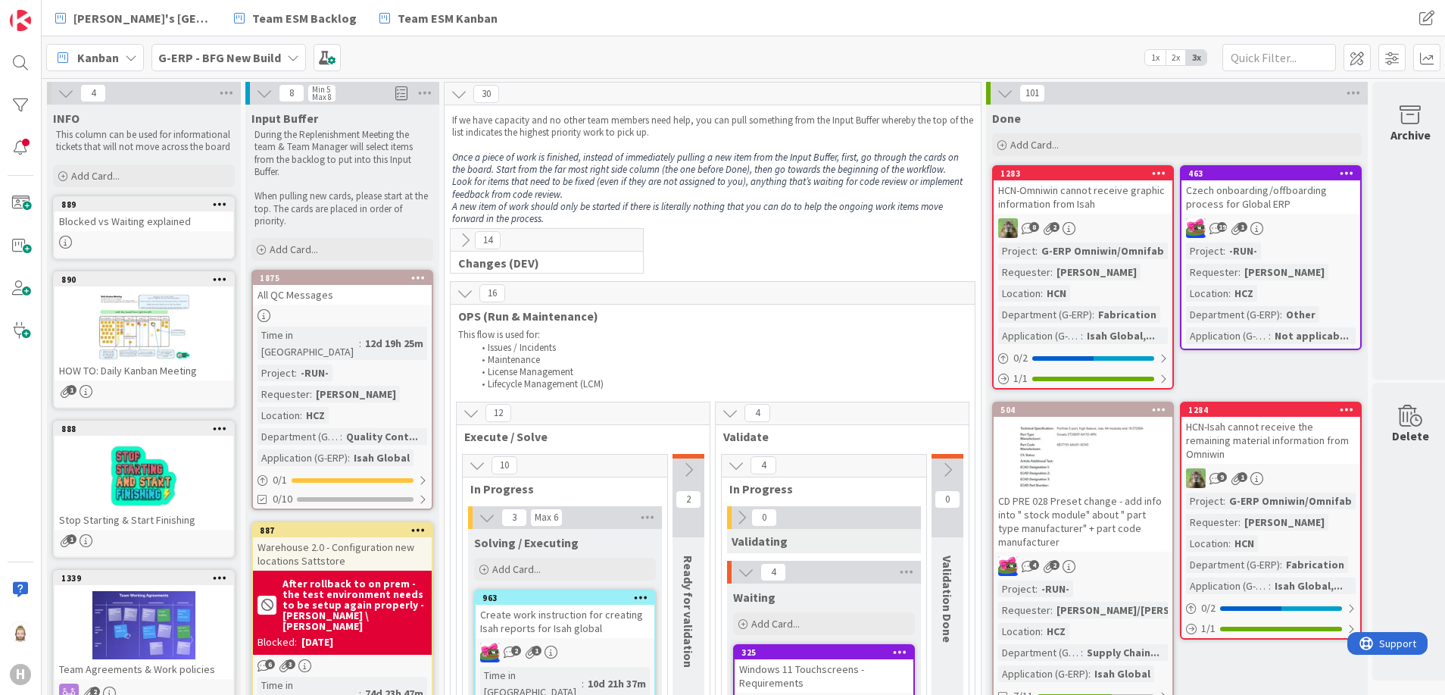
click at [130, 228] on div "Blocked vs Waiting explained" at bounding box center [144, 221] width 179 height 20
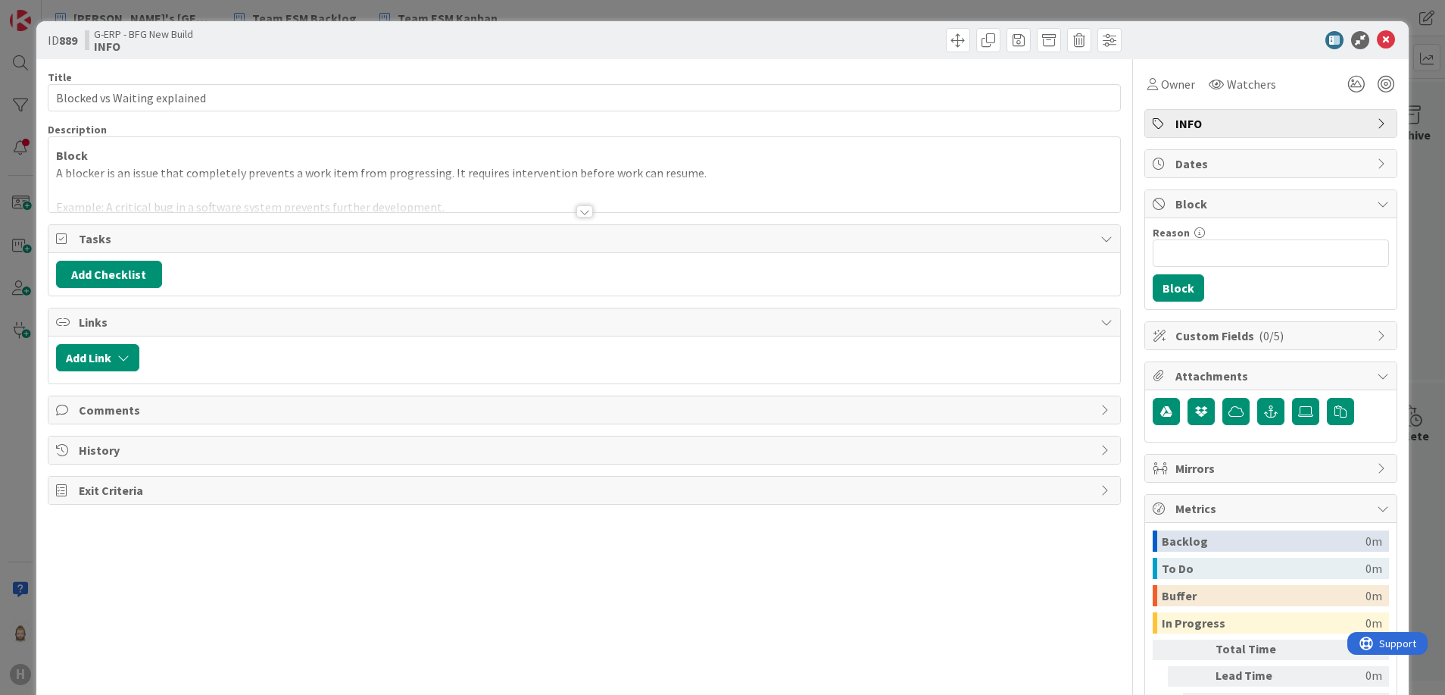
click at [579, 210] on div at bounding box center [584, 211] width 17 height 12
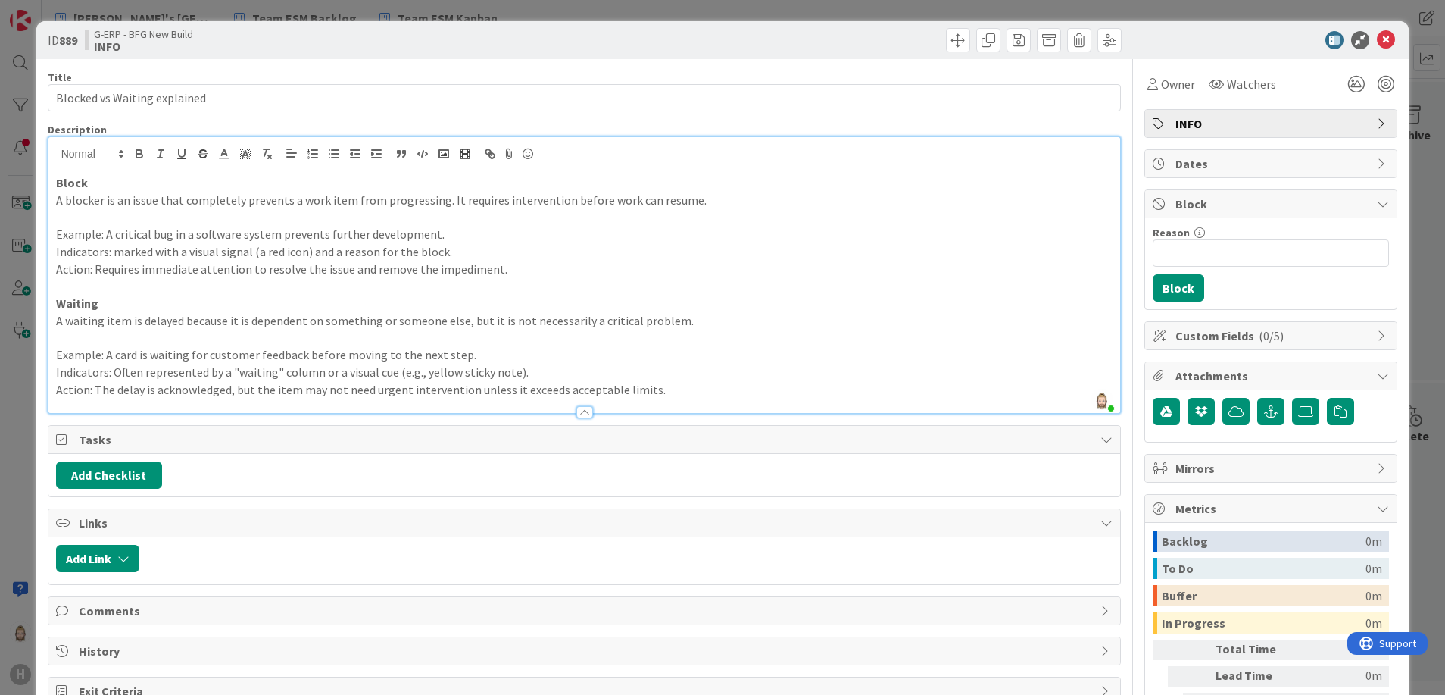
click at [747, 383] on p "Action: The delay is acknowledged, but the item may not need urgent interventio…" at bounding box center [584, 389] width 1057 height 17
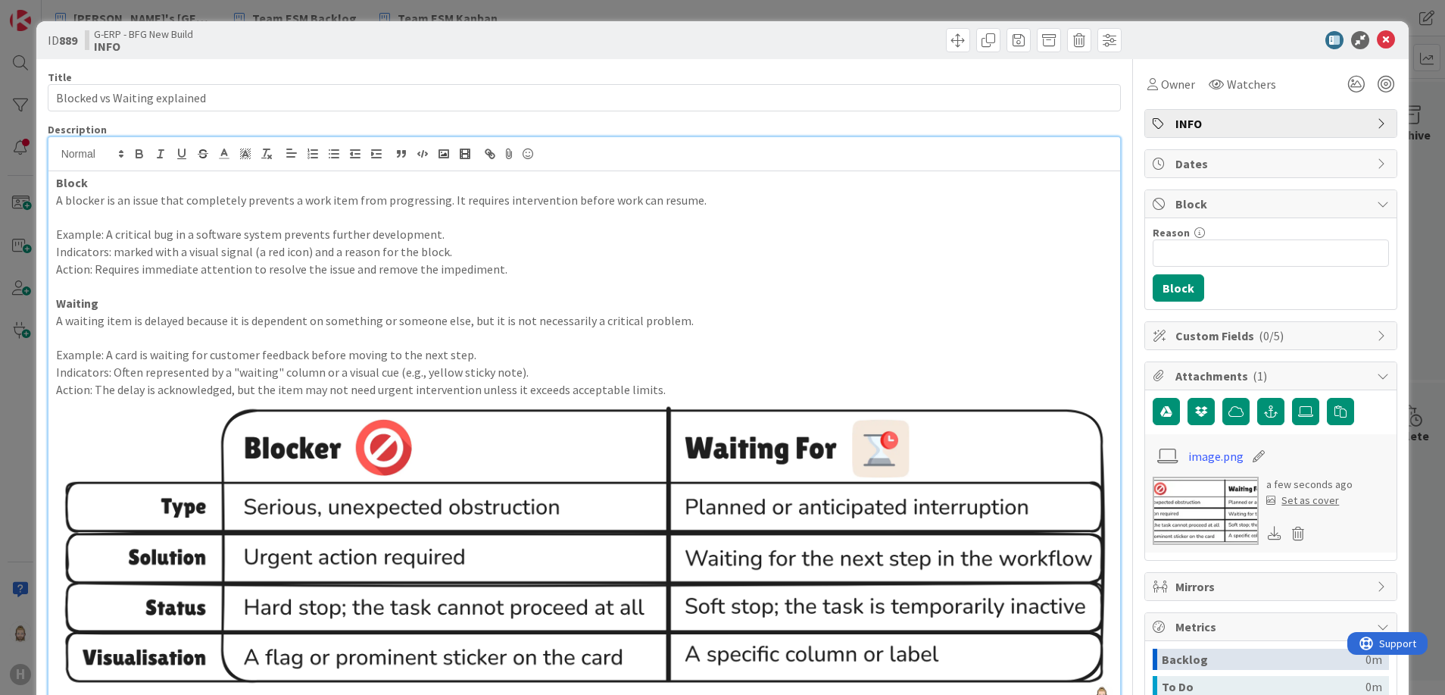
click at [1283, 499] on div "Set as cover" at bounding box center [1302, 500] width 73 height 16
click at [1377, 42] on icon at bounding box center [1386, 40] width 18 height 18
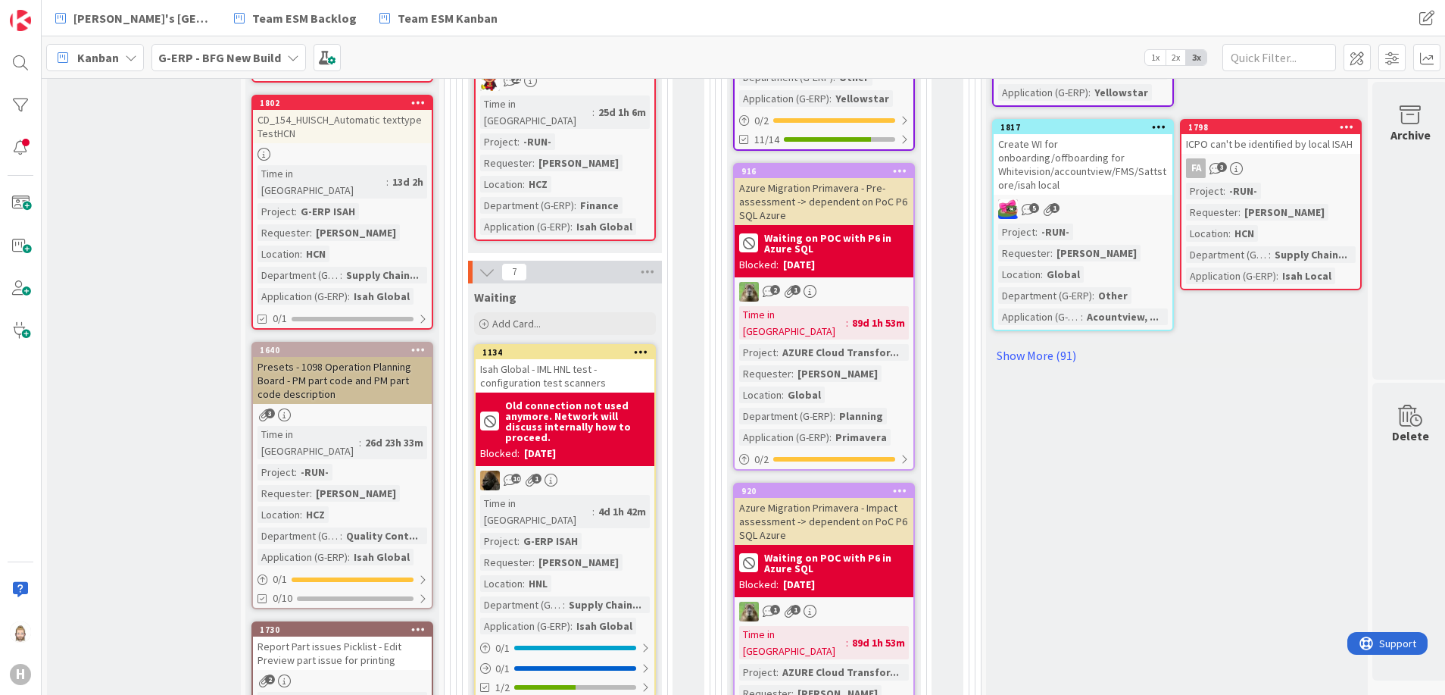
scroll to position [1136, 0]
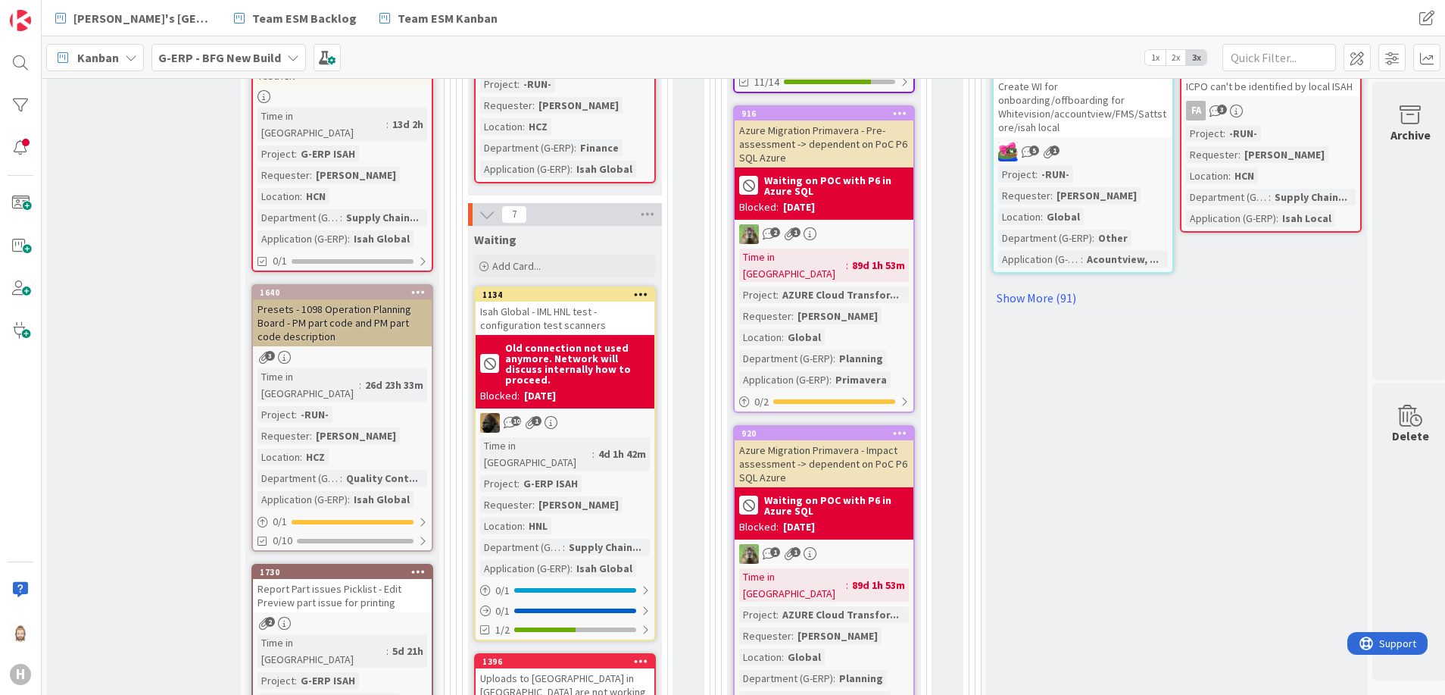
click at [251, 59] on b "G-ERP - BFG New Build" at bounding box center [219, 57] width 123 height 15
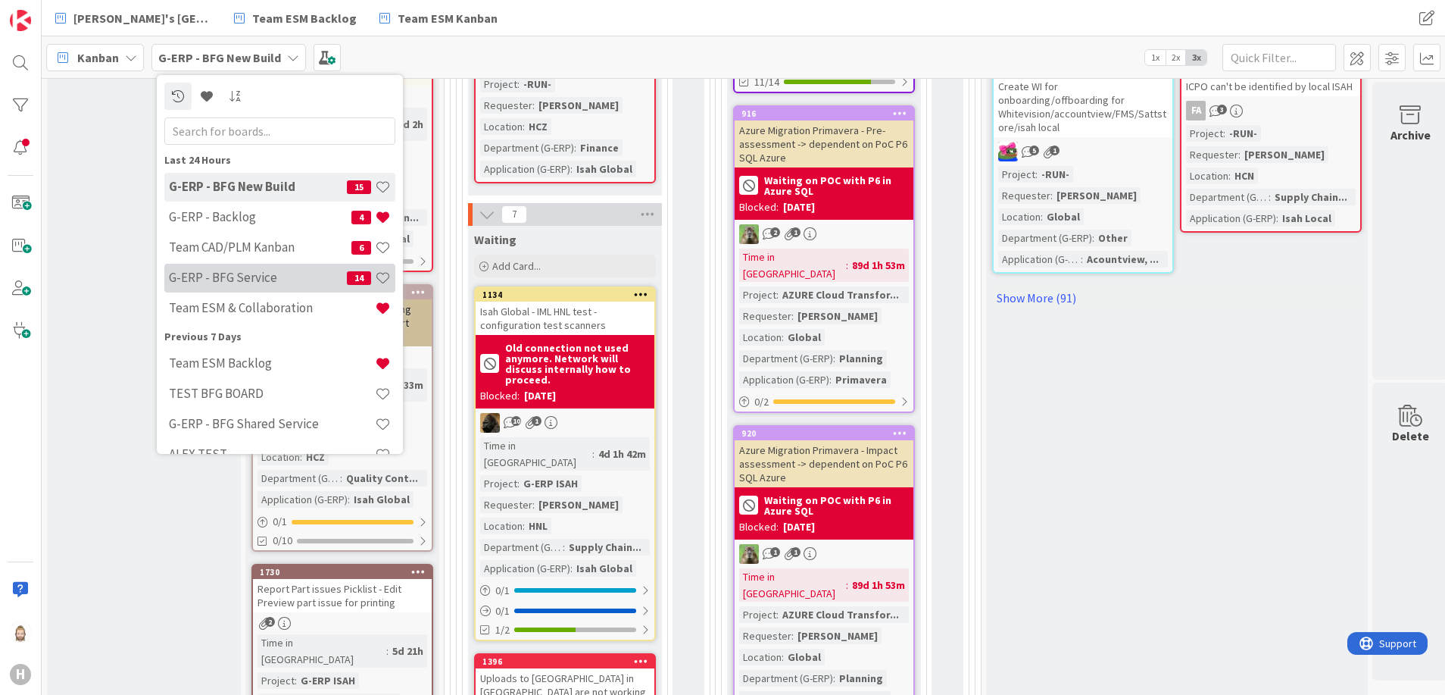
click at [285, 278] on h4 "G-ERP - BFG Service" at bounding box center [258, 277] width 178 height 15
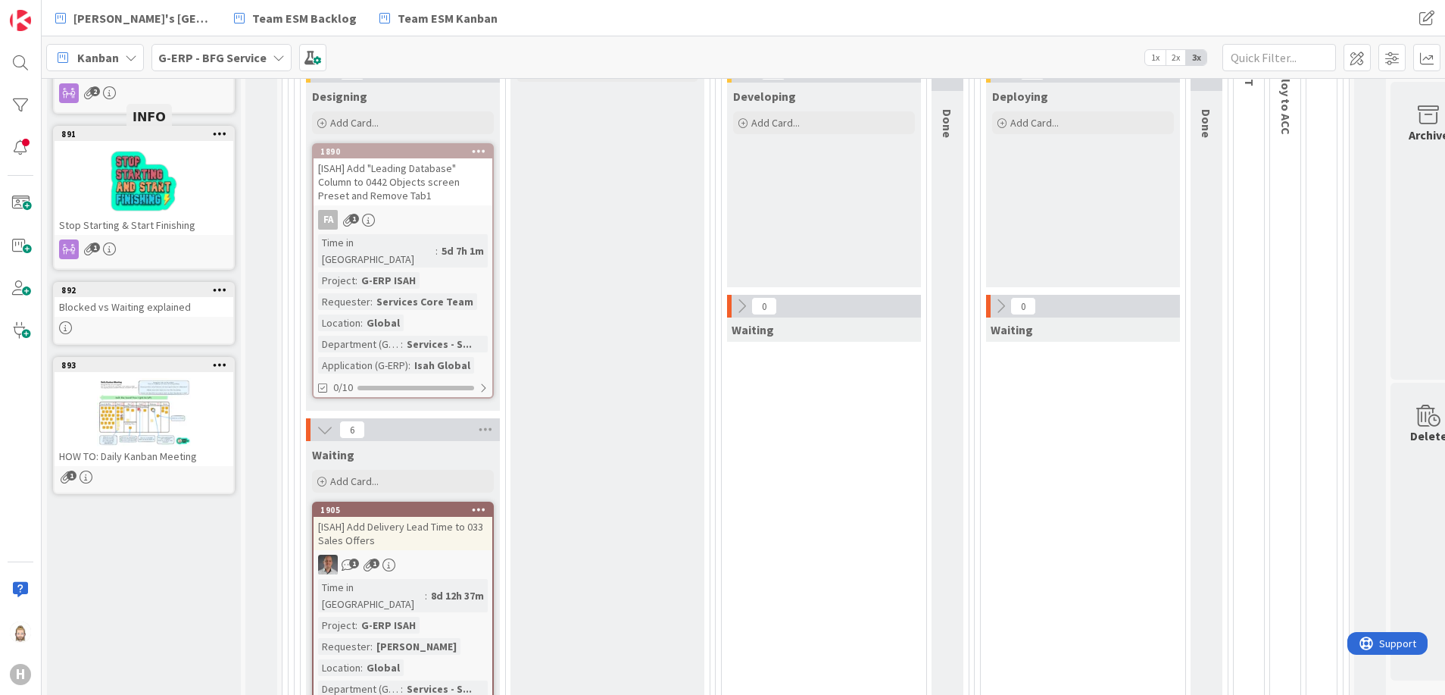
scroll to position [227, 0]
click at [180, 307] on div "Blocked vs Waiting explained" at bounding box center [144, 306] width 179 height 20
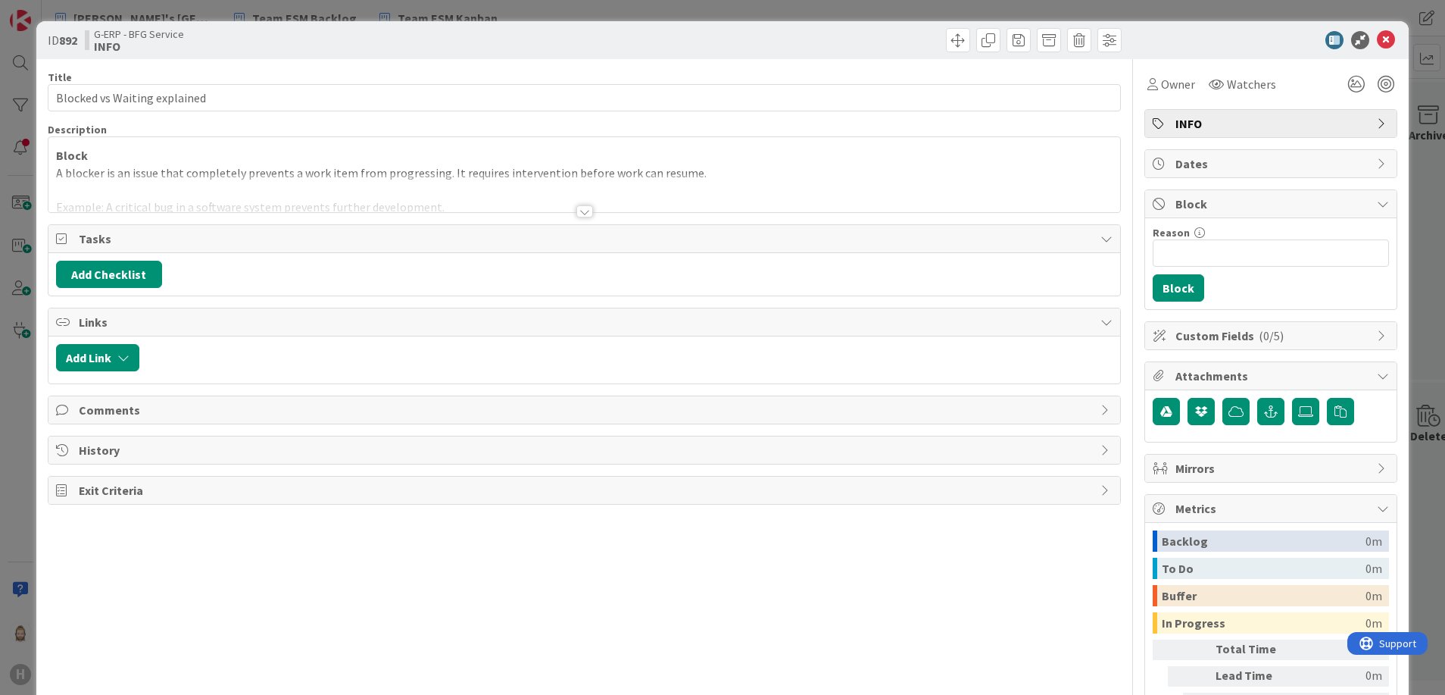
click at [576, 206] on div at bounding box center [584, 211] width 17 height 12
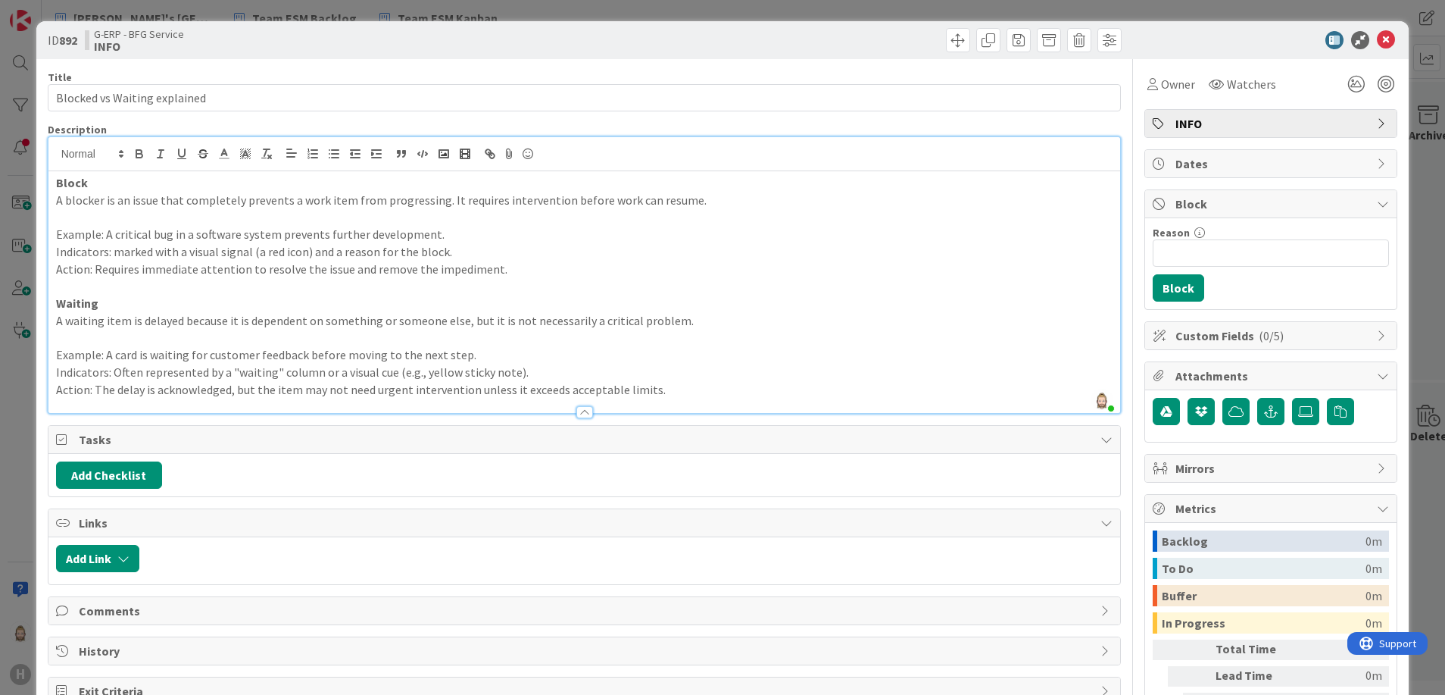
click at [679, 398] on div at bounding box center [584, 405] width 1073 height 16
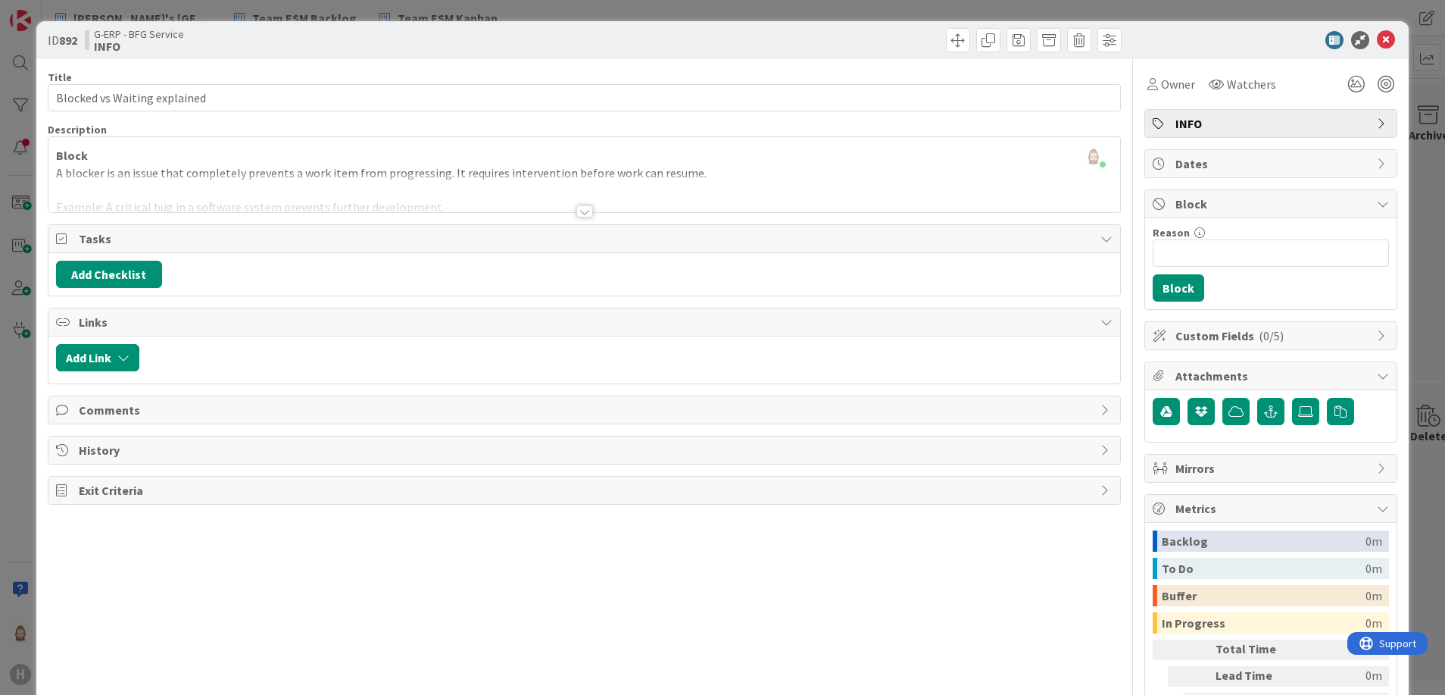
click at [576, 214] on div at bounding box center [584, 211] width 17 height 12
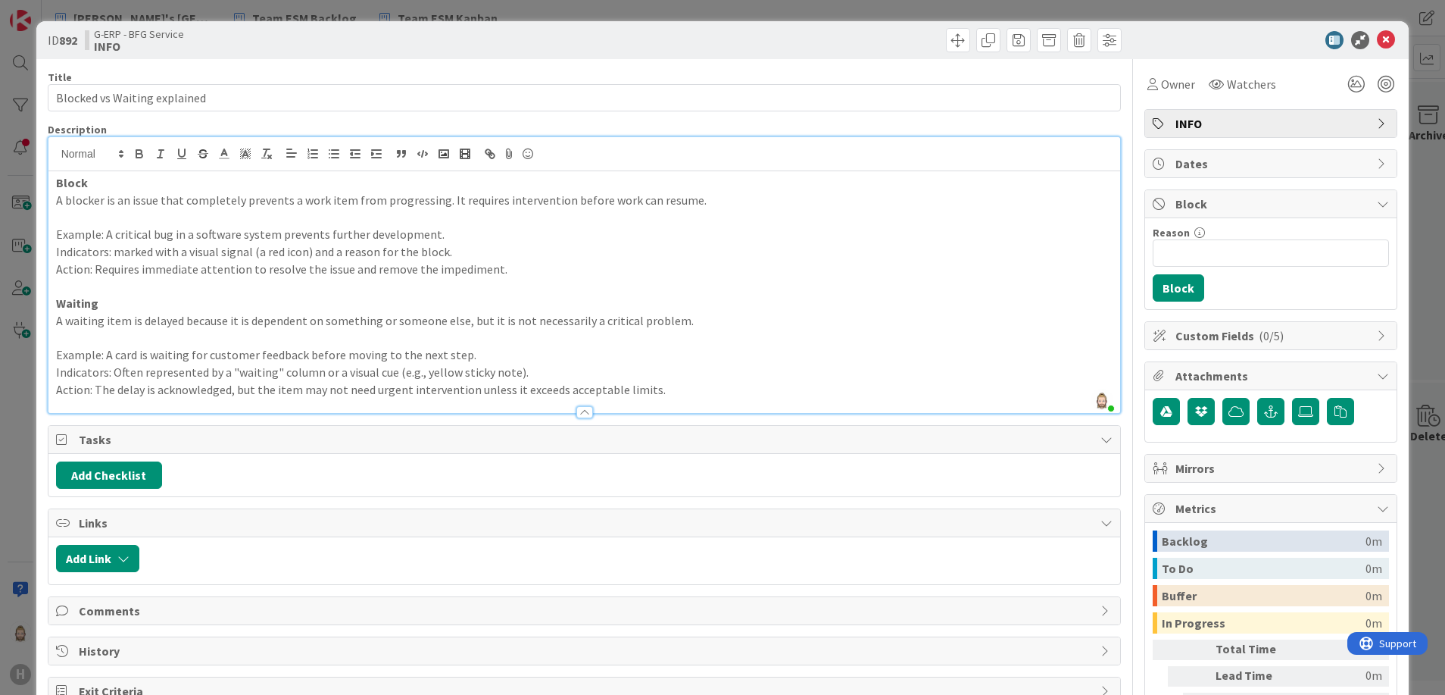
click at [685, 390] on p "Action: The delay is acknowledged, but the item may not need urgent interventio…" at bounding box center [584, 389] width 1057 height 17
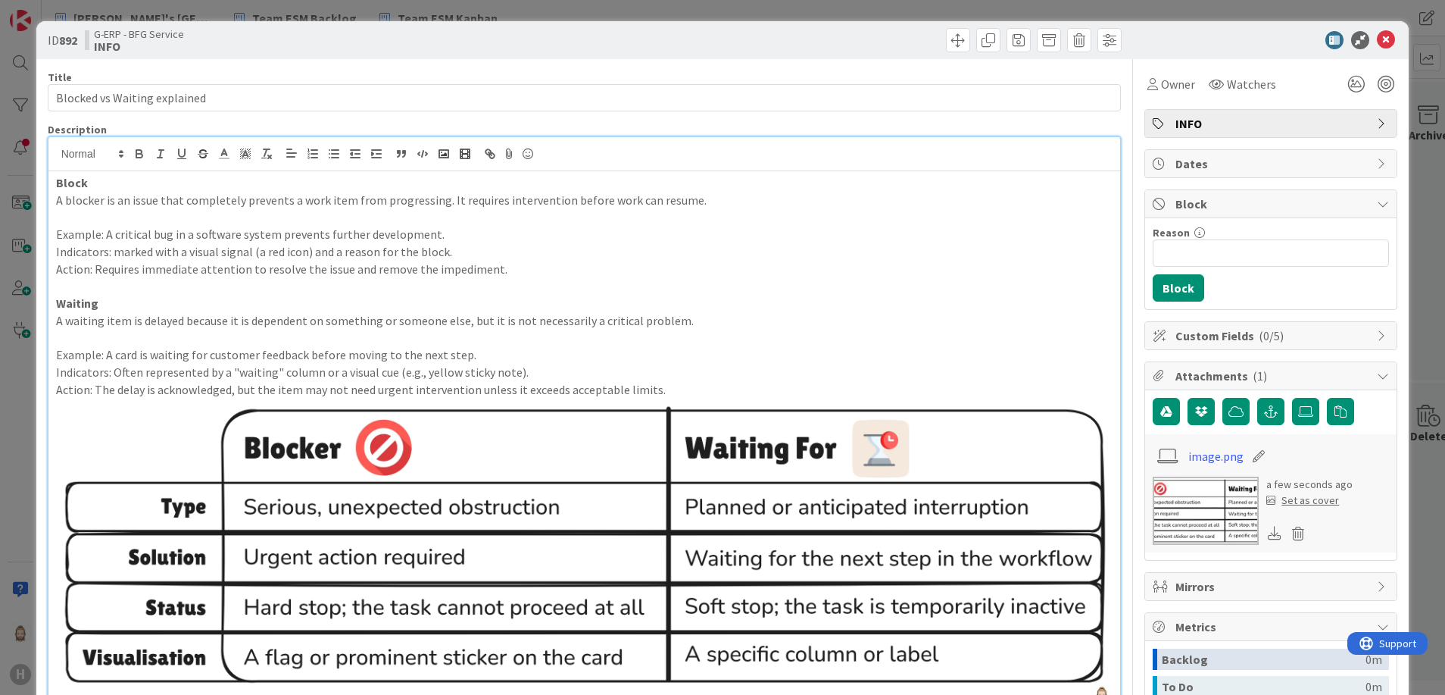
click at [1286, 501] on div "Set as cover" at bounding box center [1302, 500] width 73 height 16
click at [1377, 33] on icon at bounding box center [1386, 40] width 18 height 18
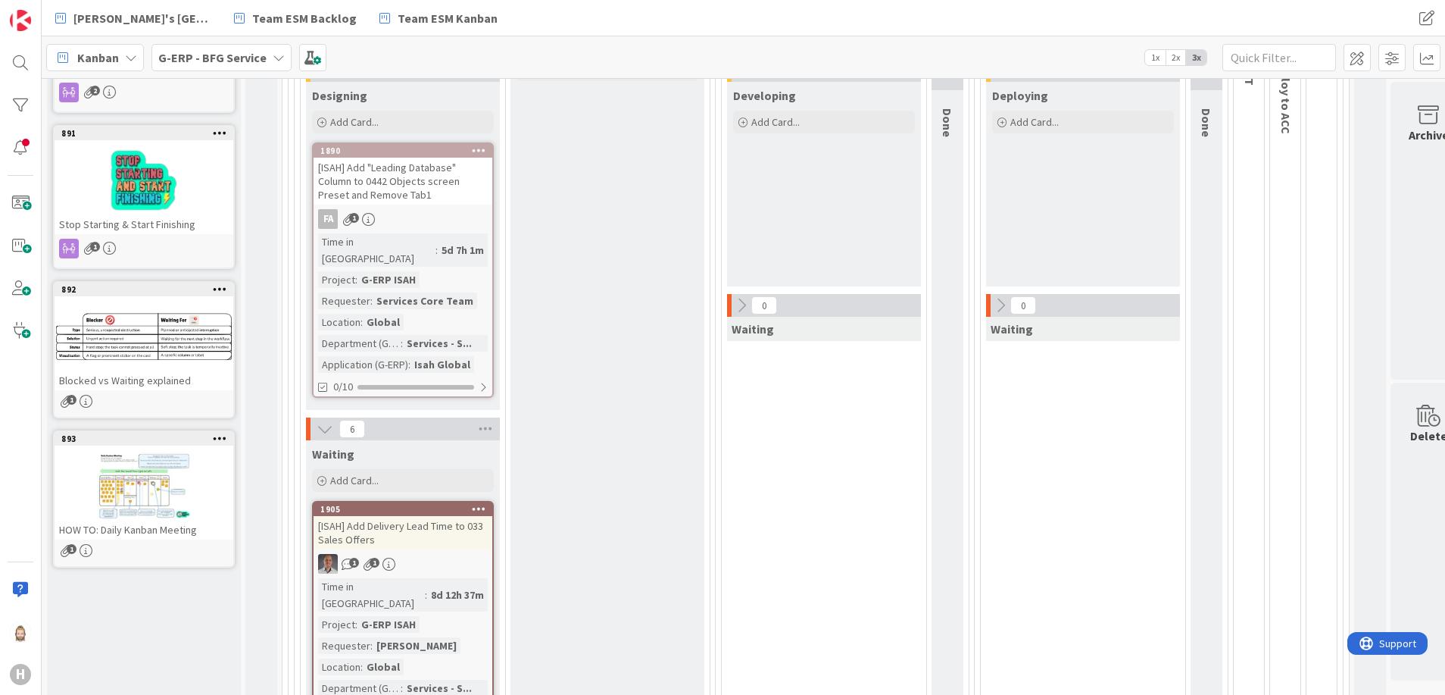
click at [258, 55] on b "G-ERP - BFG Service" at bounding box center [212, 57] width 108 height 15
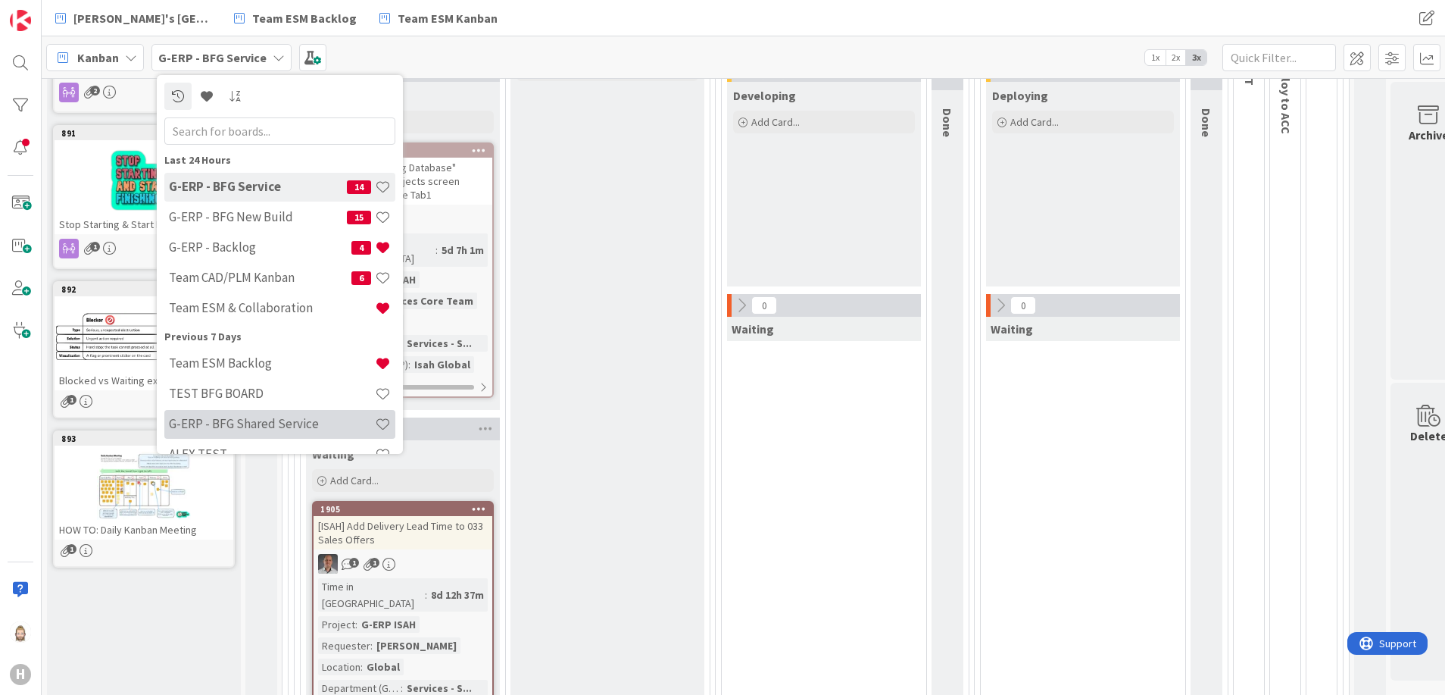
click at [301, 411] on div "G-ERP - BFG Shared Service" at bounding box center [279, 424] width 231 height 29
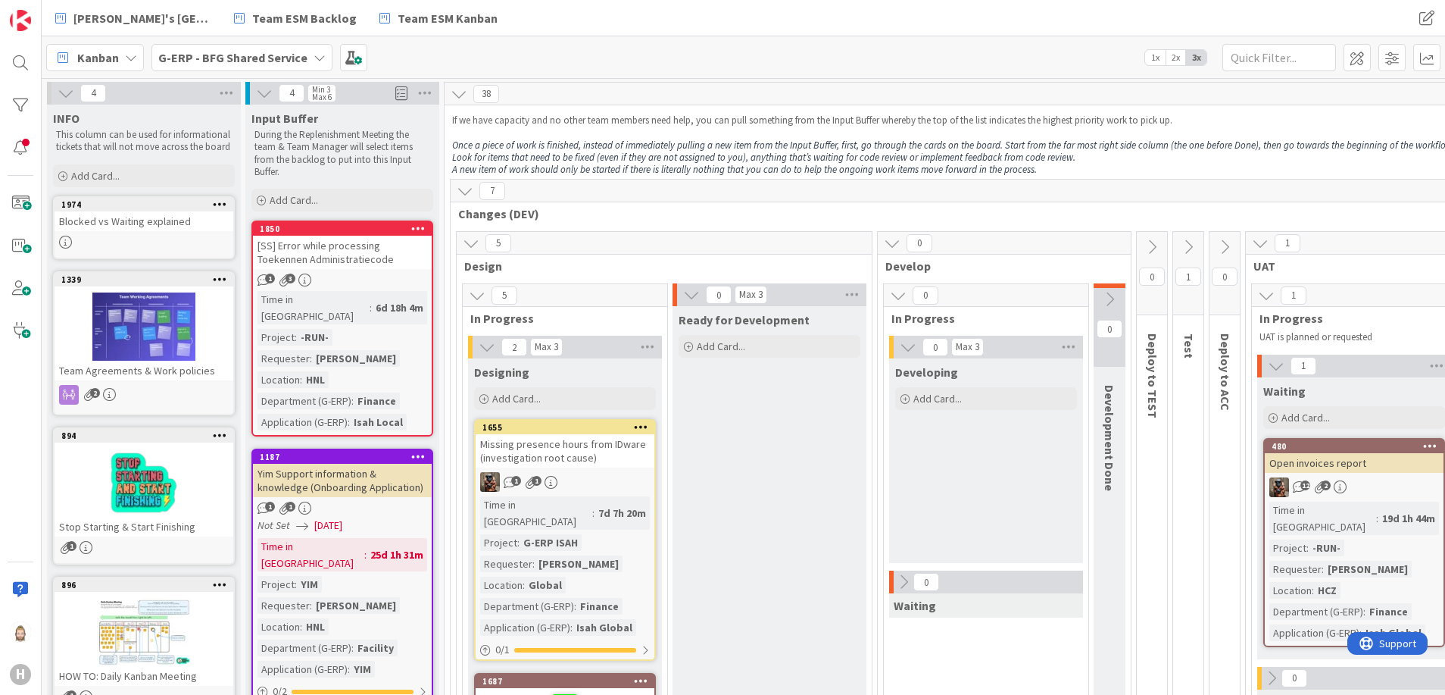
click at [160, 224] on div "Blocked vs Waiting explained" at bounding box center [144, 221] width 179 height 20
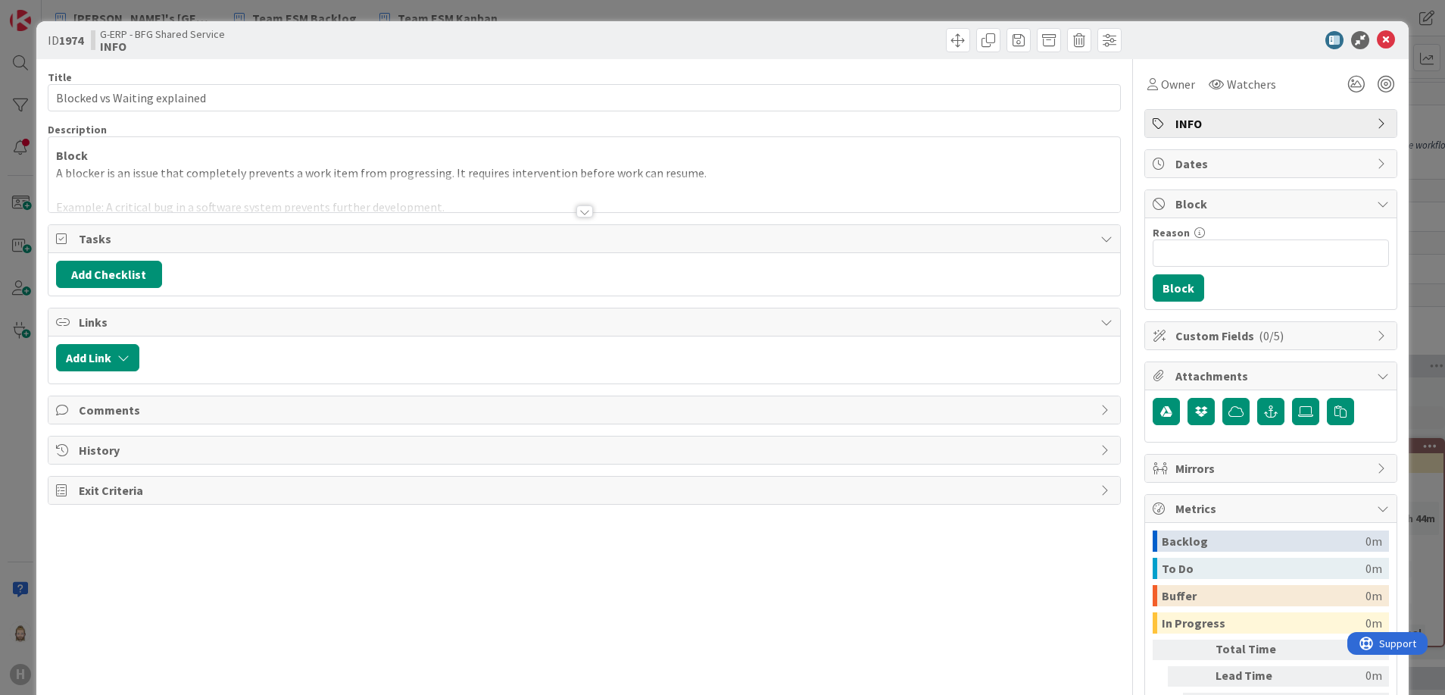
click at [576, 210] on div at bounding box center [584, 211] width 17 height 12
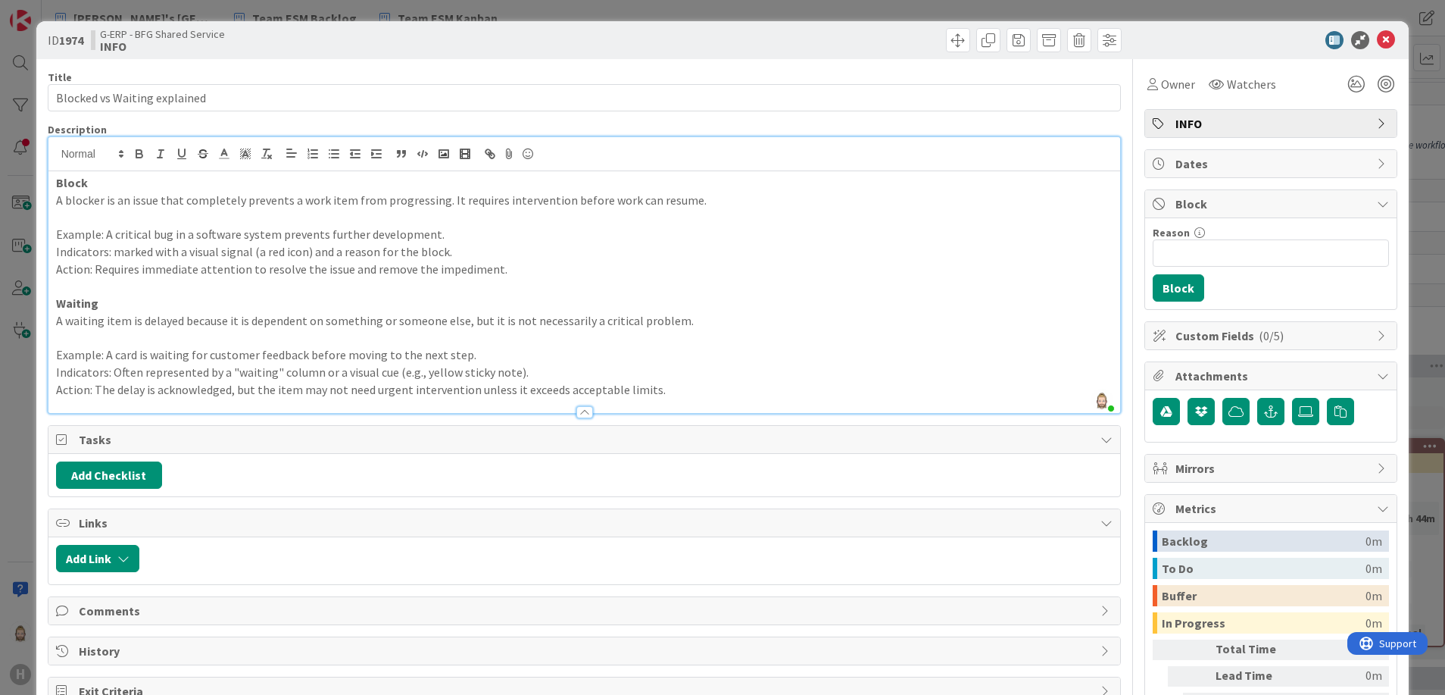
click at [727, 389] on p "Action: The delay is acknowledged, but the item may not need urgent interventio…" at bounding box center [584, 389] width 1057 height 17
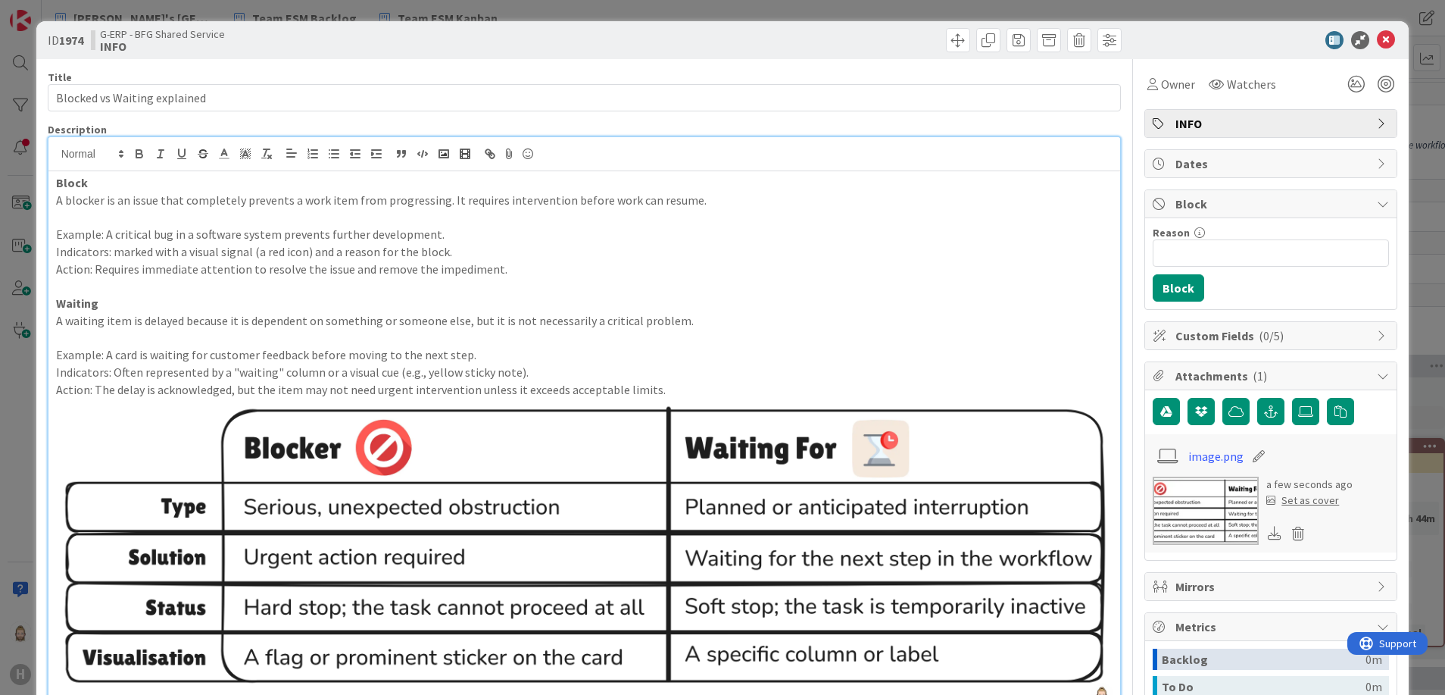
click at [1304, 499] on div "Set as cover" at bounding box center [1302, 500] width 73 height 16
click at [1377, 36] on icon at bounding box center [1386, 40] width 18 height 18
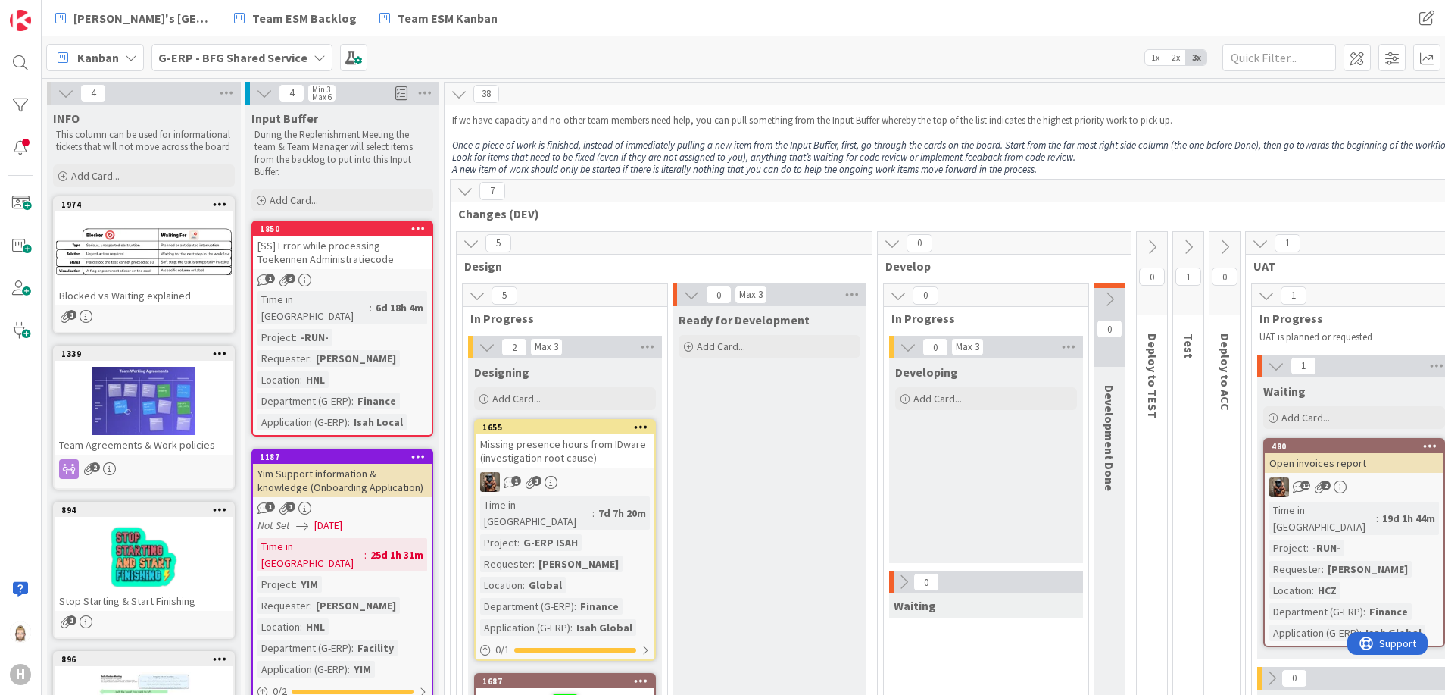
click at [212, 54] on b "G-ERP - BFG Shared Service" at bounding box center [232, 57] width 149 height 15
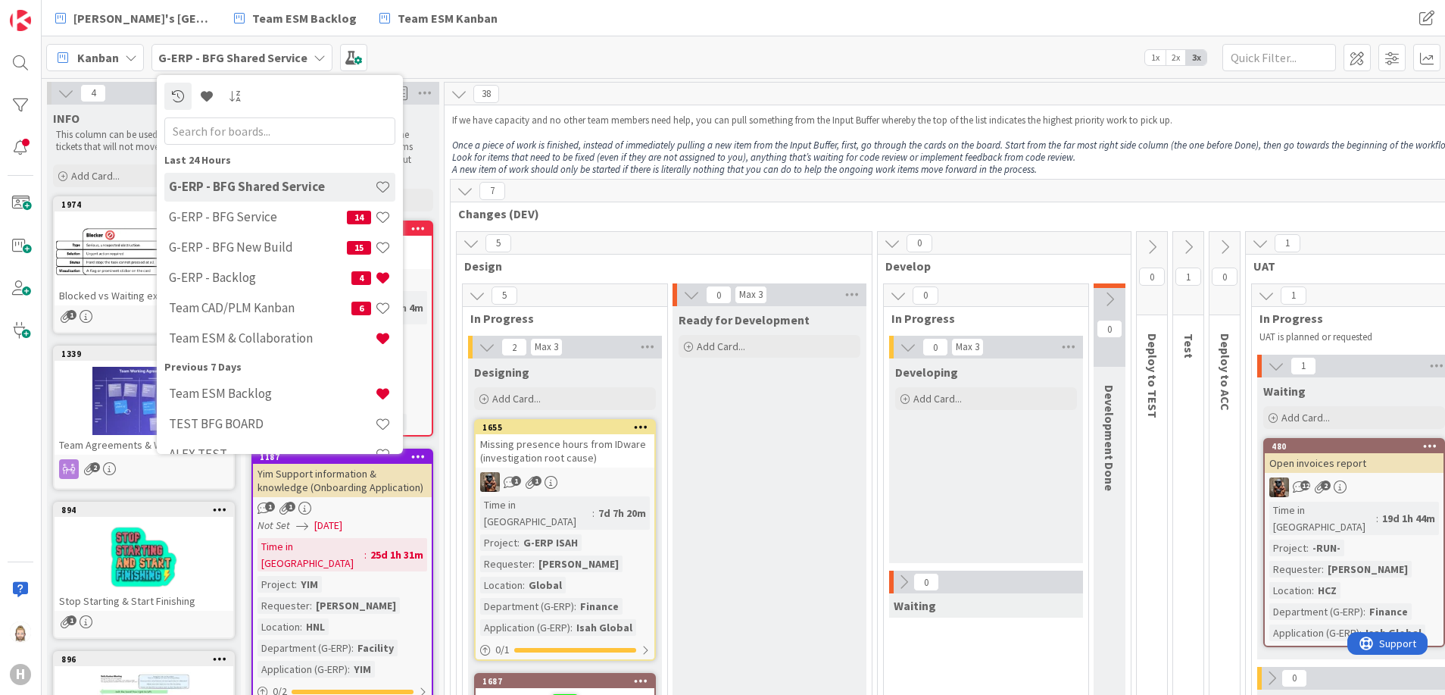
click at [610, 41] on div "Kanban G-ERP - BFG Shared Service Last 24 Hours G-ERP - BFG Shared Service G-ER…" at bounding box center [744, 57] width 1404 height 42
